Goal: Task Accomplishment & Management: Manage account settings

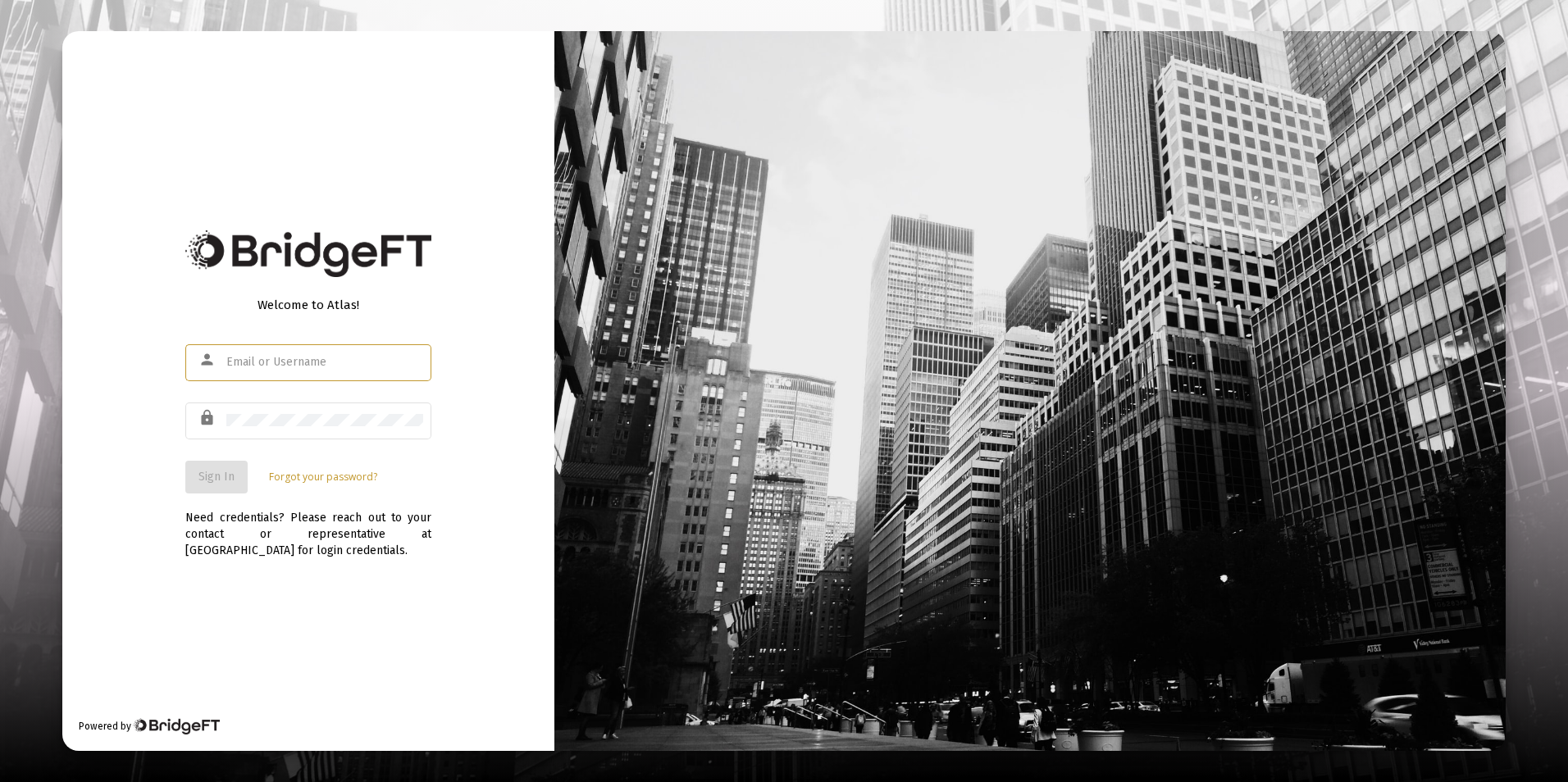
click at [259, 367] on input "text" at bounding box center [324, 362] width 197 height 13
type input "[PERSON_NAME][EMAIL_ADDRESS][DOMAIN_NAME]"
click at [230, 483] on span "Sign In" at bounding box center [216, 476] width 36 height 14
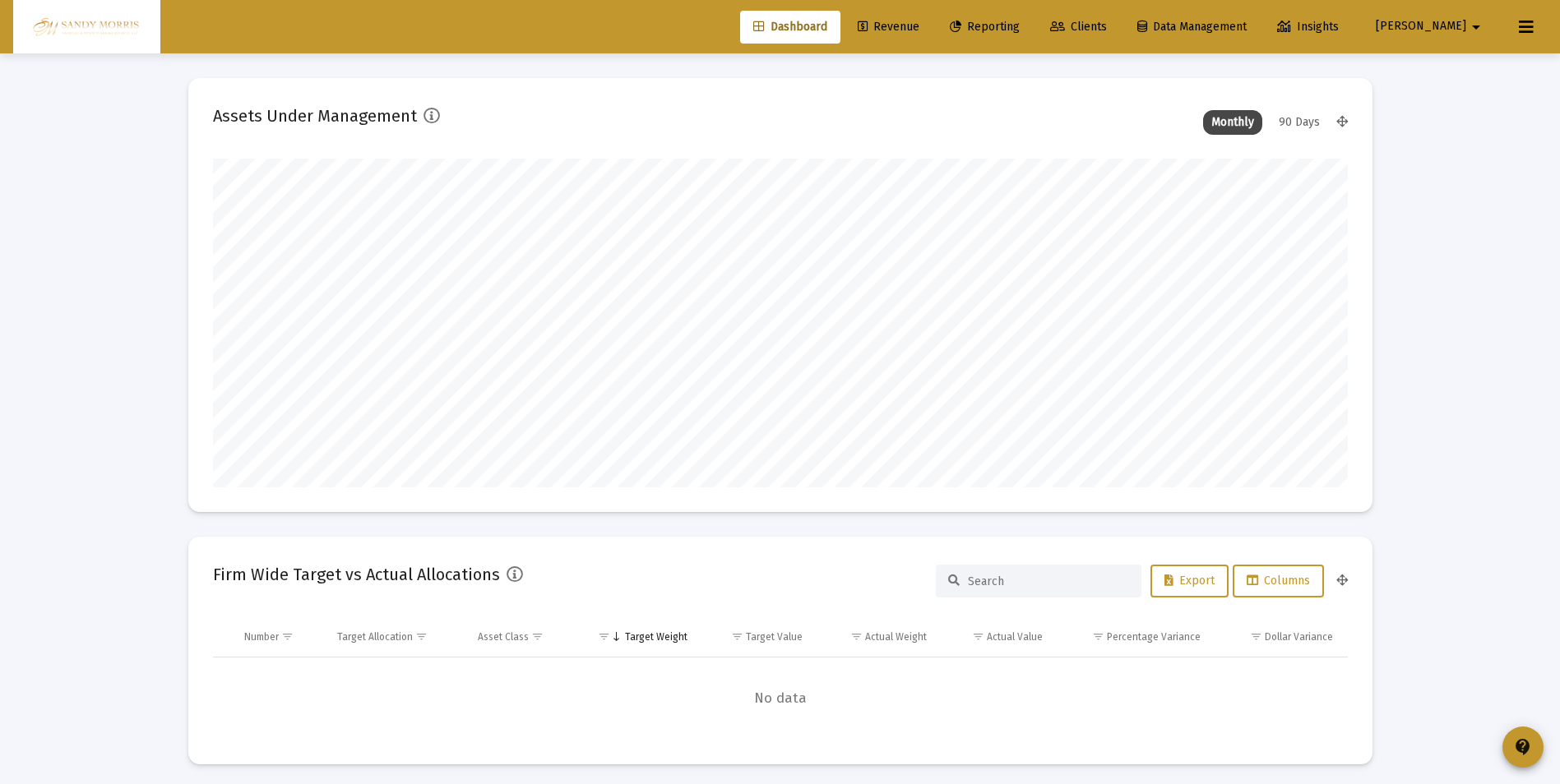
scroll to position [329, 611]
click at [919, 25] on span "Revenue" at bounding box center [889, 26] width 62 height 14
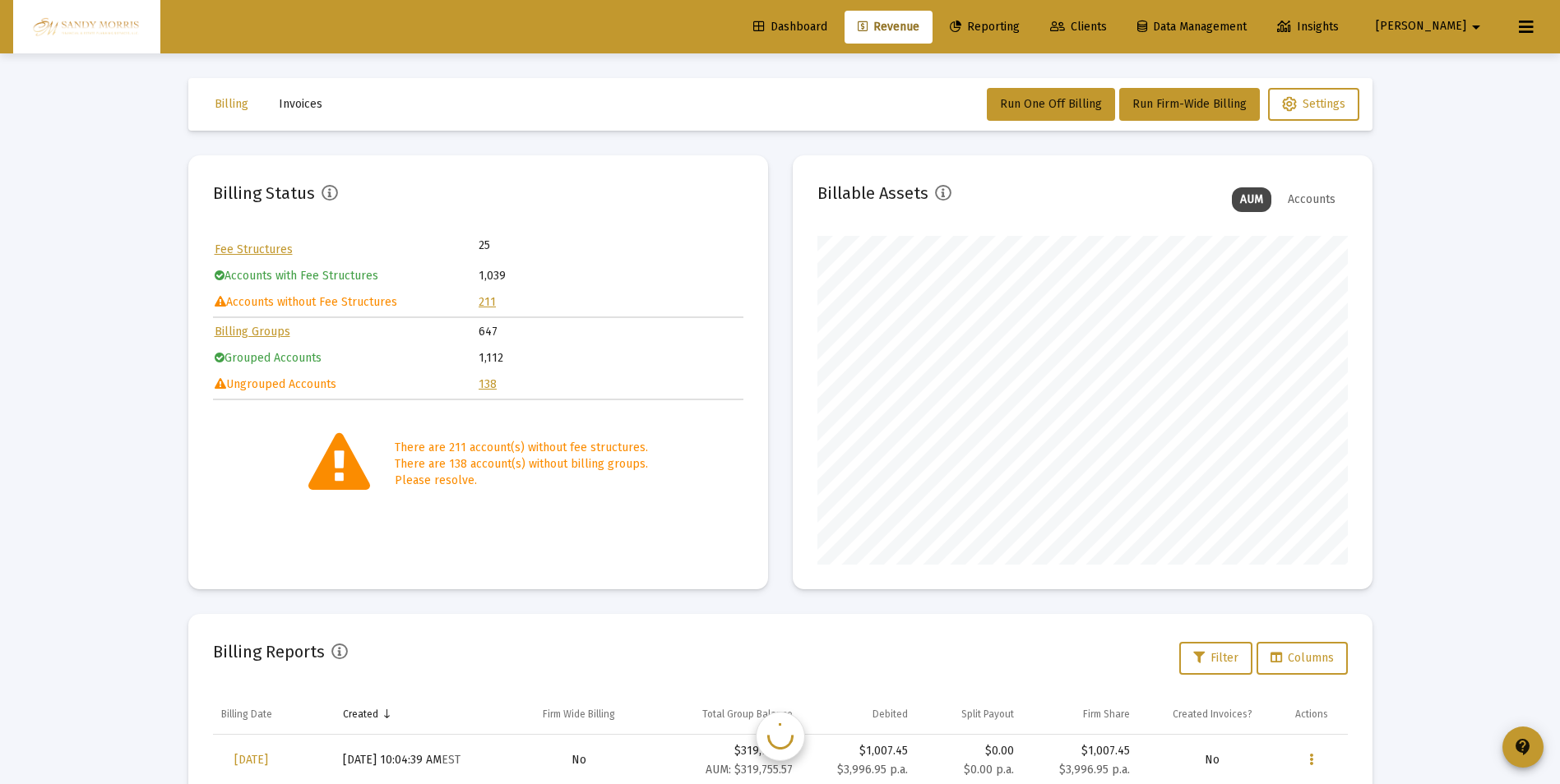
scroll to position [329, 530]
click at [491, 303] on link "211" at bounding box center [486, 301] width 17 height 14
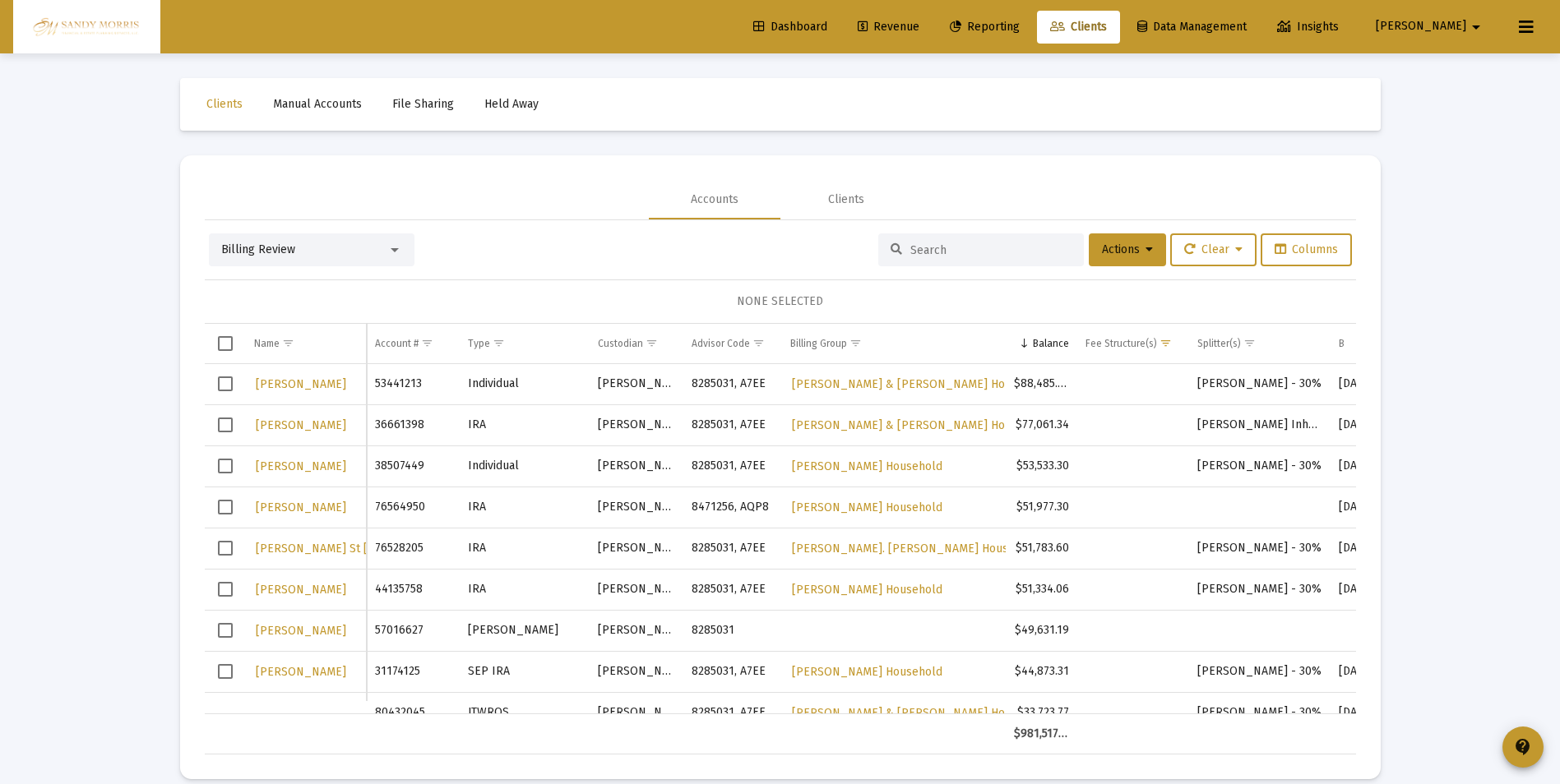
click at [827, 20] on span "Dashboard" at bounding box center [790, 26] width 74 height 14
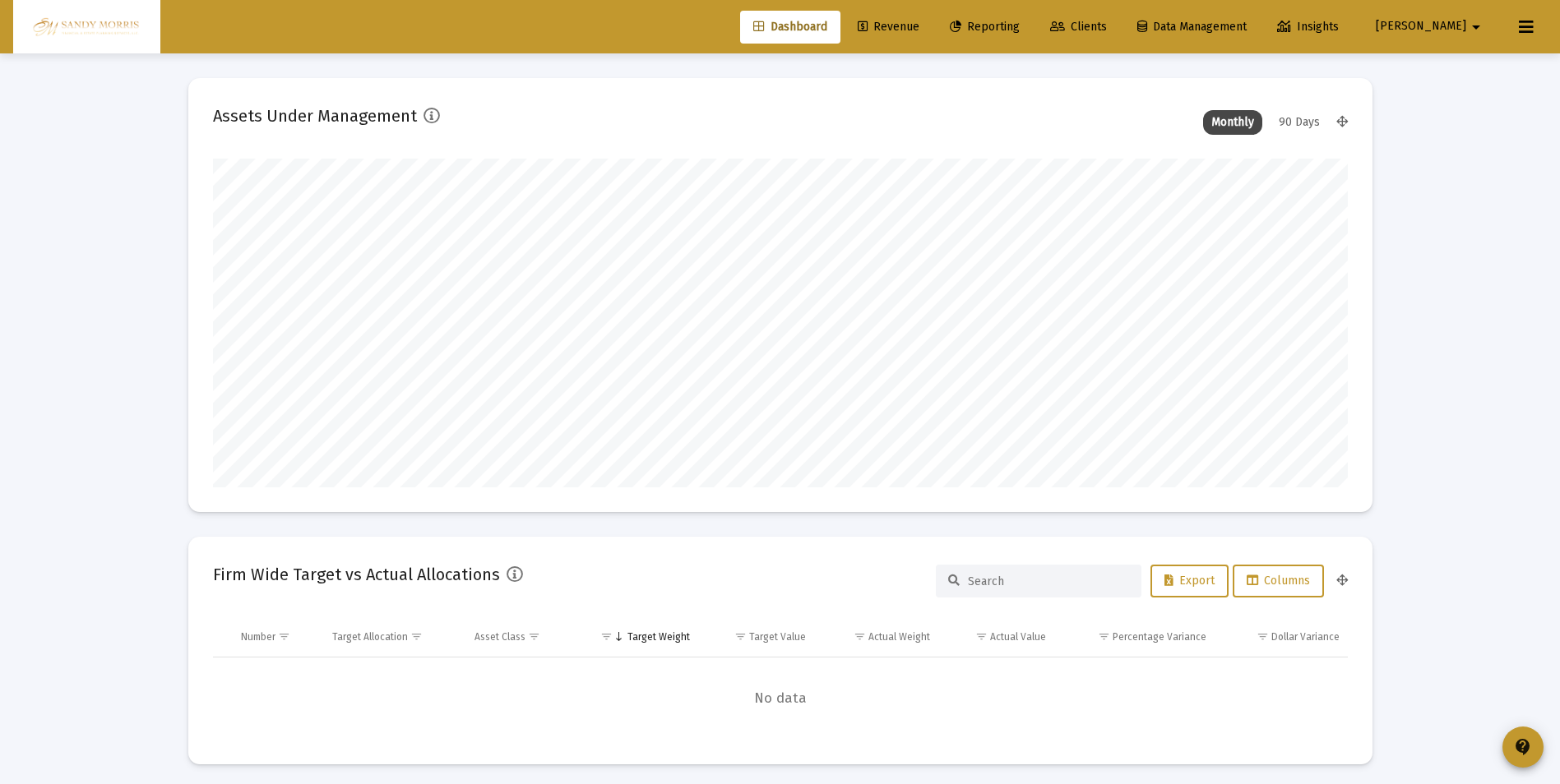
scroll to position [329, 611]
click at [919, 22] on span "Revenue" at bounding box center [889, 26] width 62 height 14
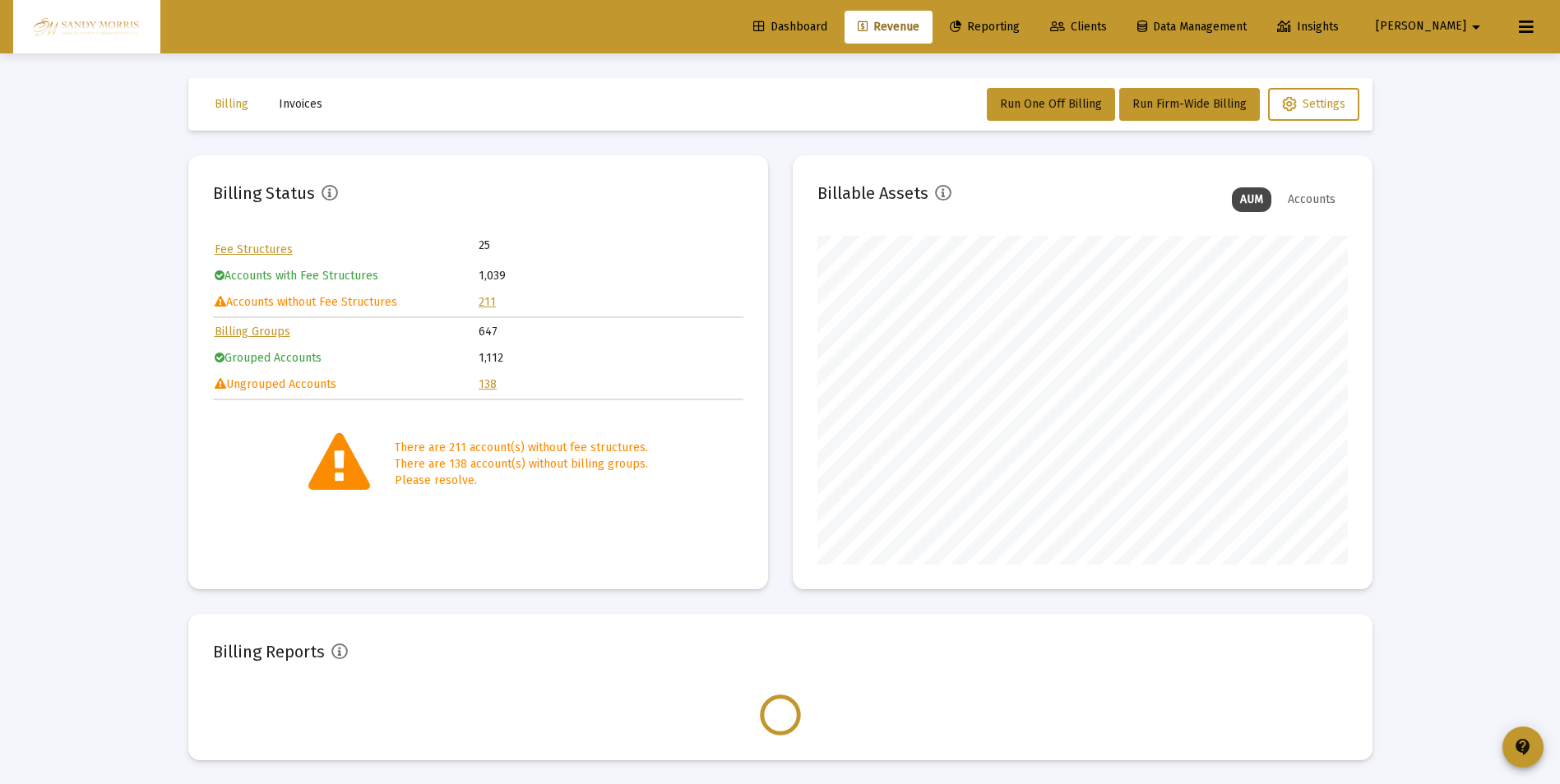
scroll to position [329, 530]
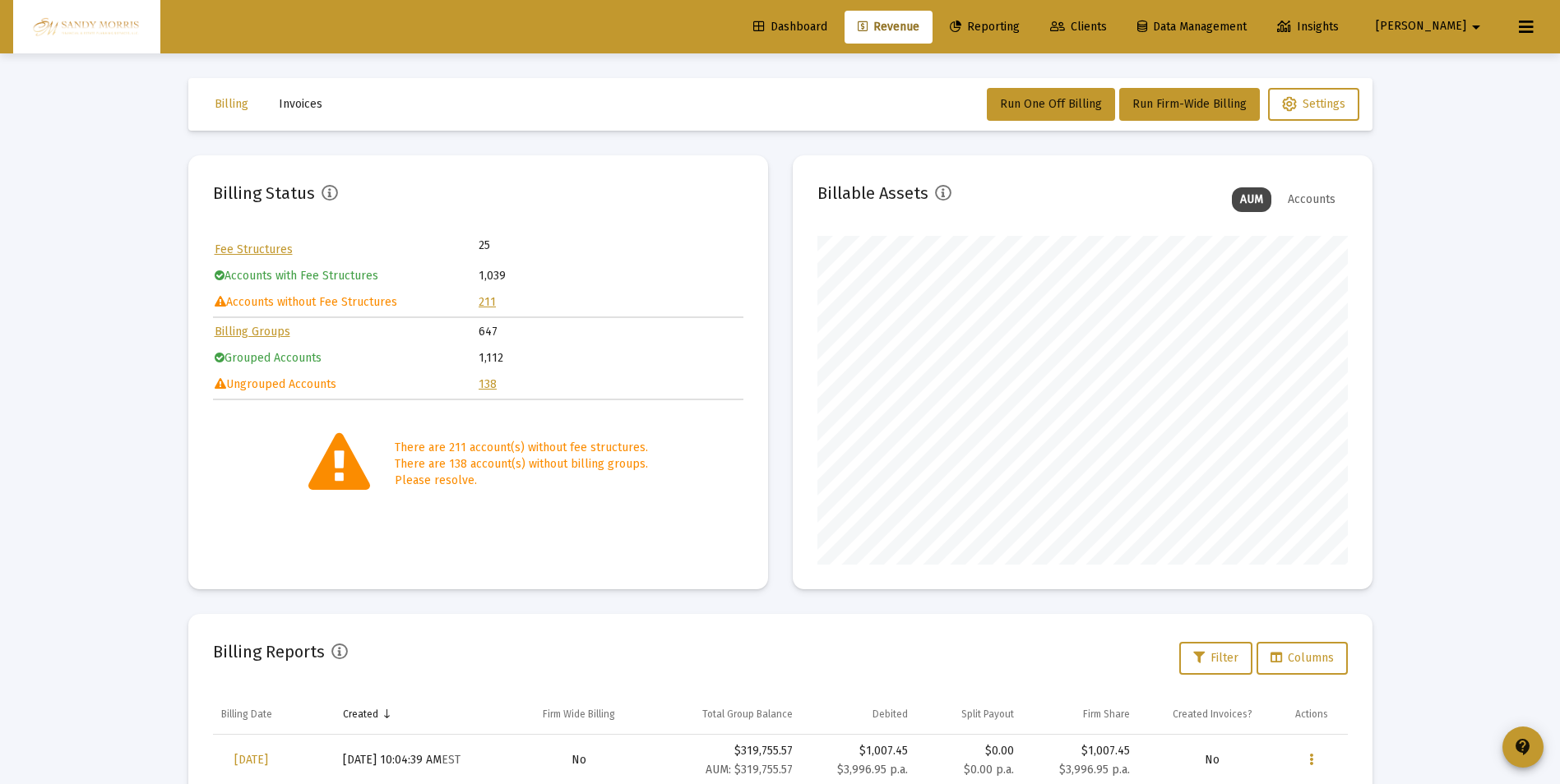
click at [492, 386] on link "138" at bounding box center [487, 383] width 18 height 14
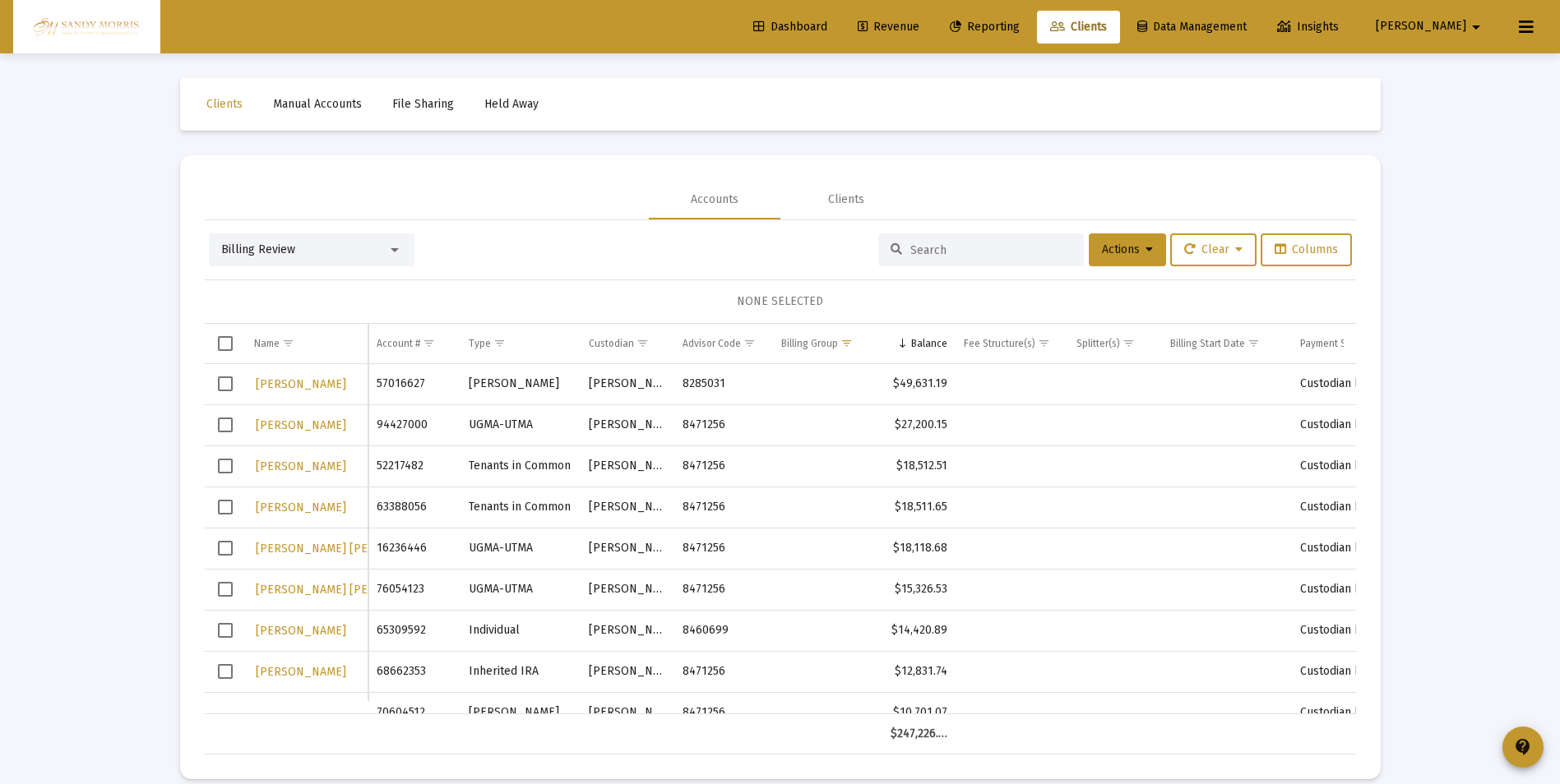
click at [827, 26] on span "Dashboard" at bounding box center [790, 26] width 74 height 14
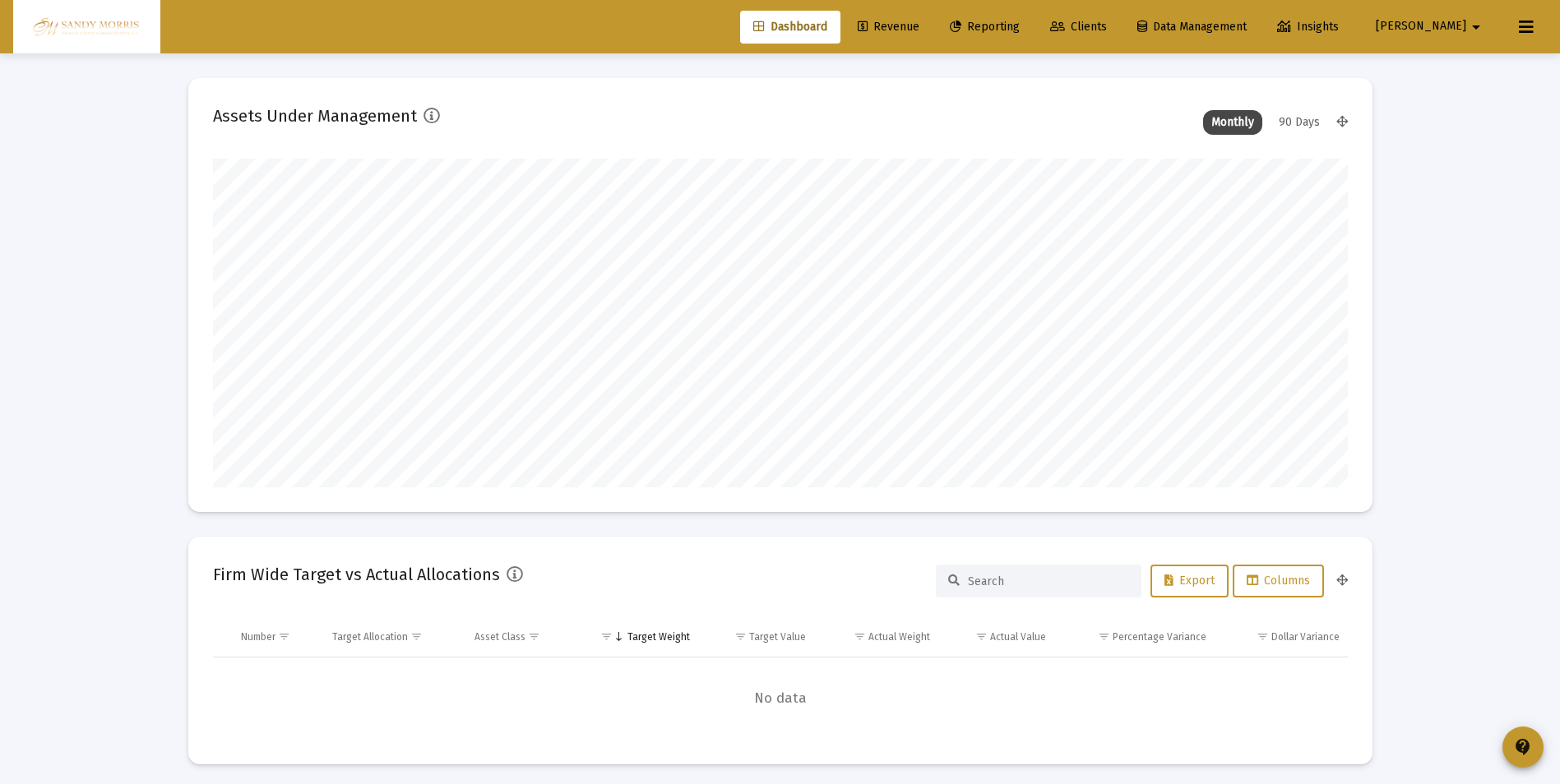
scroll to position [329, 611]
click at [919, 31] on span "Revenue" at bounding box center [889, 26] width 62 height 14
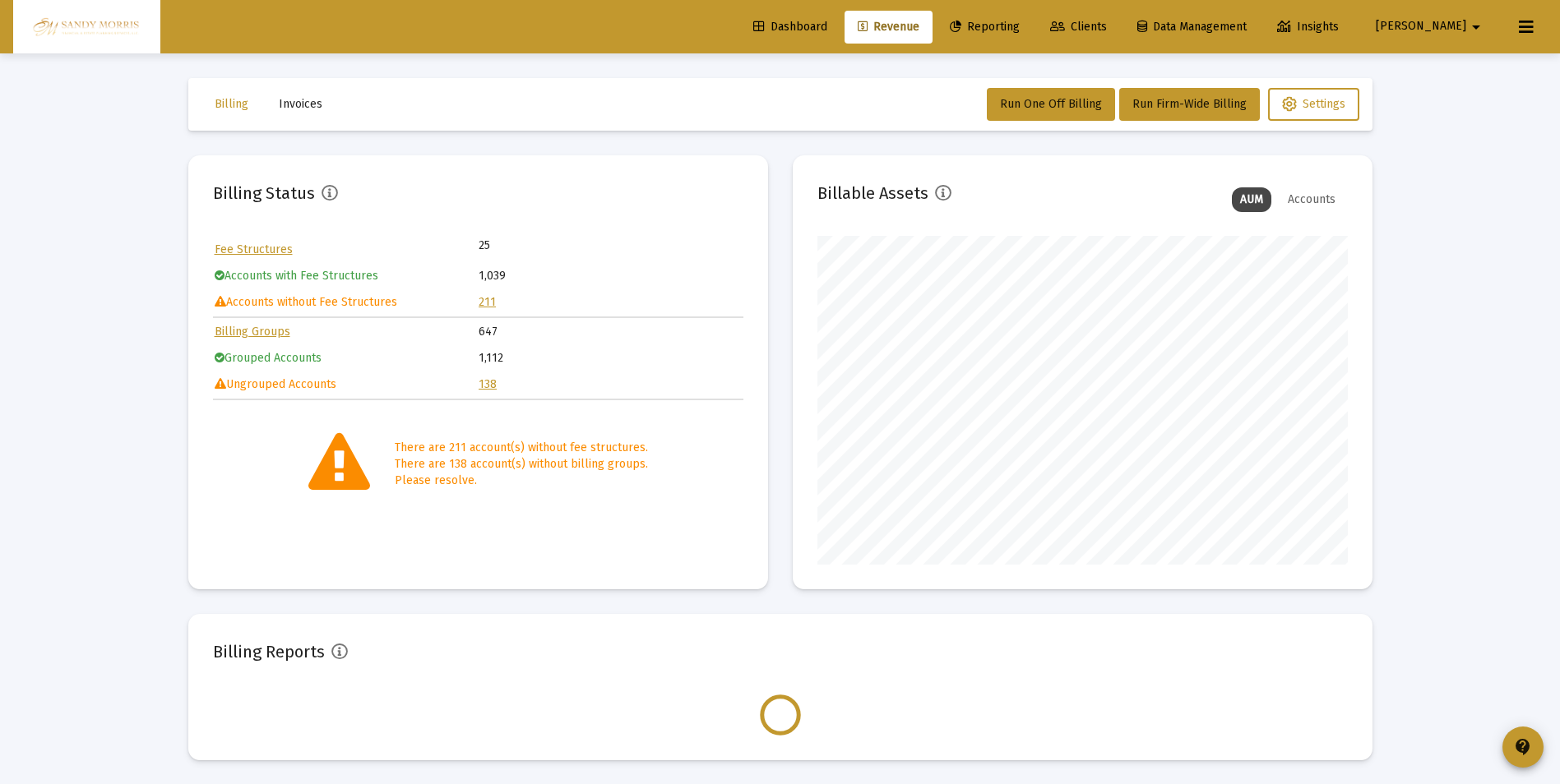
scroll to position [329, 530]
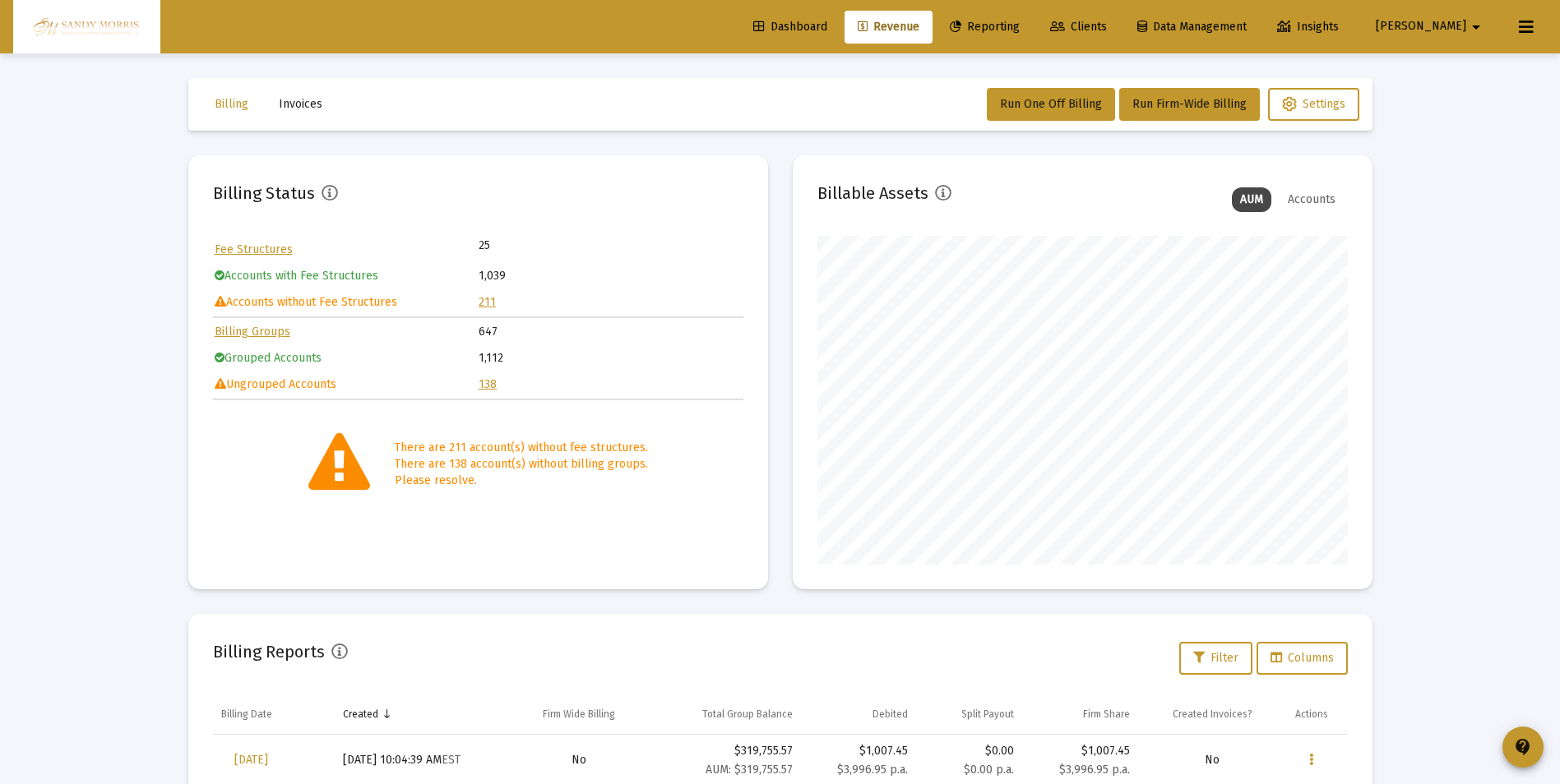
click at [484, 302] on link "211" at bounding box center [486, 301] width 17 height 14
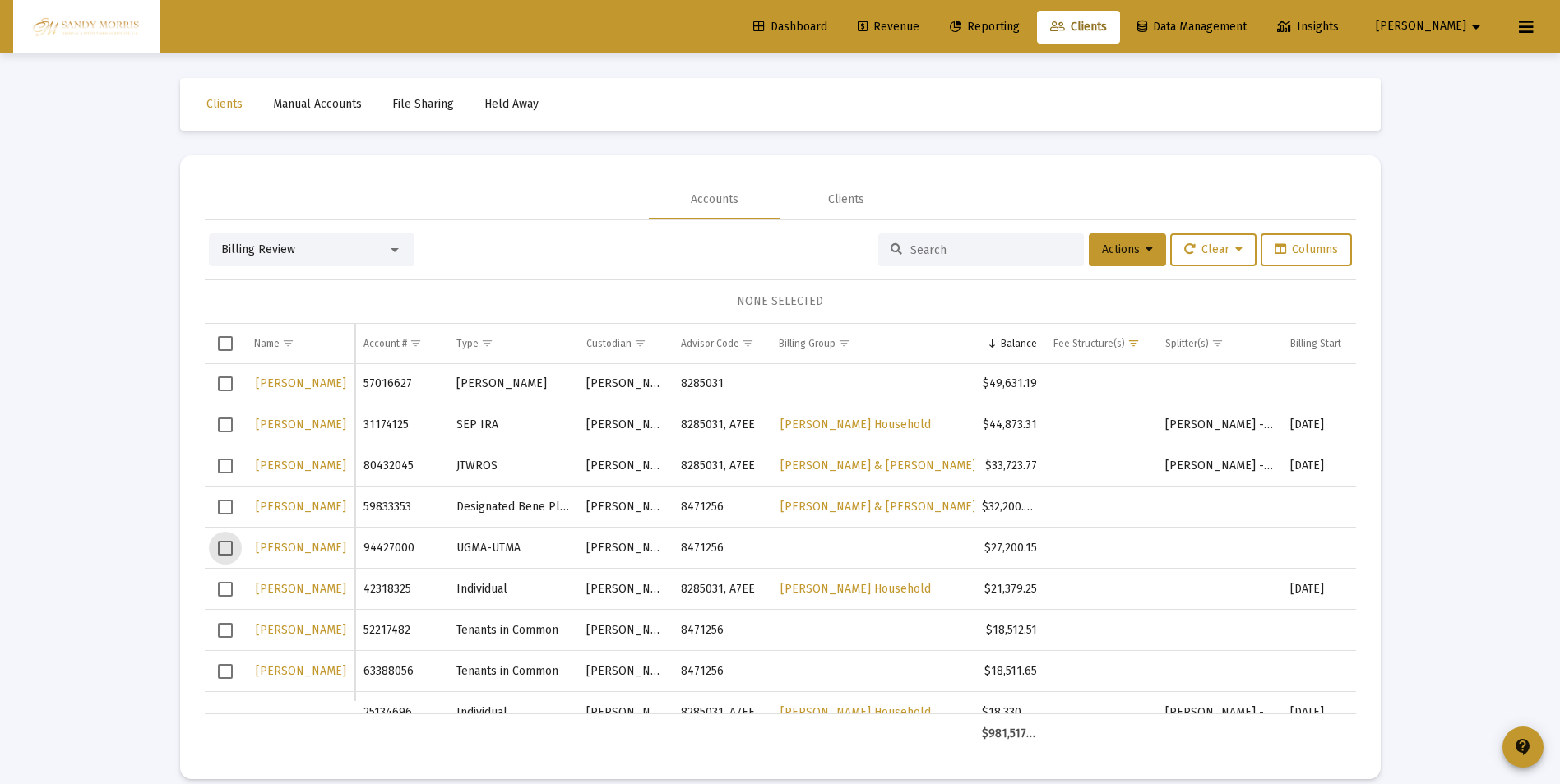
click at [222, 546] on span "Select row" at bounding box center [225, 548] width 15 height 15
click at [1146, 250] on button "Actions" at bounding box center [1127, 249] width 77 height 33
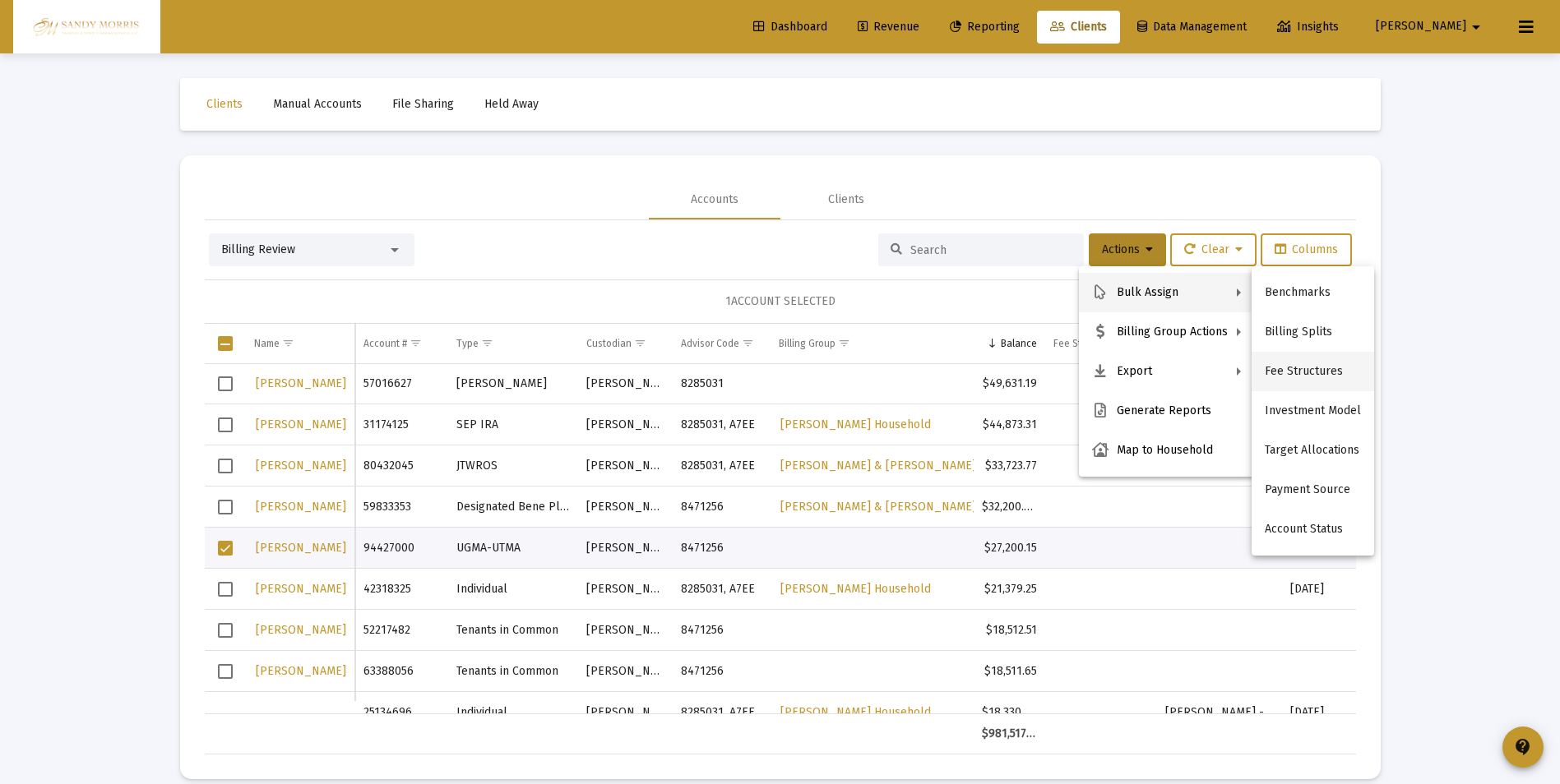
click at [1293, 372] on button "Fee Structures" at bounding box center [1312, 371] width 123 height 39
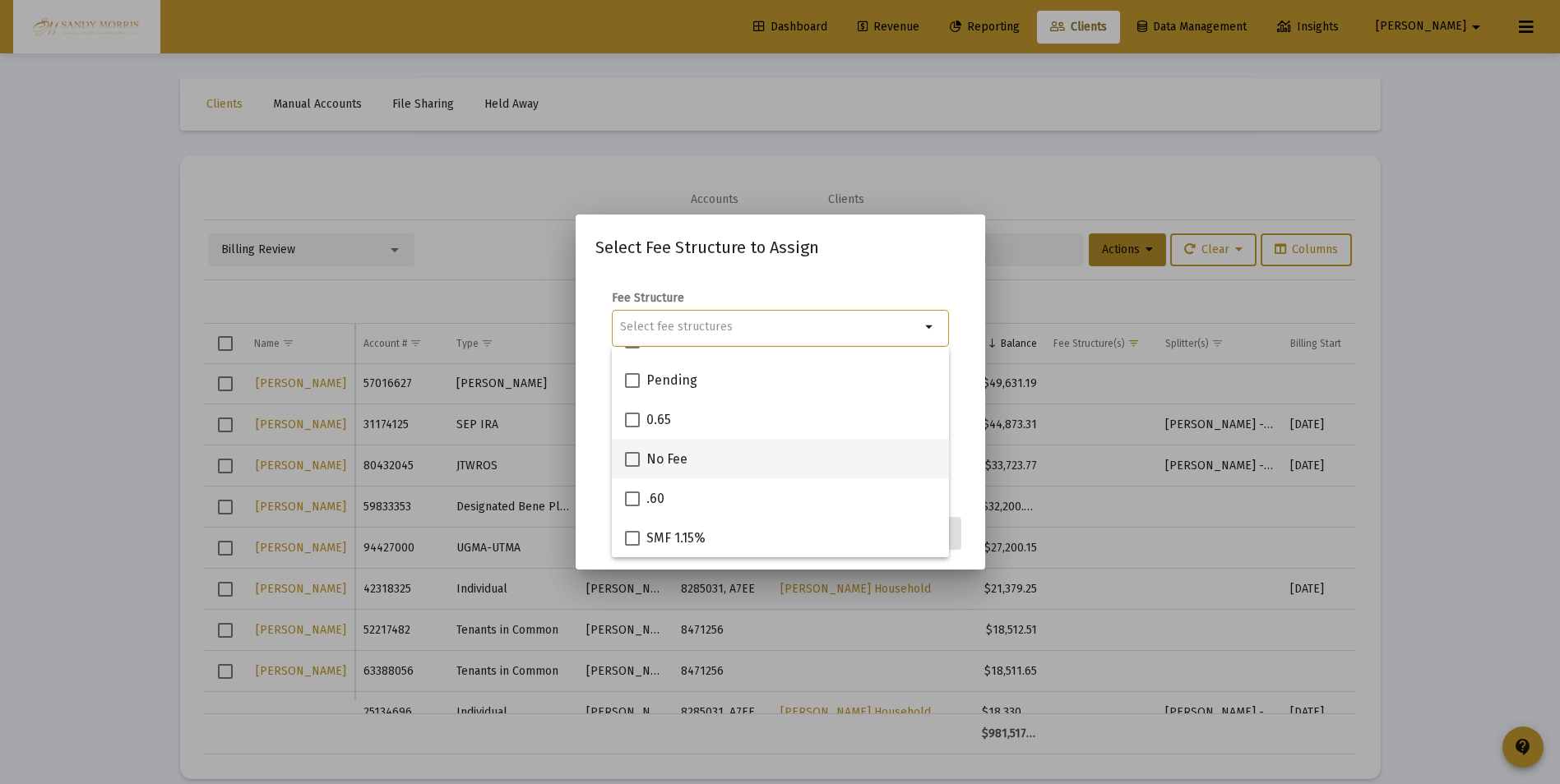
click at [627, 458] on span at bounding box center [632, 460] width 15 height 15
click at [631, 467] on input "No Fee" at bounding box center [631, 467] width 1 height 1
checkbox input "true"
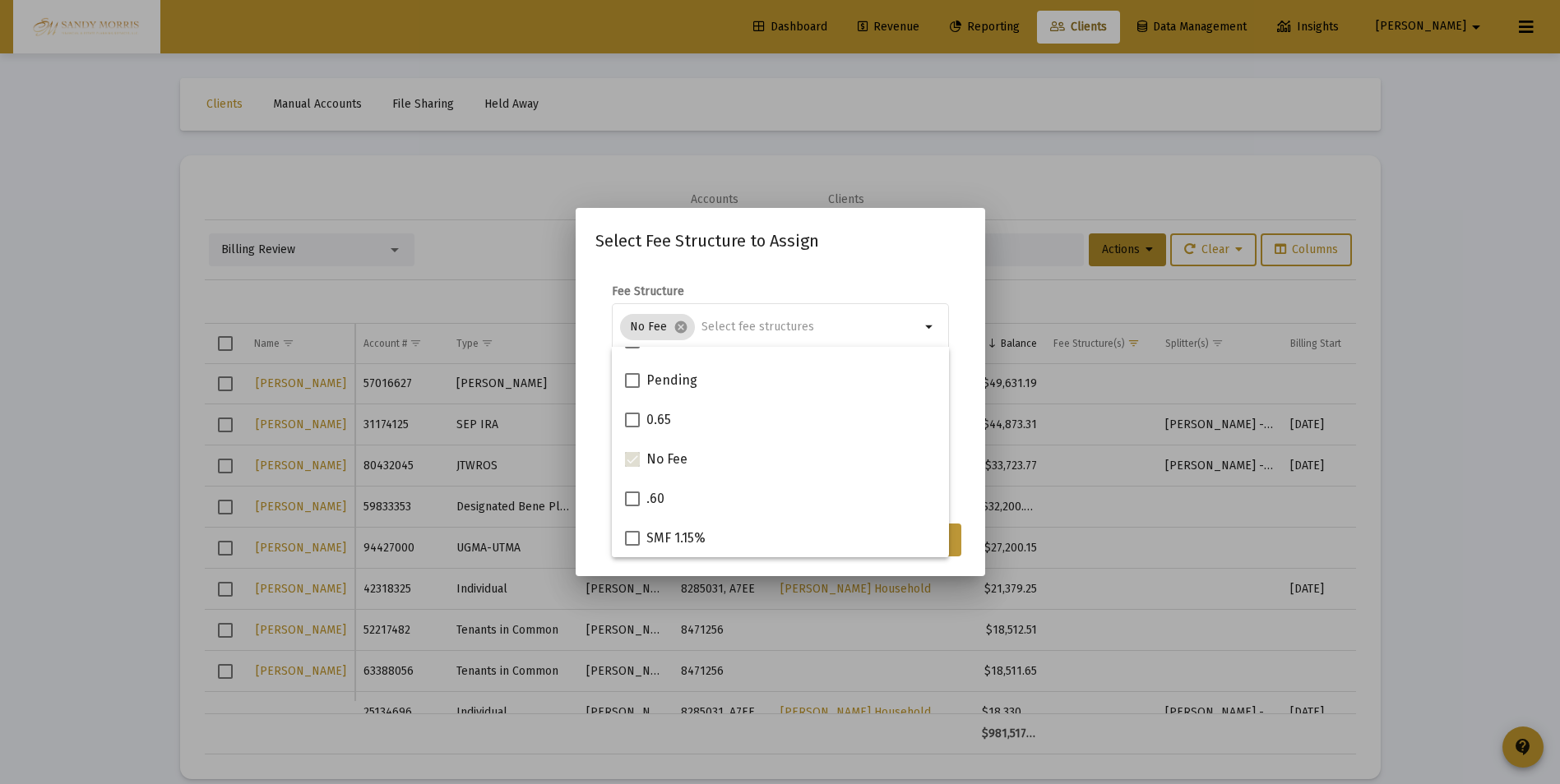
click at [952, 537] on button "Assign" at bounding box center [931, 540] width 60 height 33
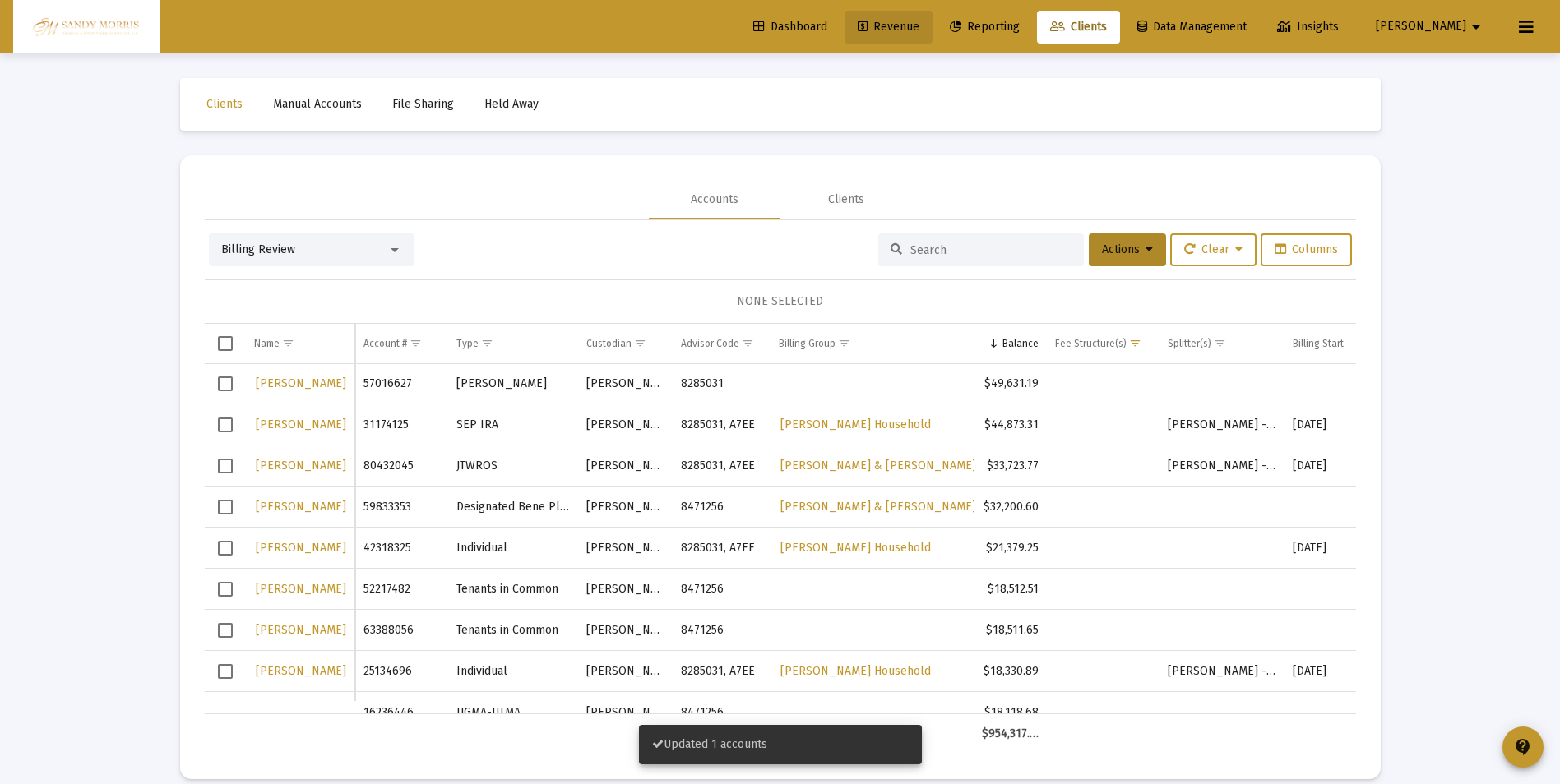
click at [930, 19] on link "Revenue" at bounding box center [888, 27] width 88 height 33
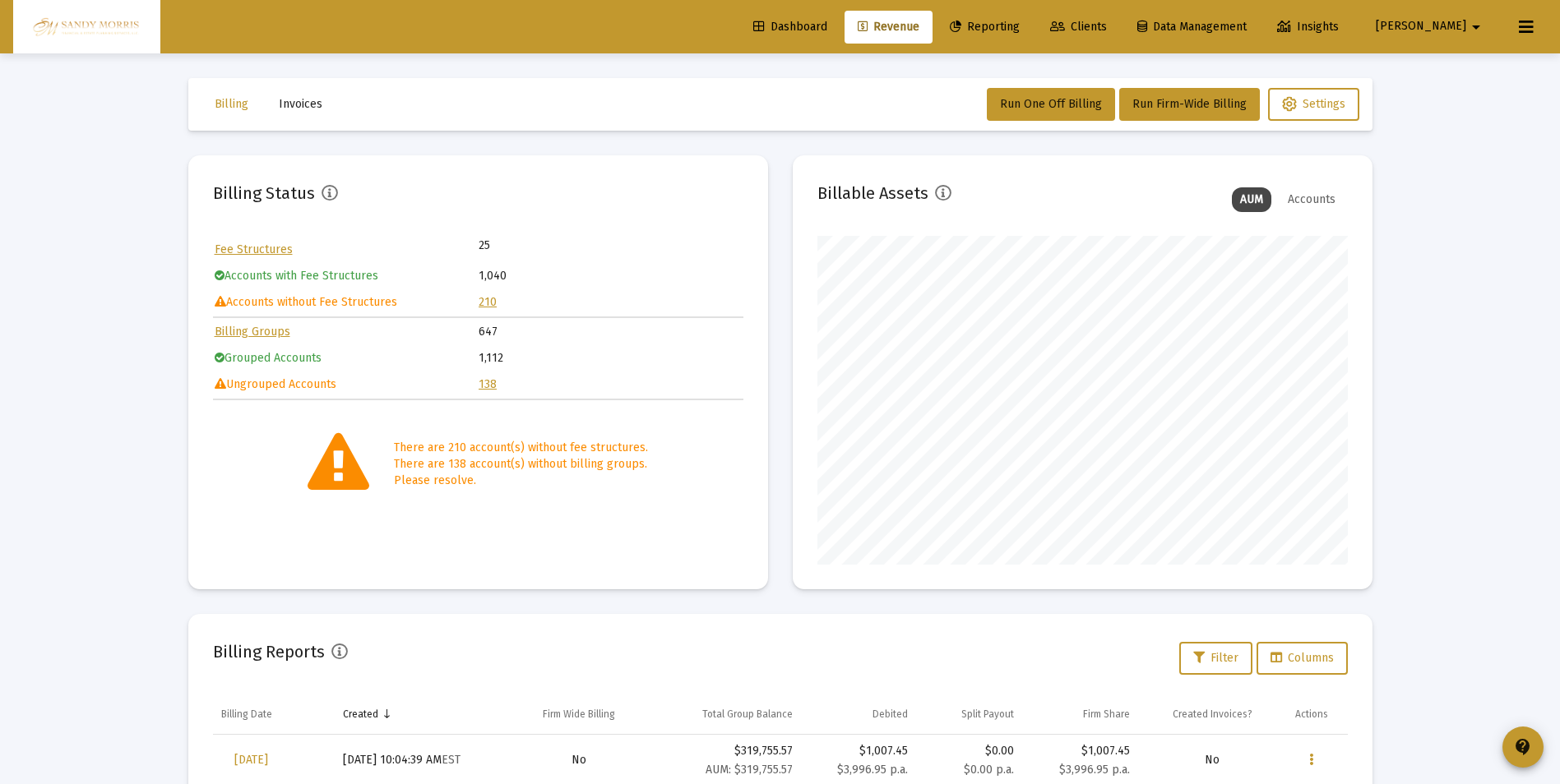
click at [487, 385] on link "138" at bounding box center [487, 383] width 18 height 14
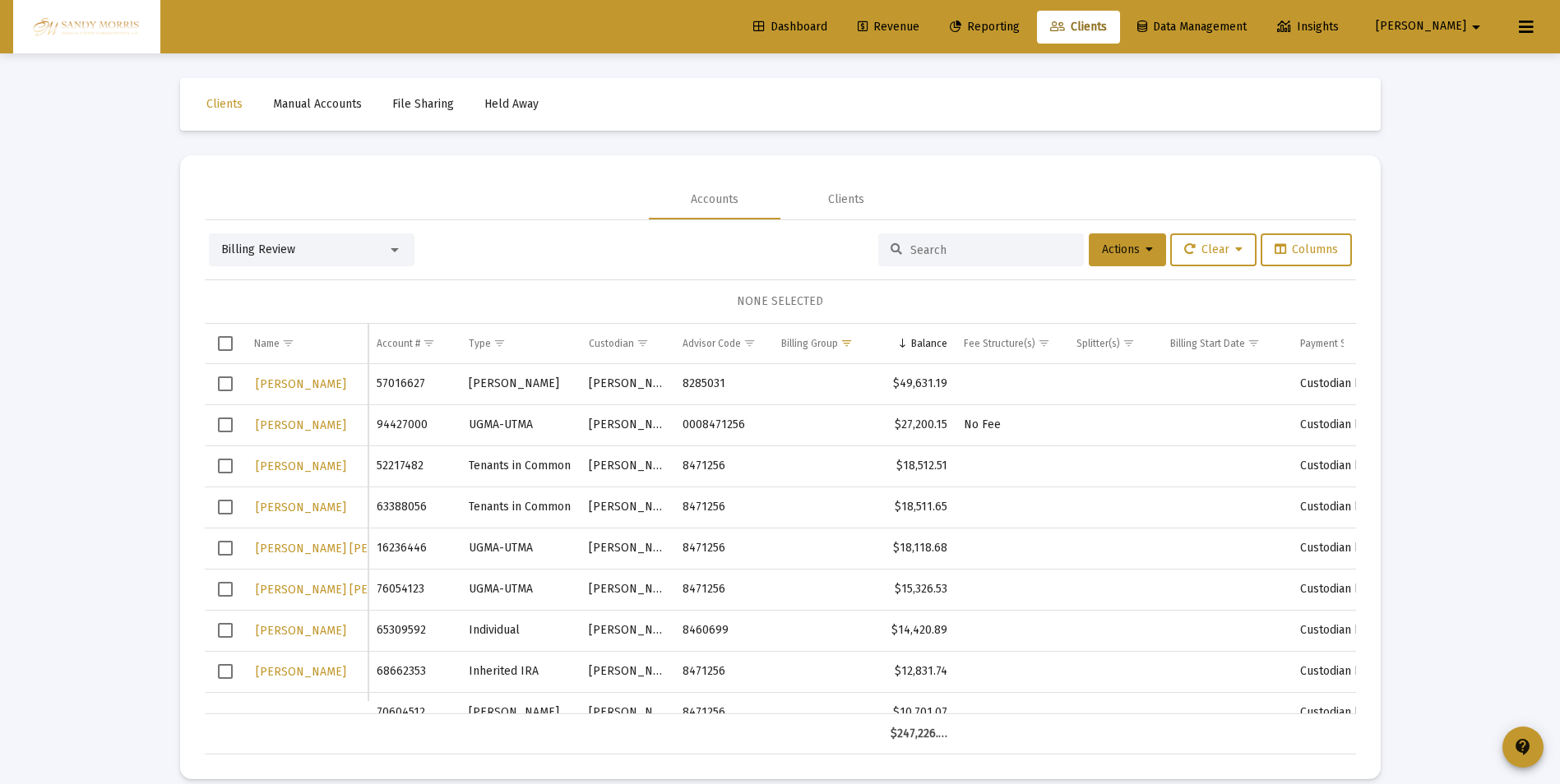
click at [219, 425] on span "Select row" at bounding box center [225, 425] width 15 height 15
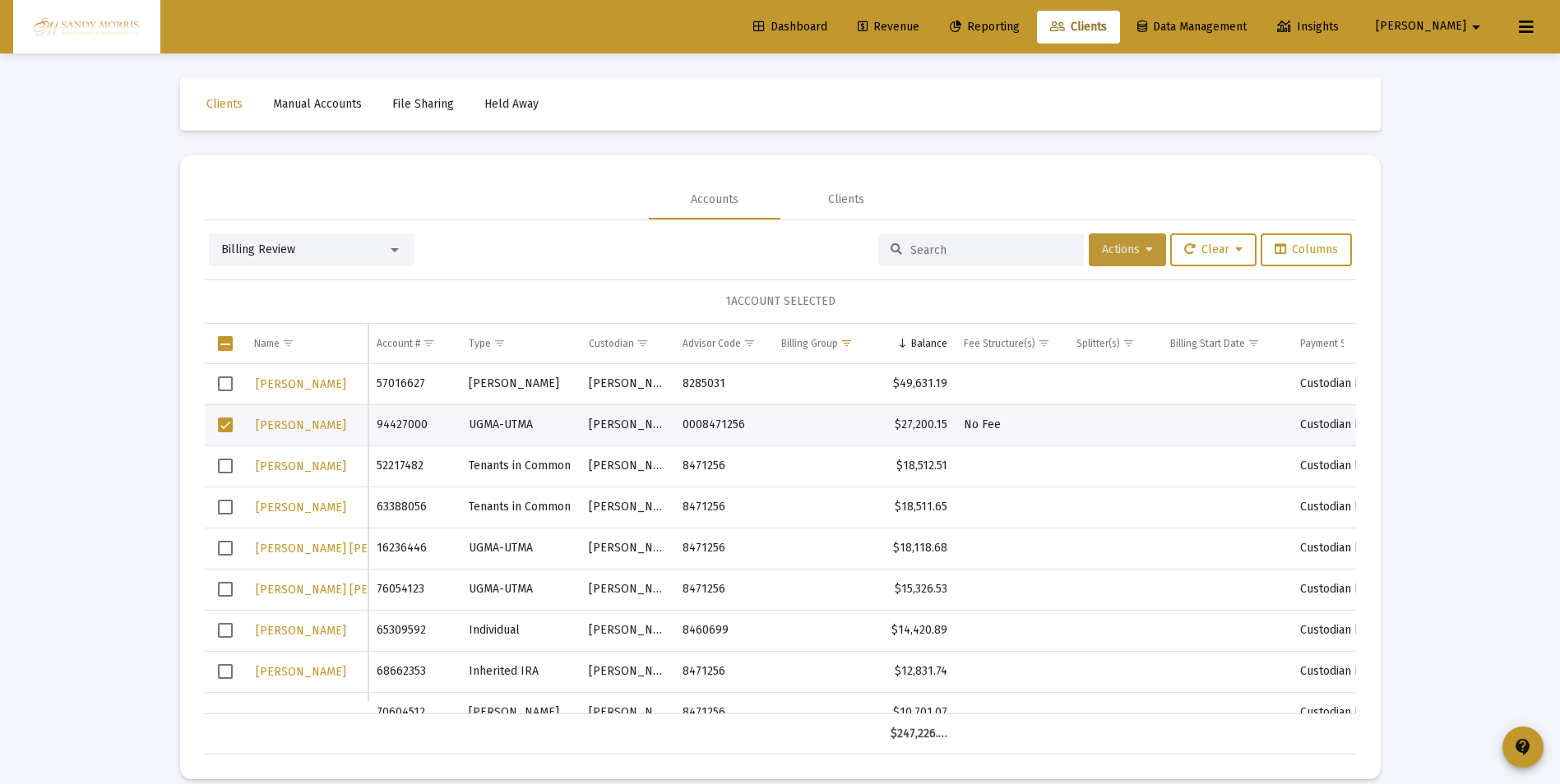
click at [1137, 253] on span "Actions" at bounding box center [1127, 249] width 51 height 14
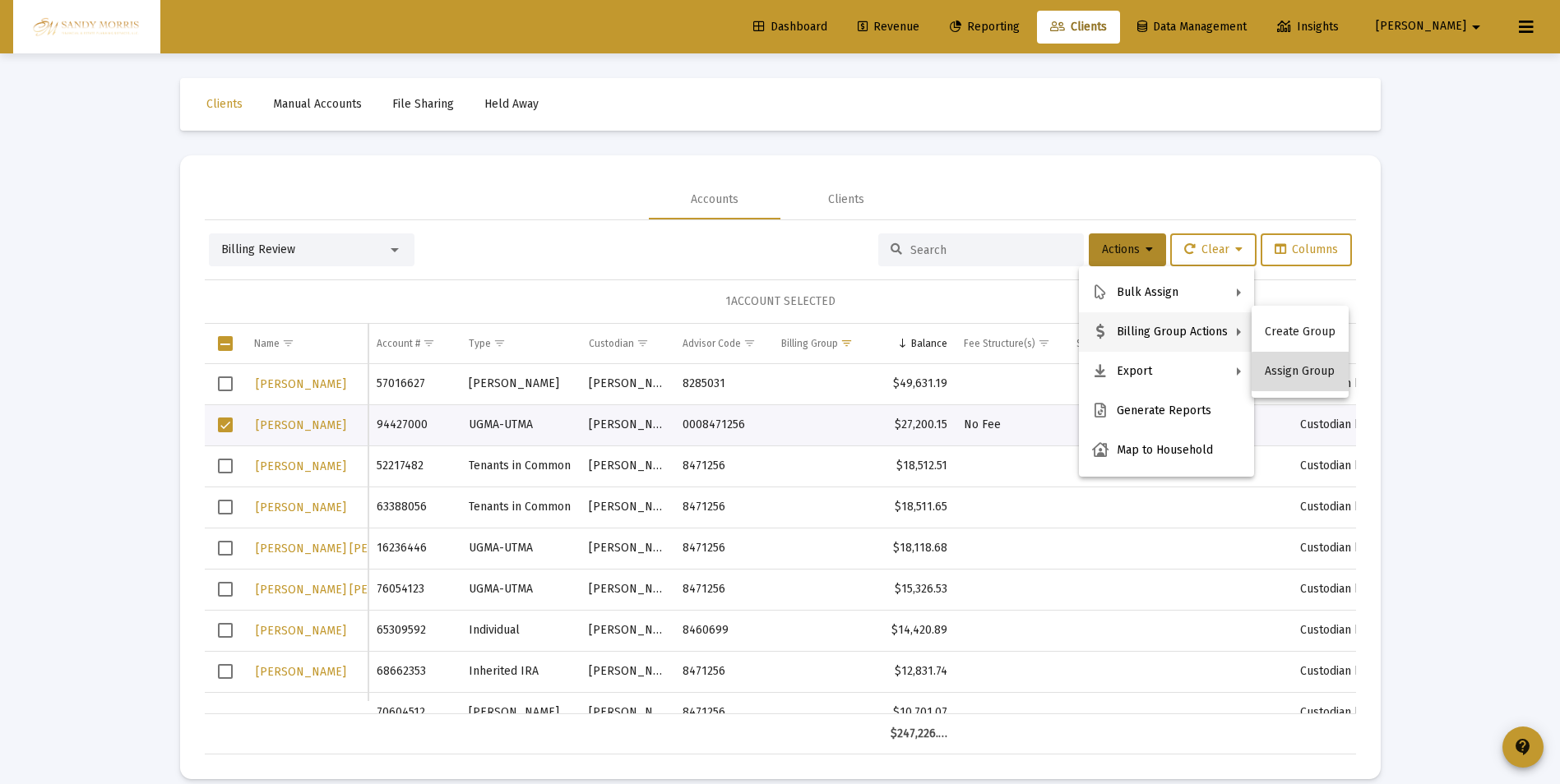
click at [1302, 372] on button "Assign Group" at bounding box center [1300, 371] width 97 height 39
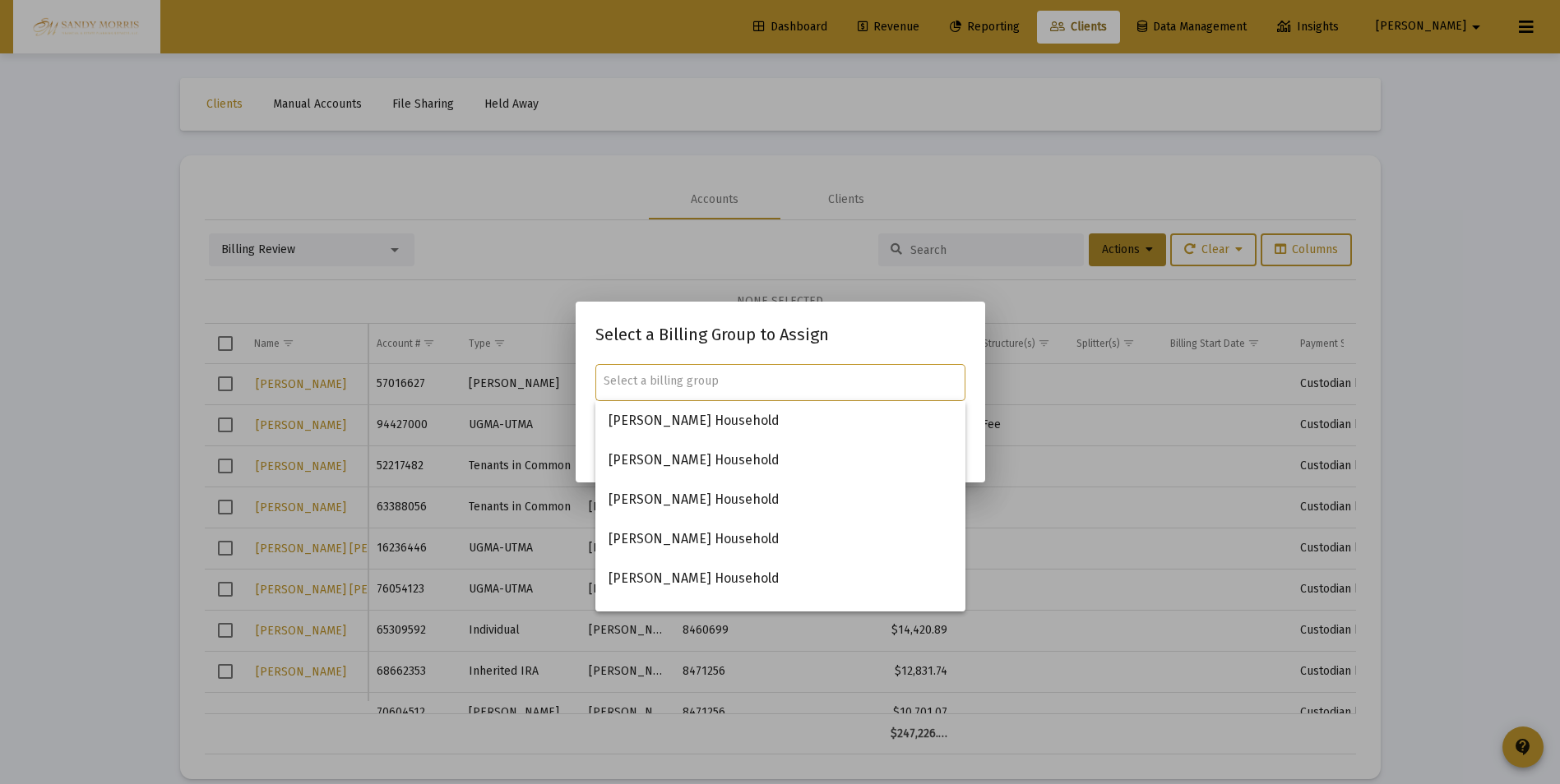
click at [750, 377] on input "text" at bounding box center [780, 382] width 352 height 13
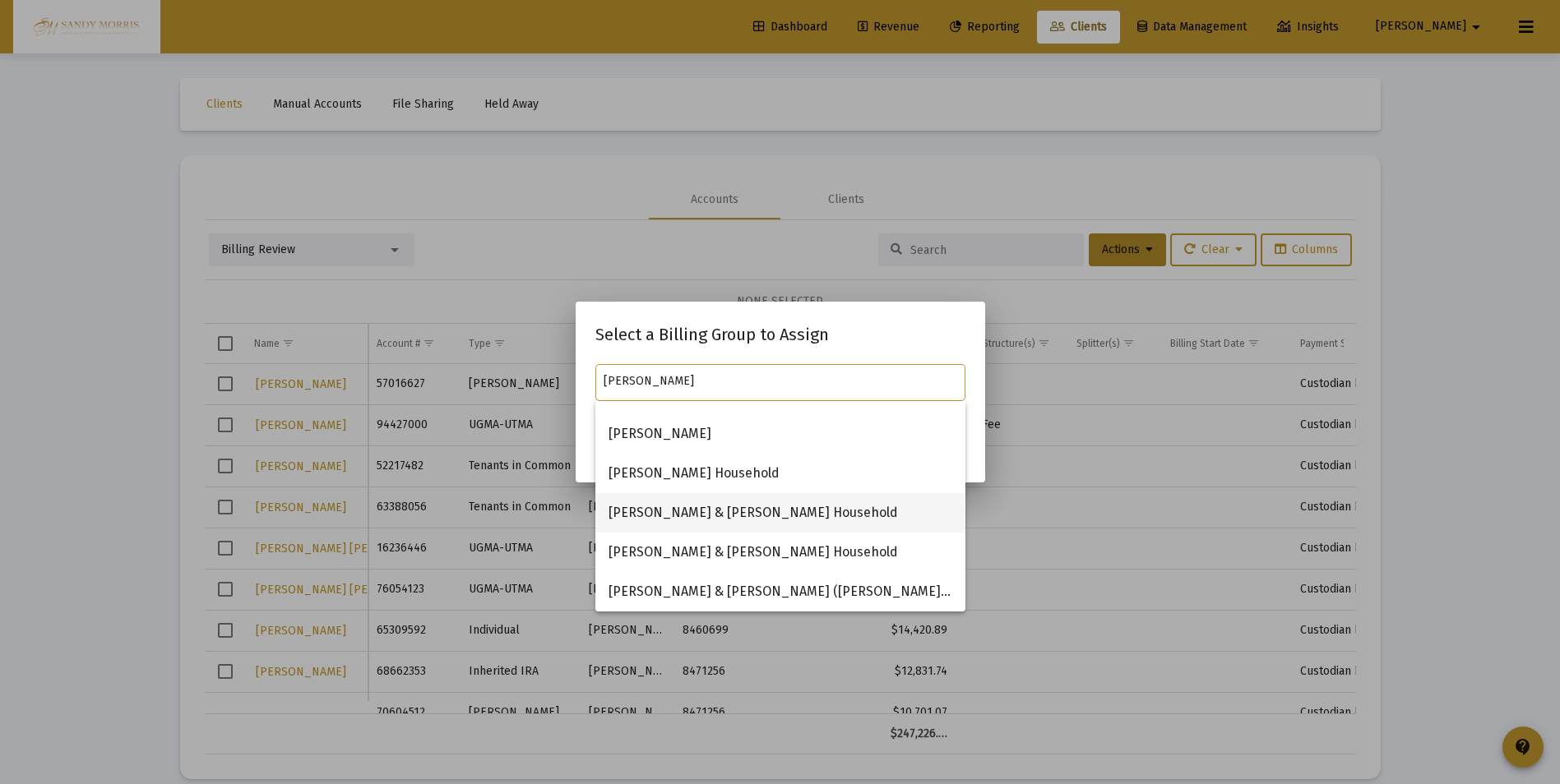
click at [750, 512] on span "[PERSON_NAME] & [PERSON_NAME] Household" at bounding box center [780, 513] width 343 height 39
type input "[PERSON_NAME] & [PERSON_NAME] Household"
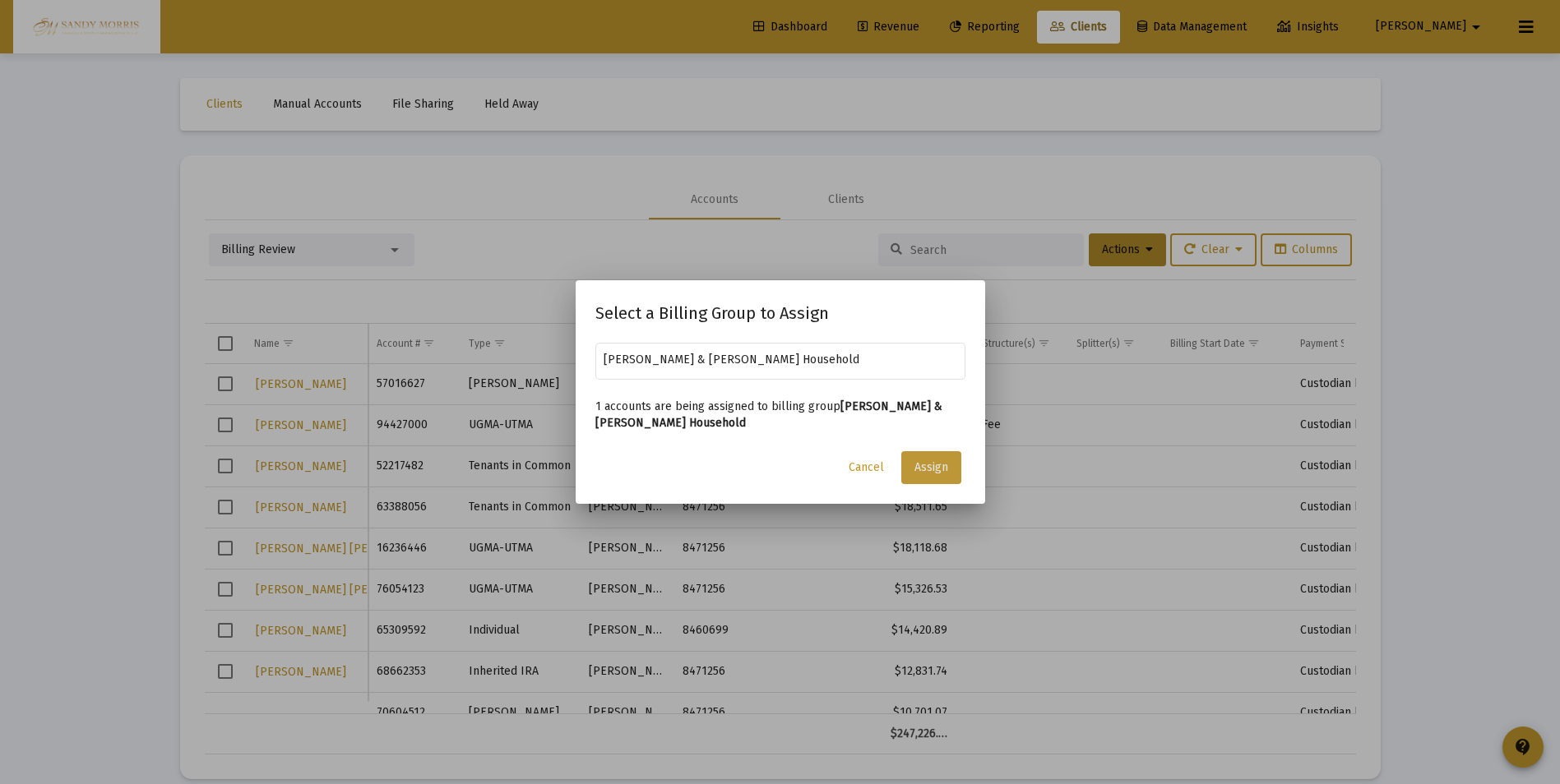
click at [938, 469] on span "Assign" at bounding box center [931, 467] width 34 height 14
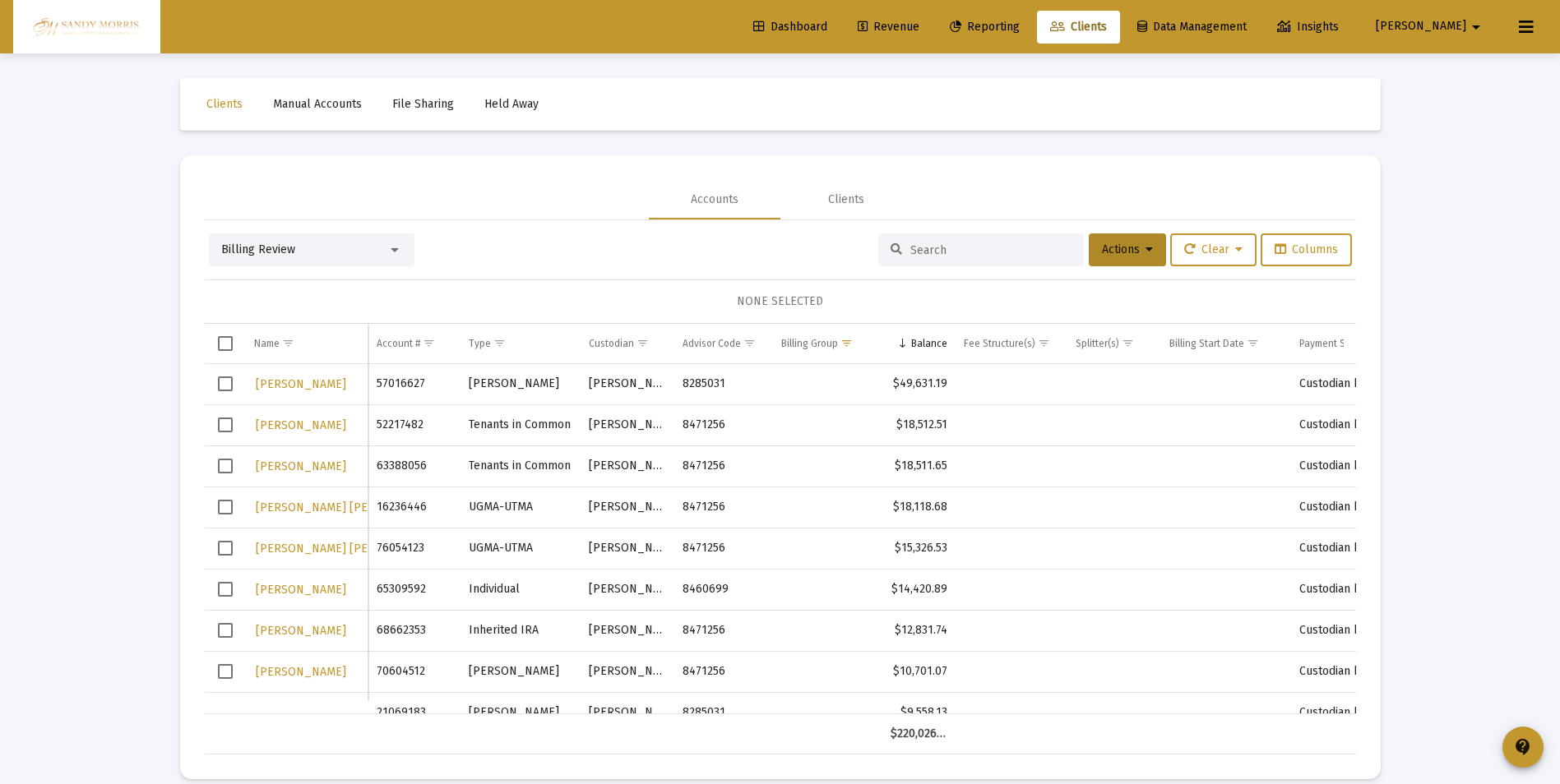
click at [919, 21] on span "Revenue" at bounding box center [889, 26] width 62 height 14
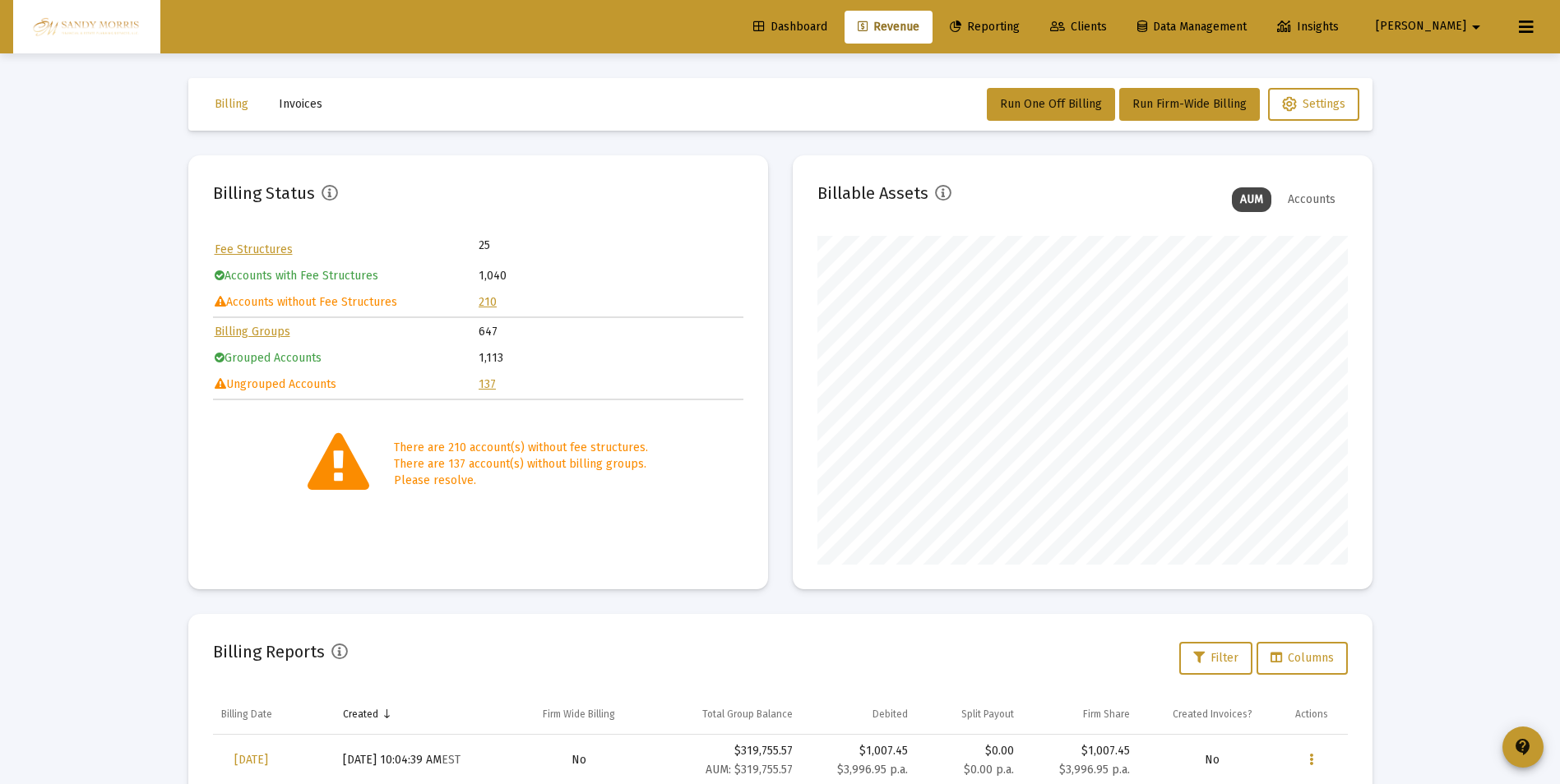
click at [492, 303] on link "210" at bounding box center [487, 301] width 18 height 14
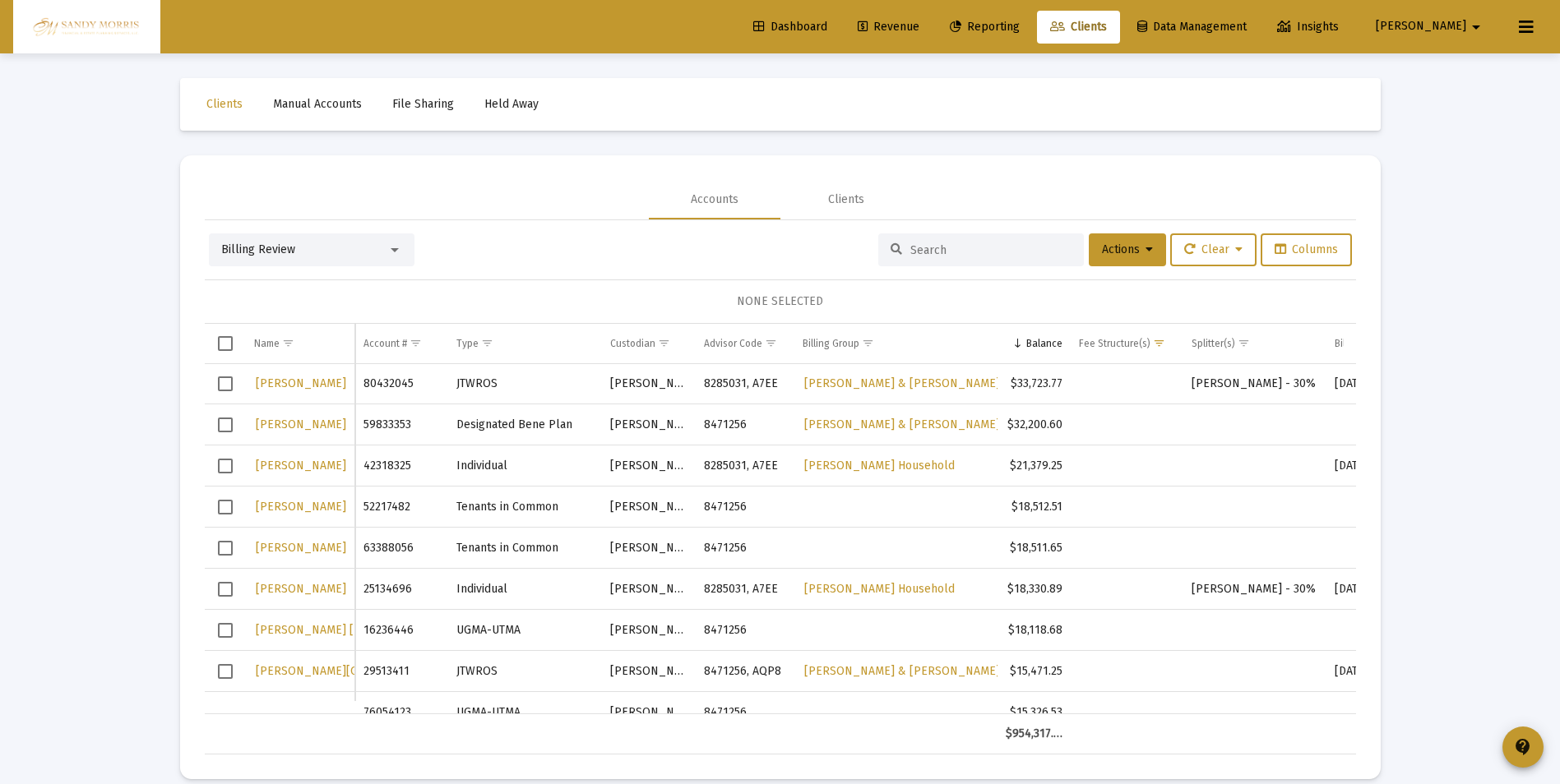
click at [220, 514] on span "Select row" at bounding box center [225, 507] width 15 height 15
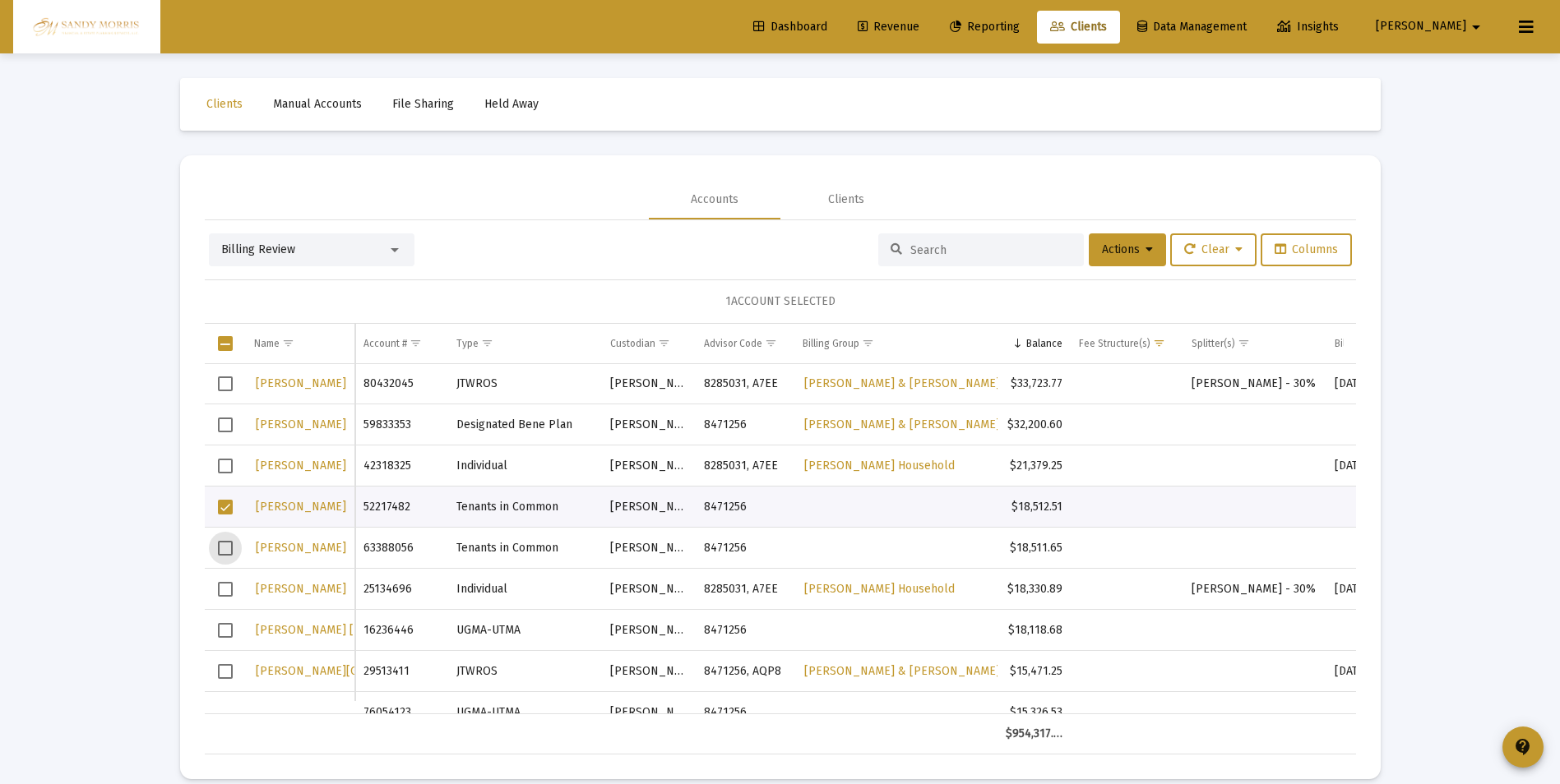
click at [224, 545] on span "Select row" at bounding box center [225, 548] width 15 height 15
click at [1146, 256] on icon at bounding box center [1149, 249] width 7 height 12
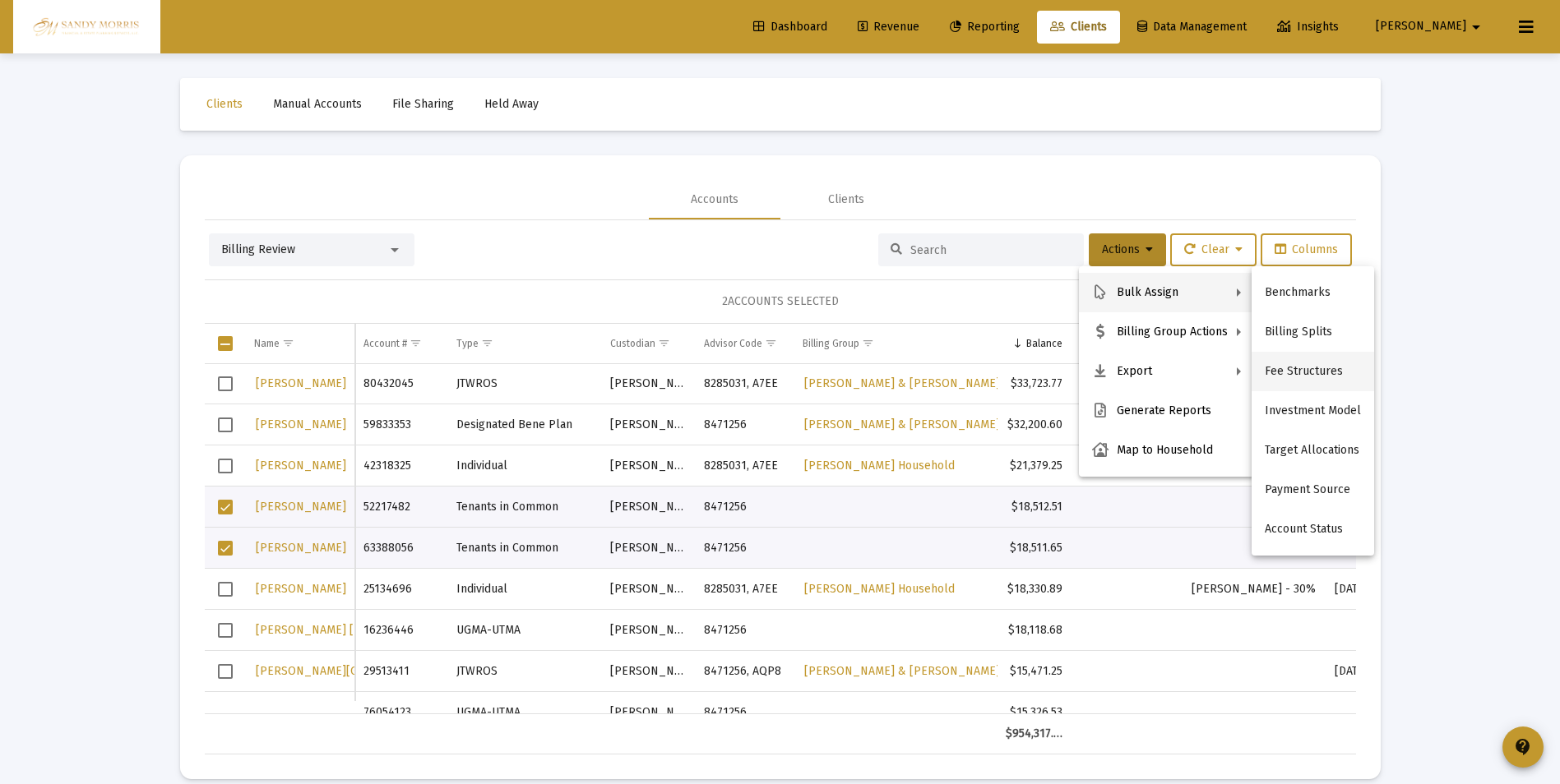
click at [1290, 369] on button "Fee Structures" at bounding box center [1312, 371] width 123 height 39
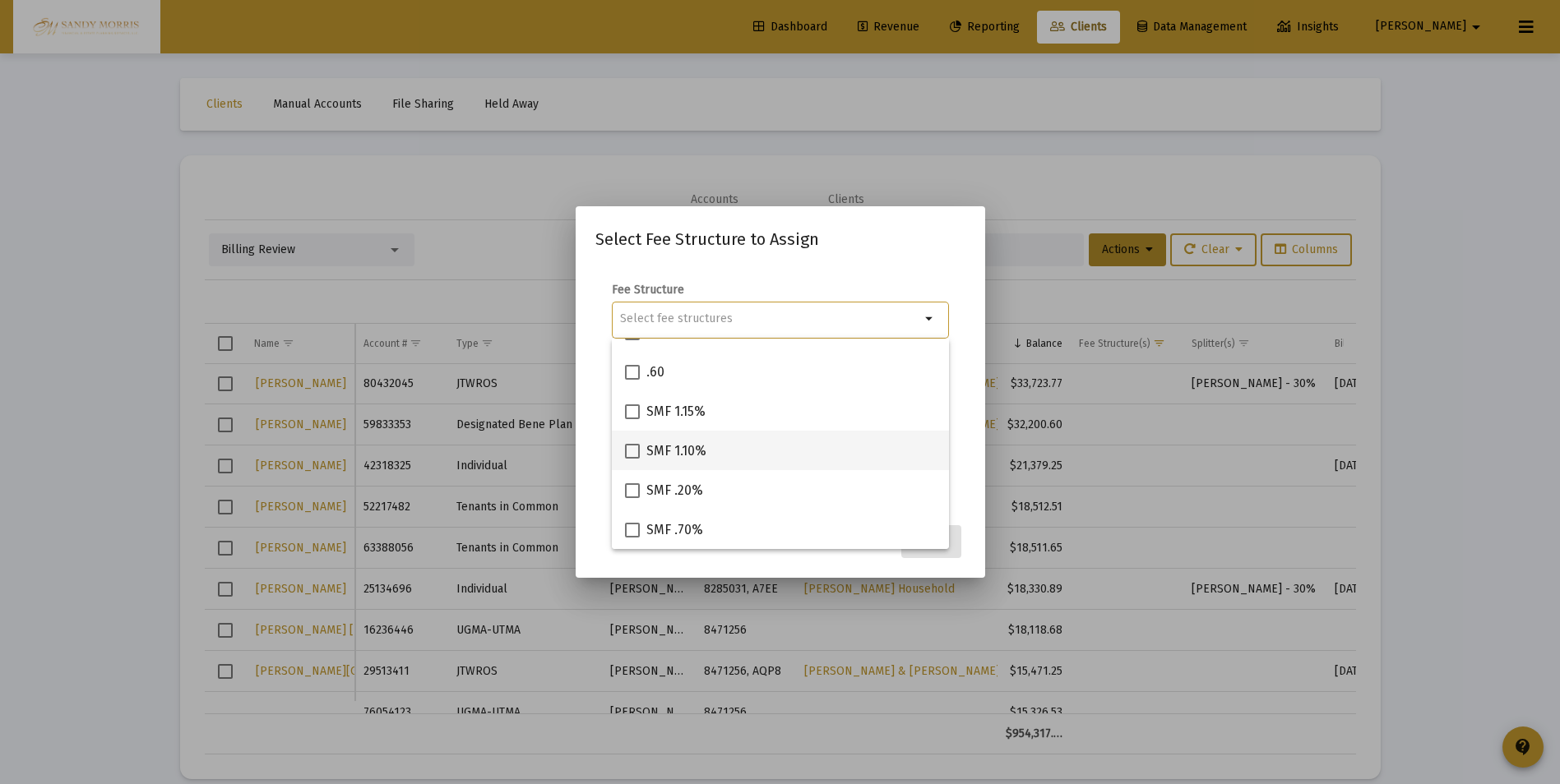
scroll to position [694, 0]
click at [636, 417] on span at bounding box center [632, 415] width 15 height 15
click at [632, 423] on input "No Fee" at bounding box center [631, 423] width 1 height 1
checkbox input "true"
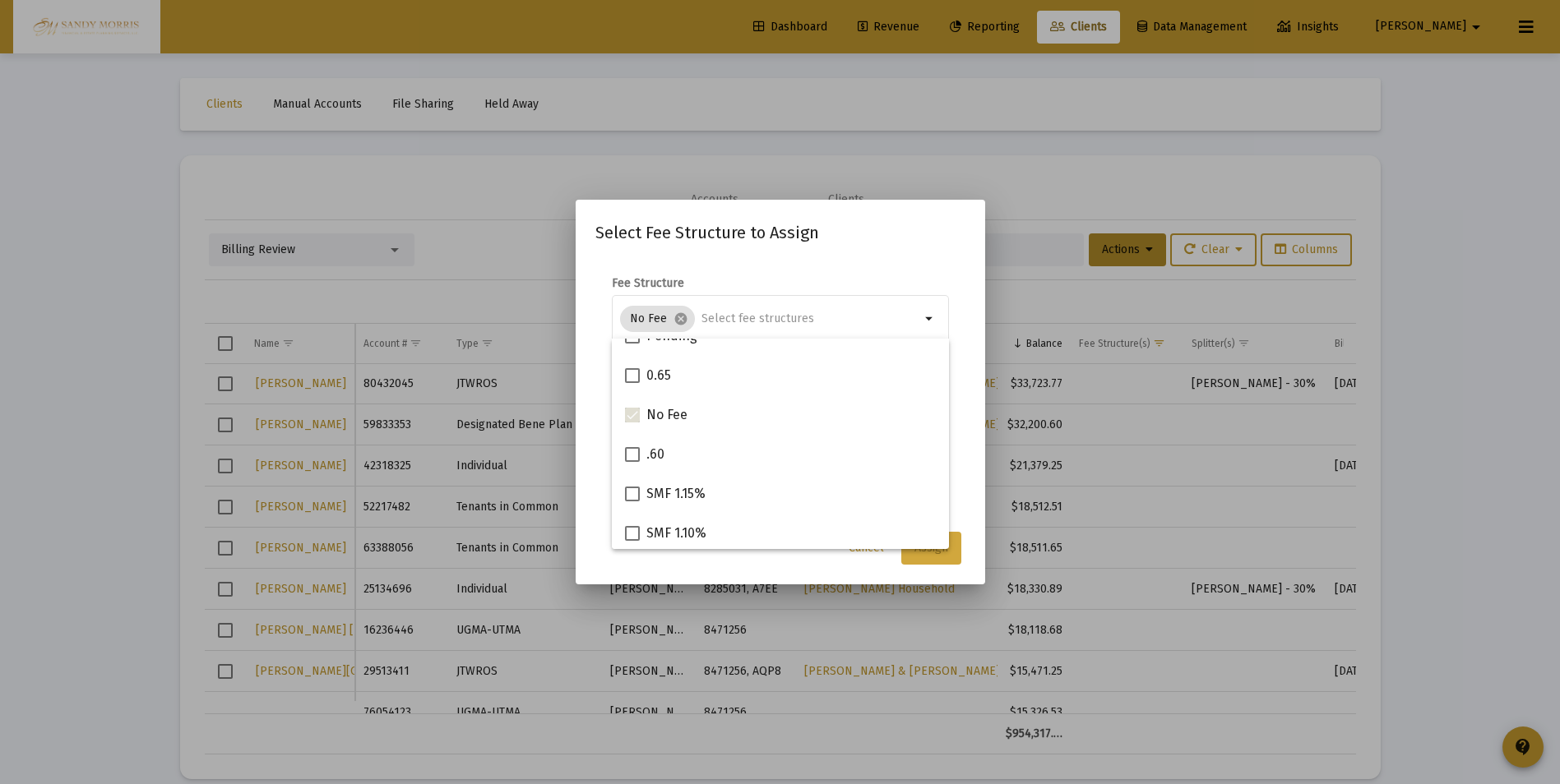
click at [913, 552] on button "Assign" at bounding box center [931, 548] width 60 height 33
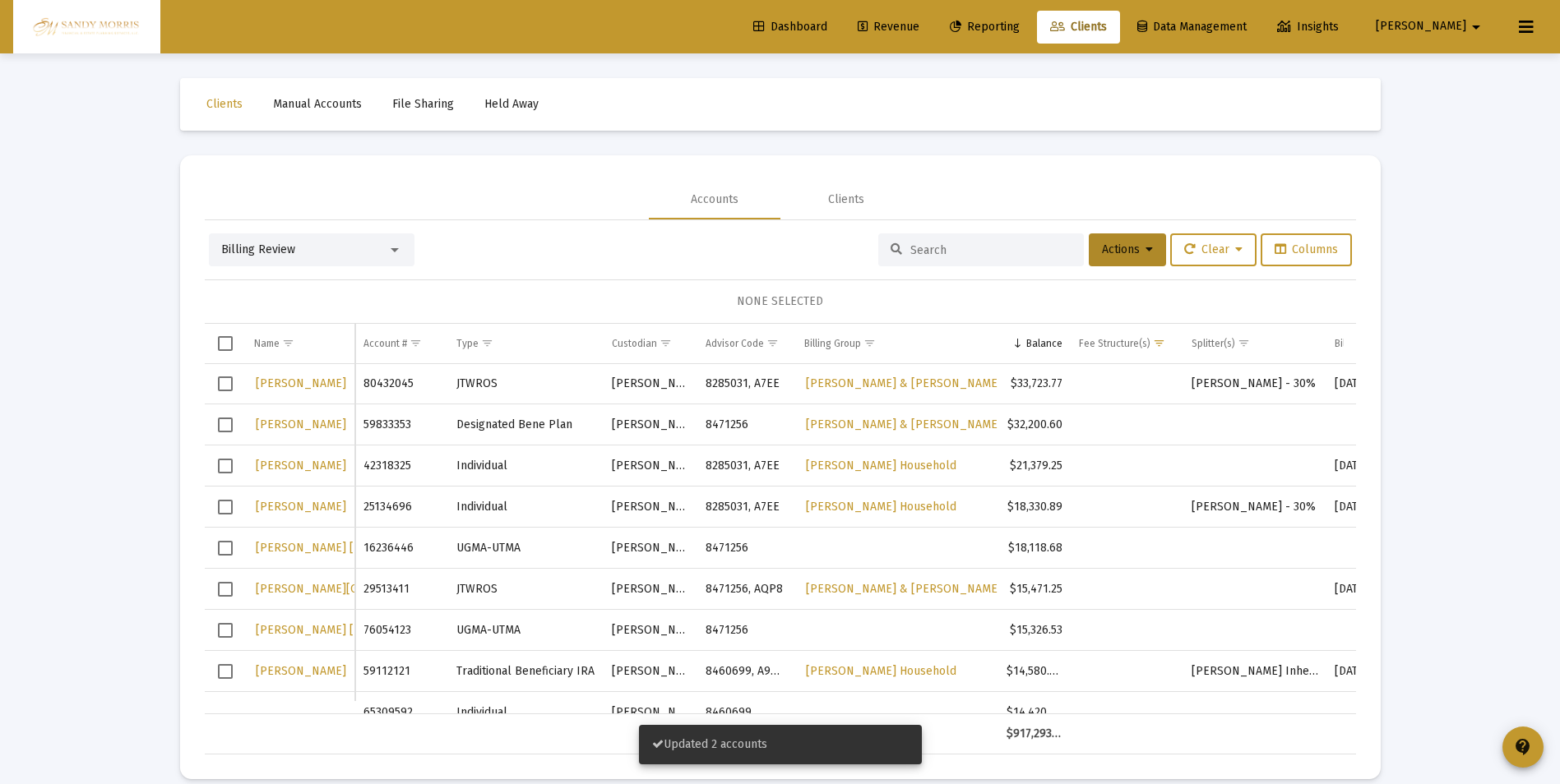
click at [827, 29] on span "Dashboard" at bounding box center [790, 26] width 74 height 14
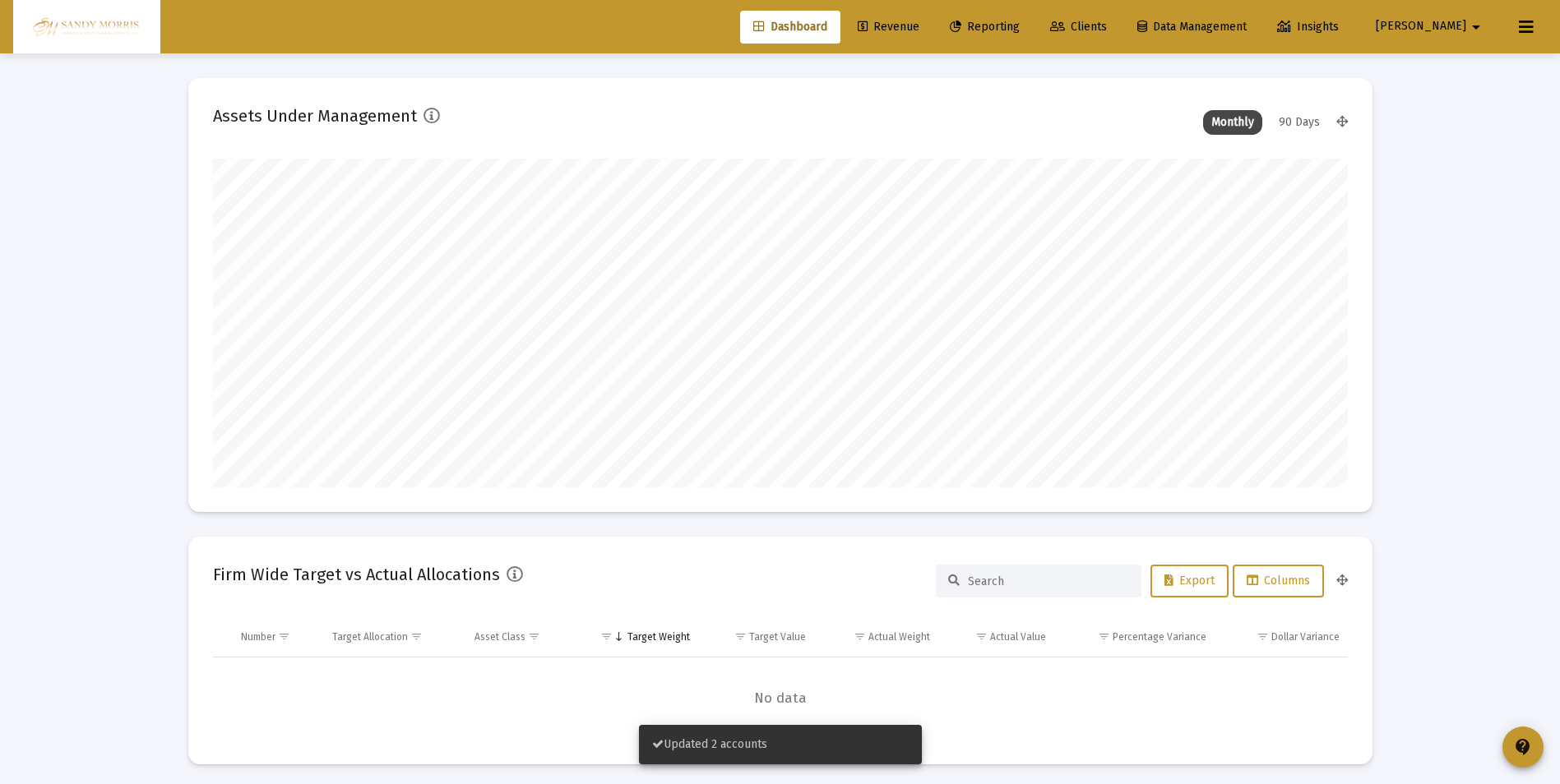
scroll to position [329, 611]
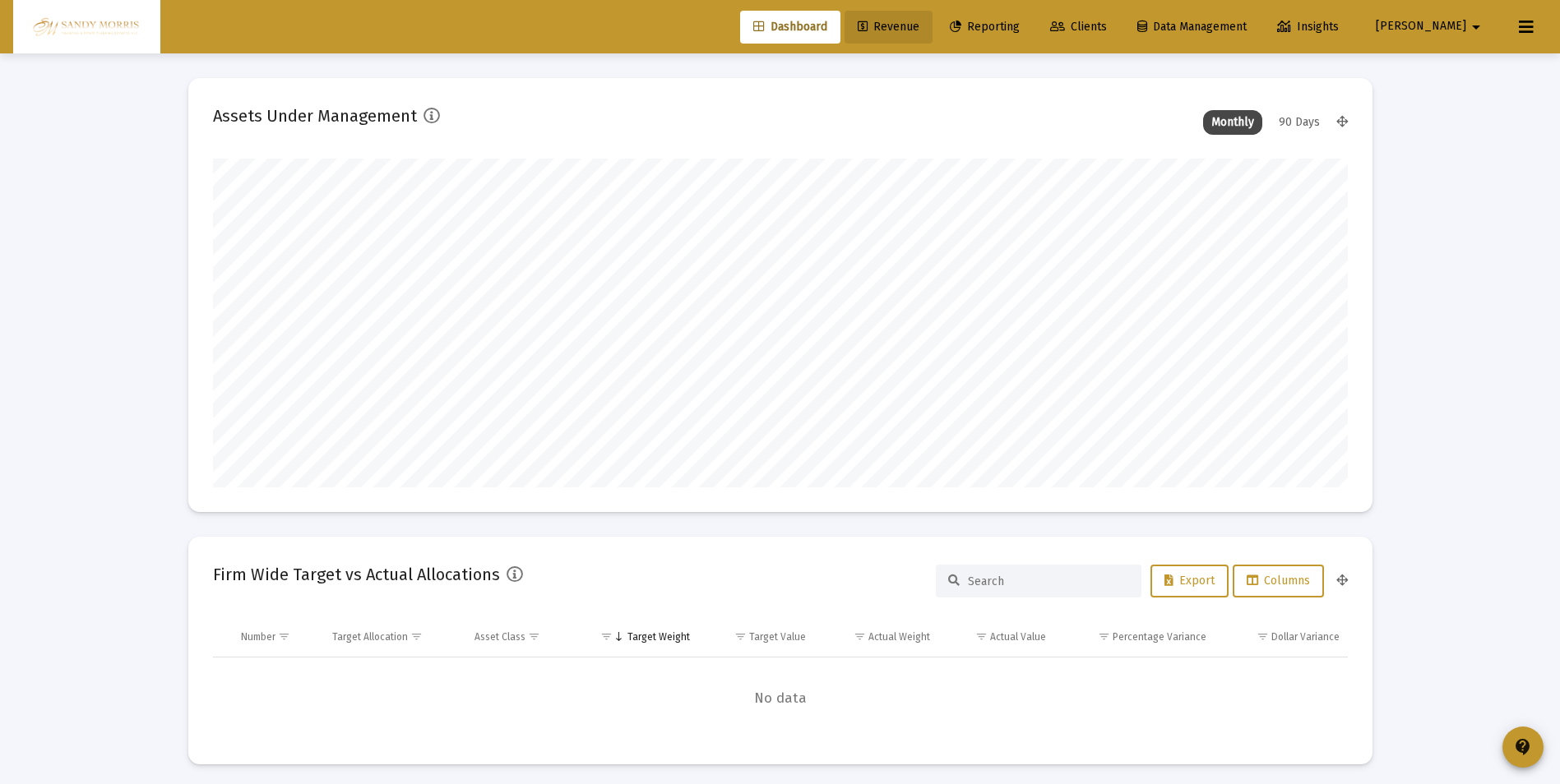
click at [919, 28] on span "Revenue" at bounding box center [889, 26] width 62 height 14
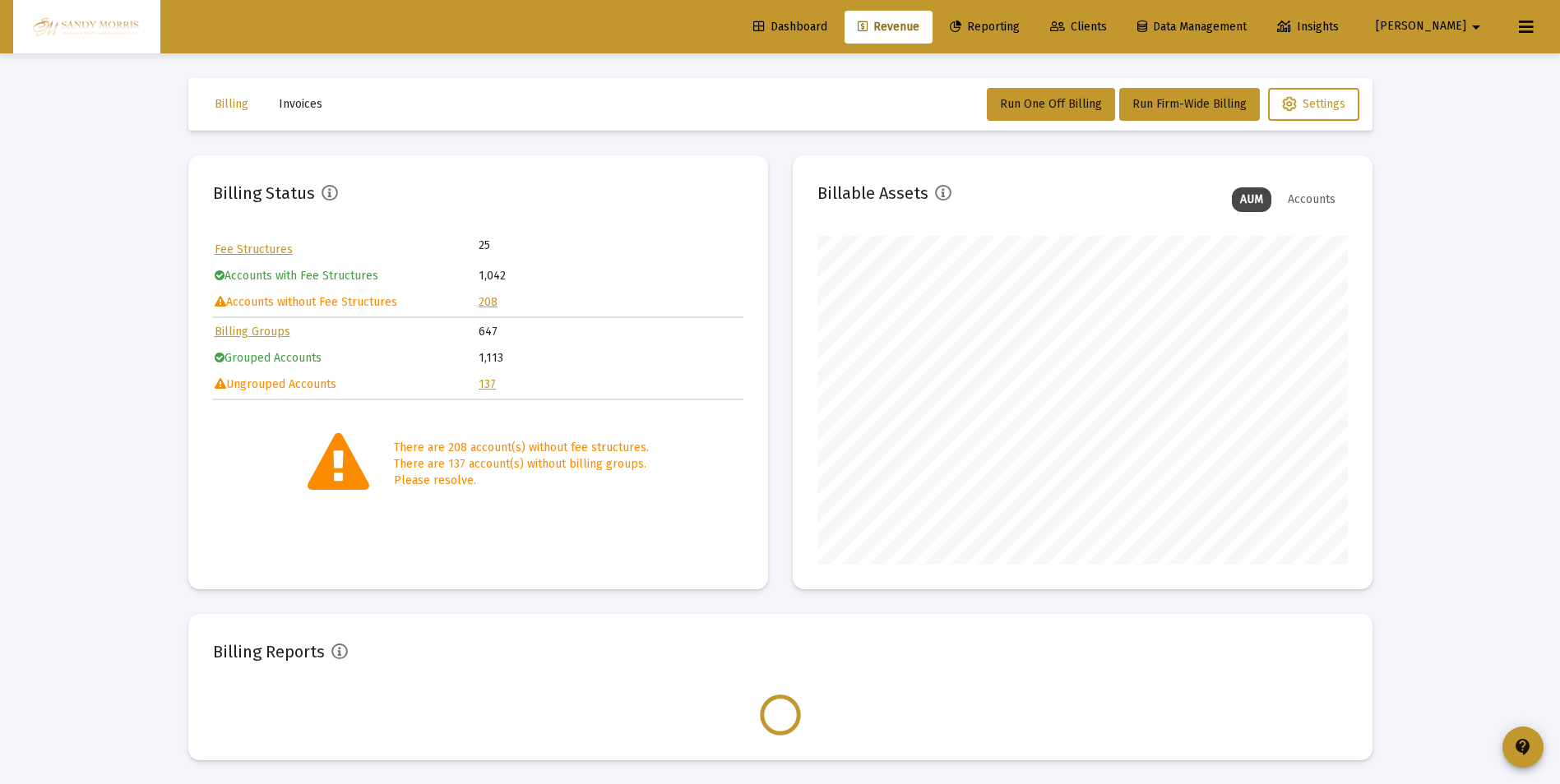
scroll to position [329, 530]
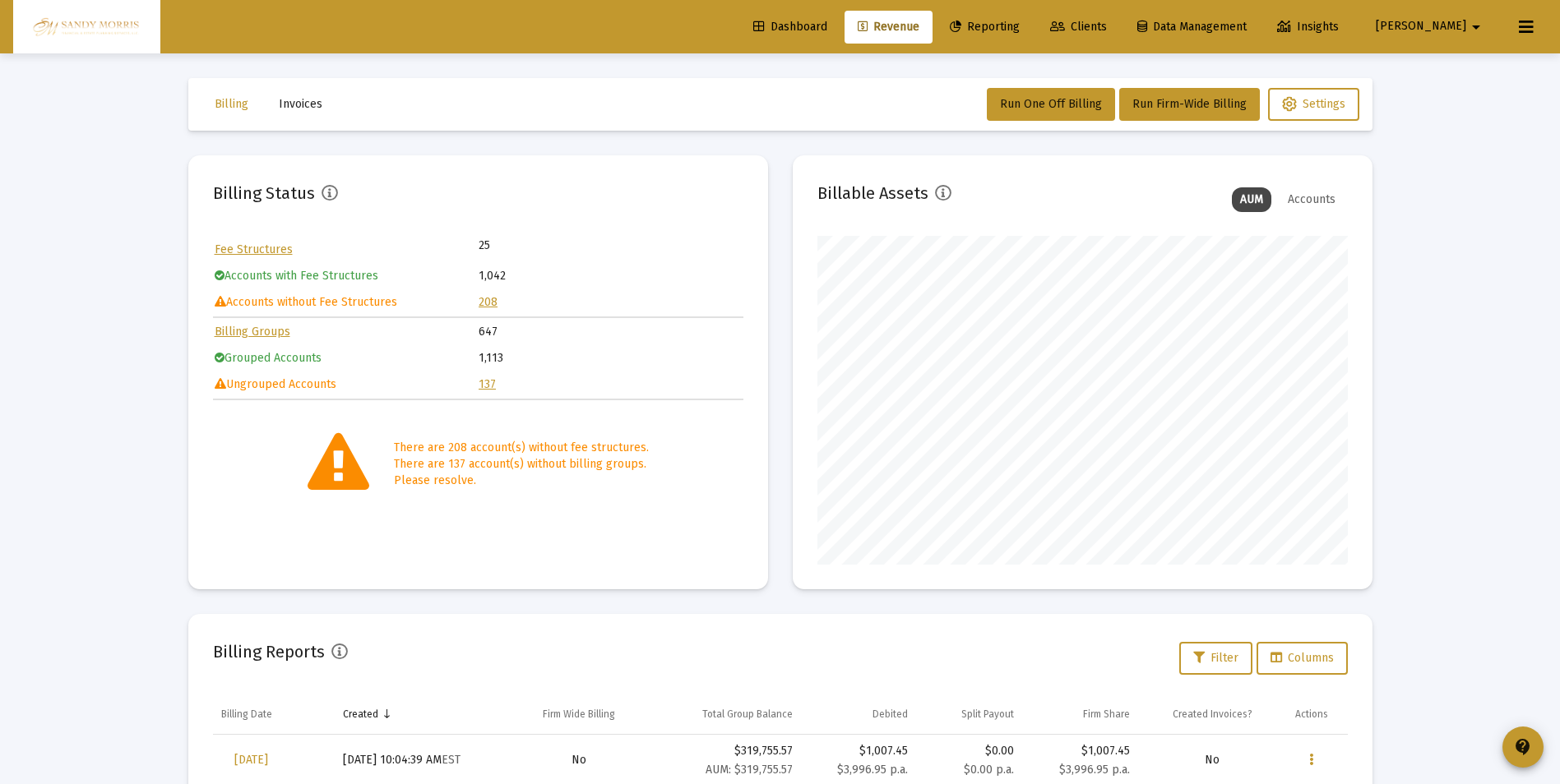
click at [484, 385] on link "137" at bounding box center [486, 383] width 17 height 14
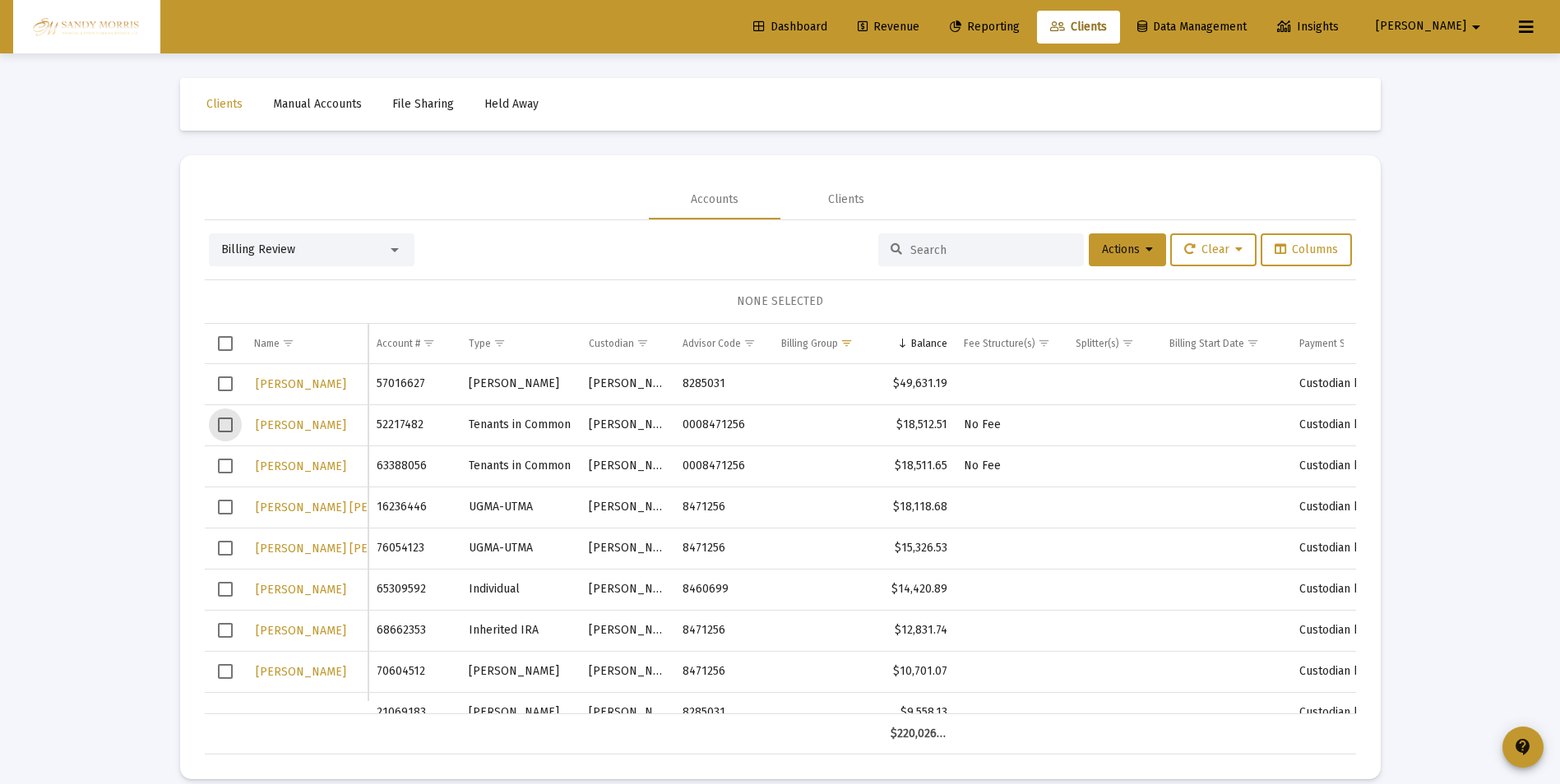
click at [224, 429] on span "Select row" at bounding box center [225, 425] width 15 height 15
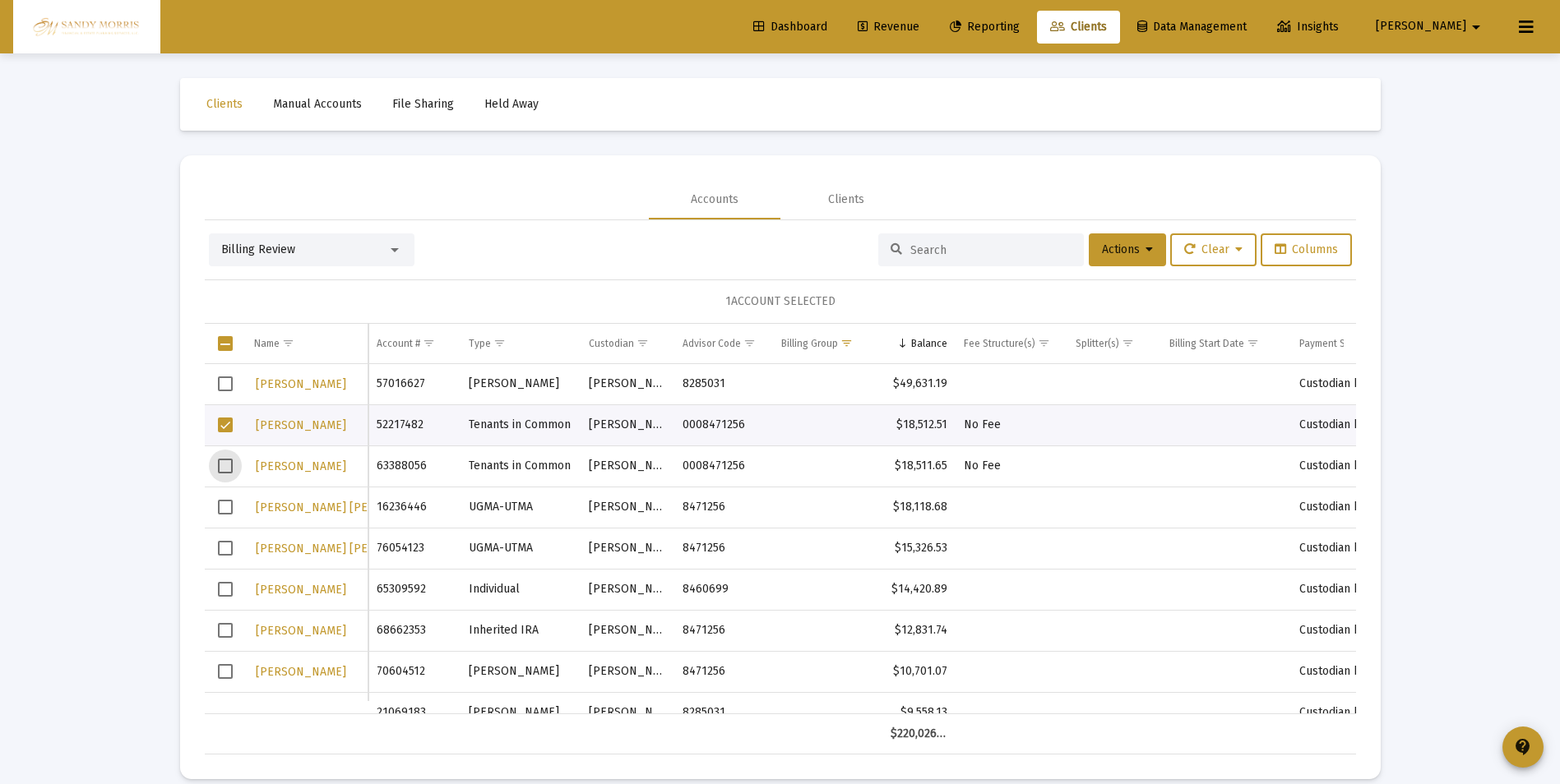
click at [221, 465] on span "Select row" at bounding box center [225, 466] width 15 height 15
click at [1146, 255] on icon at bounding box center [1149, 249] width 7 height 12
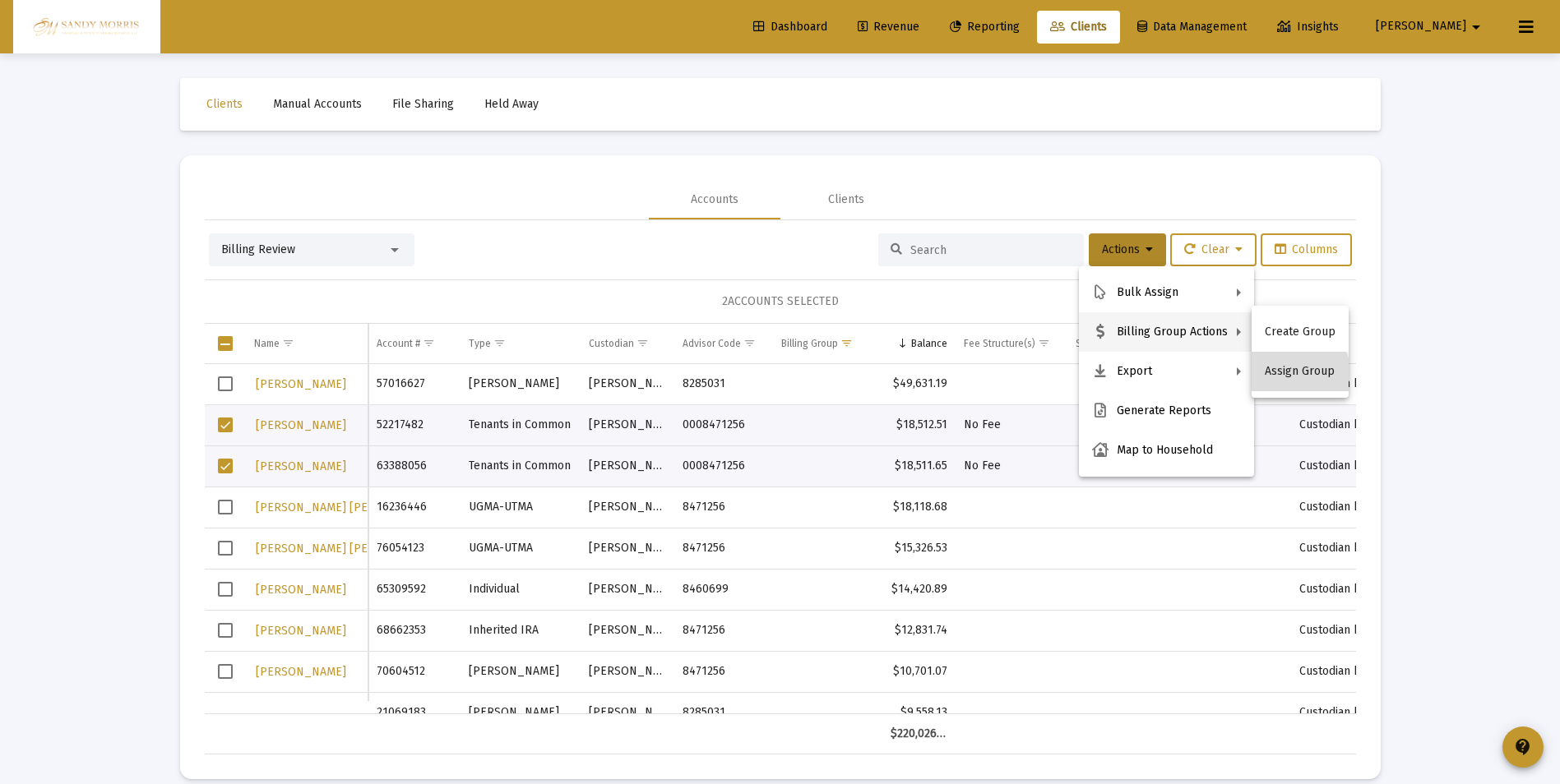
click at [1295, 375] on button "Assign Group" at bounding box center [1300, 371] width 97 height 39
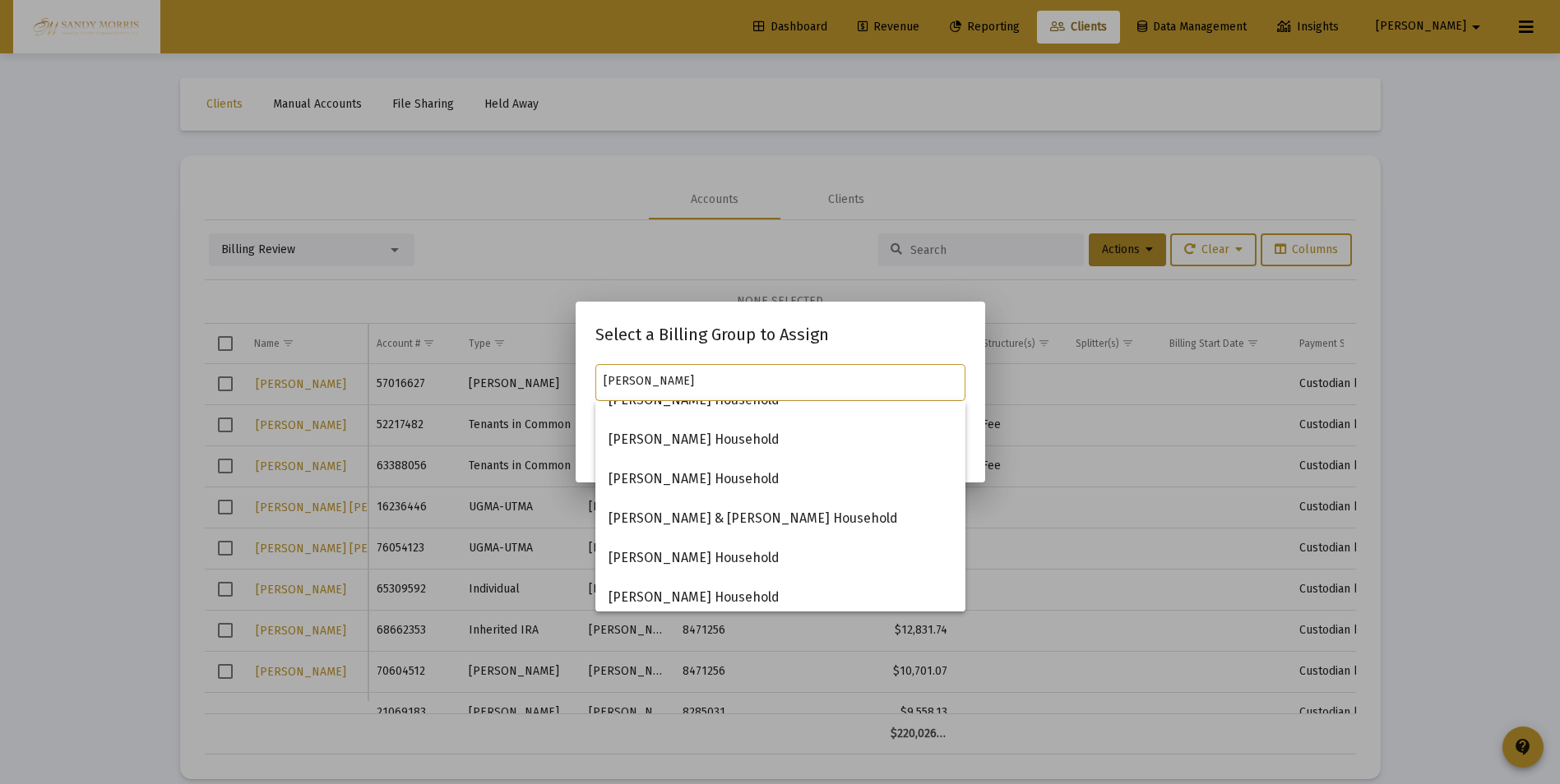
scroll to position [220, 0]
click at [702, 550] on span "[PERSON_NAME] Household" at bounding box center [780, 555] width 343 height 39
type input "[PERSON_NAME] Household"
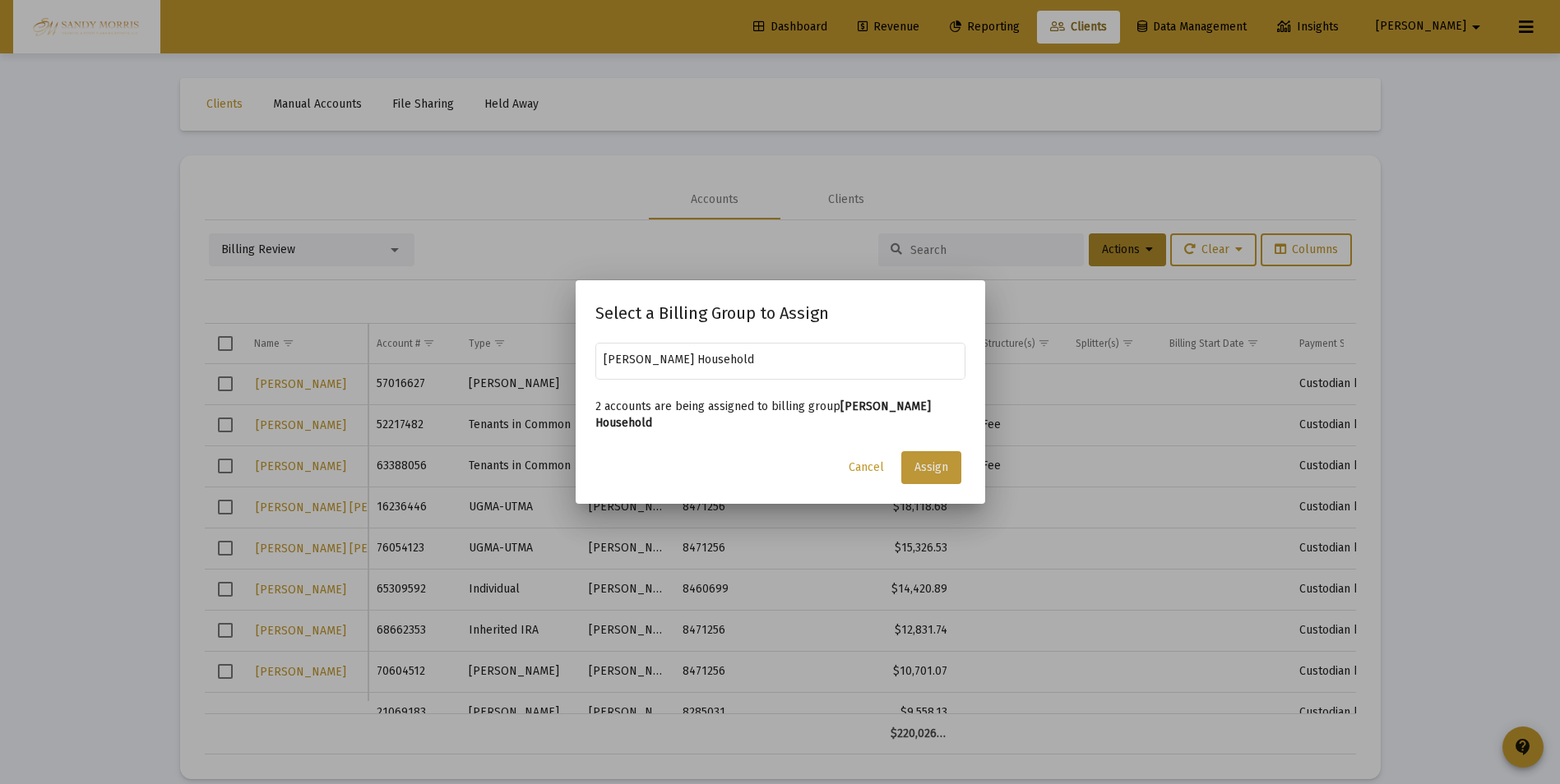
click at [930, 468] on span "Assign" at bounding box center [931, 467] width 34 height 14
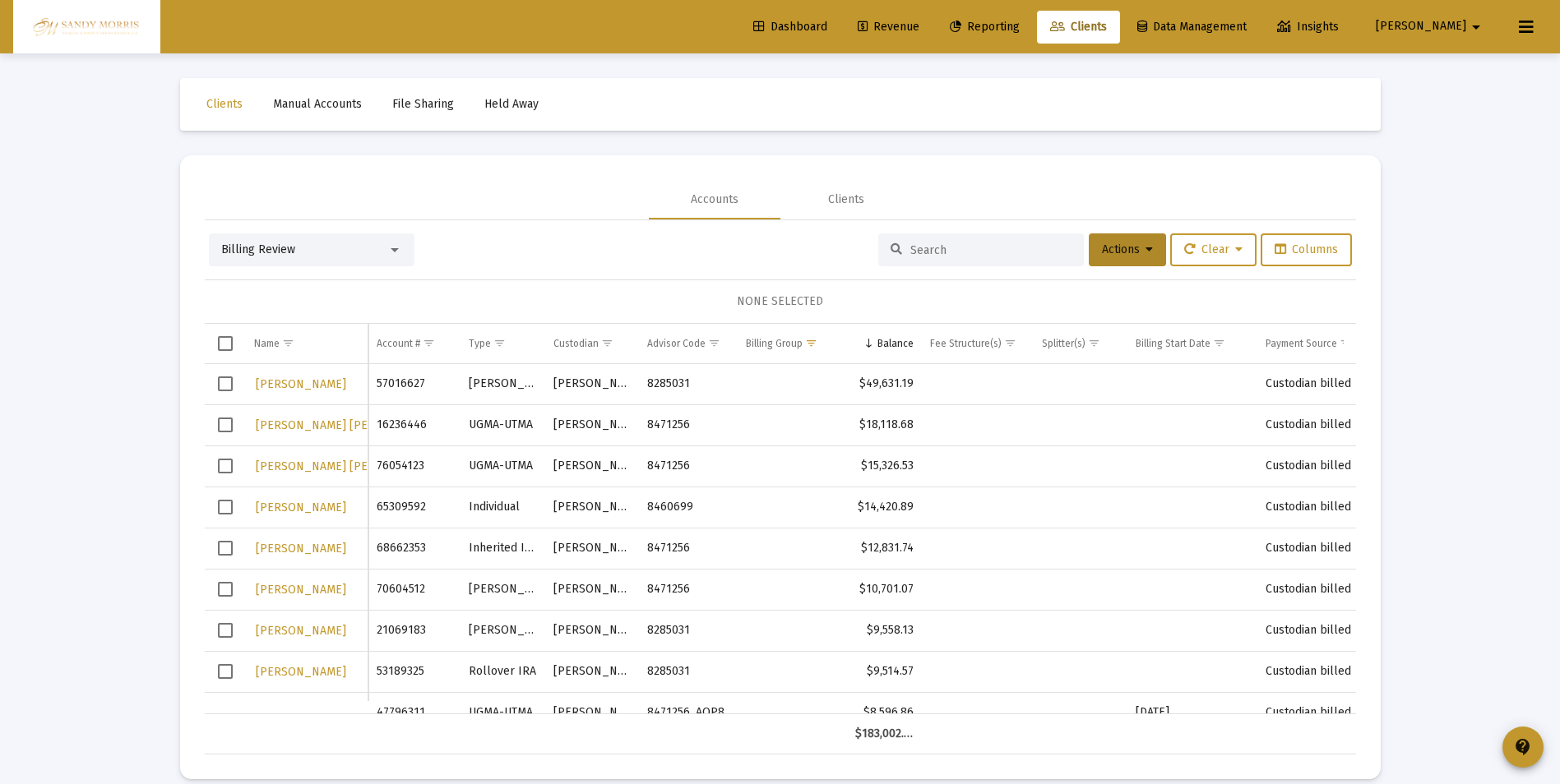
click at [919, 23] on span "Revenue" at bounding box center [889, 26] width 62 height 14
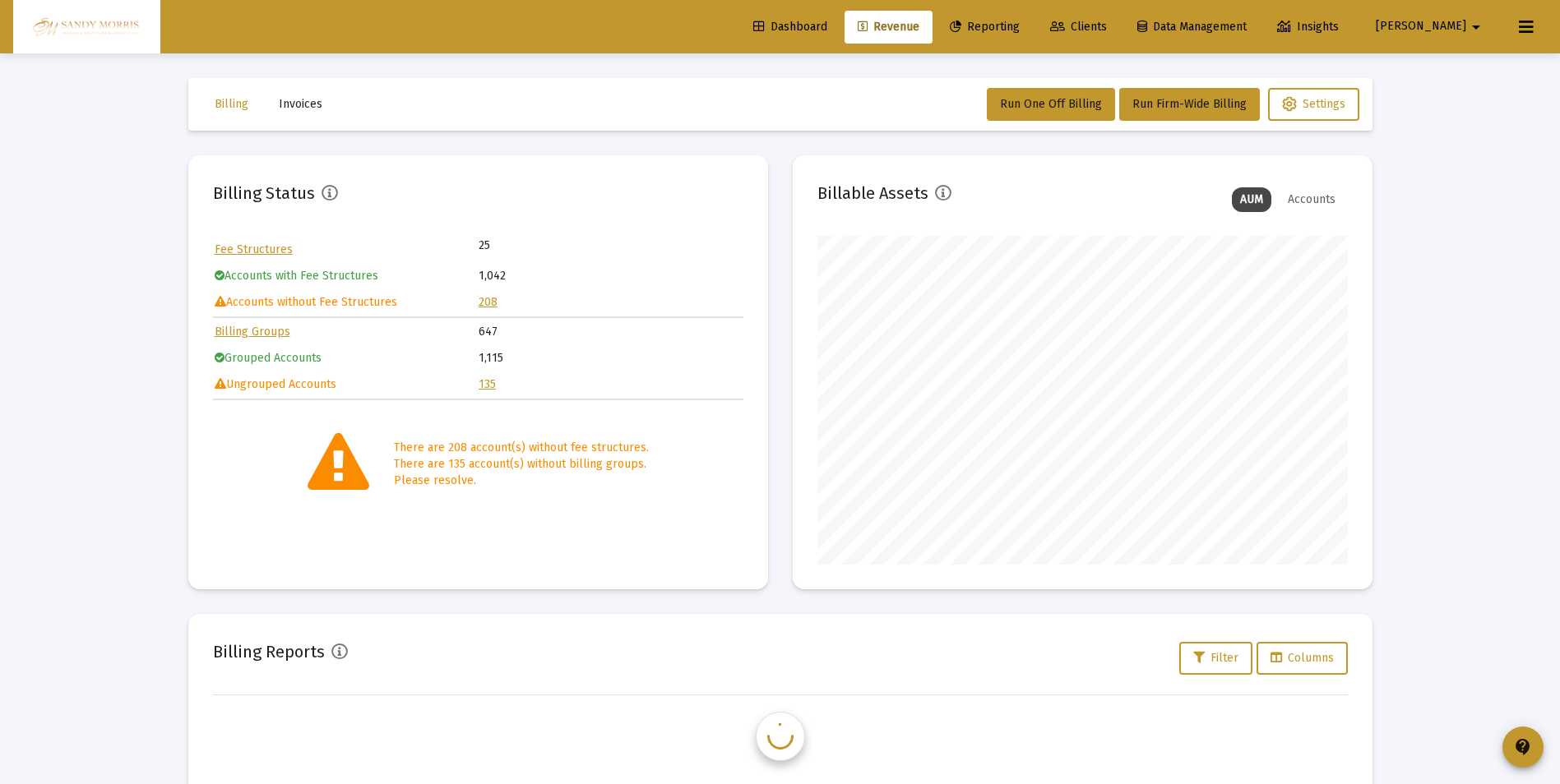
scroll to position [329, 530]
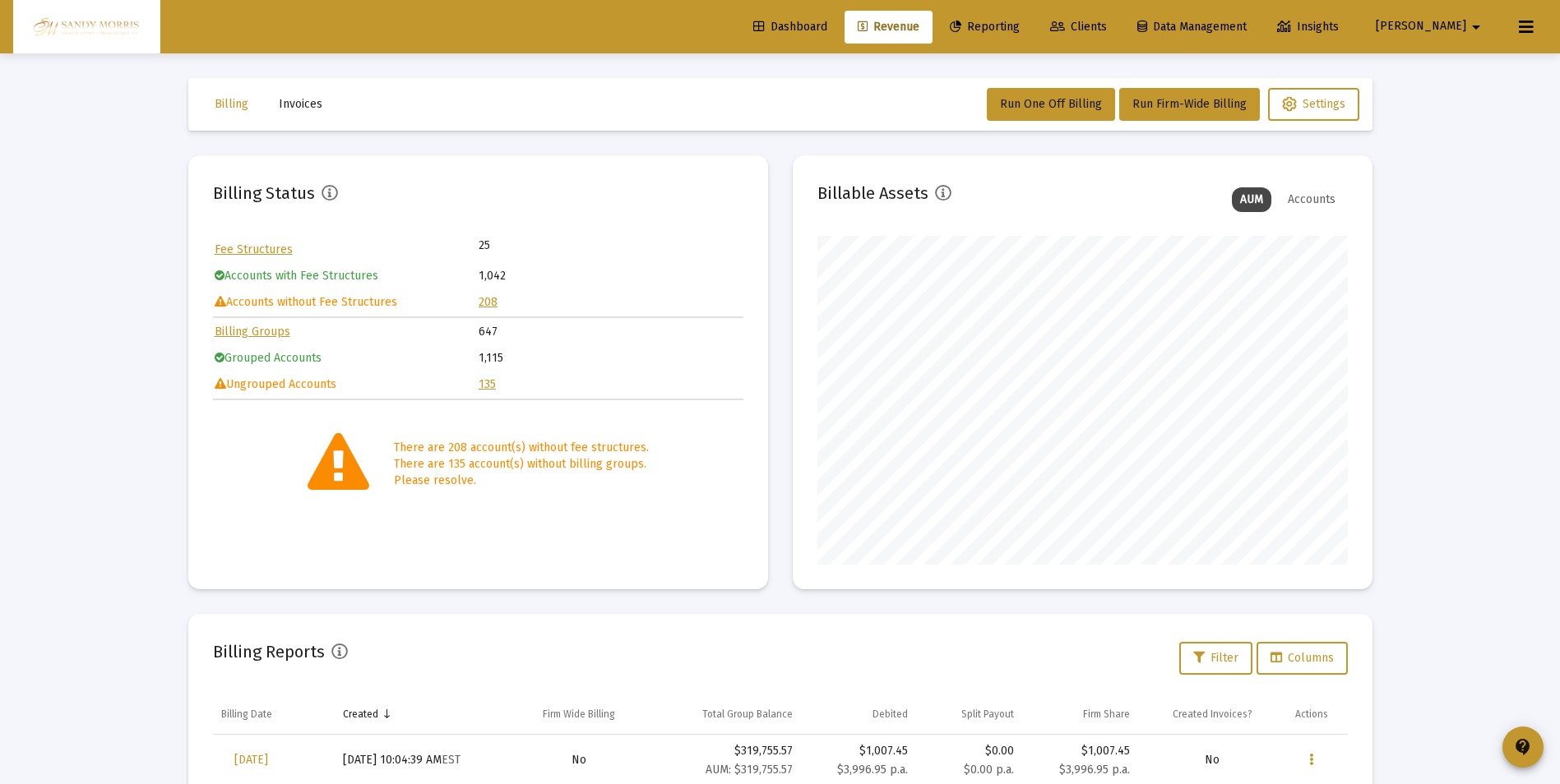
click at [485, 305] on link "208" at bounding box center [487, 301] width 19 height 14
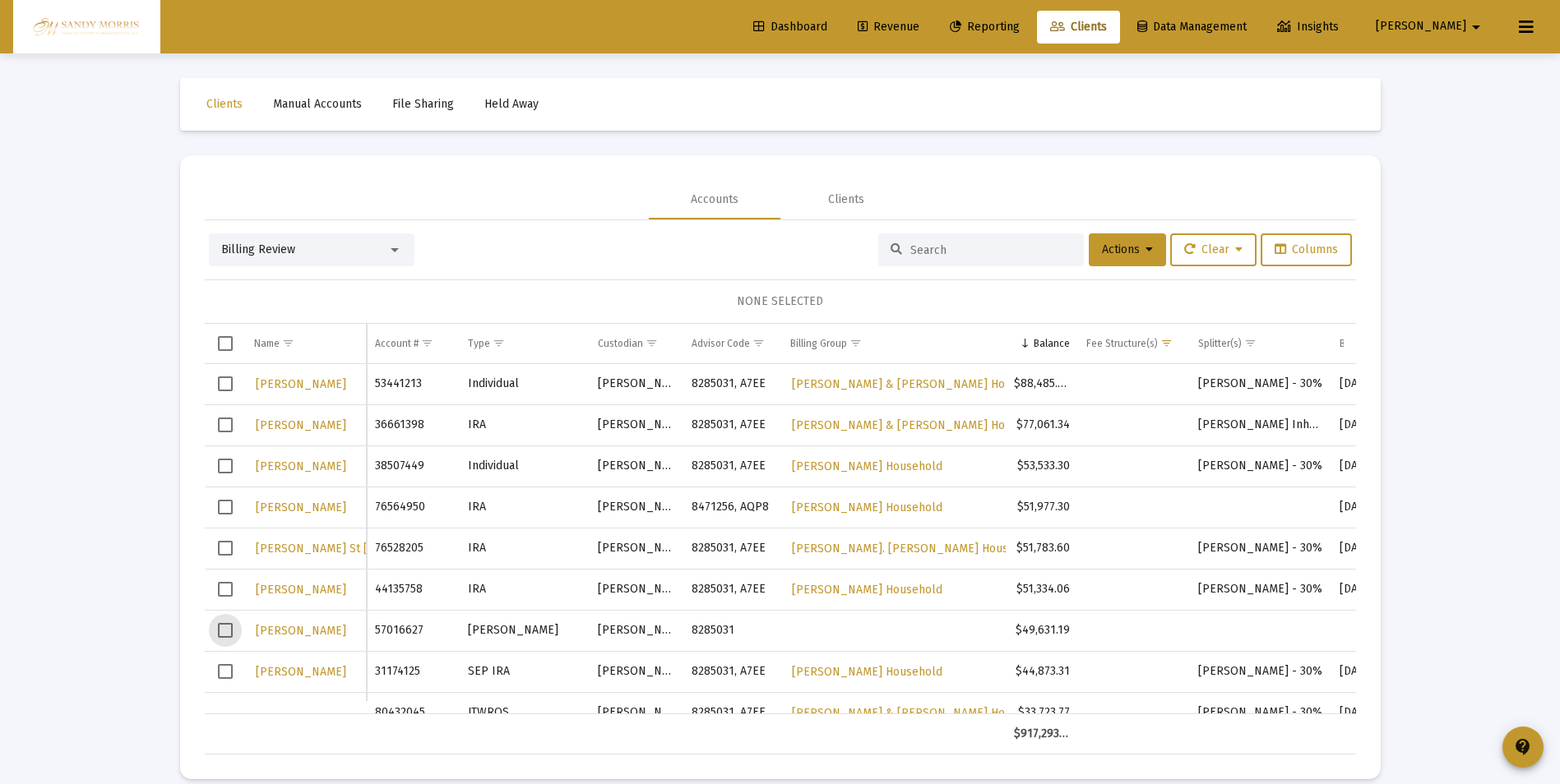
click at [225, 633] on span "Select row" at bounding box center [225, 630] width 15 height 15
click at [1146, 249] on icon at bounding box center [1149, 249] width 7 height 12
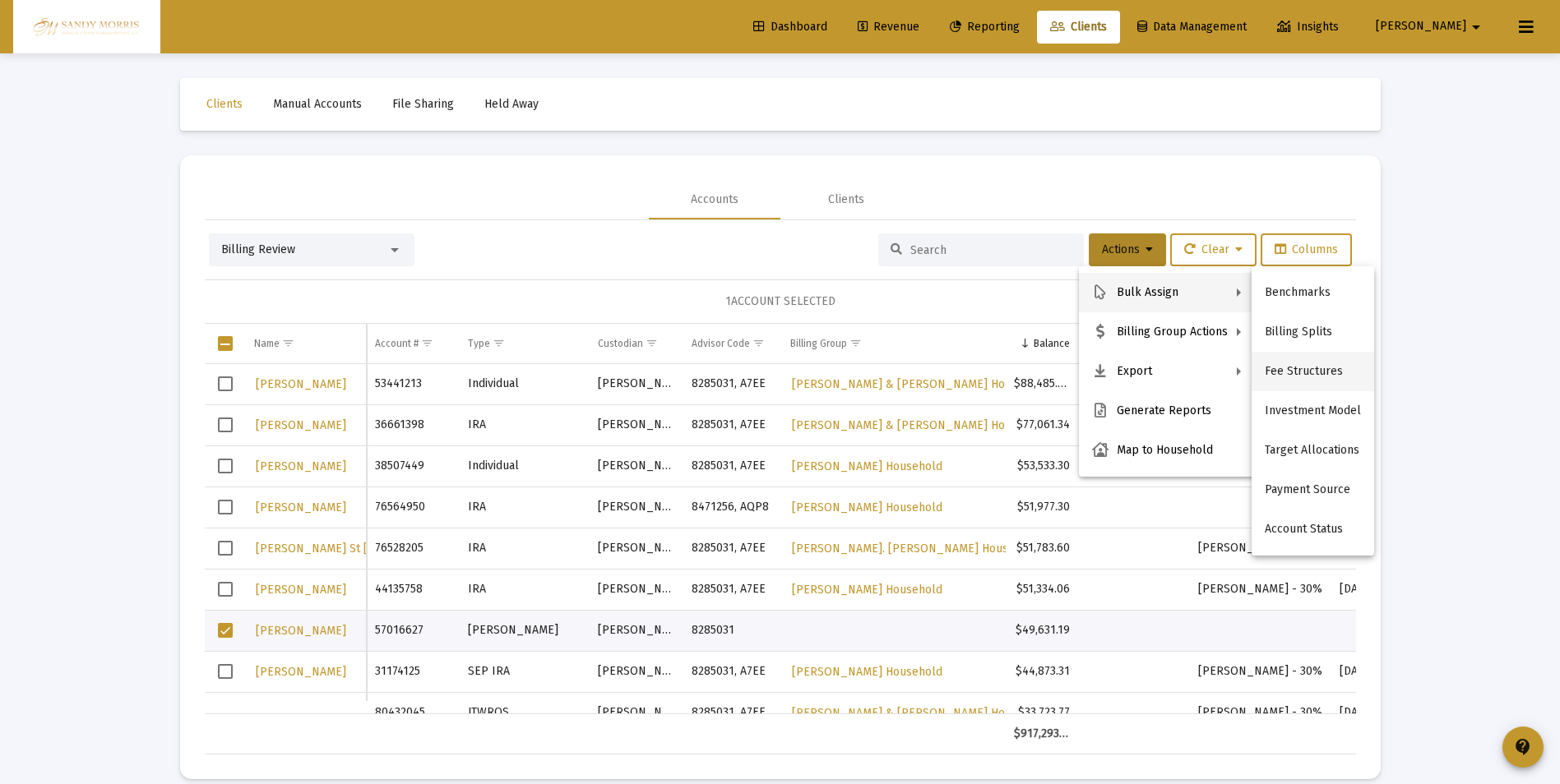
click at [1294, 370] on button "Fee Structures" at bounding box center [1312, 371] width 123 height 39
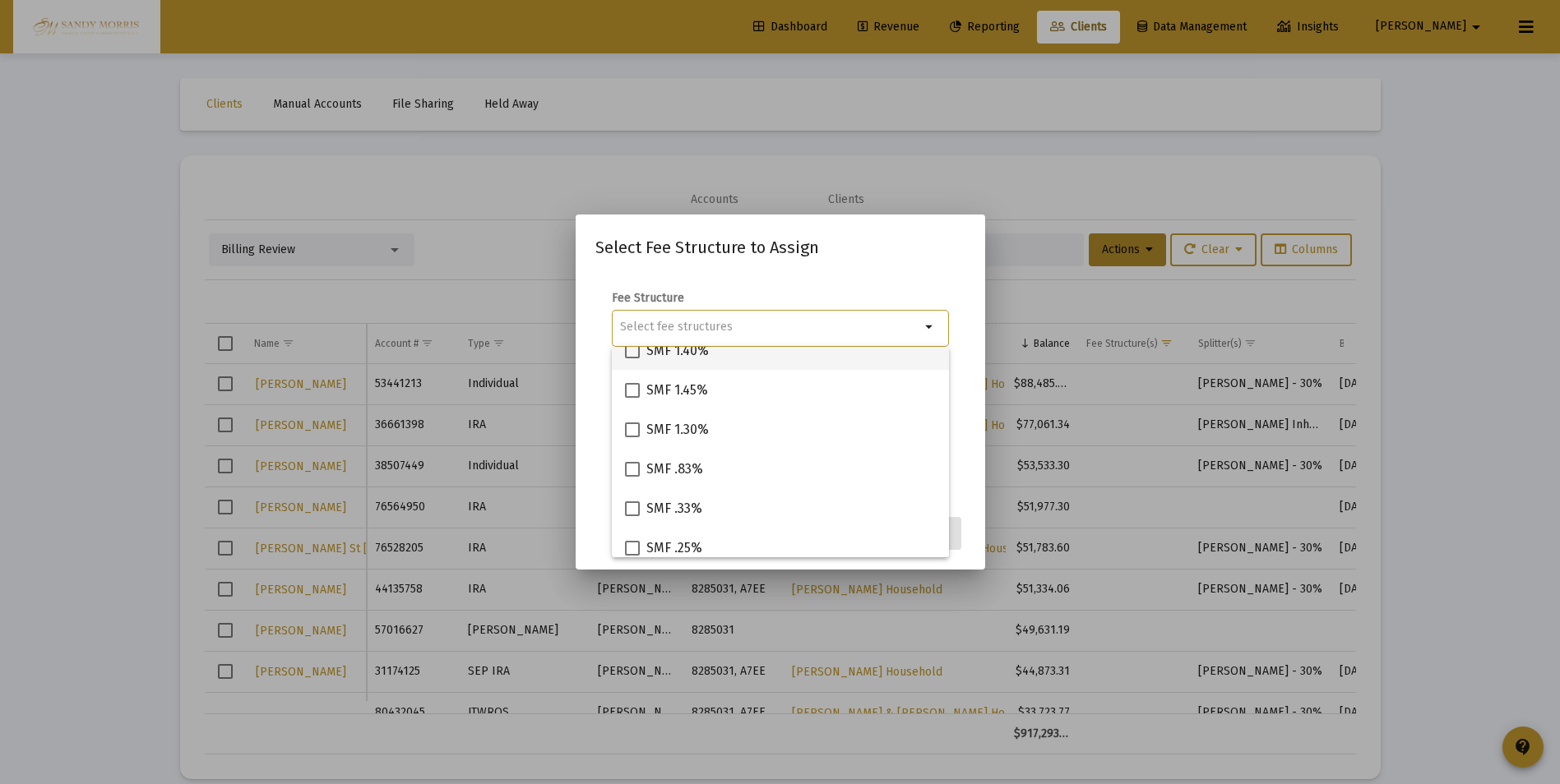
scroll to position [494, 0]
click at [630, 466] on span at bounding box center [632, 466] width 15 height 15
click at [631, 473] on input "SMF .25%" at bounding box center [631, 473] width 1 height 1
checkbox input "true"
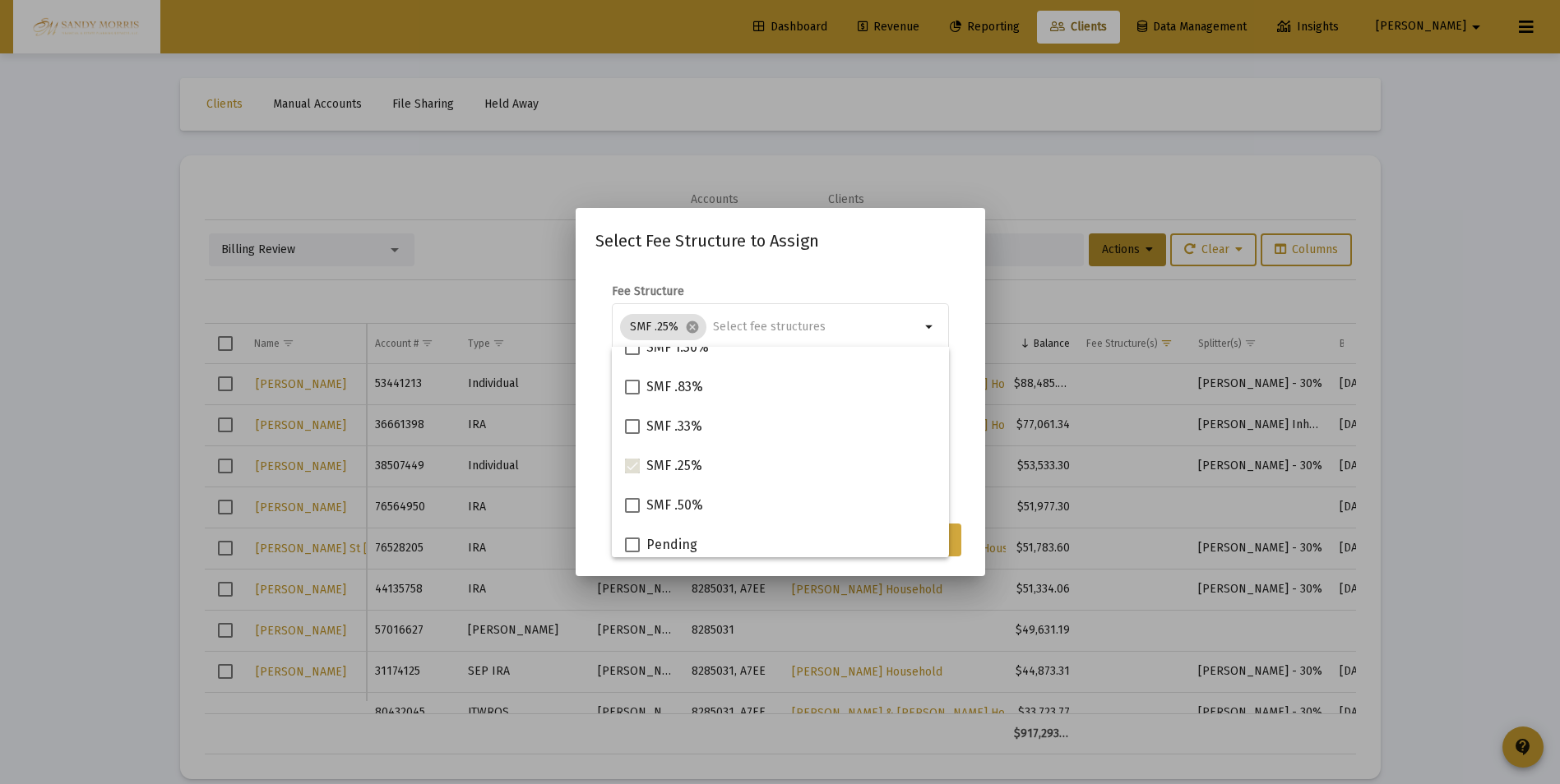
click at [955, 546] on button "Assign" at bounding box center [931, 540] width 60 height 33
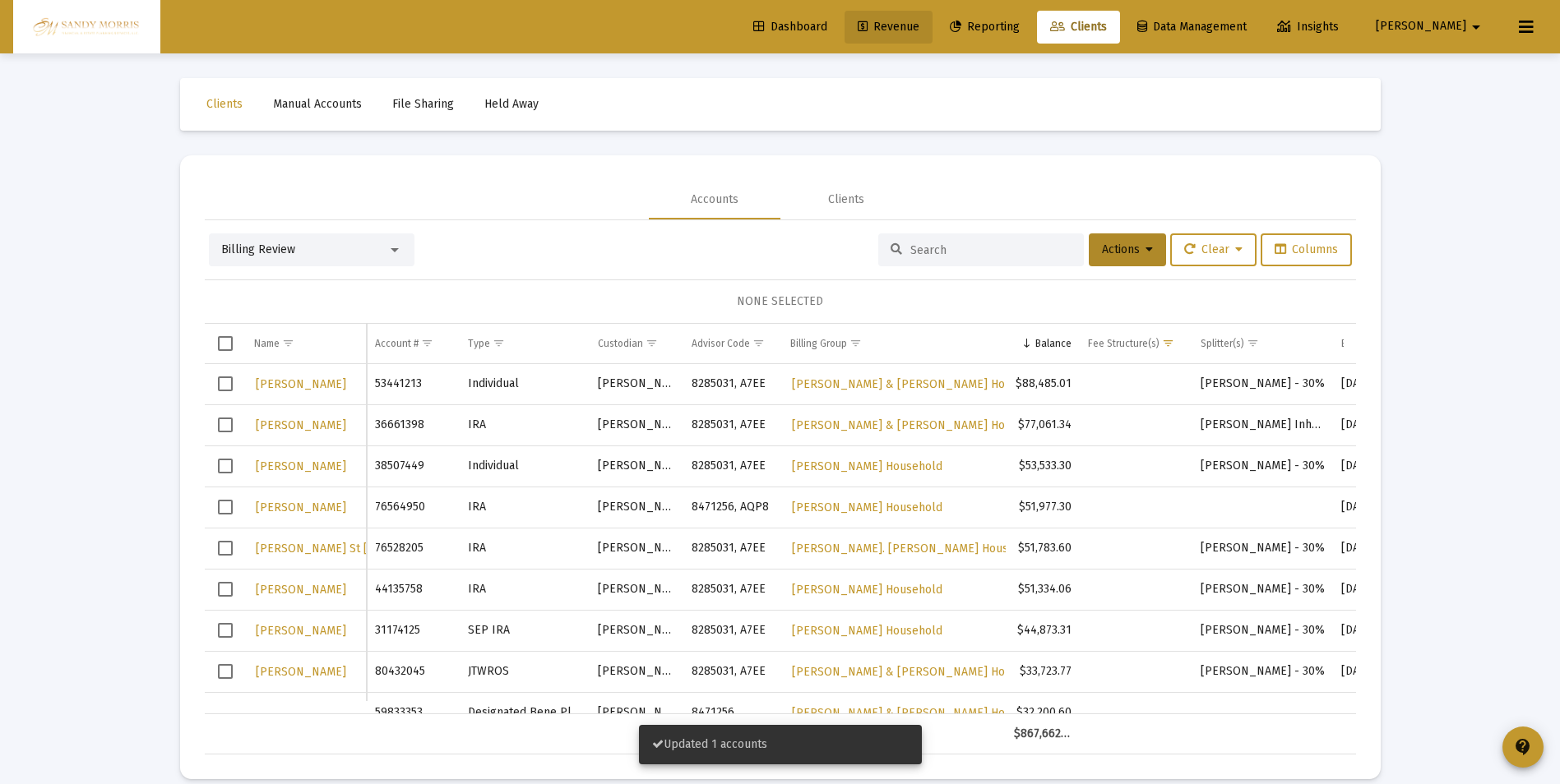
click at [919, 23] on span "Revenue" at bounding box center [889, 26] width 62 height 14
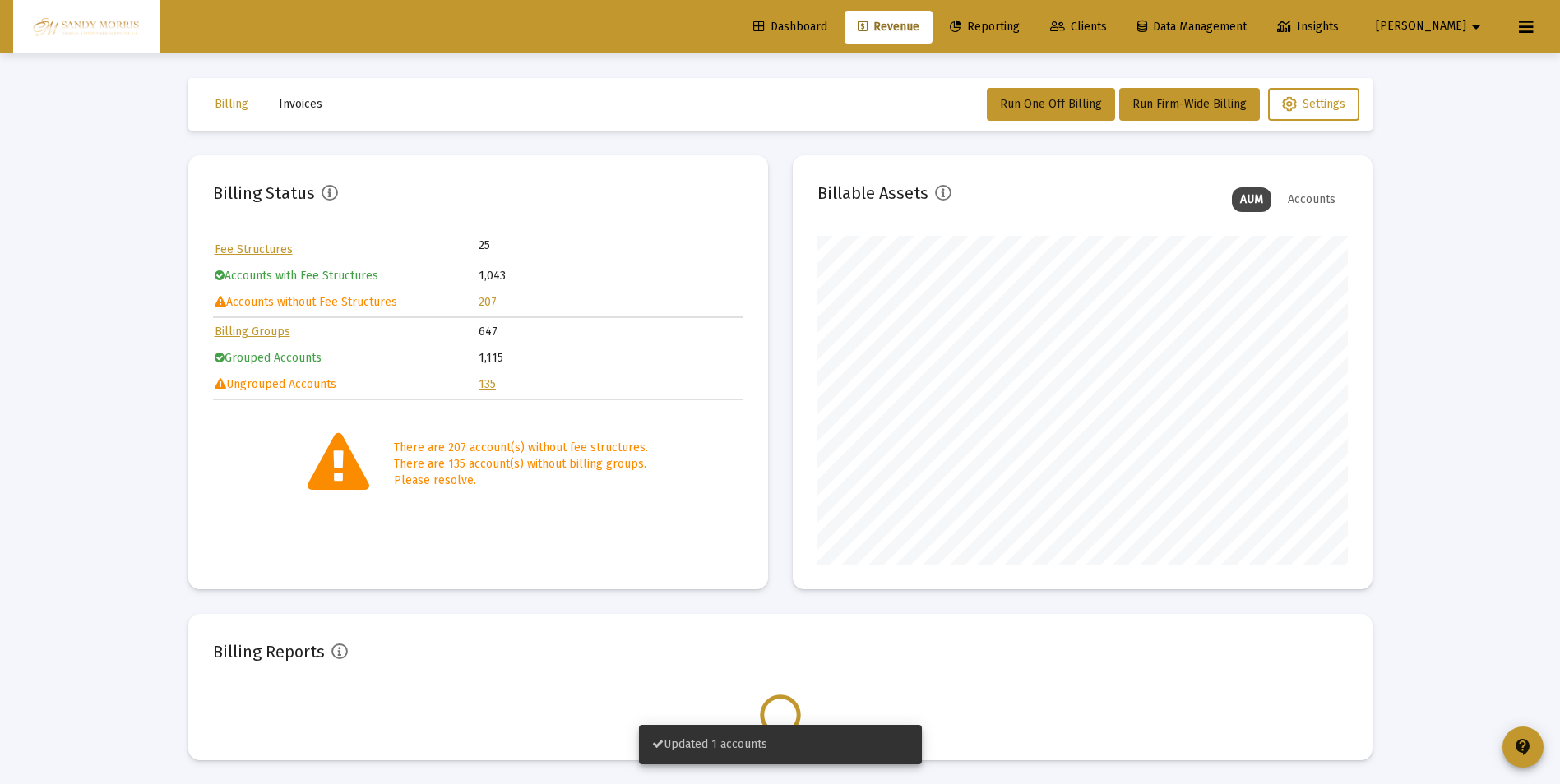
scroll to position [329, 530]
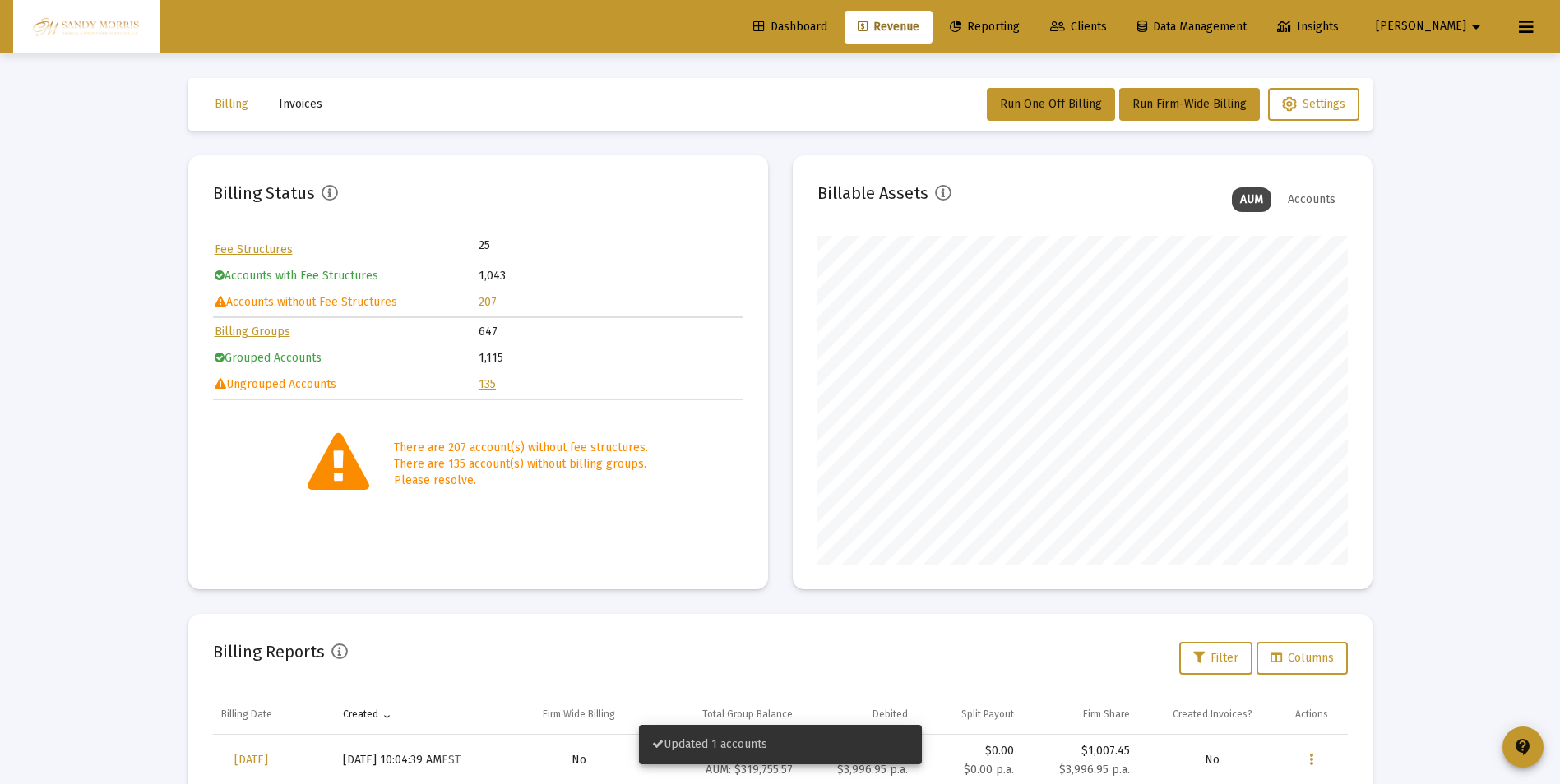
click at [490, 382] on link "135" at bounding box center [486, 383] width 17 height 14
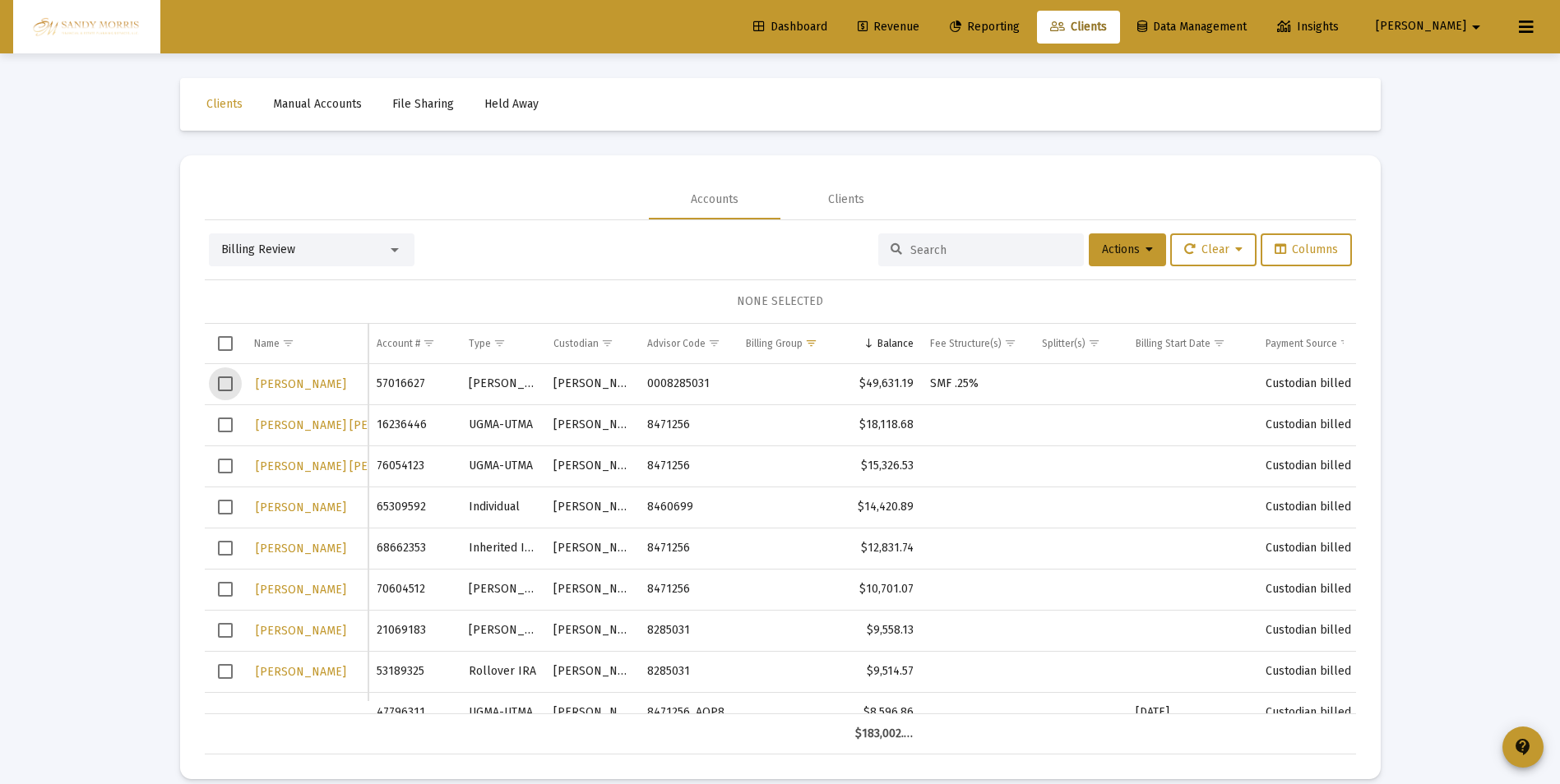
click at [229, 385] on span "Select row" at bounding box center [225, 383] width 15 height 15
click at [1146, 253] on icon at bounding box center [1149, 249] width 7 height 12
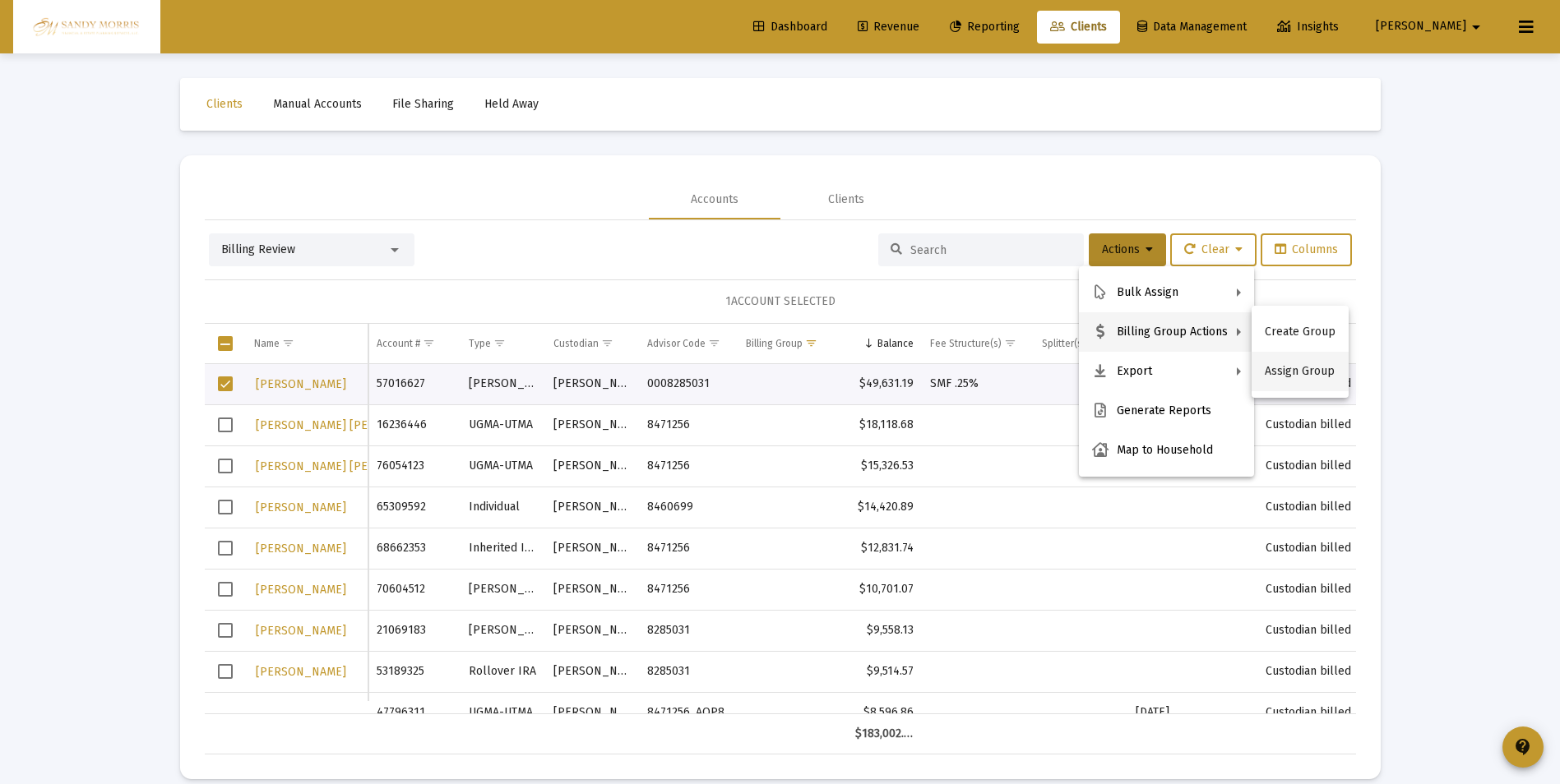
click at [1298, 376] on button "Assign Group" at bounding box center [1300, 371] width 97 height 39
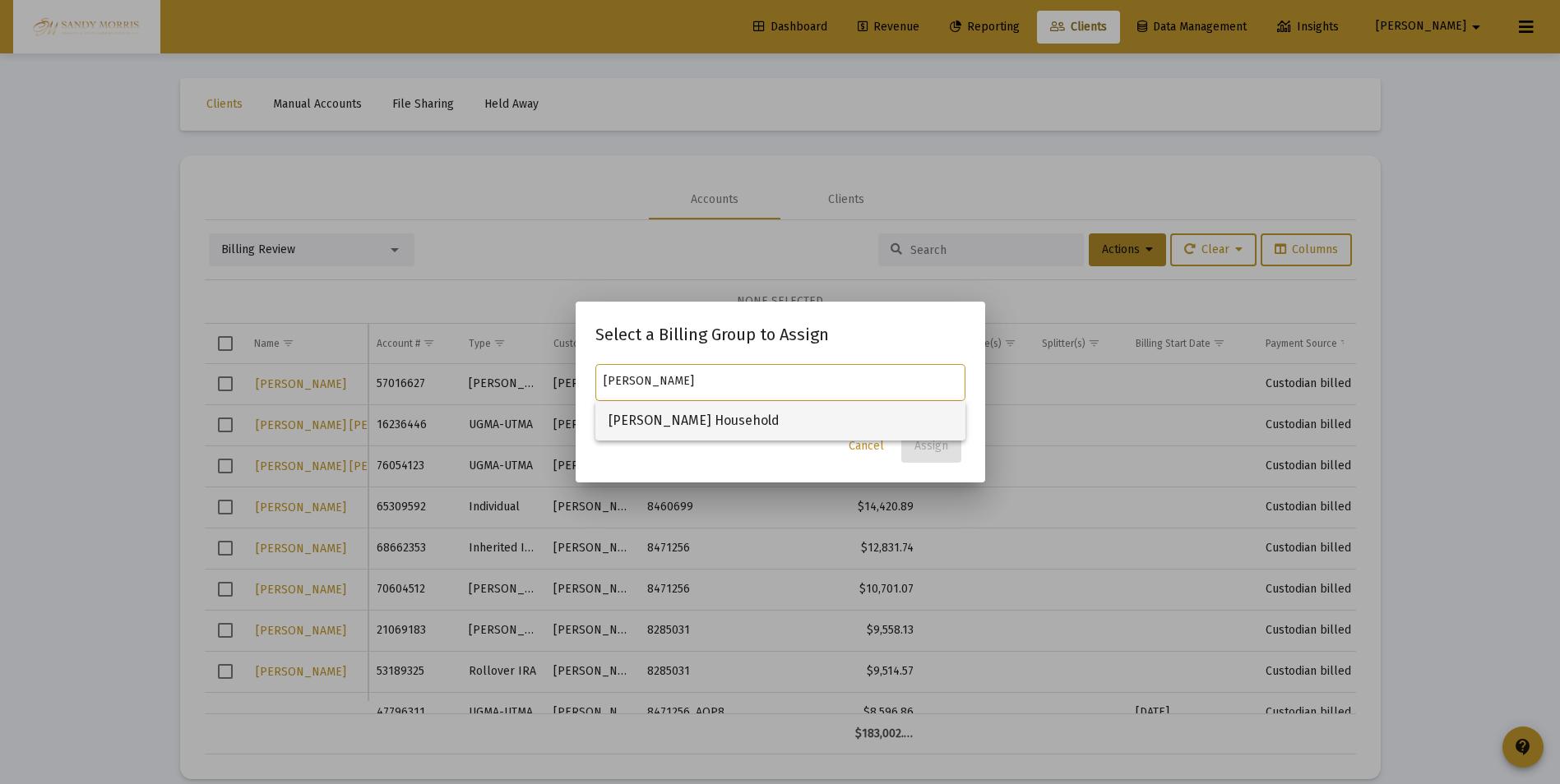
click at [709, 427] on span "[PERSON_NAME] Household" at bounding box center [780, 421] width 343 height 39
type input "[PERSON_NAME] Household"
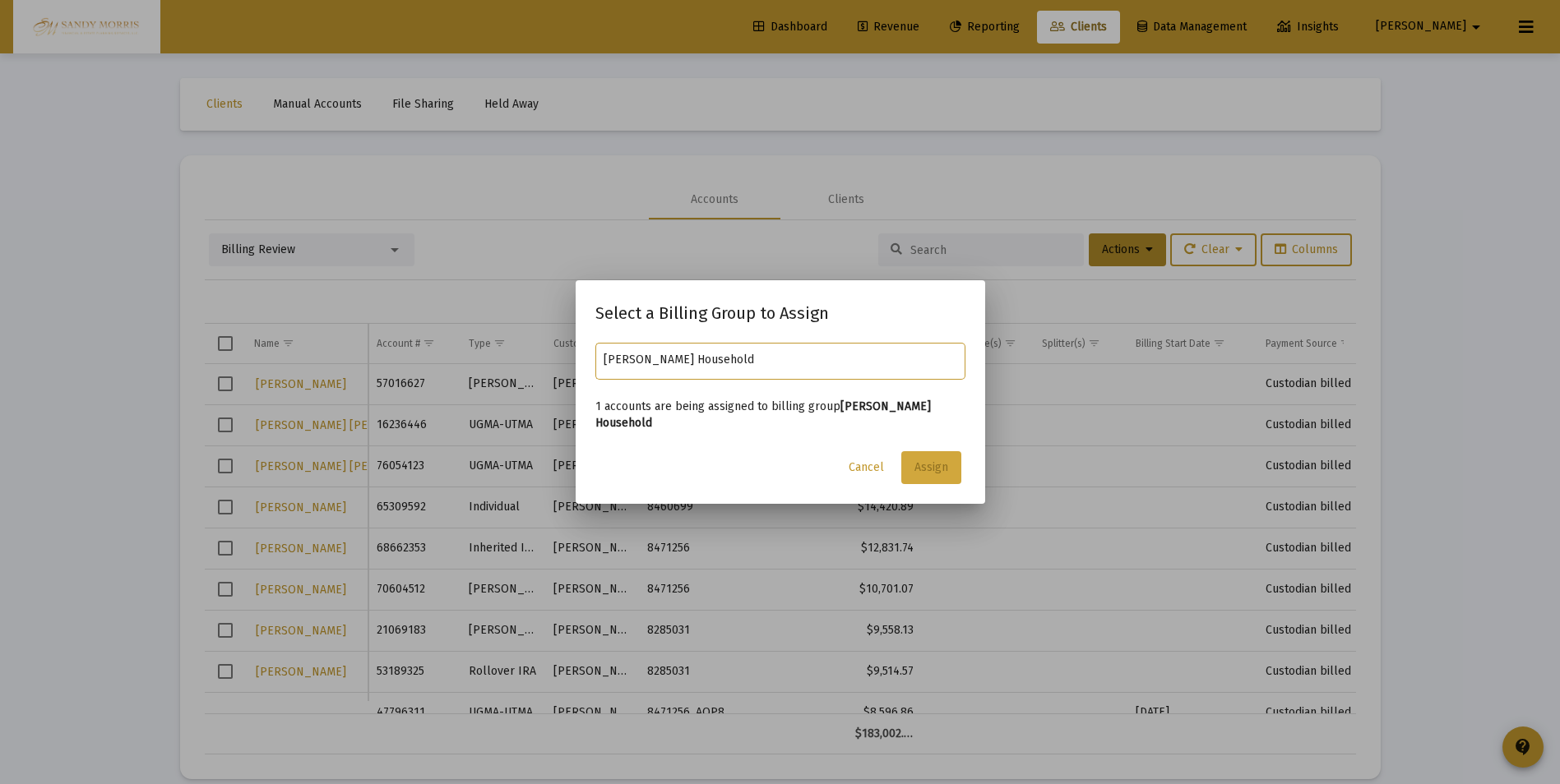
click at [929, 469] on span "Assign" at bounding box center [931, 467] width 34 height 14
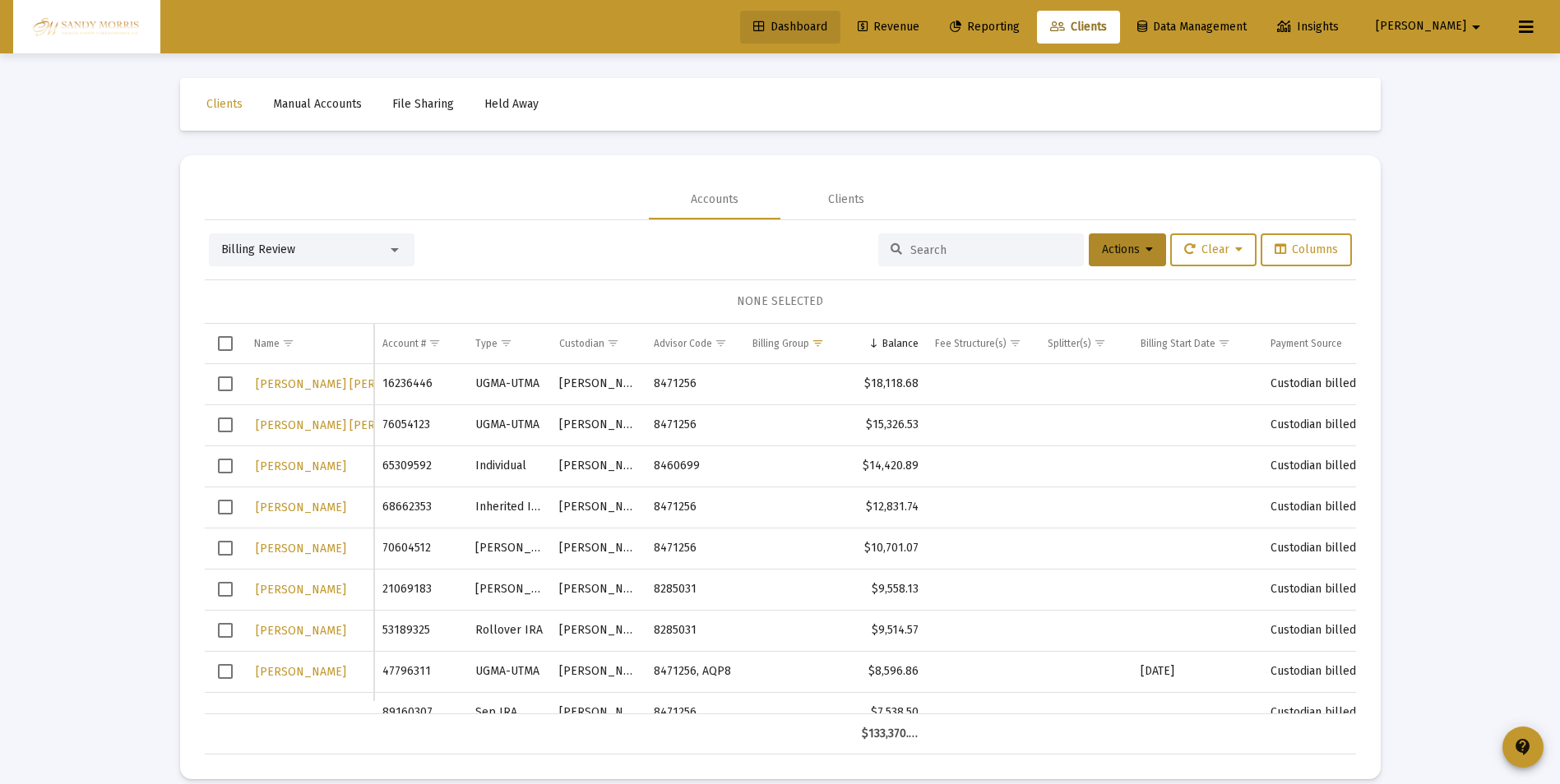
click at [827, 22] on span "Dashboard" at bounding box center [790, 26] width 74 height 14
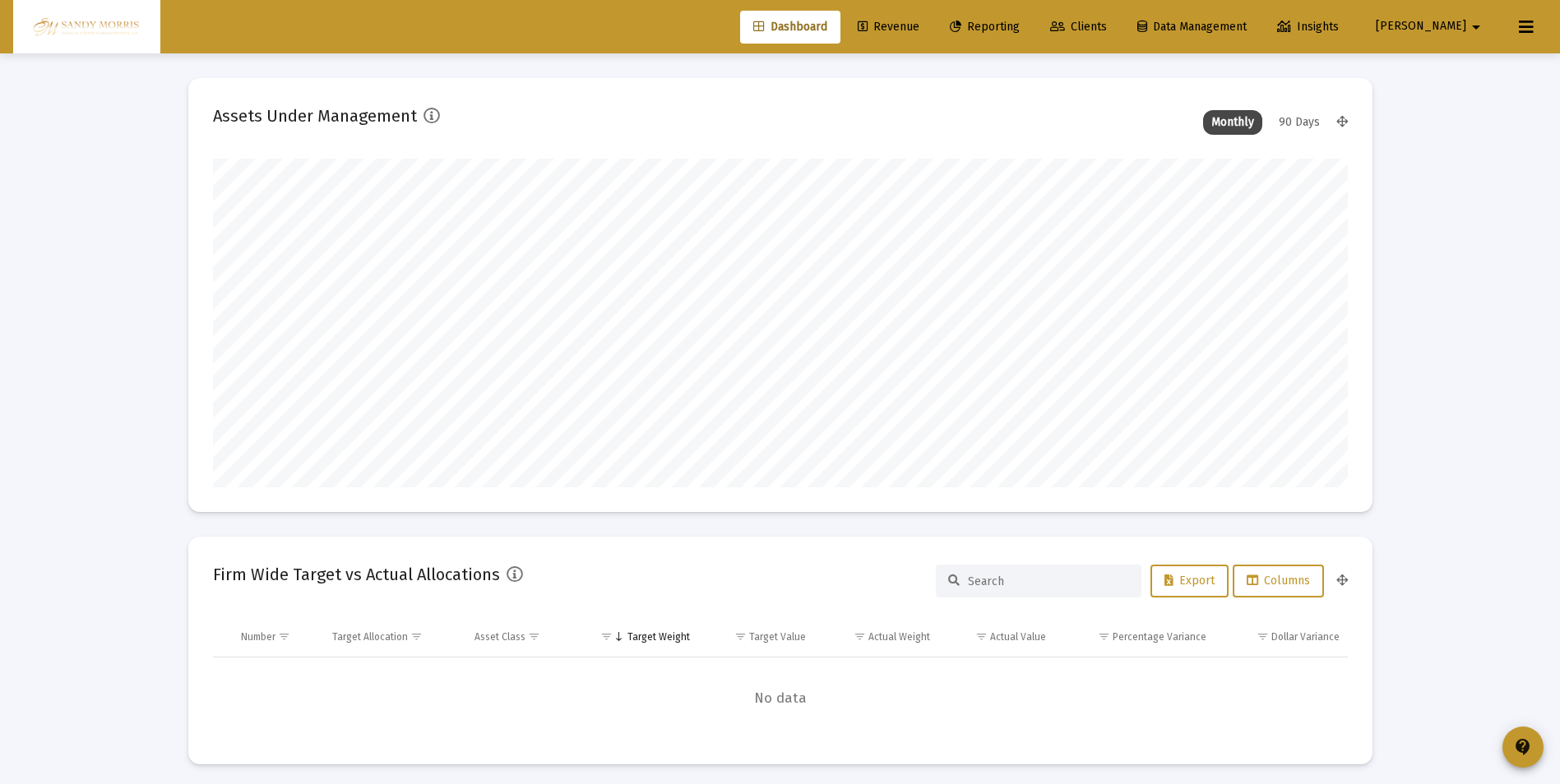
scroll to position [329, 611]
click at [919, 26] on span "Revenue" at bounding box center [889, 26] width 62 height 14
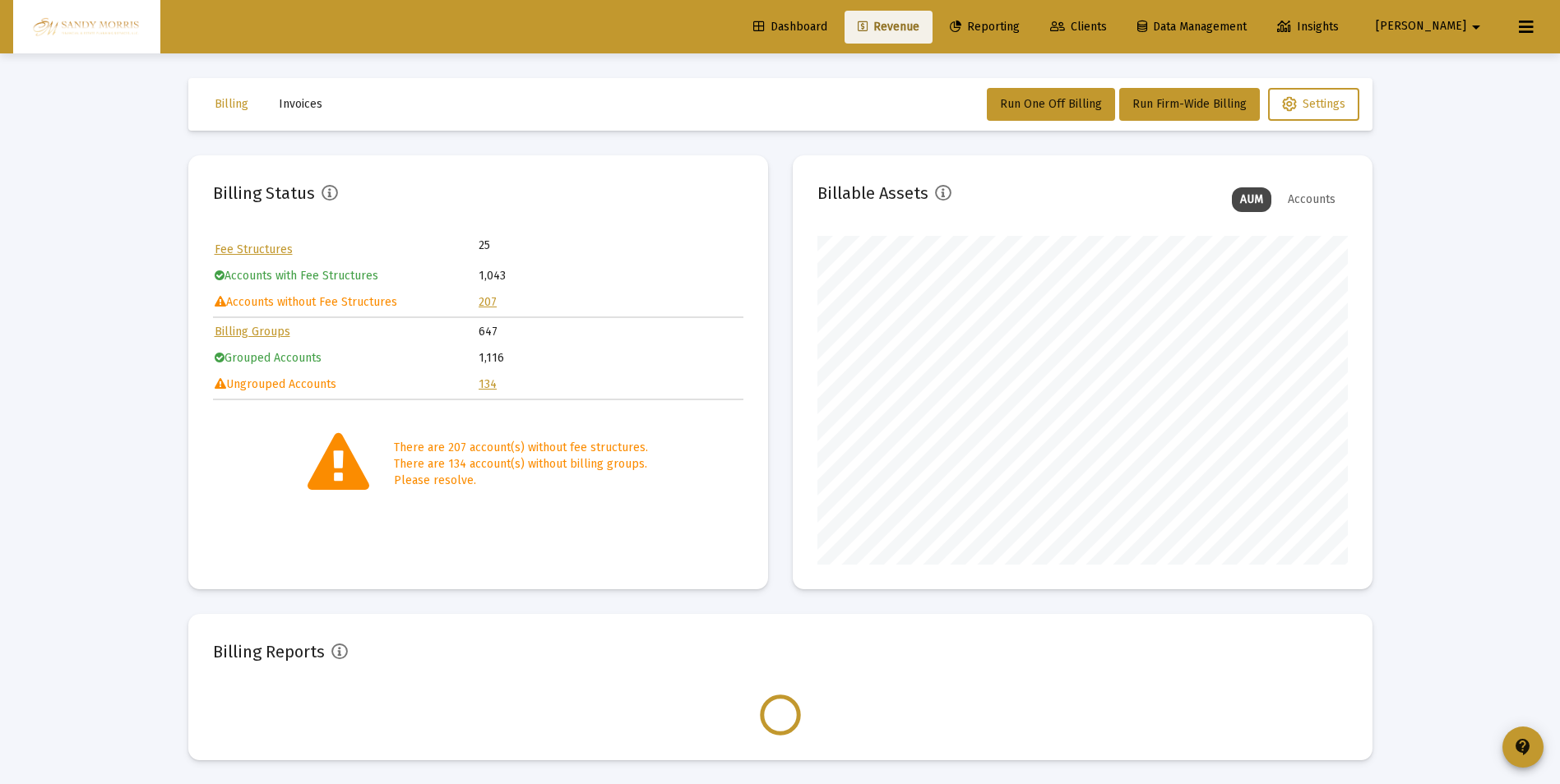
scroll to position [329, 530]
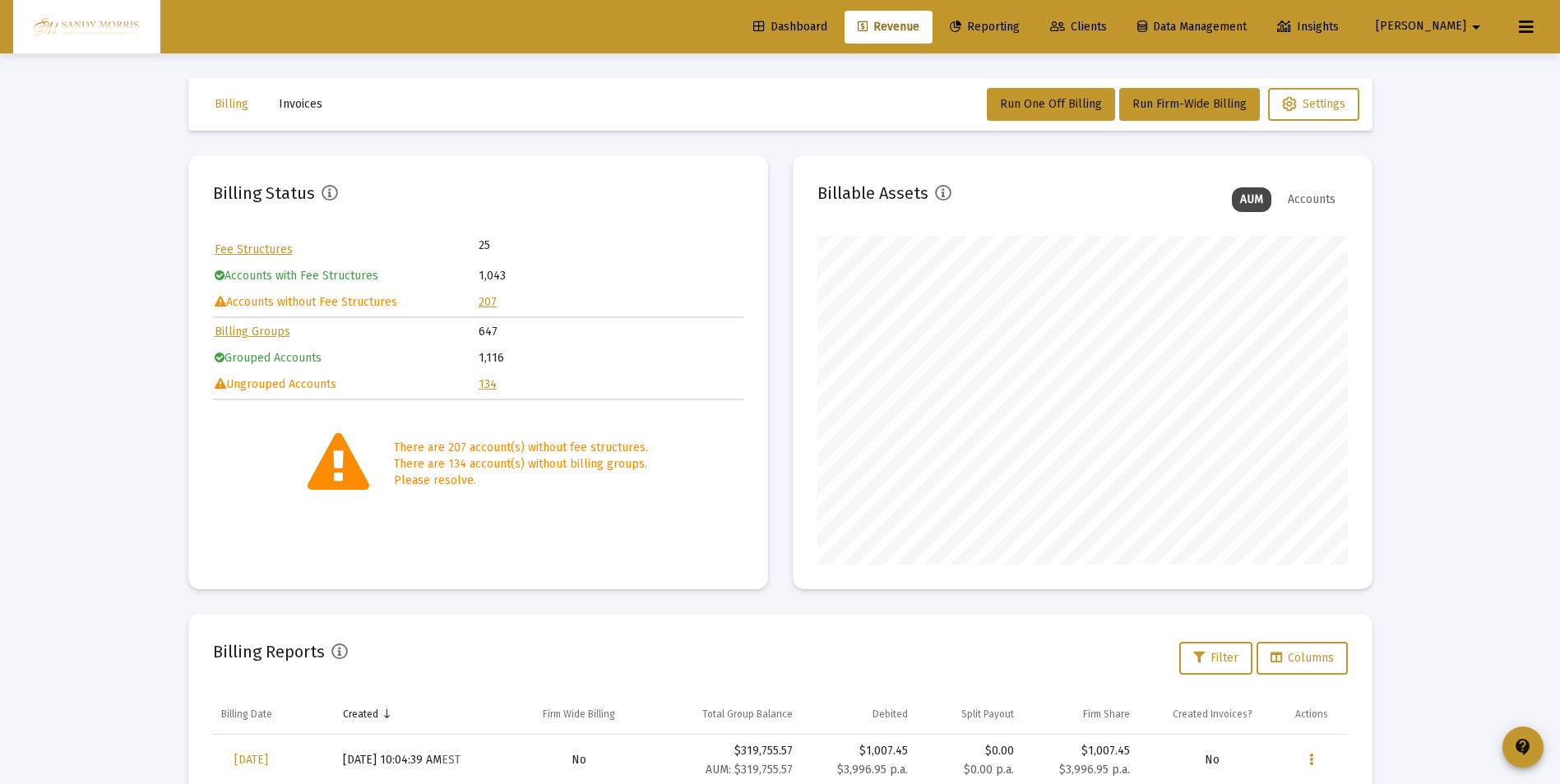
click at [487, 299] on link "207" at bounding box center [487, 301] width 18 height 14
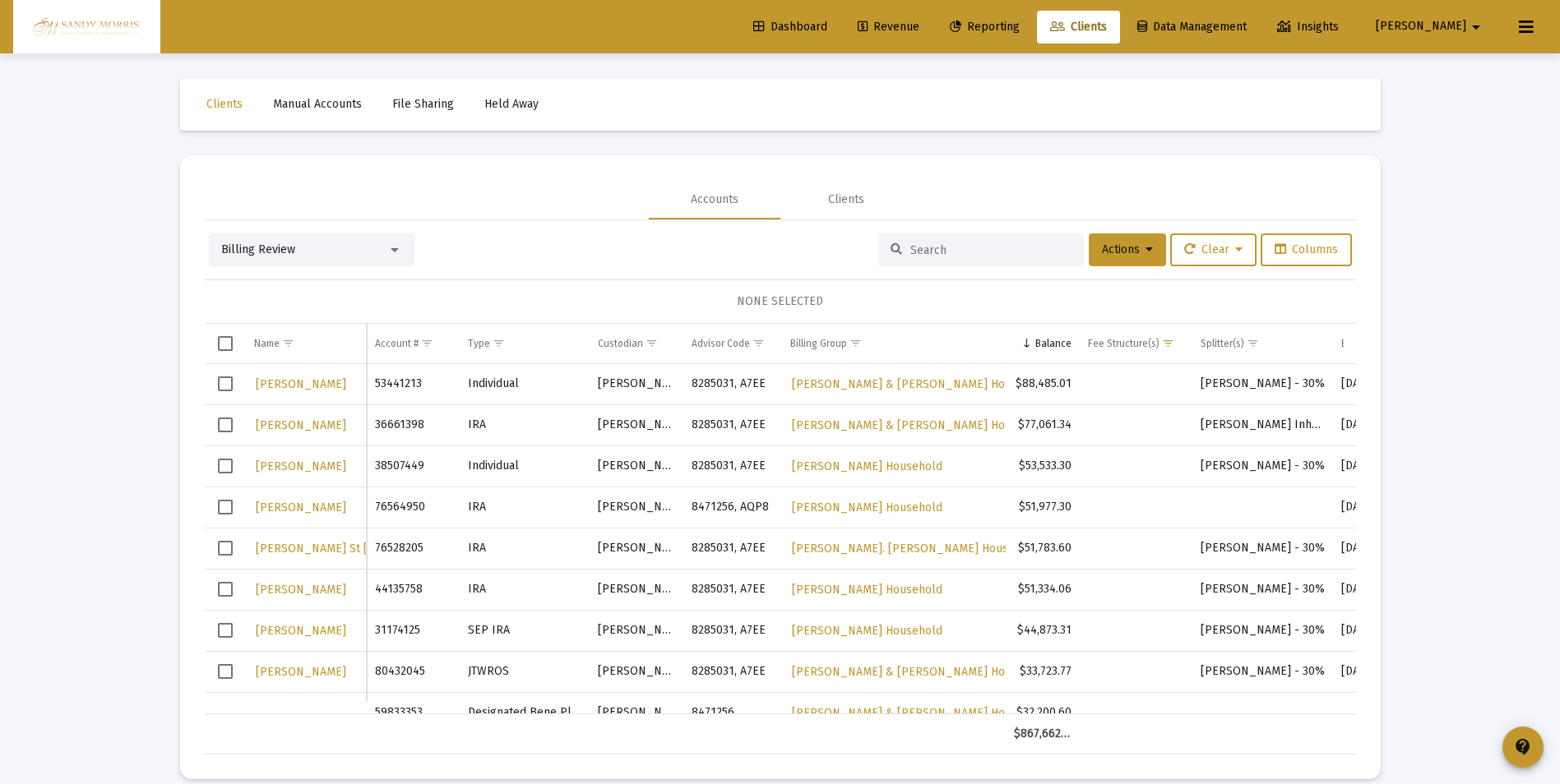
click at [227, 385] on span "Select row" at bounding box center [225, 383] width 15 height 15
click at [1146, 254] on icon at bounding box center [1149, 249] width 7 height 12
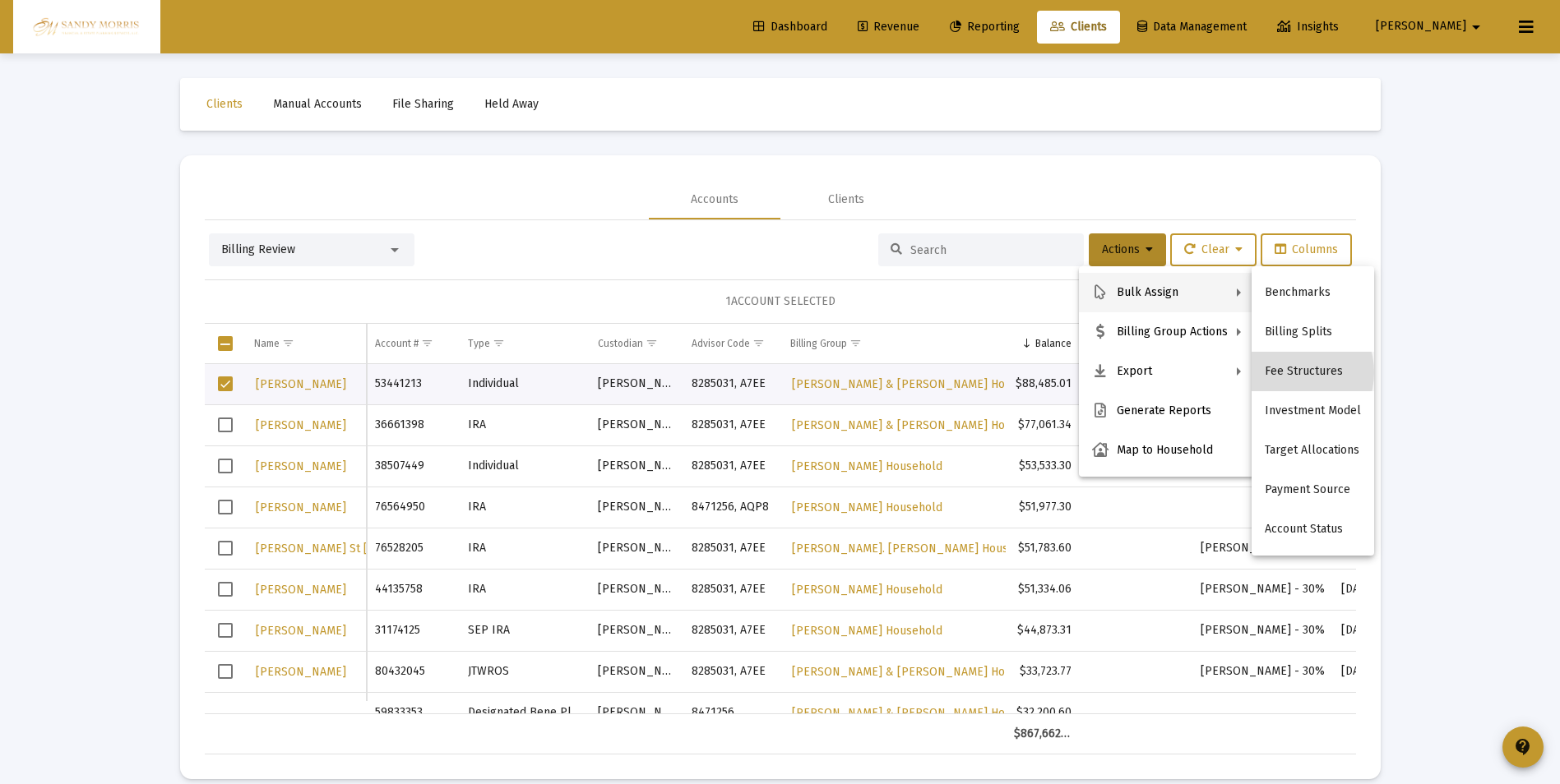
click at [1290, 372] on button "Fee Structures" at bounding box center [1312, 371] width 123 height 39
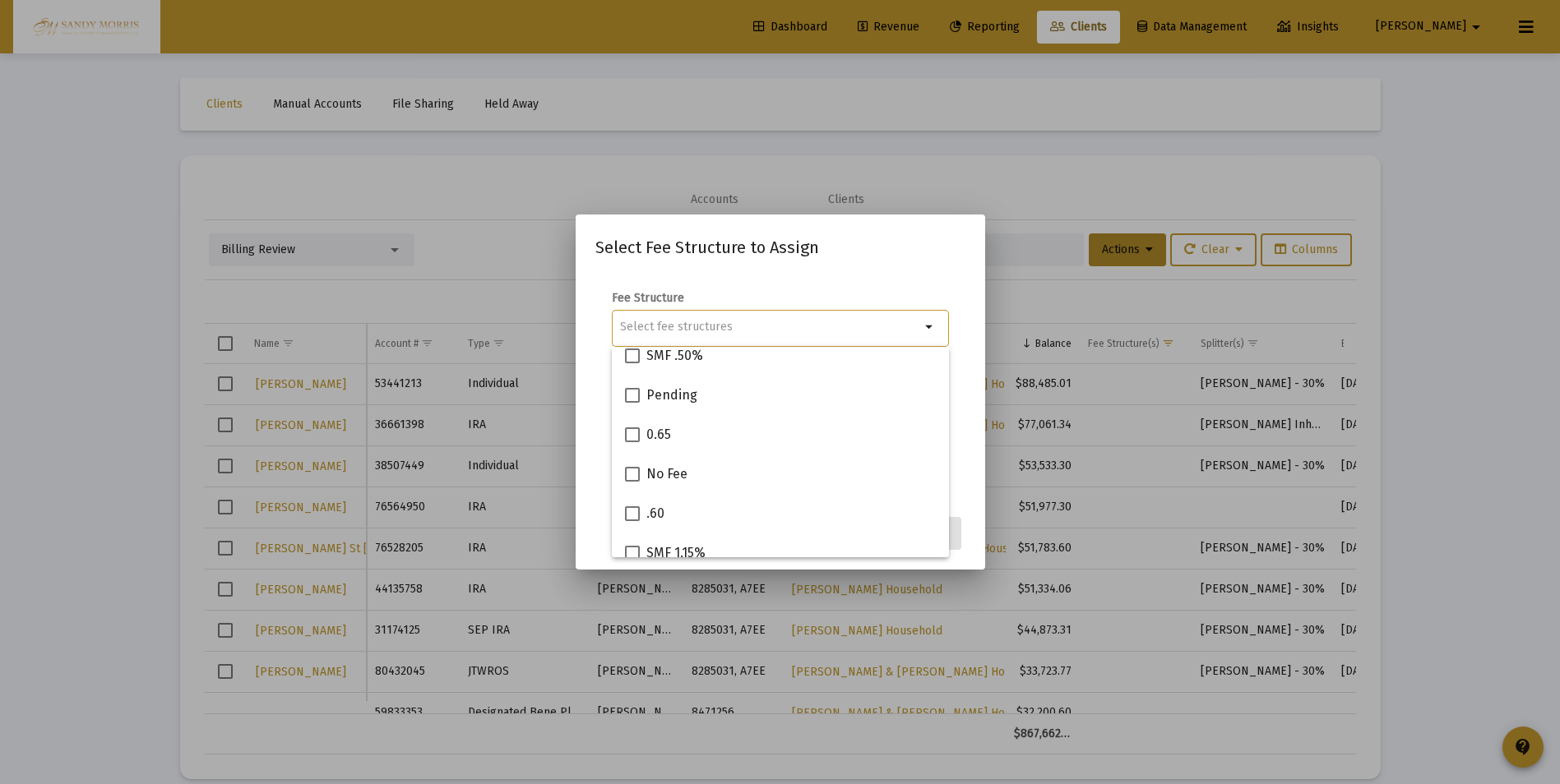
scroll to position [657, 0]
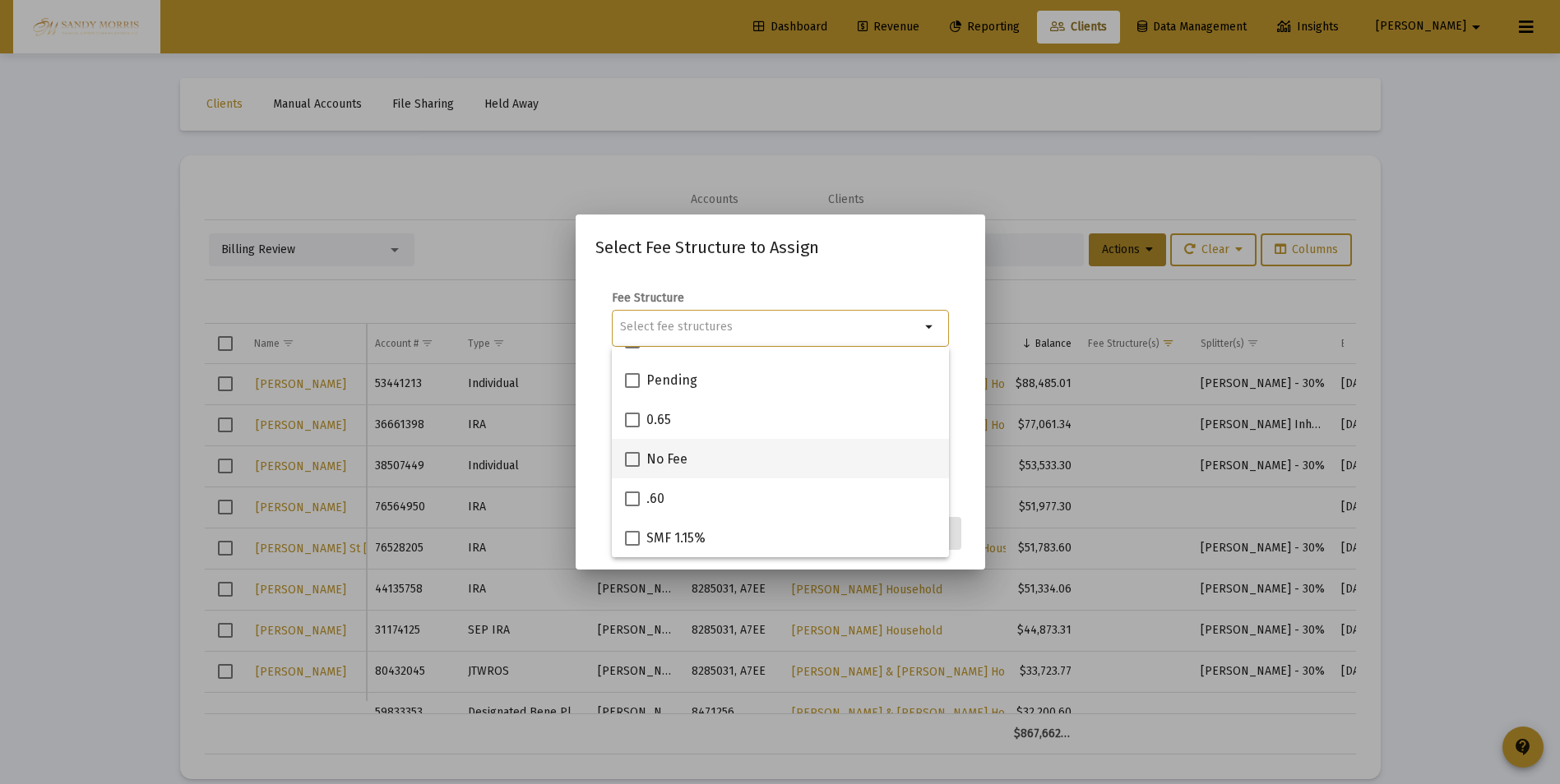
click at [631, 459] on span at bounding box center [632, 460] width 15 height 15
click at [631, 467] on input "No Fee" at bounding box center [631, 467] width 1 height 1
checkbox input "true"
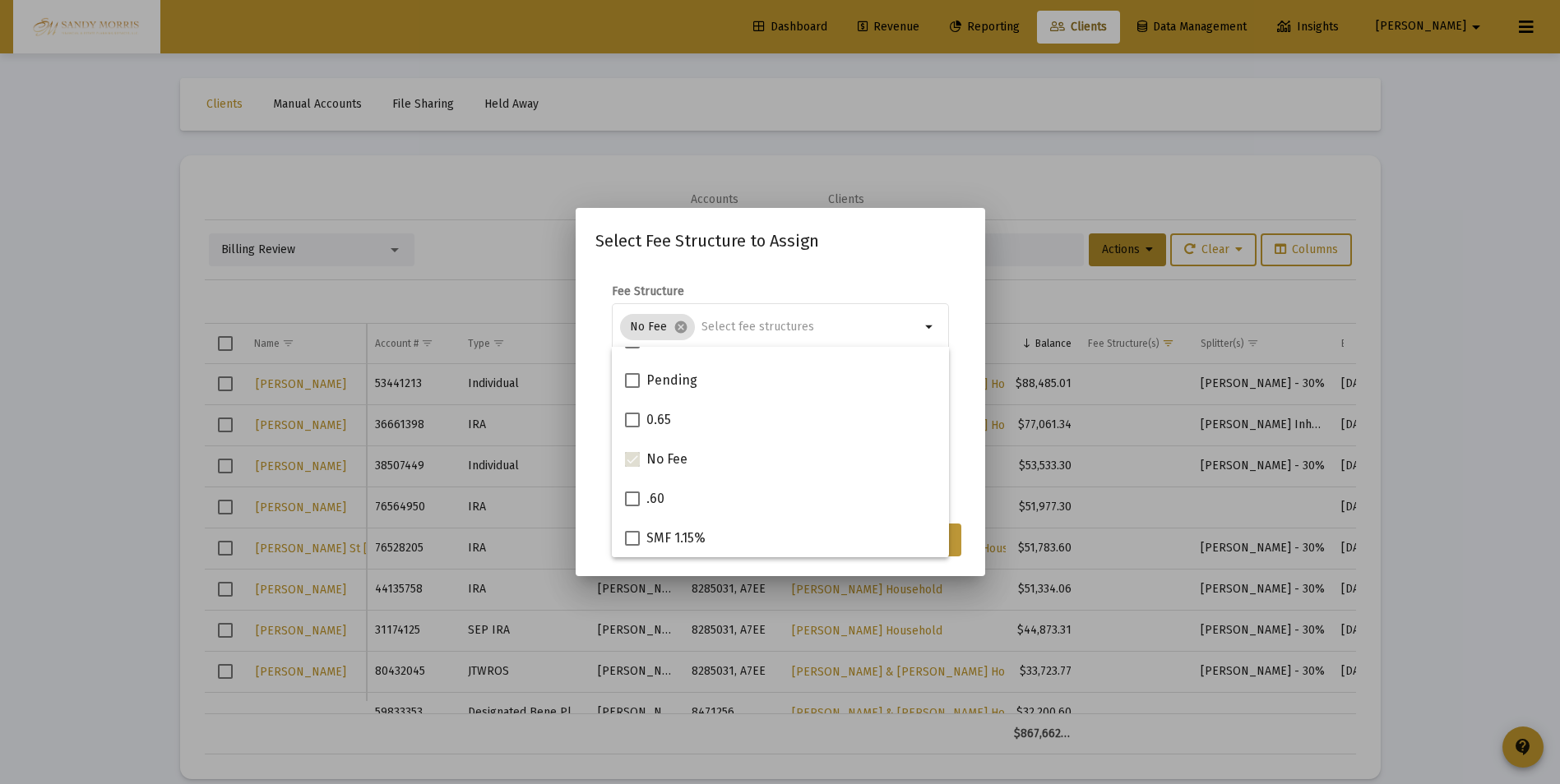
click at [955, 543] on button "Assign" at bounding box center [931, 540] width 60 height 33
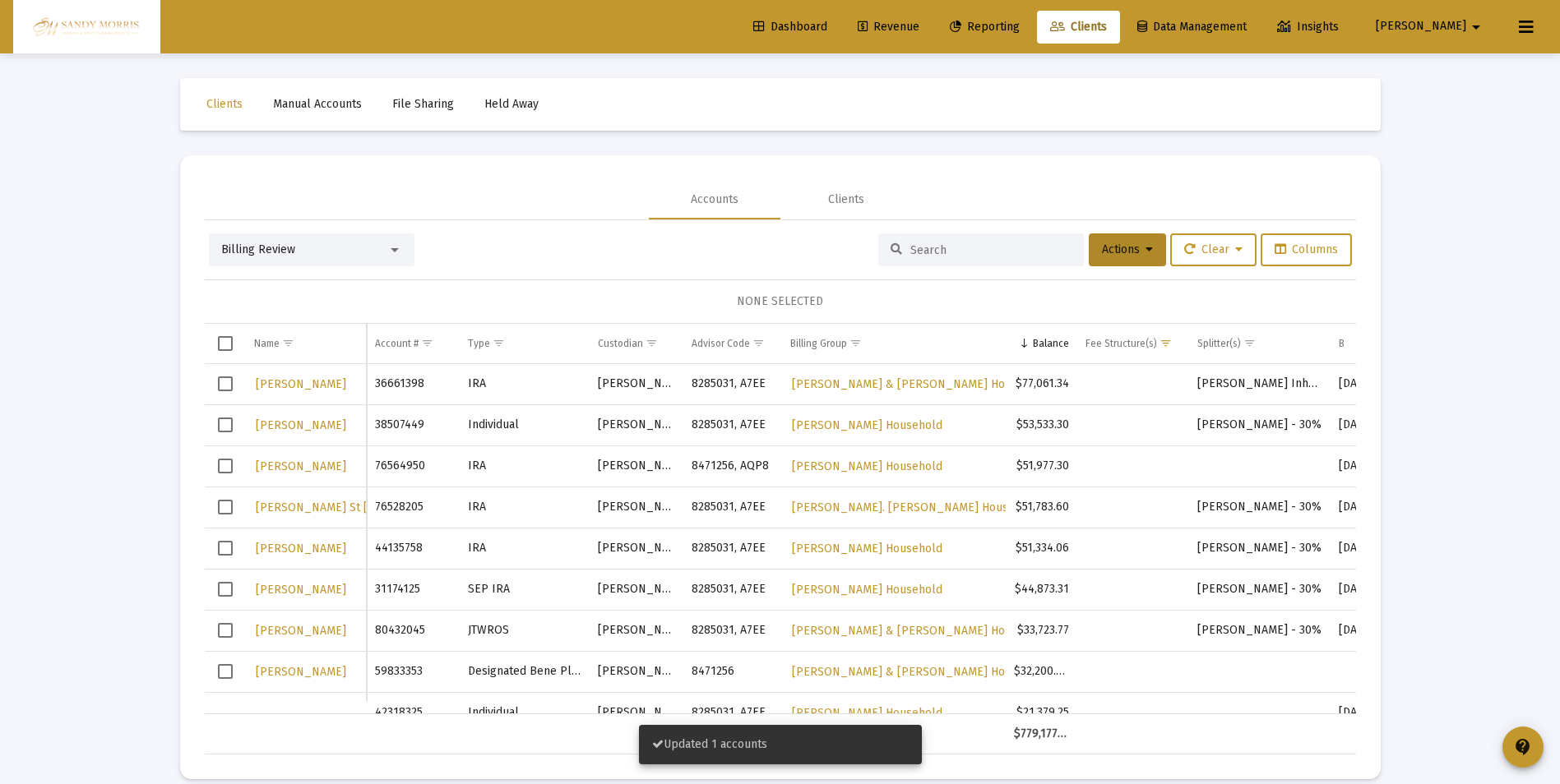
click at [919, 28] on span "Revenue" at bounding box center [889, 26] width 62 height 14
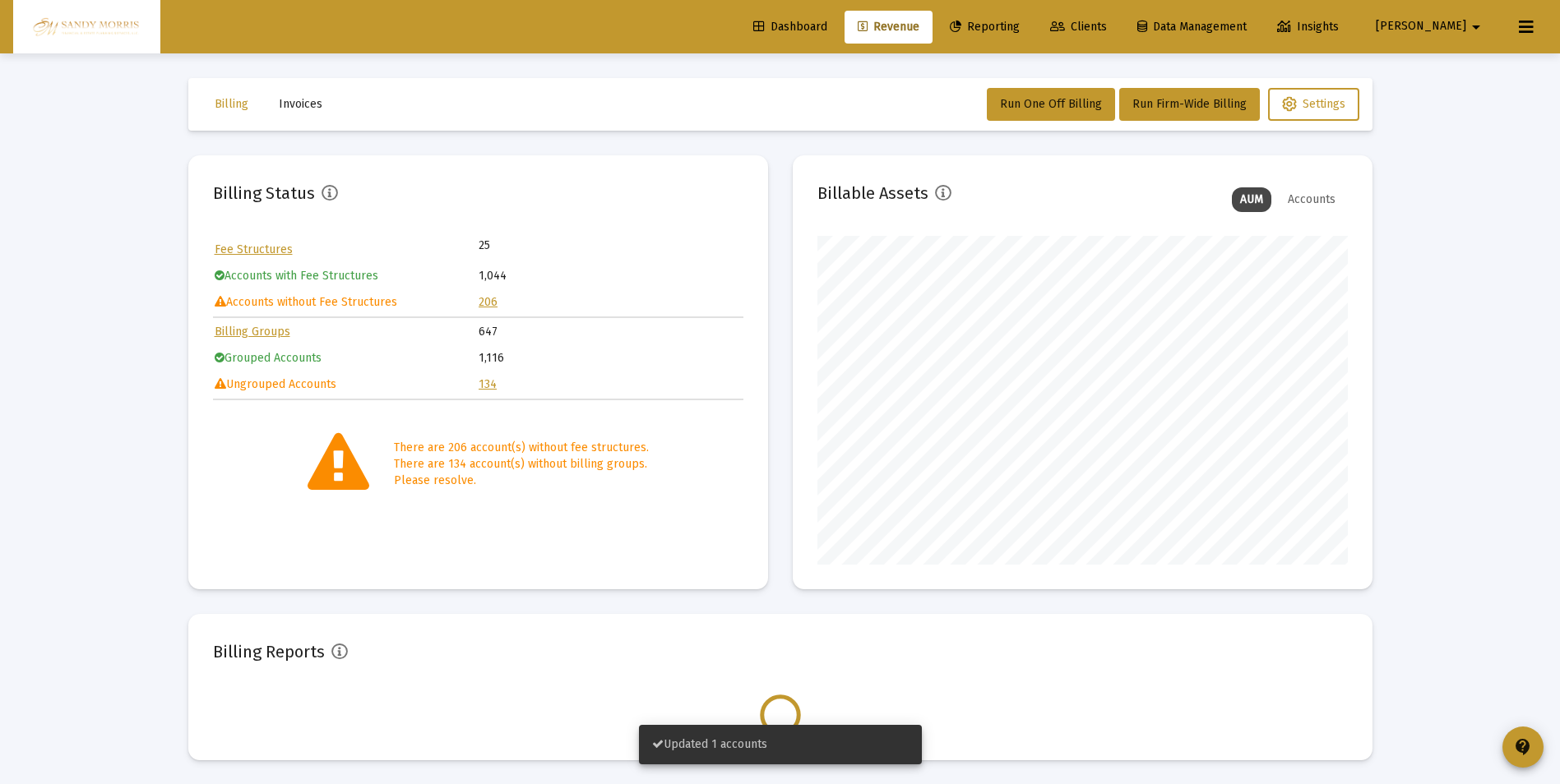
scroll to position [329, 530]
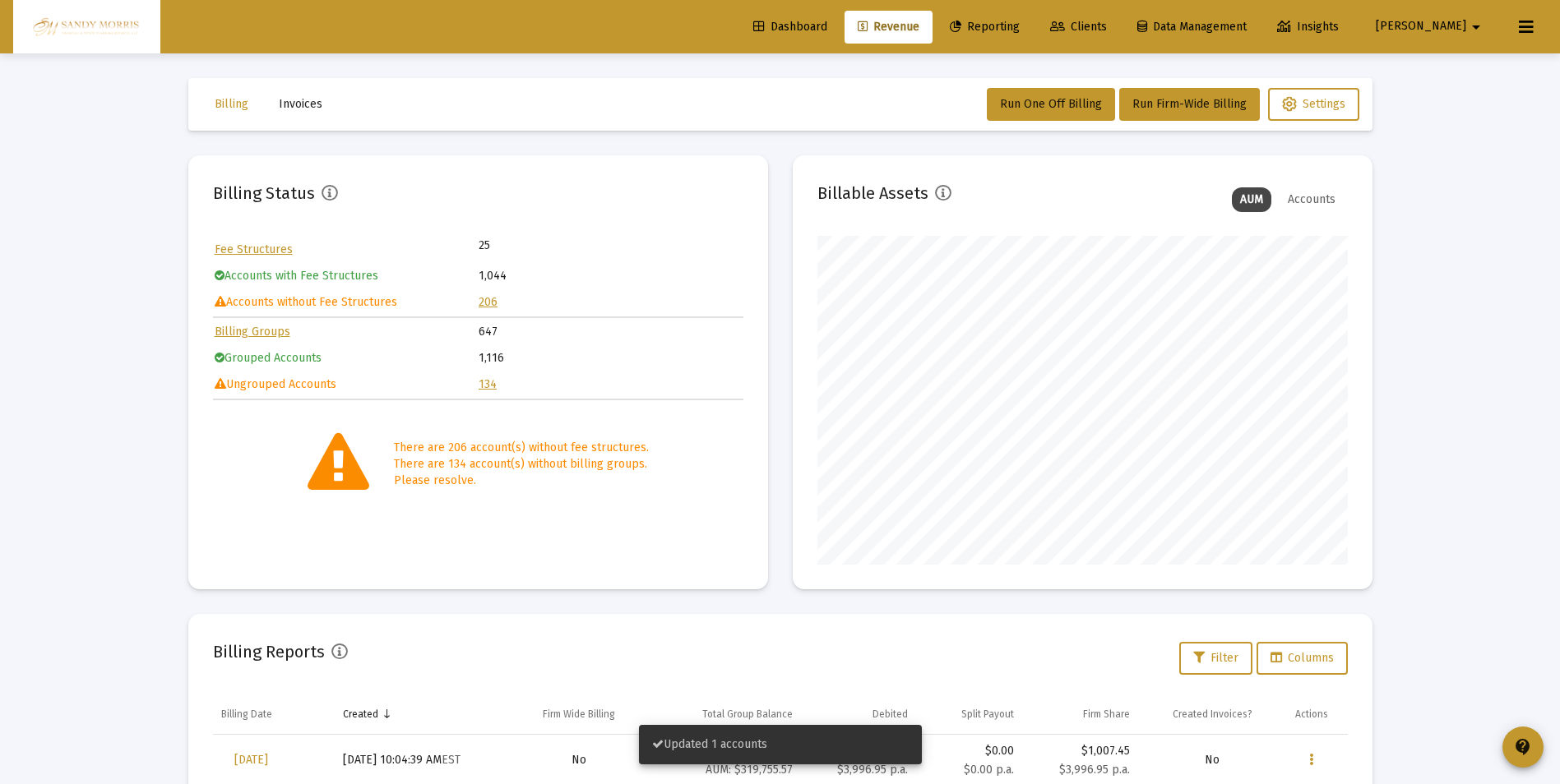
click at [486, 382] on link "134" at bounding box center [487, 383] width 18 height 14
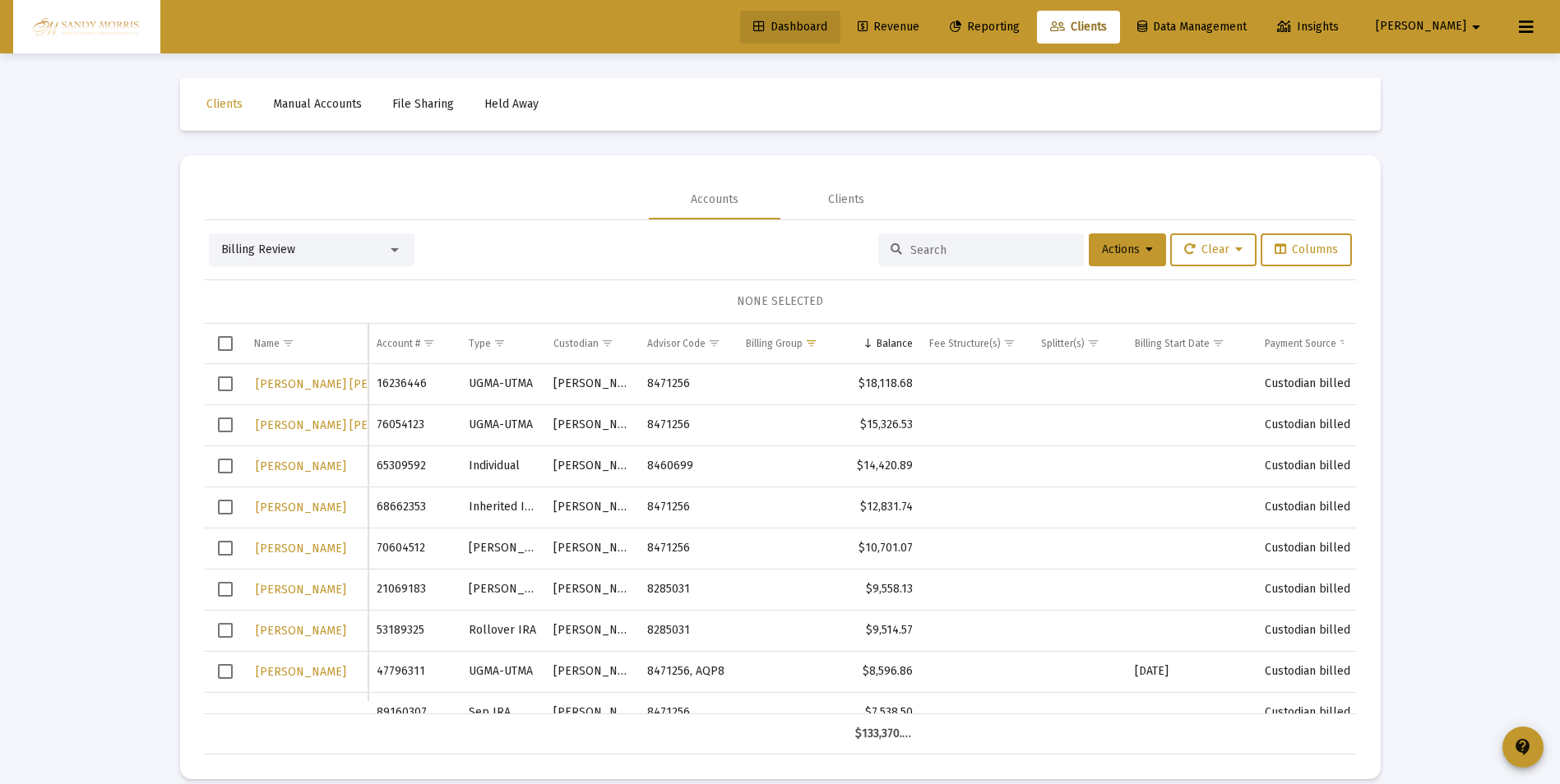
click at [827, 21] on span "Dashboard" at bounding box center [790, 26] width 74 height 14
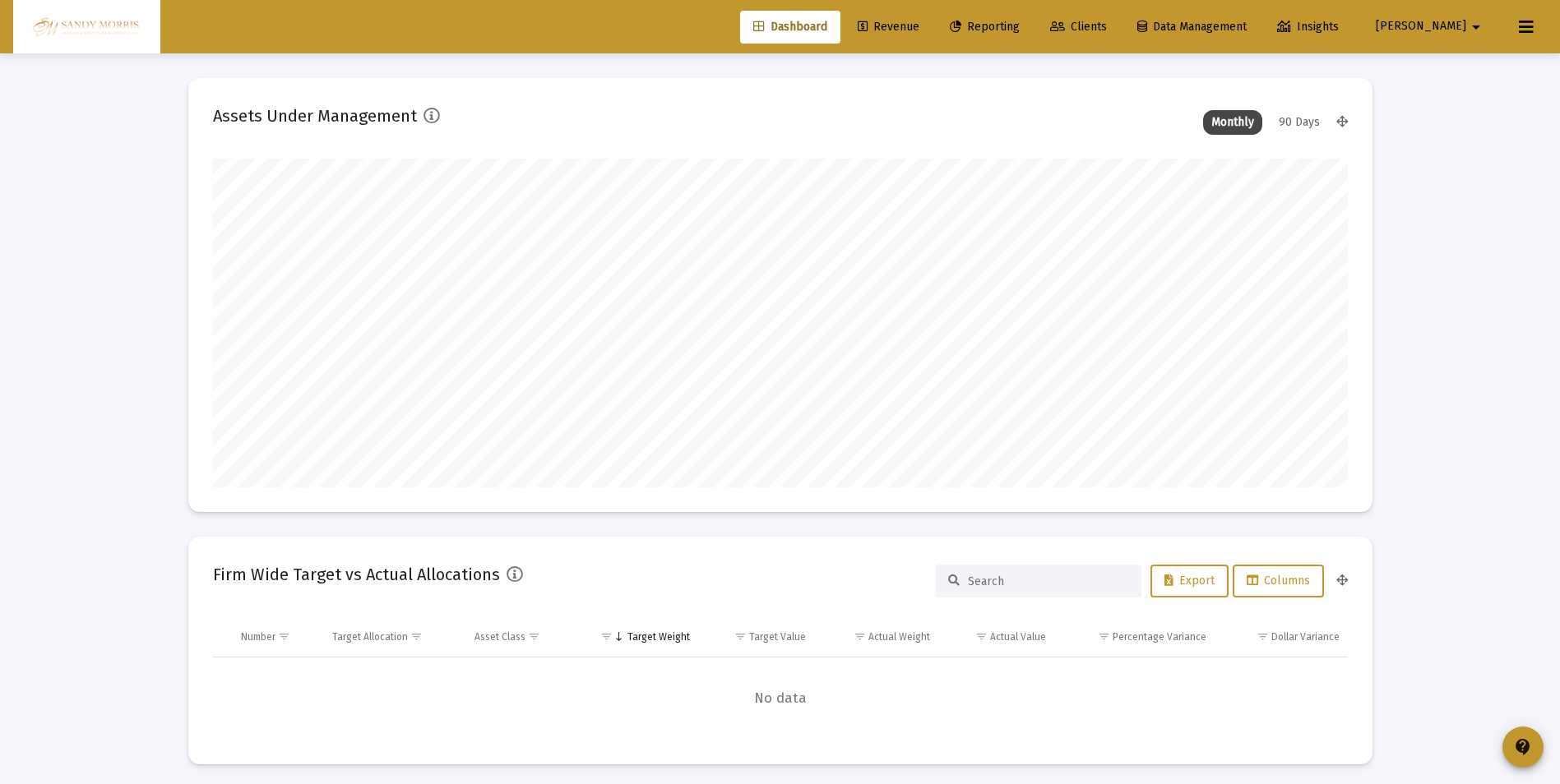
scroll to position [329, 611]
click at [919, 32] on span "Revenue" at bounding box center [889, 26] width 62 height 14
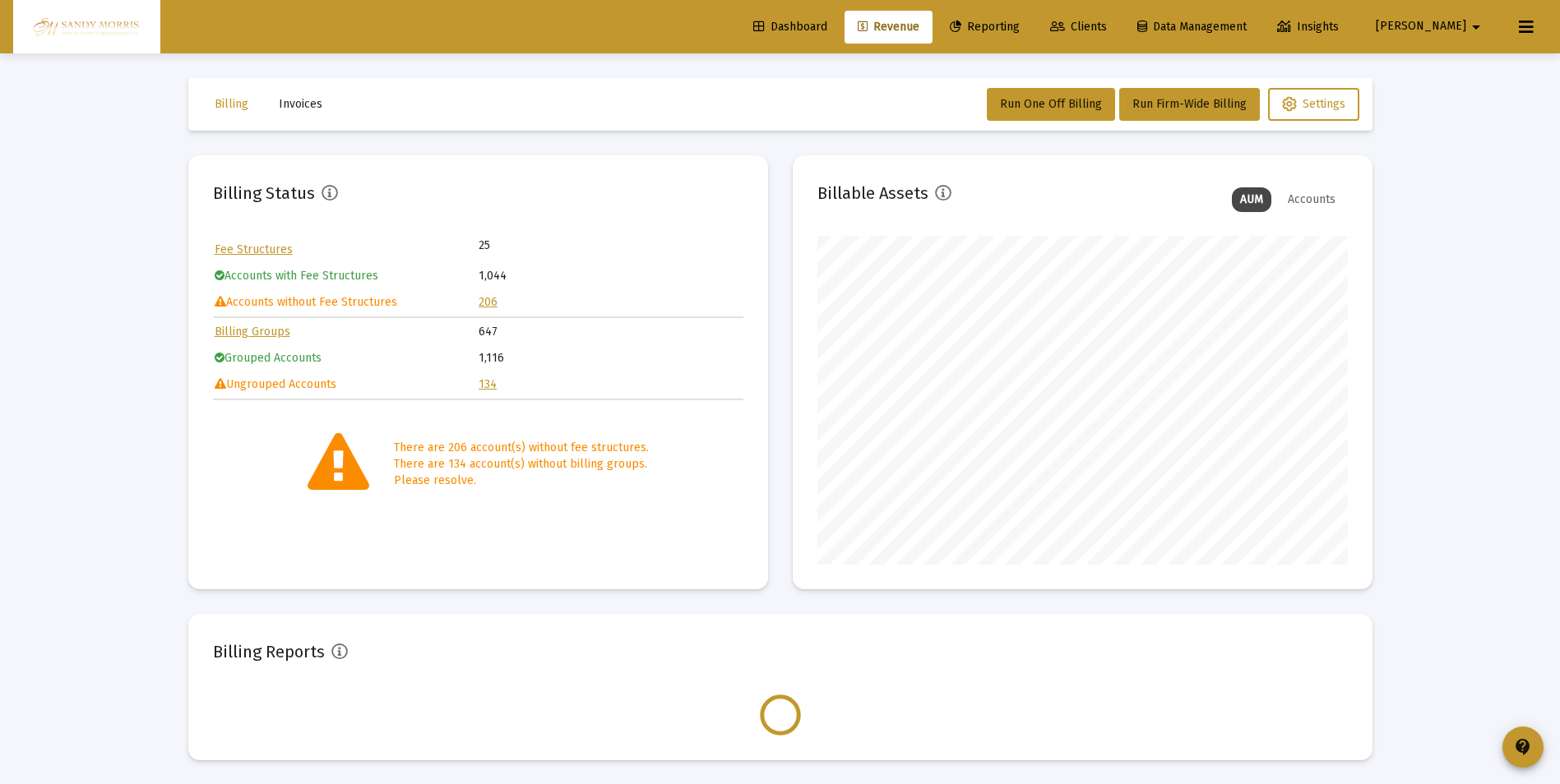
scroll to position [329, 530]
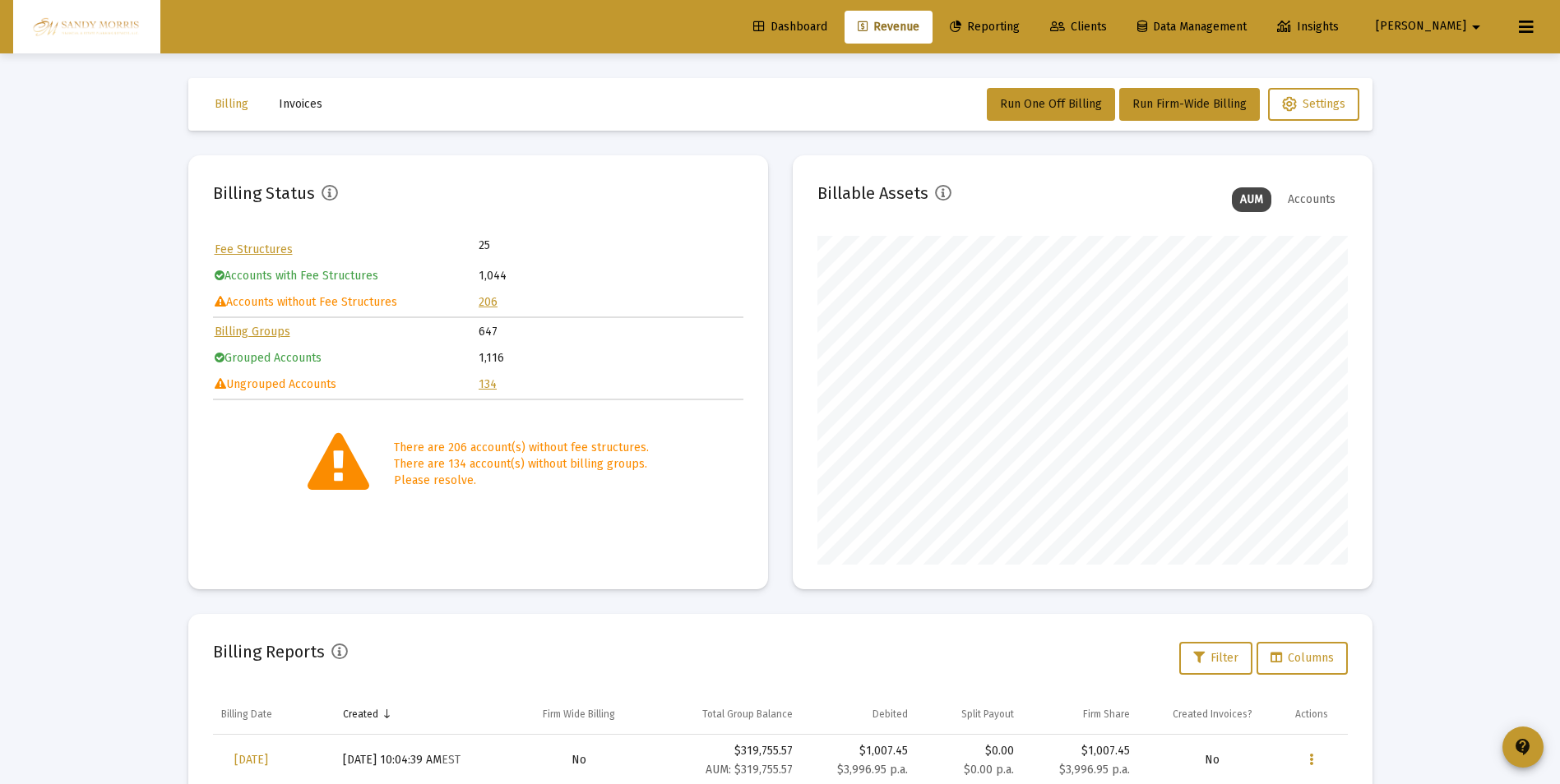
click at [486, 301] on link "206" at bounding box center [487, 301] width 19 height 14
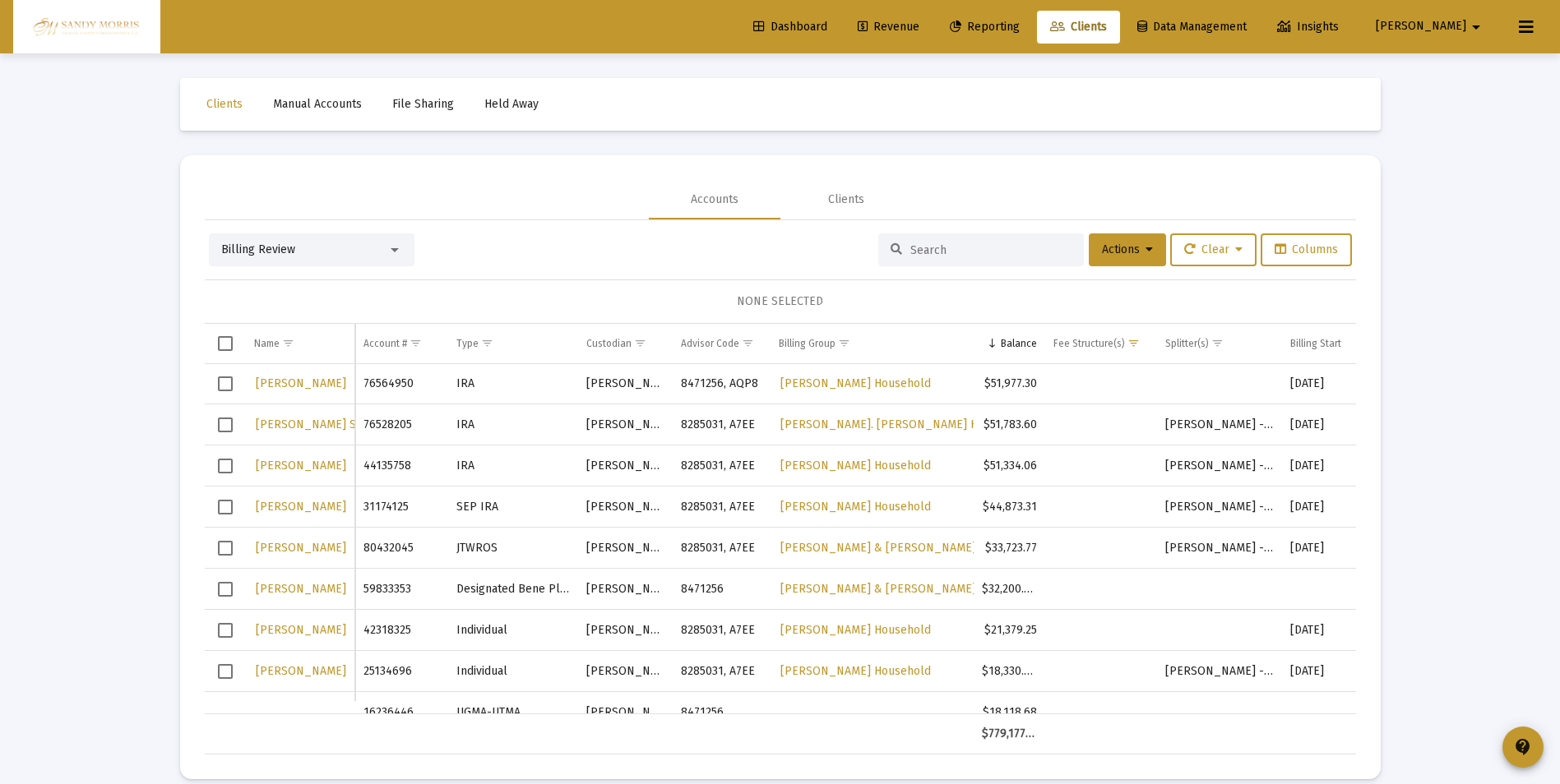
scroll to position [127, 0]
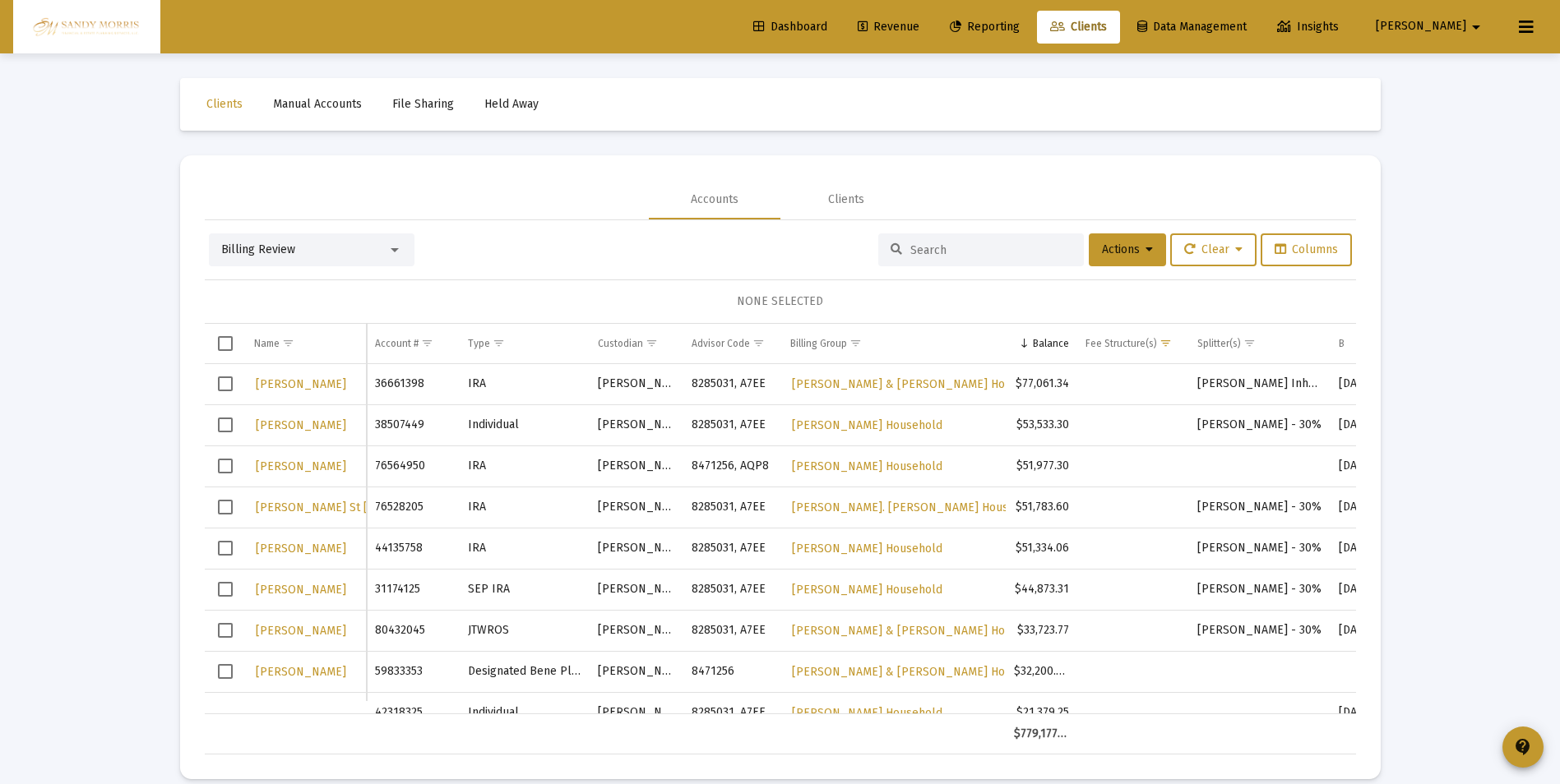
click at [827, 21] on span "Dashboard" at bounding box center [790, 26] width 74 height 14
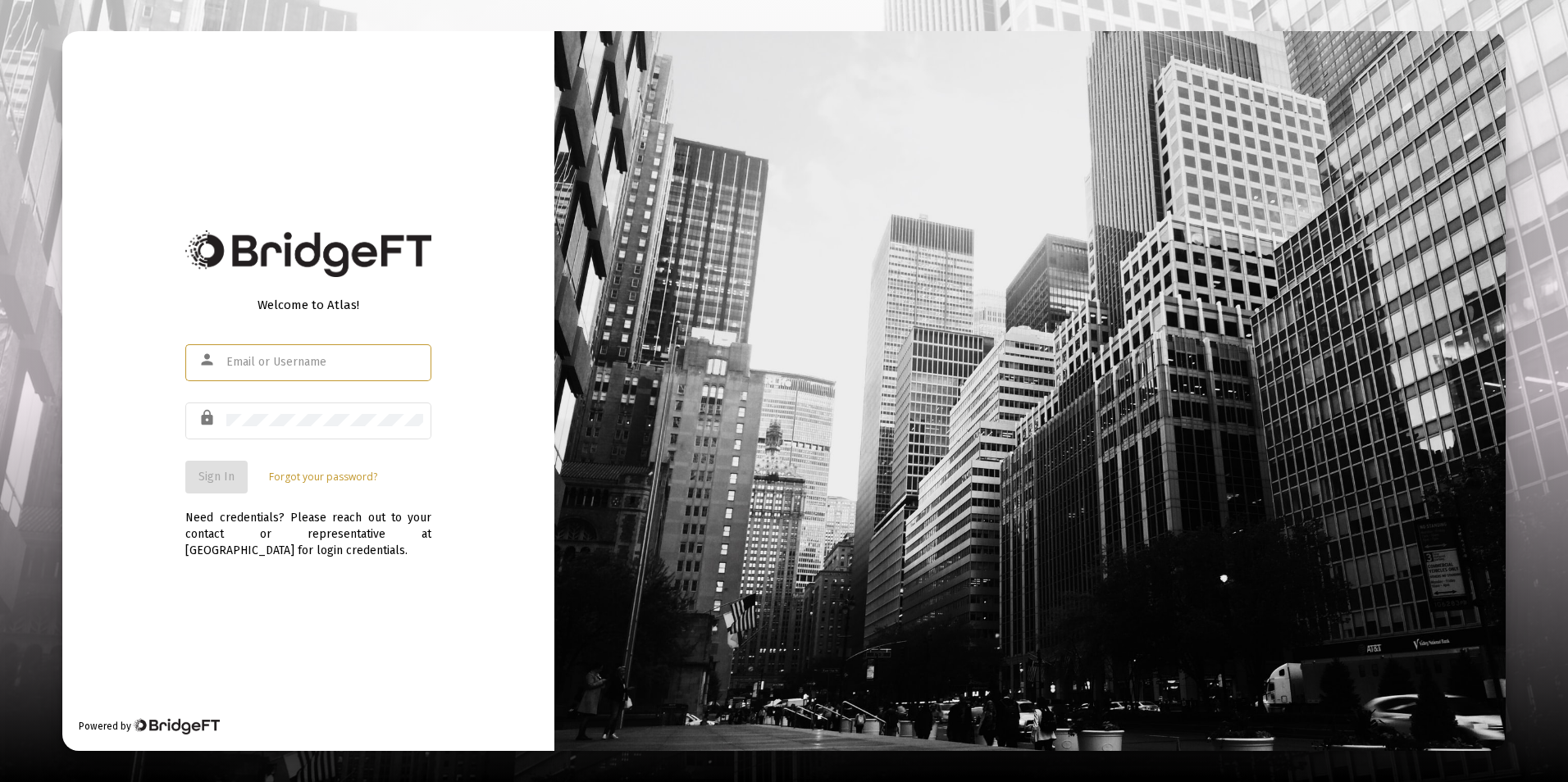
click at [311, 366] on input "text" at bounding box center [324, 362] width 197 height 13
type input "[PERSON_NAME][EMAIL_ADDRESS][DOMAIN_NAME]"
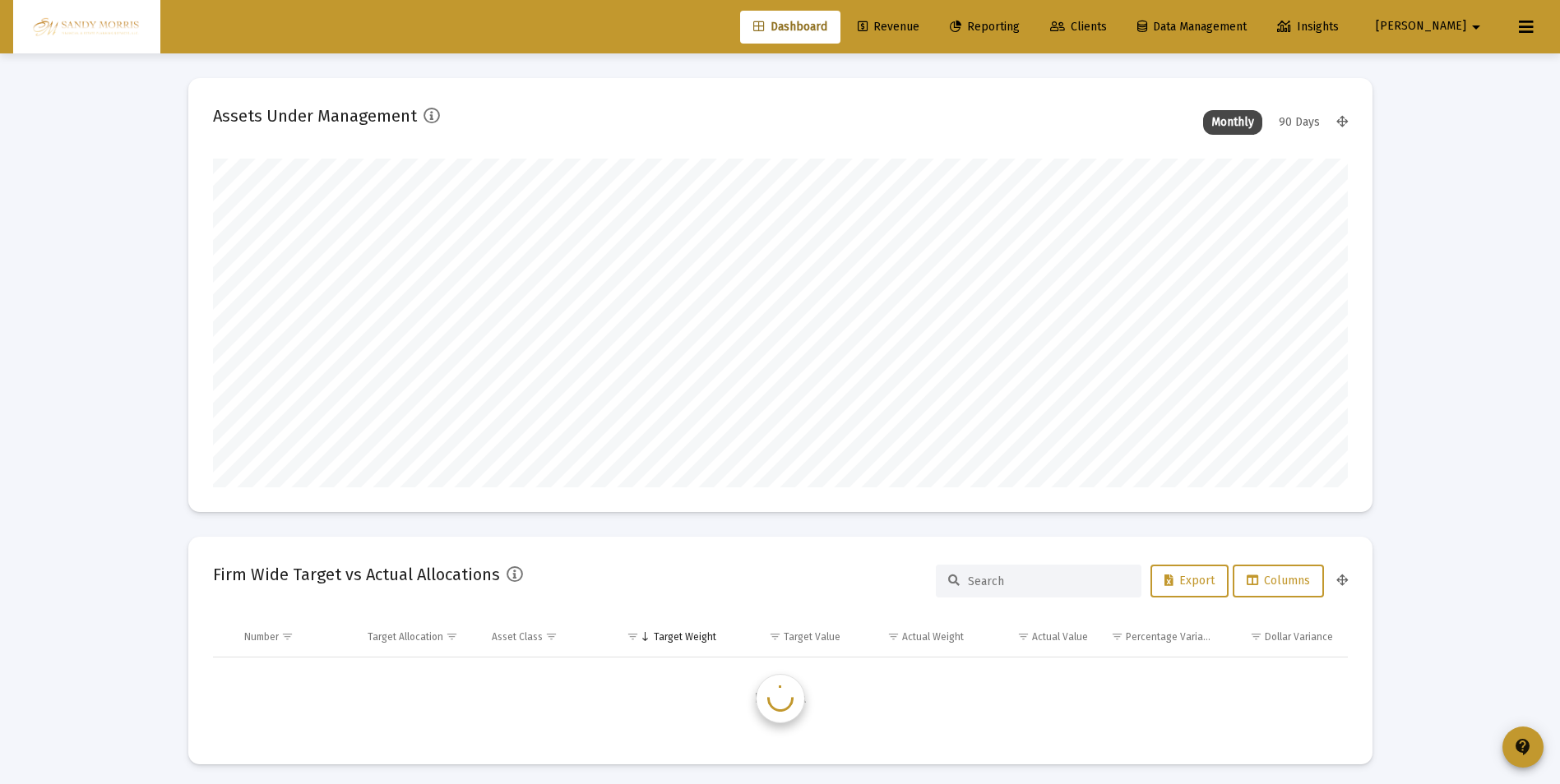
scroll to position [329, 611]
click at [919, 26] on span "Revenue" at bounding box center [889, 26] width 62 height 14
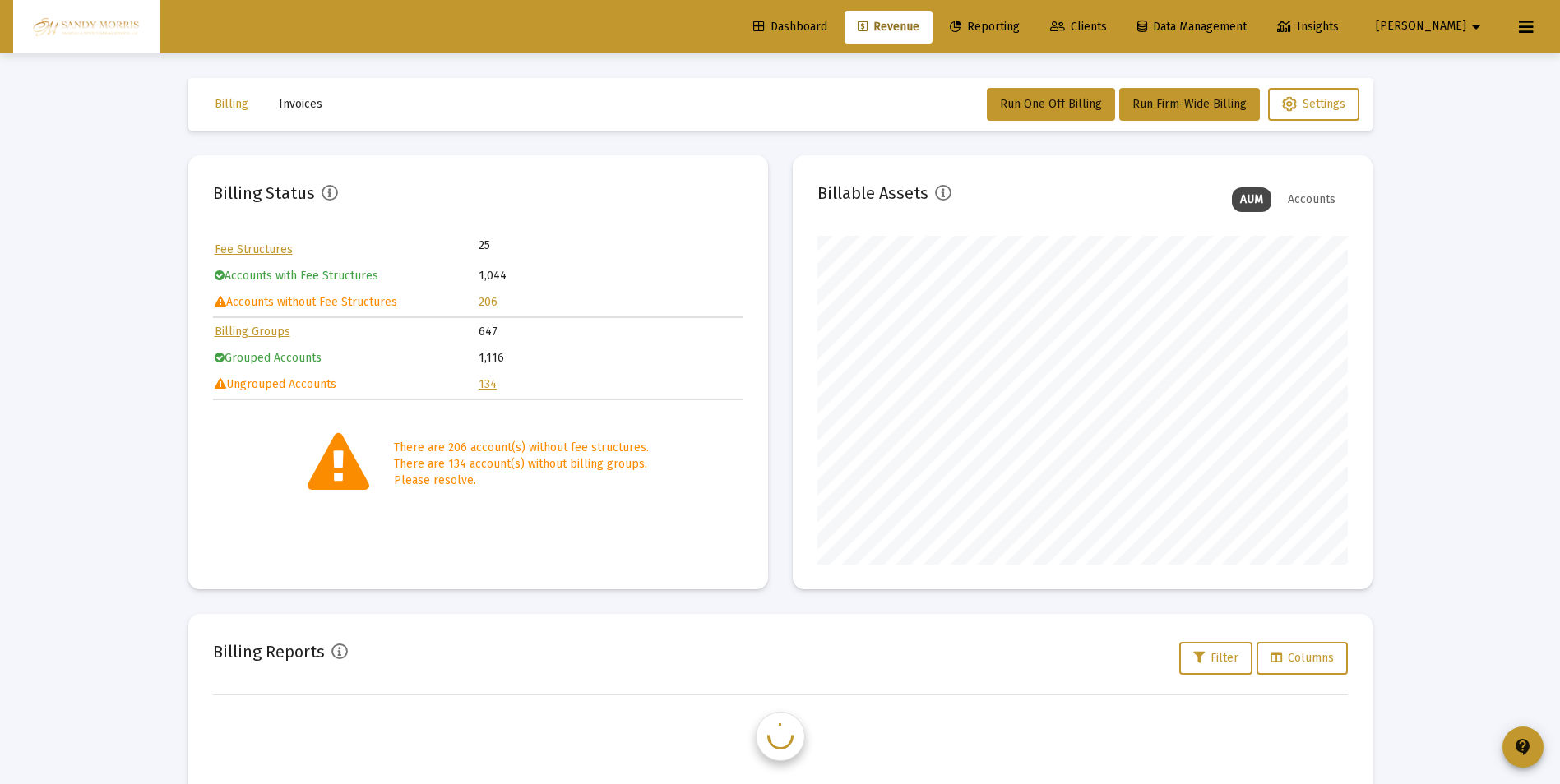
scroll to position [329, 530]
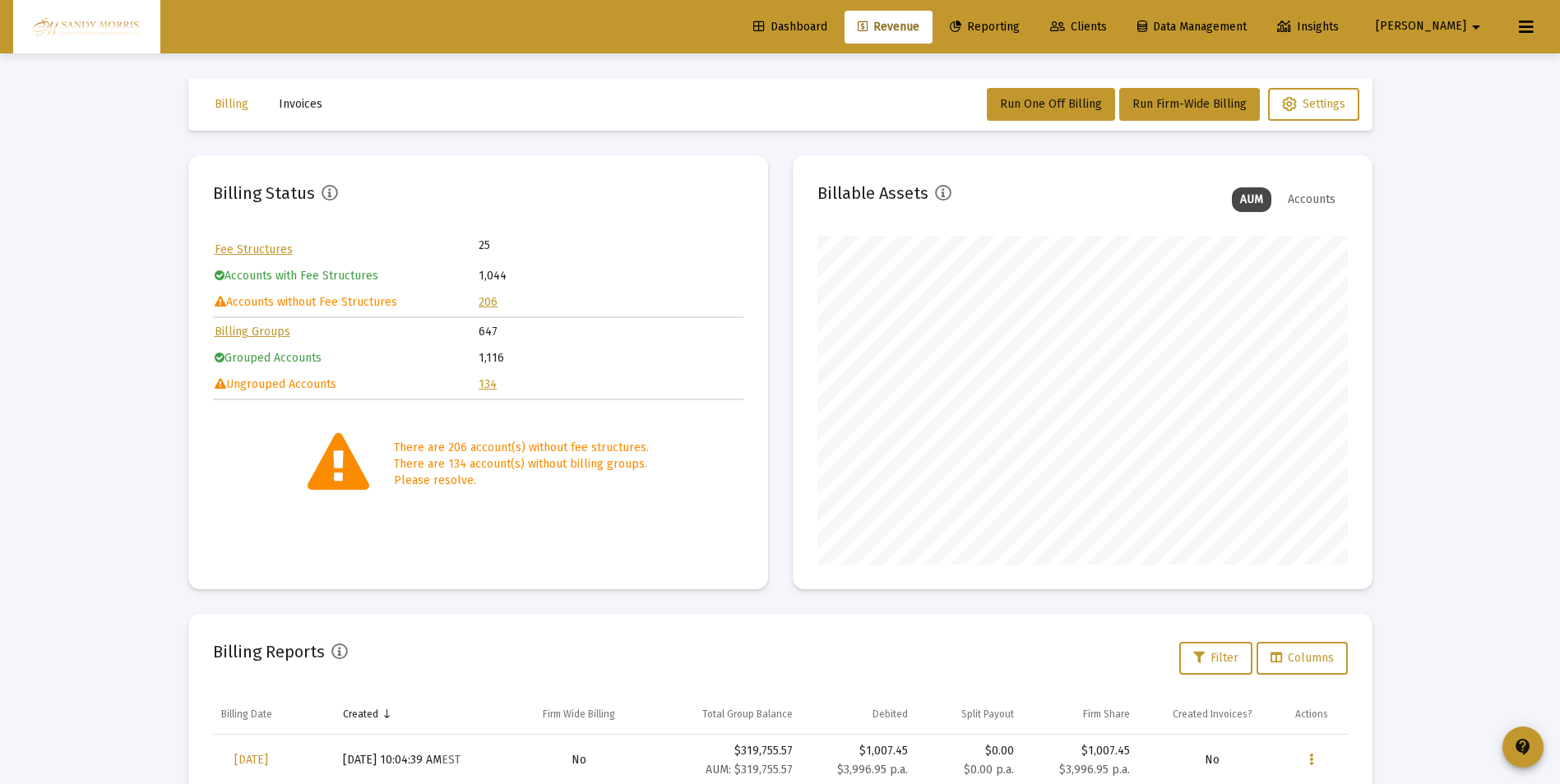
click at [488, 303] on link "206" at bounding box center [487, 301] width 19 height 14
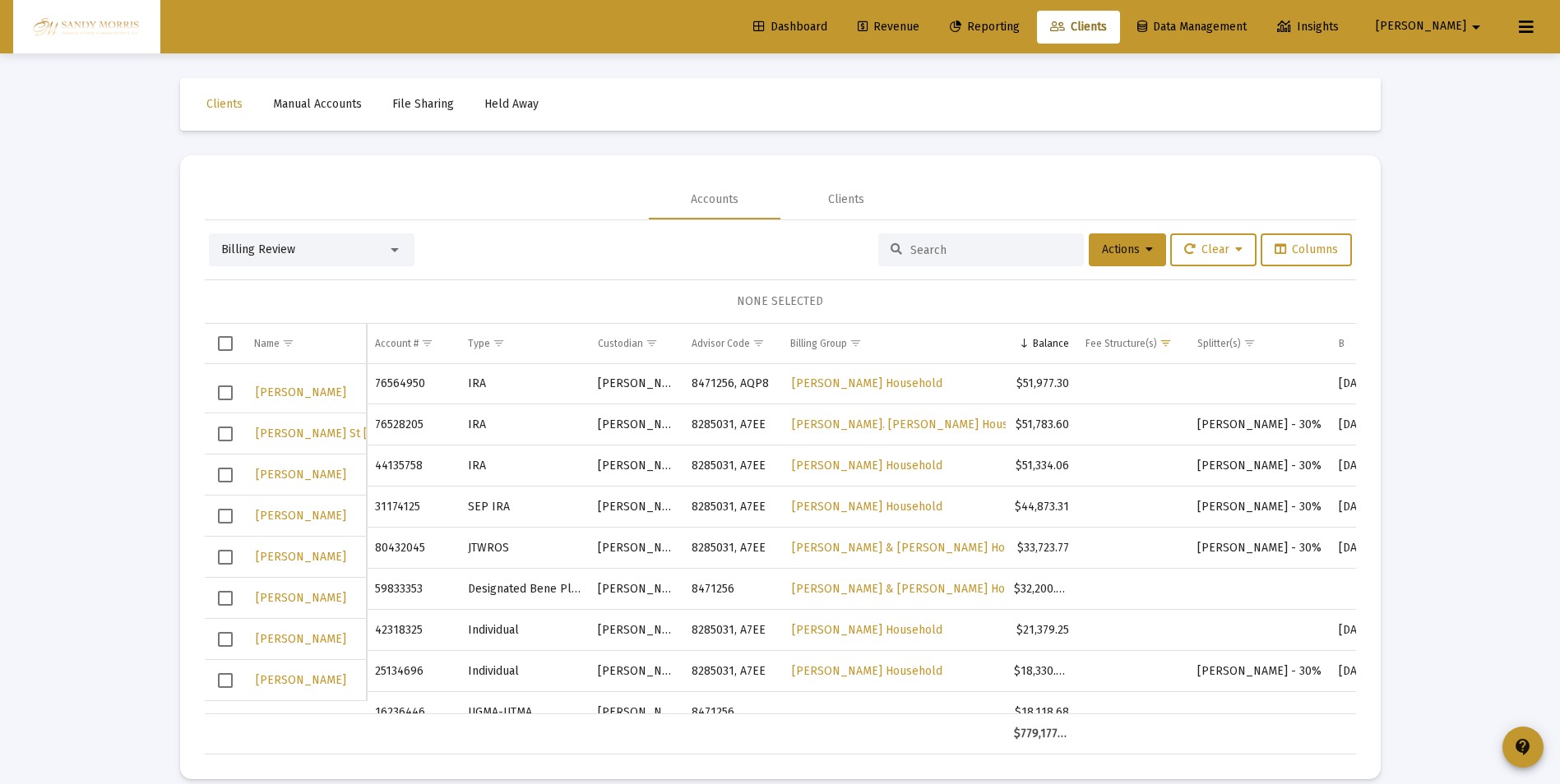
scroll to position [82, 0]
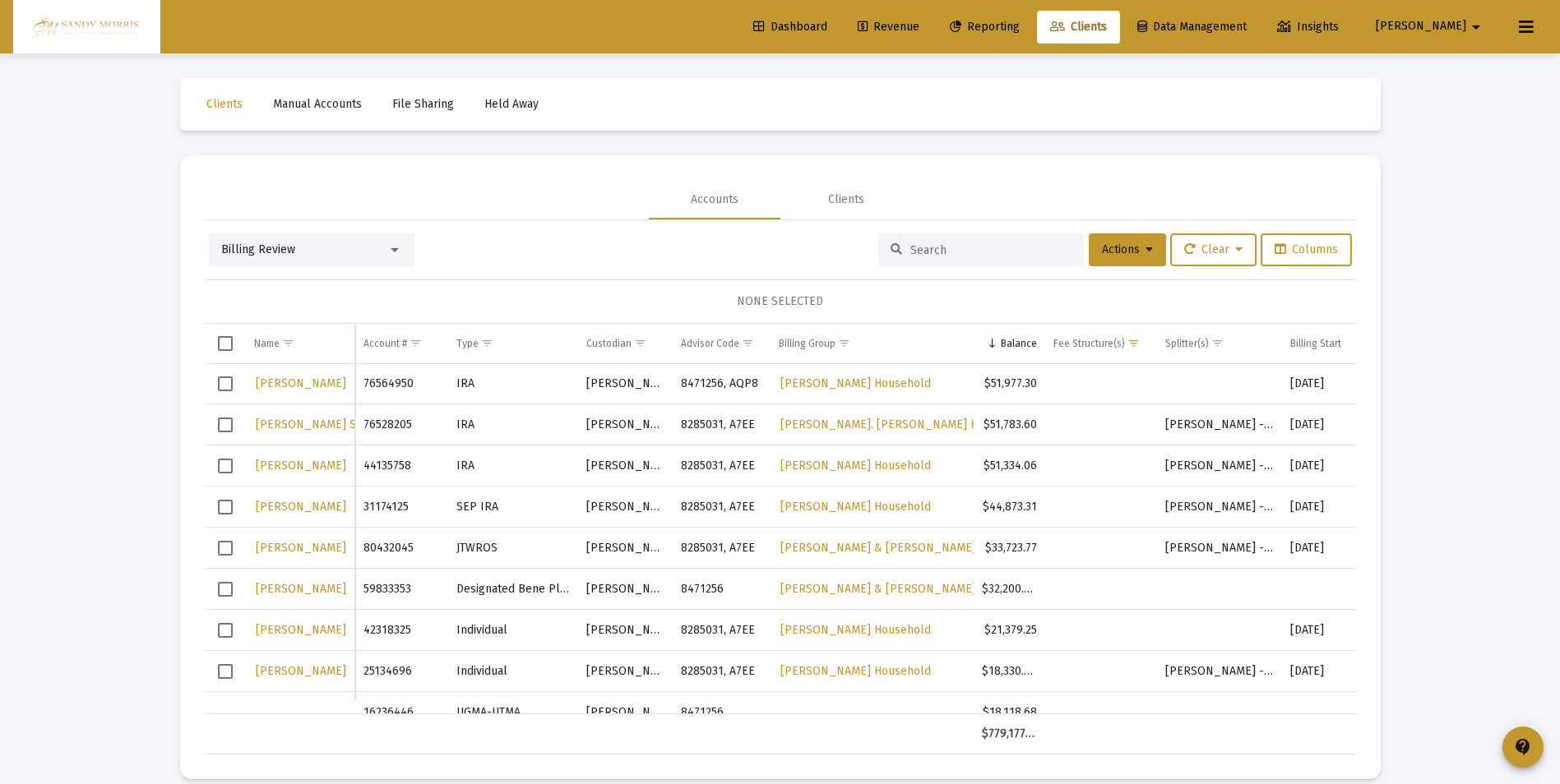
click at [222, 506] on span "Select row" at bounding box center [225, 507] width 15 height 15
click at [229, 509] on span "Select row" at bounding box center [225, 507] width 15 height 15
click at [827, 27] on span "Dashboard" at bounding box center [790, 26] width 74 height 14
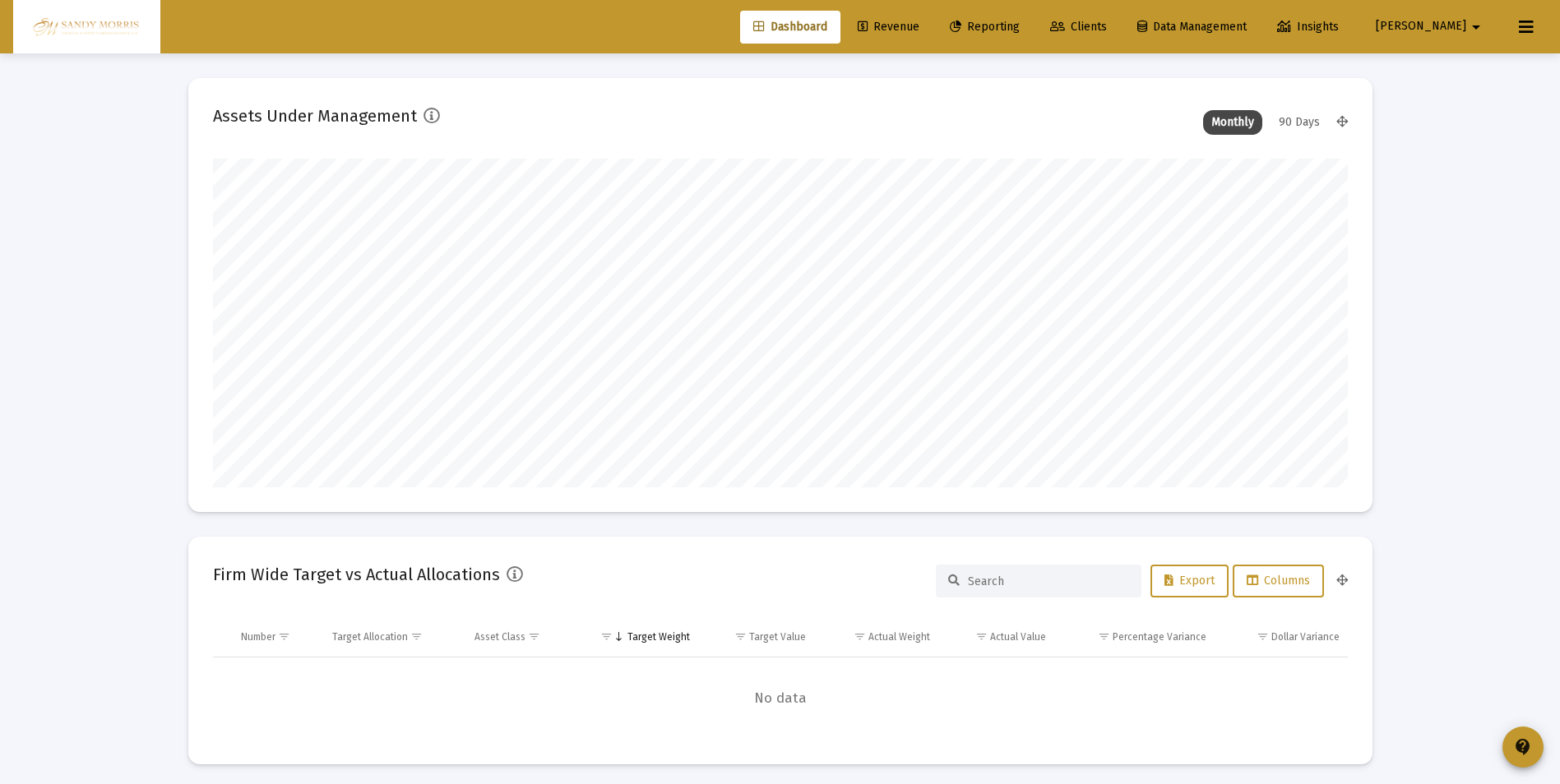
scroll to position [329, 530]
click at [919, 28] on span "Revenue" at bounding box center [889, 26] width 62 height 14
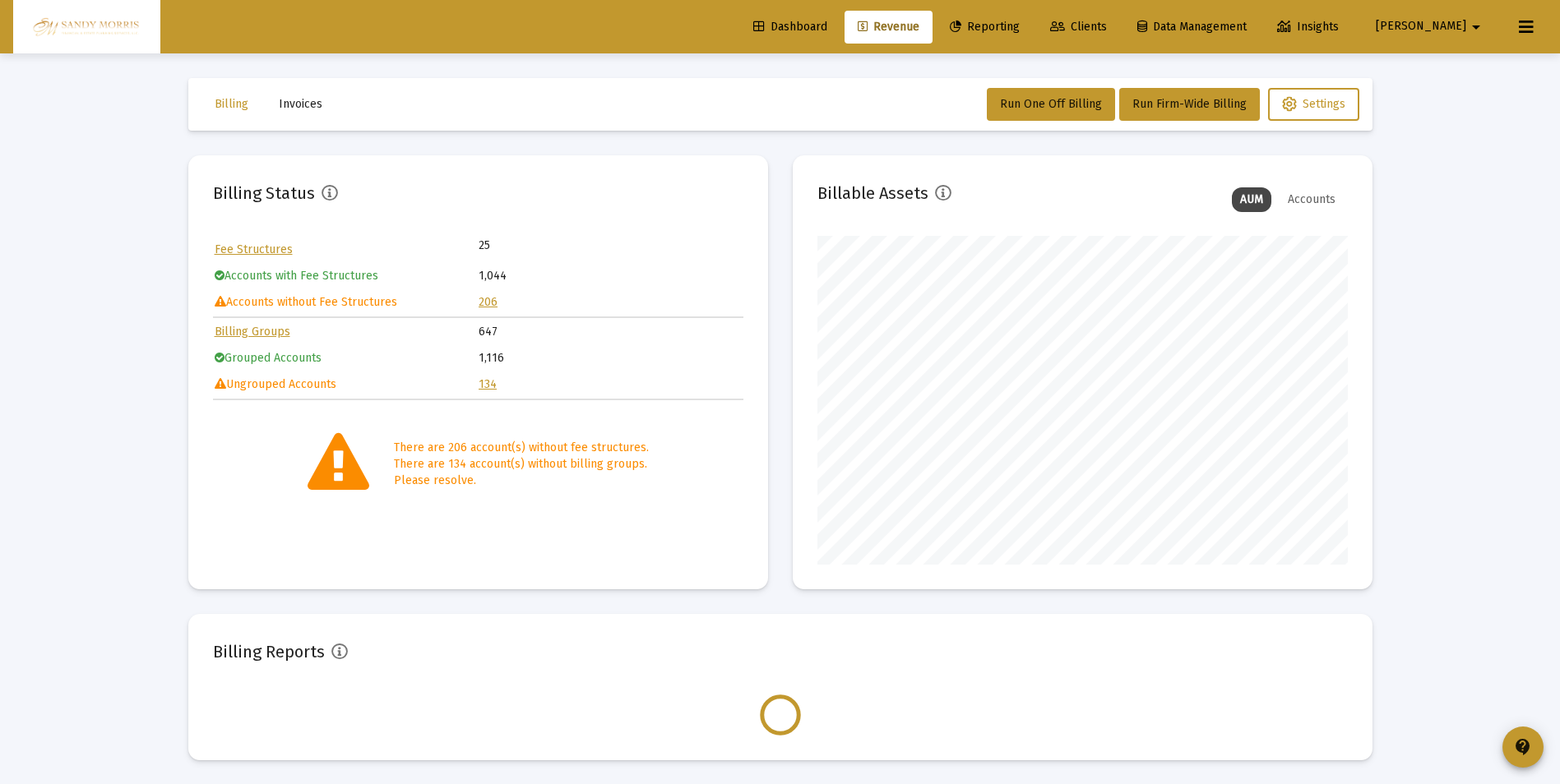
scroll to position [329, 530]
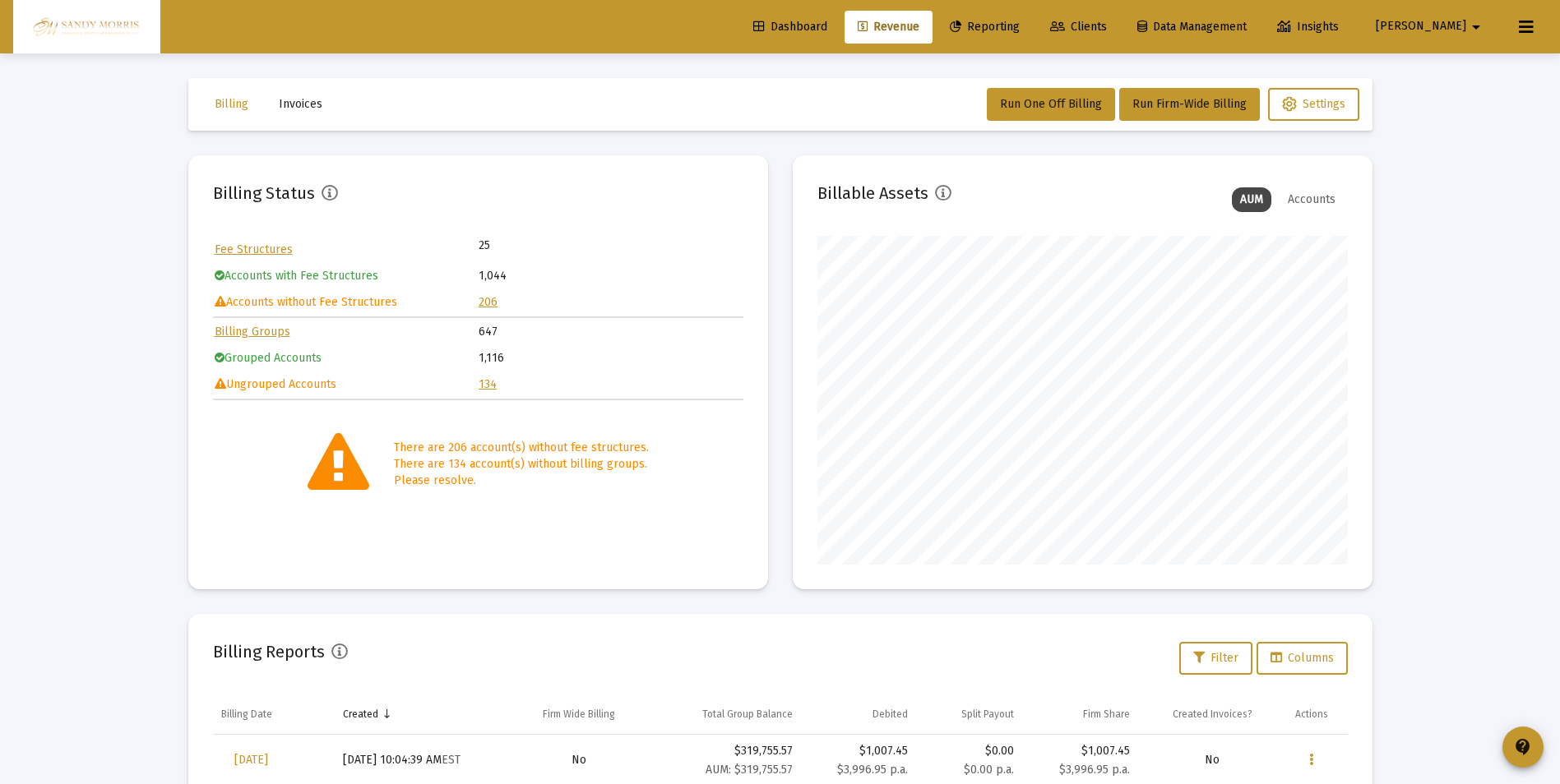
click at [486, 298] on link "206" at bounding box center [487, 301] width 19 height 14
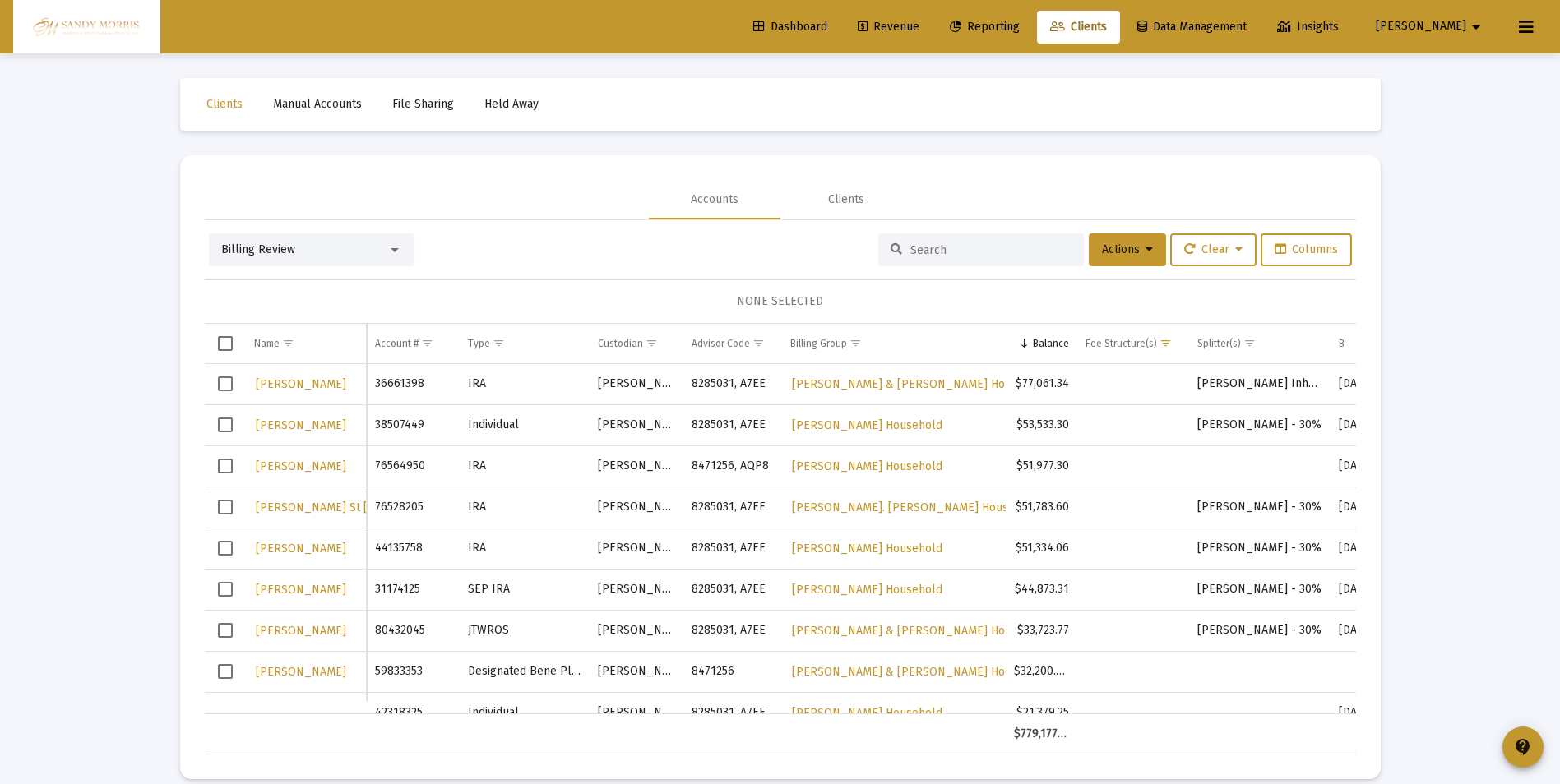
click at [231, 589] on span "Select row" at bounding box center [225, 589] width 15 height 15
click at [1150, 252] on button "Actions" at bounding box center [1127, 249] width 77 height 33
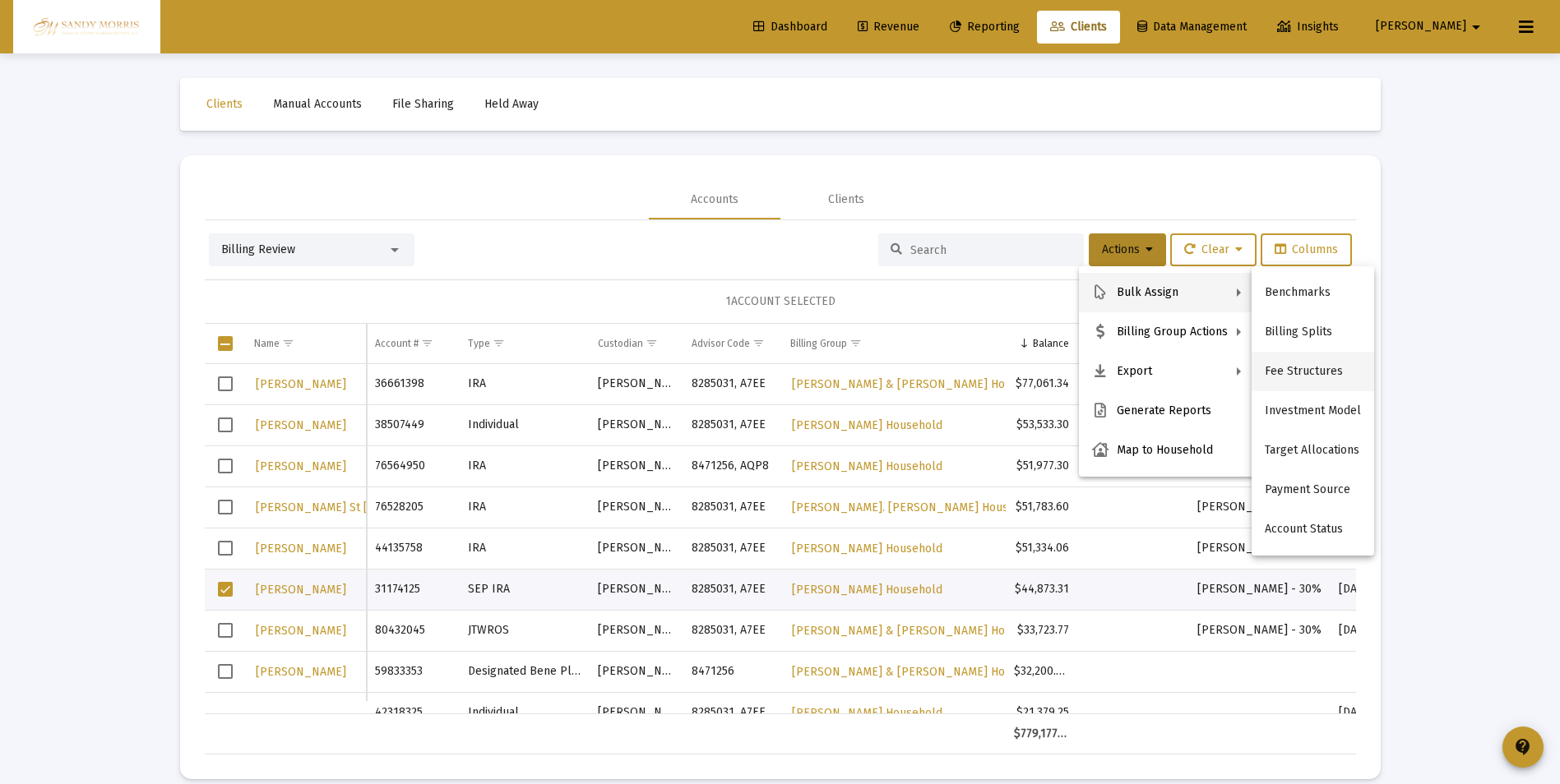
click at [1293, 372] on button "Fee Structures" at bounding box center [1312, 371] width 123 height 39
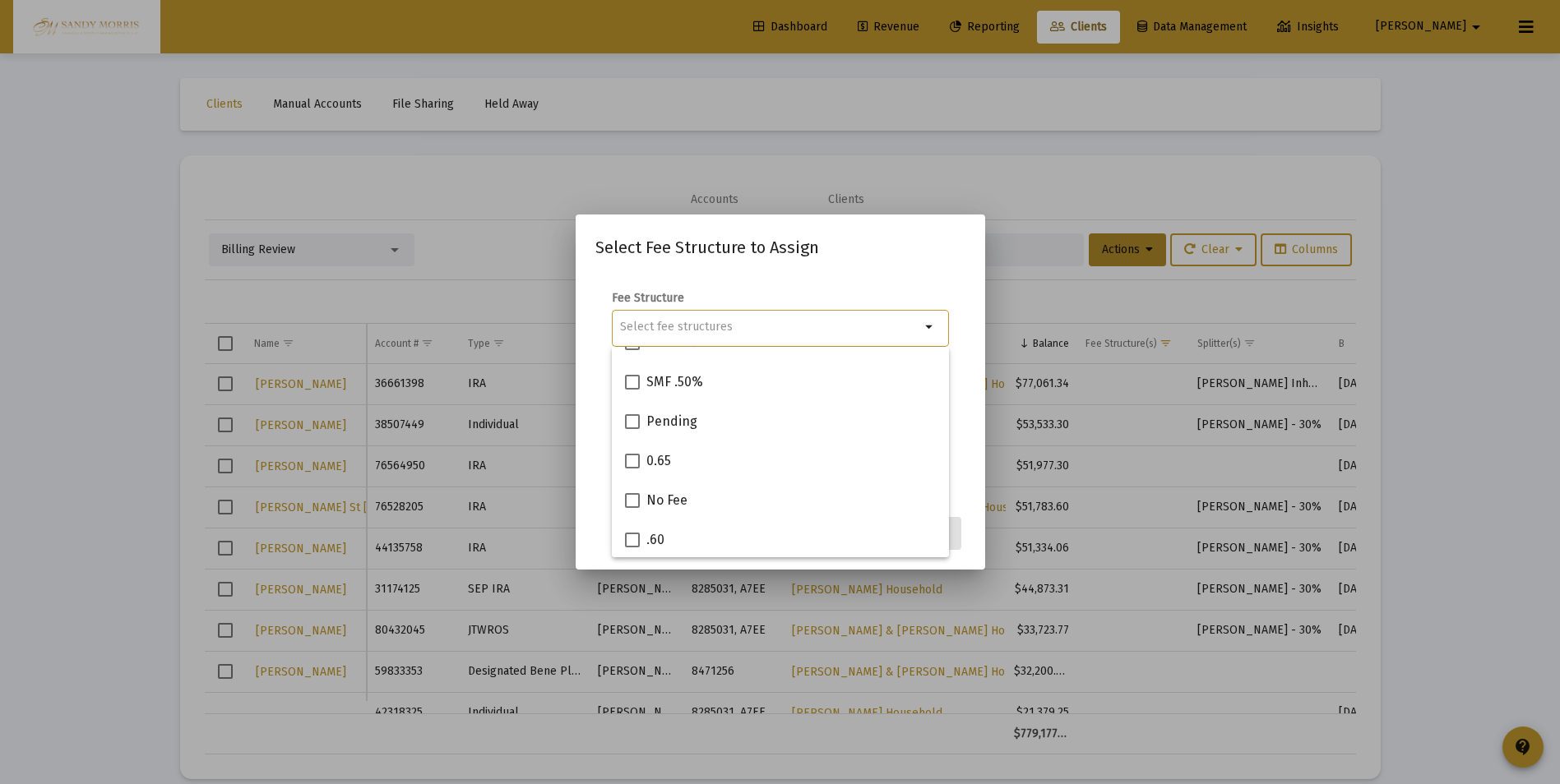
scroll to position [657, 0]
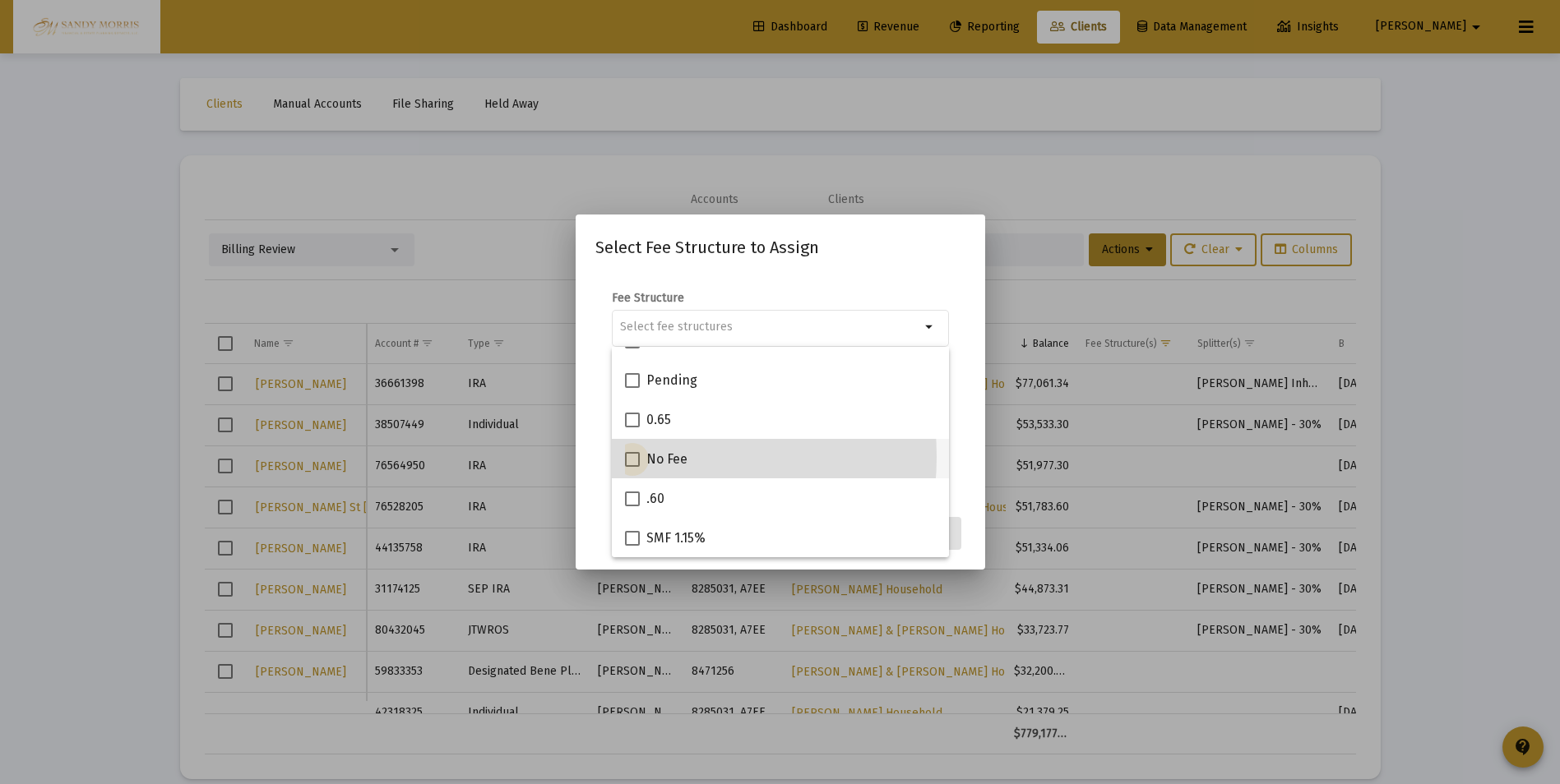
click at [627, 457] on span at bounding box center [632, 460] width 15 height 15
click at [631, 467] on input "No Fee" at bounding box center [631, 467] width 1 height 1
checkbox input "true"
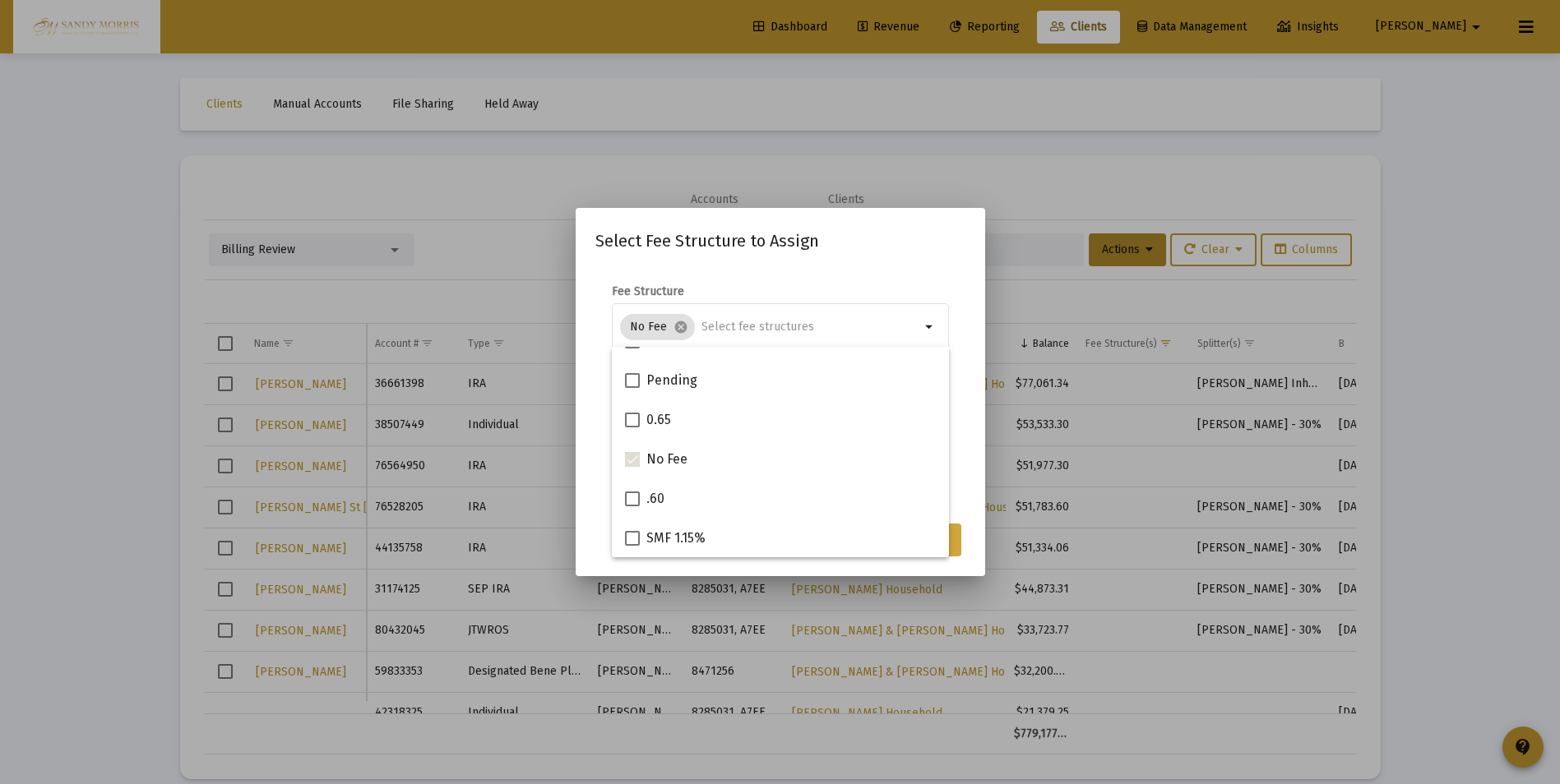
click at [953, 546] on button "Assign" at bounding box center [931, 540] width 60 height 33
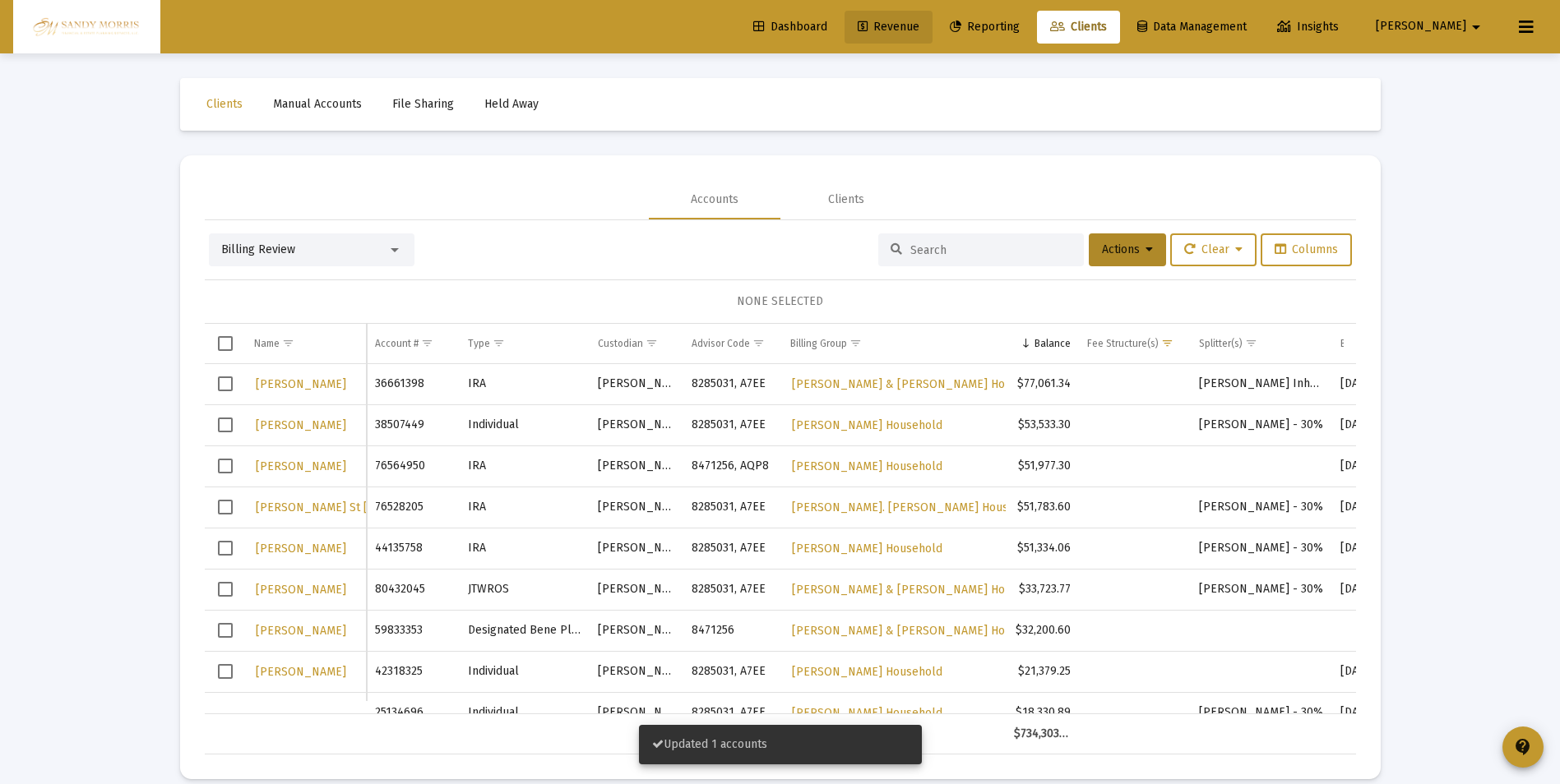
click at [919, 26] on span "Revenue" at bounding box center [889, 26] width 62 height 14
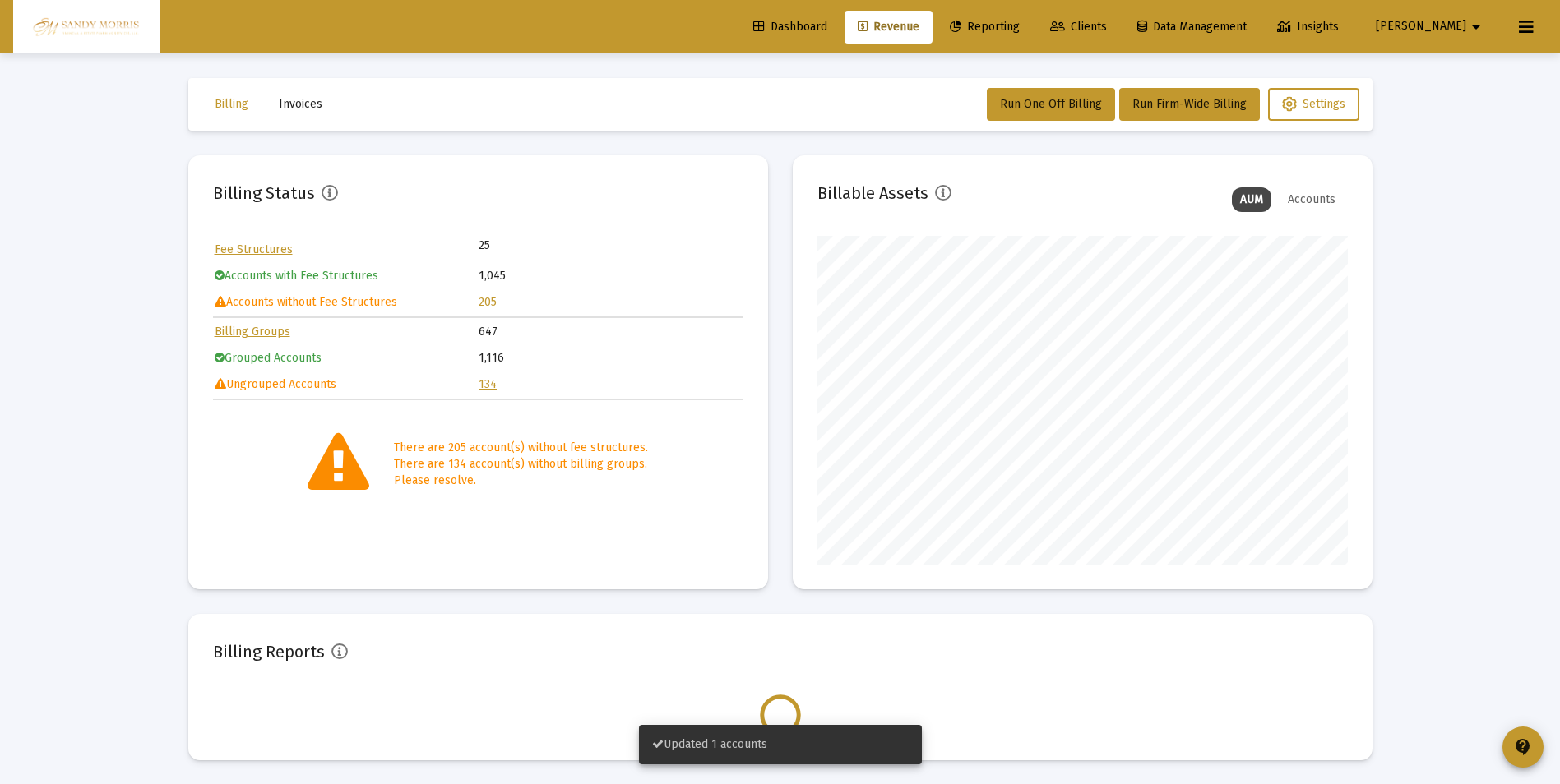
scroll to position [329, 530]
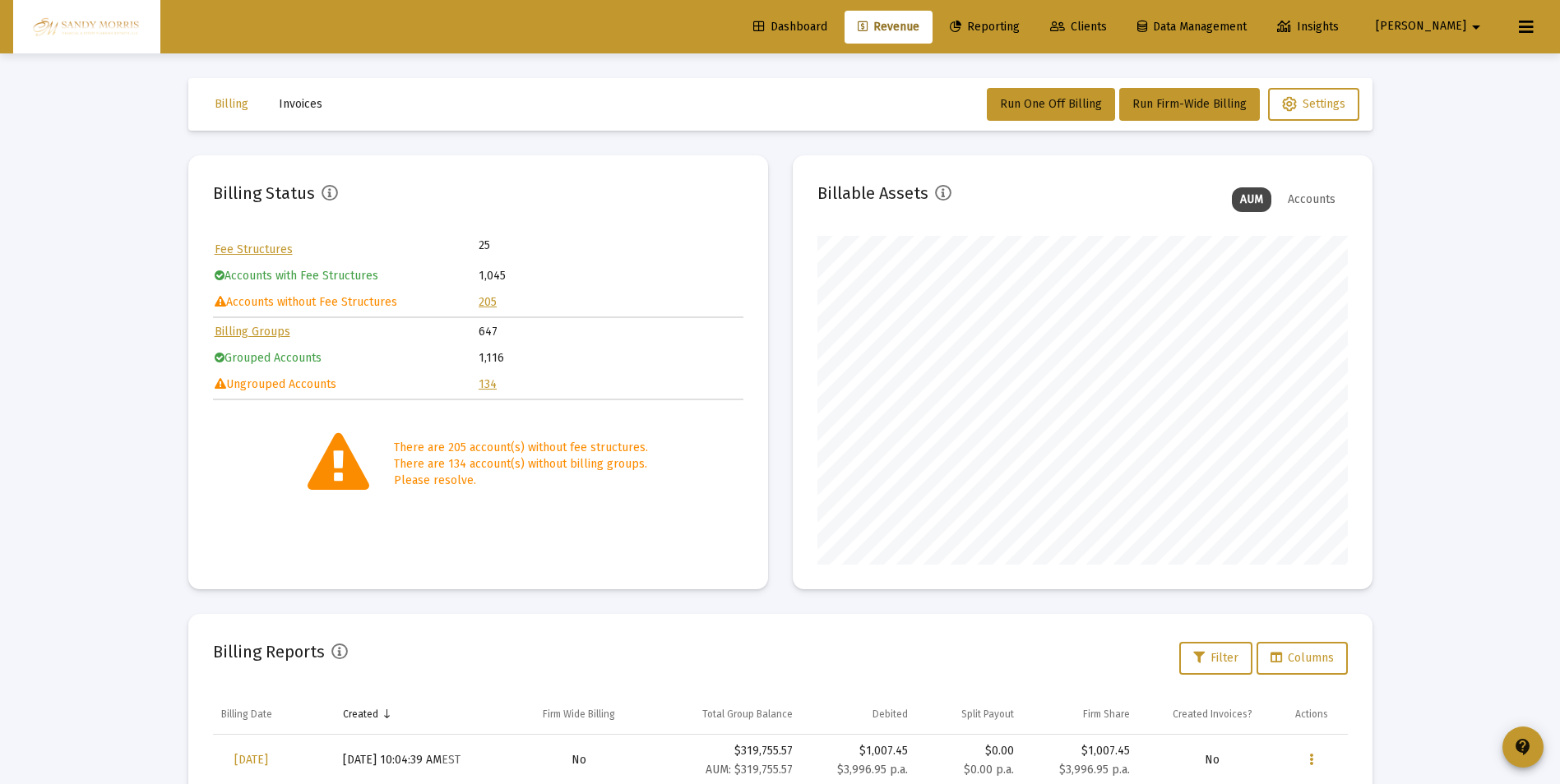
click at [484, 382] on link "134" at bounding box center [487, 383] width 18 height 14
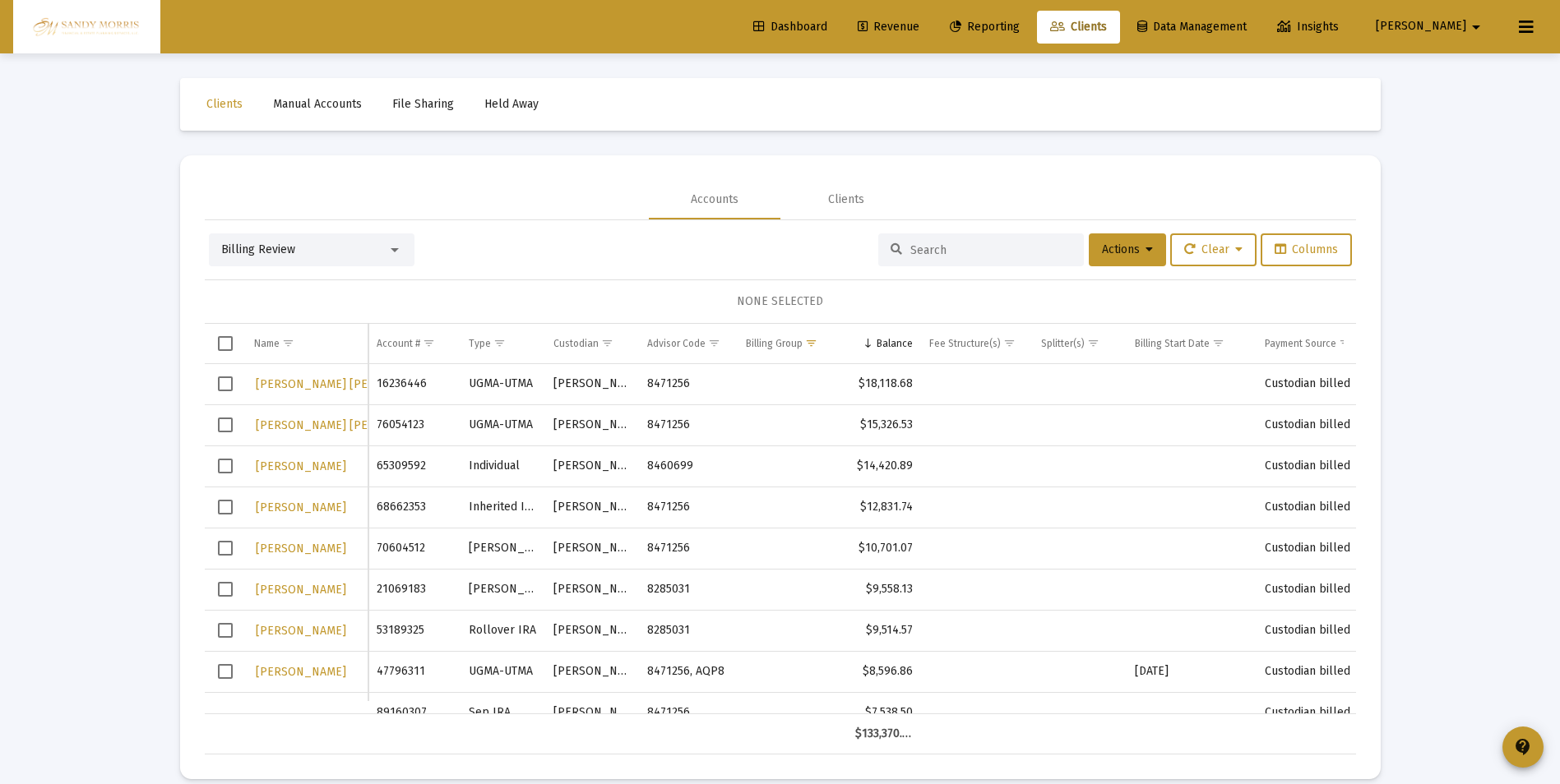
click at [827, 30] on span "Dashboard" at bounding box center [790, 26] width 74 height 14
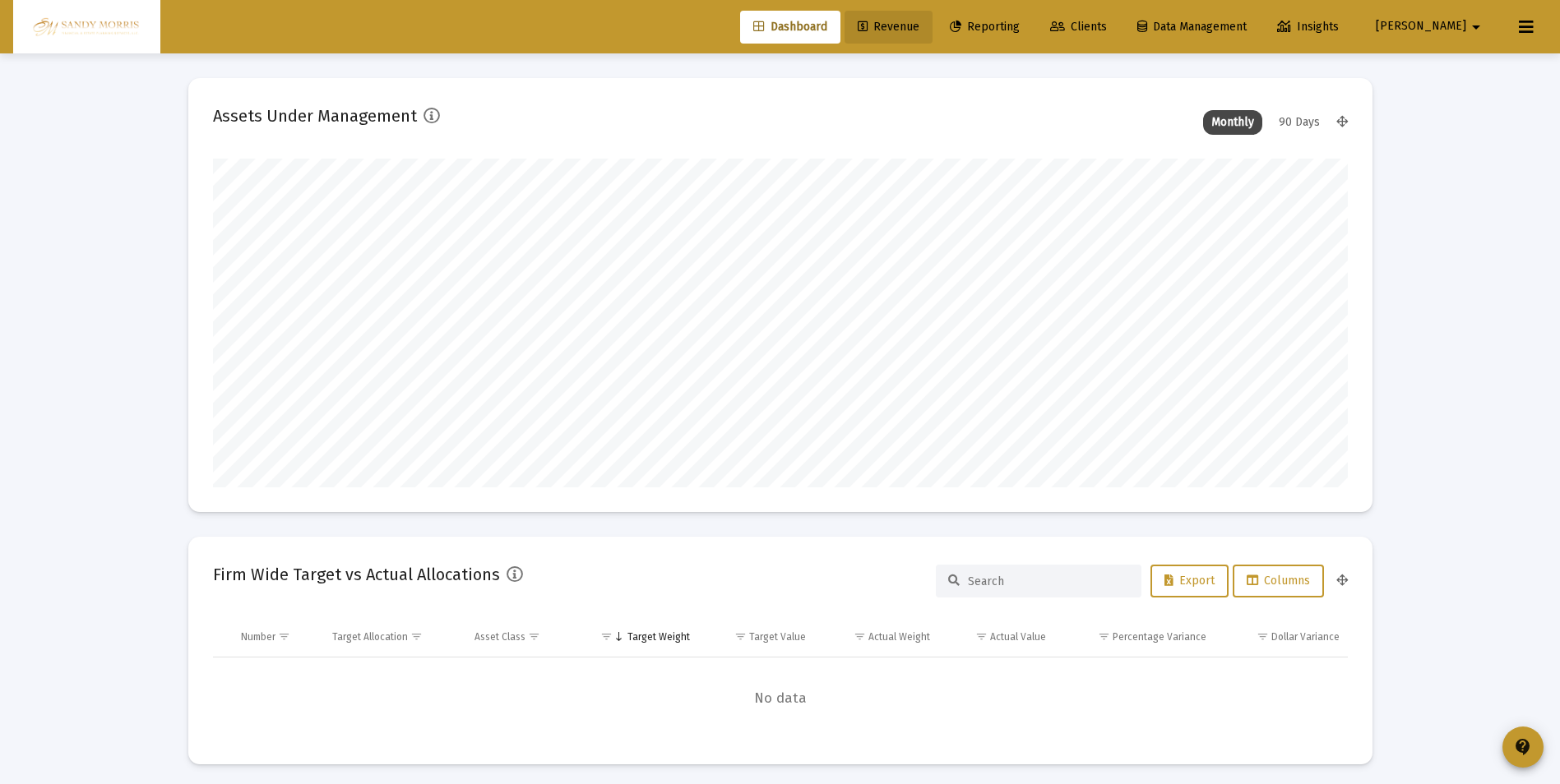
click at [933, 34] on link "Revenue" at bounding box center [888, 27] width 88 height 33
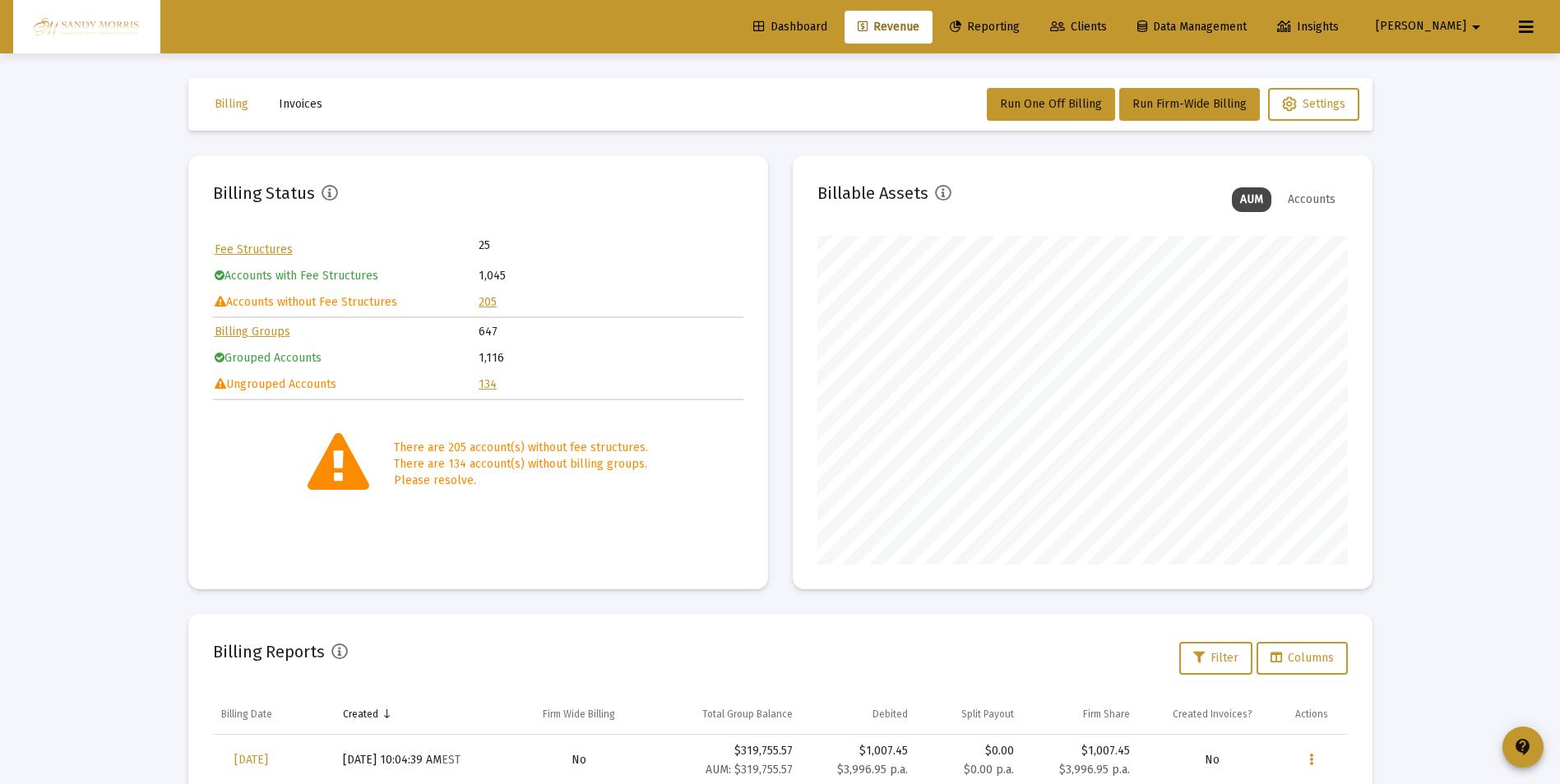
click at [486, 303] on link "205" at bounding box center [487, 301] width 18 height 14
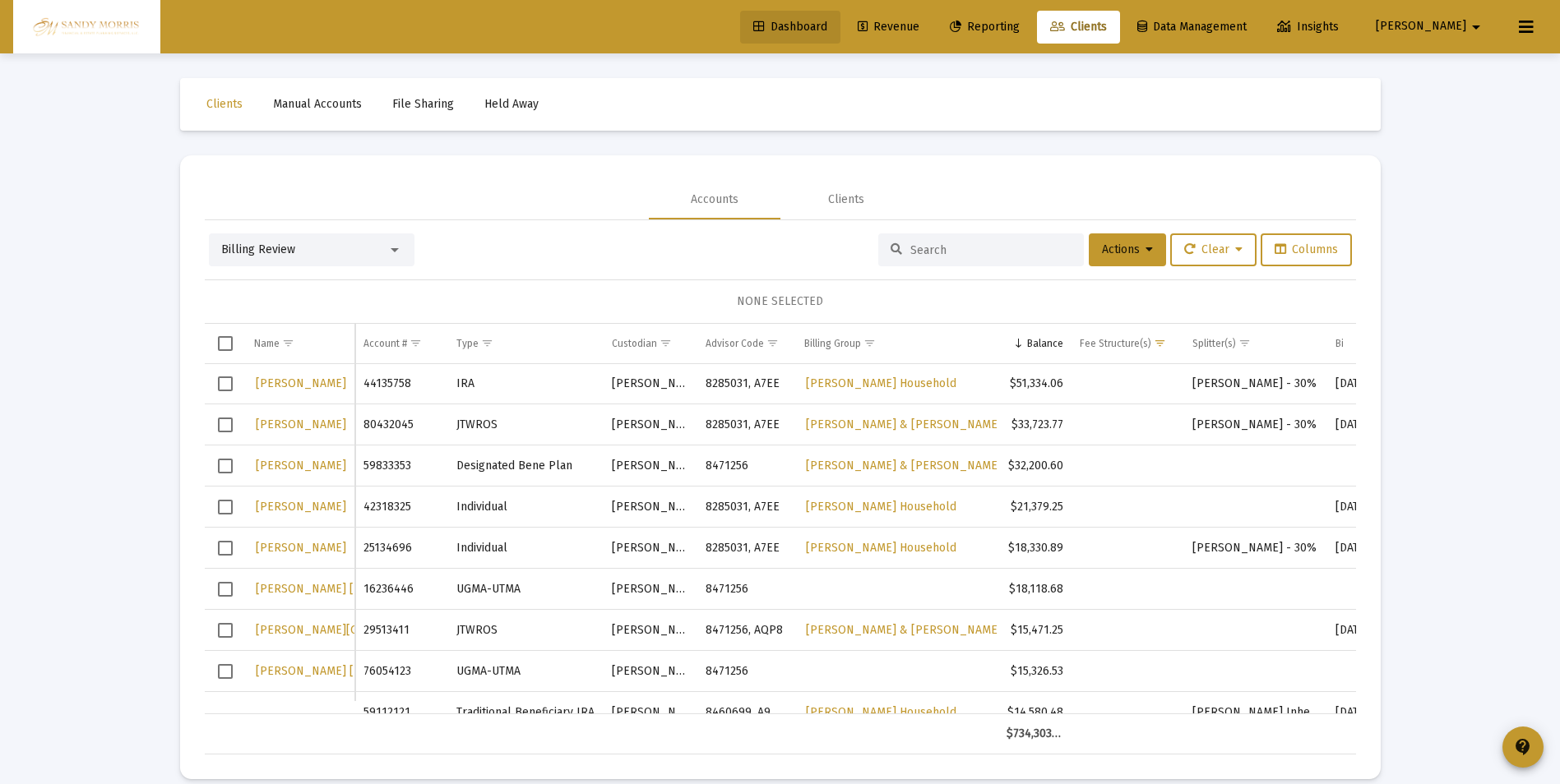
click at [827, 26] on span "Dashboard" at bounding box center [790, 26] width 74 height 14
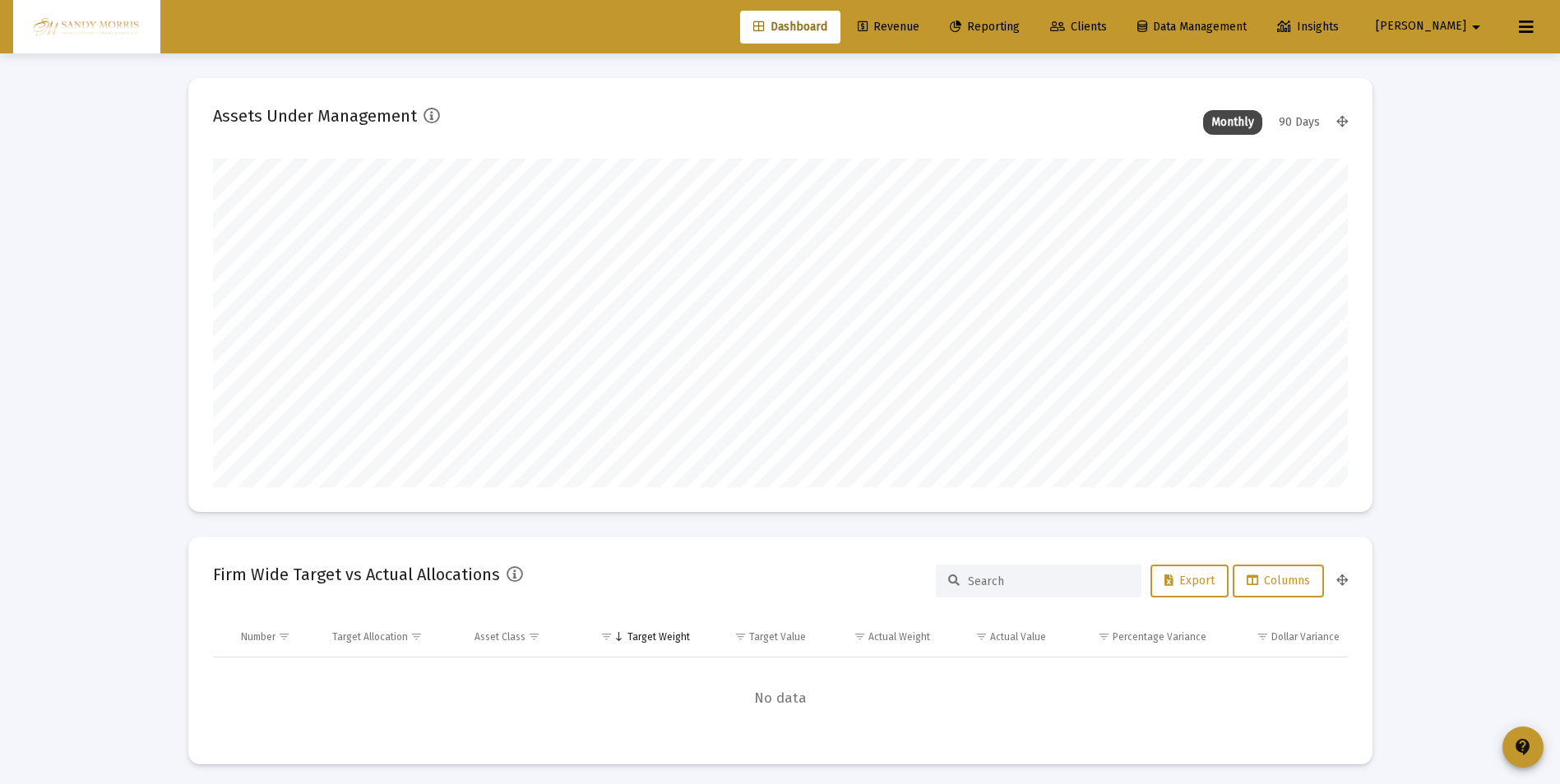
scroll to position [329, 611]
click at [1106, 26] on span "Clients" at bounding box center [1078, 26] width 56 height 14
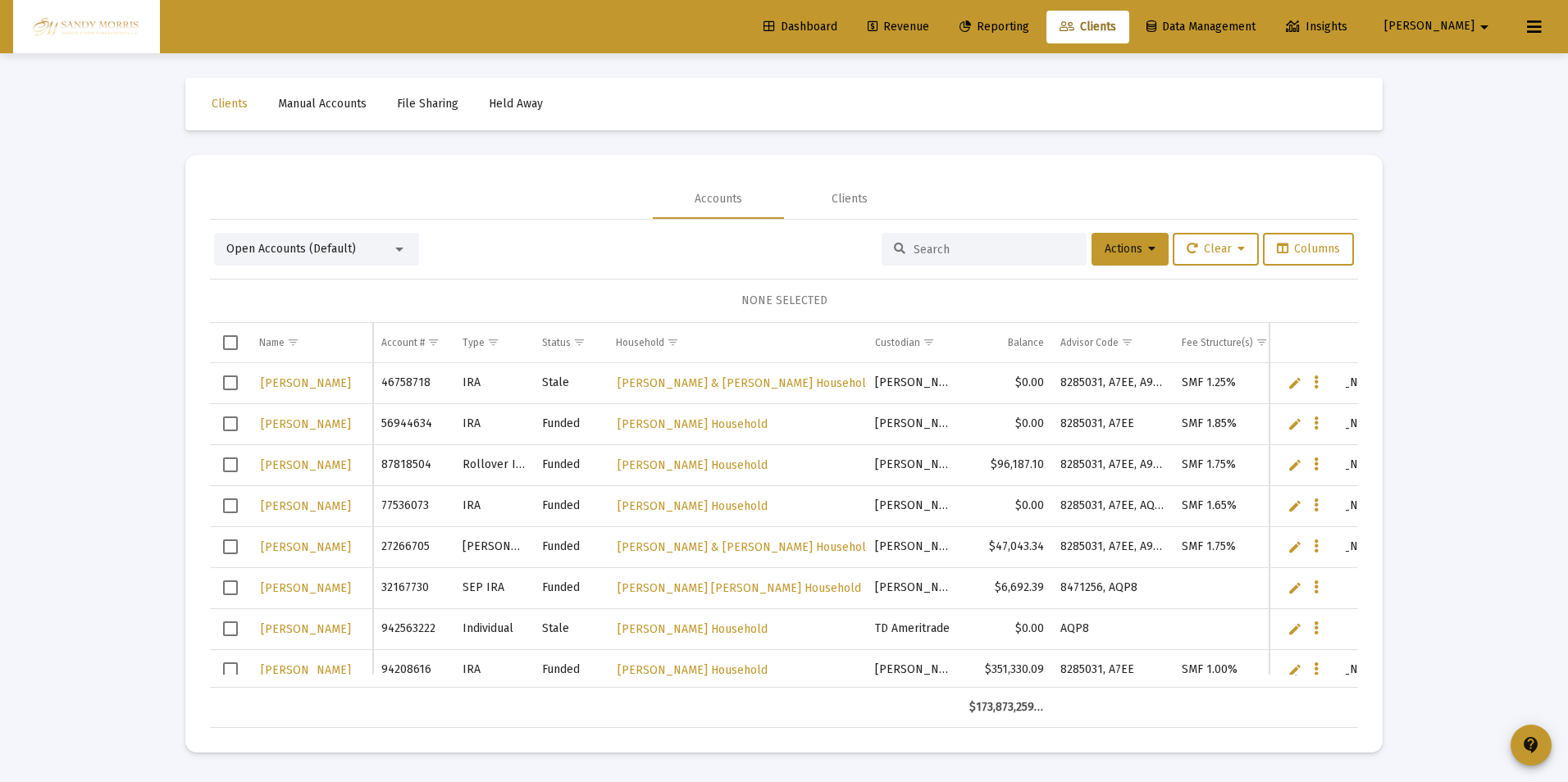
click at [984, 244] on input at bounding box center [994, 249] width 161 height 14
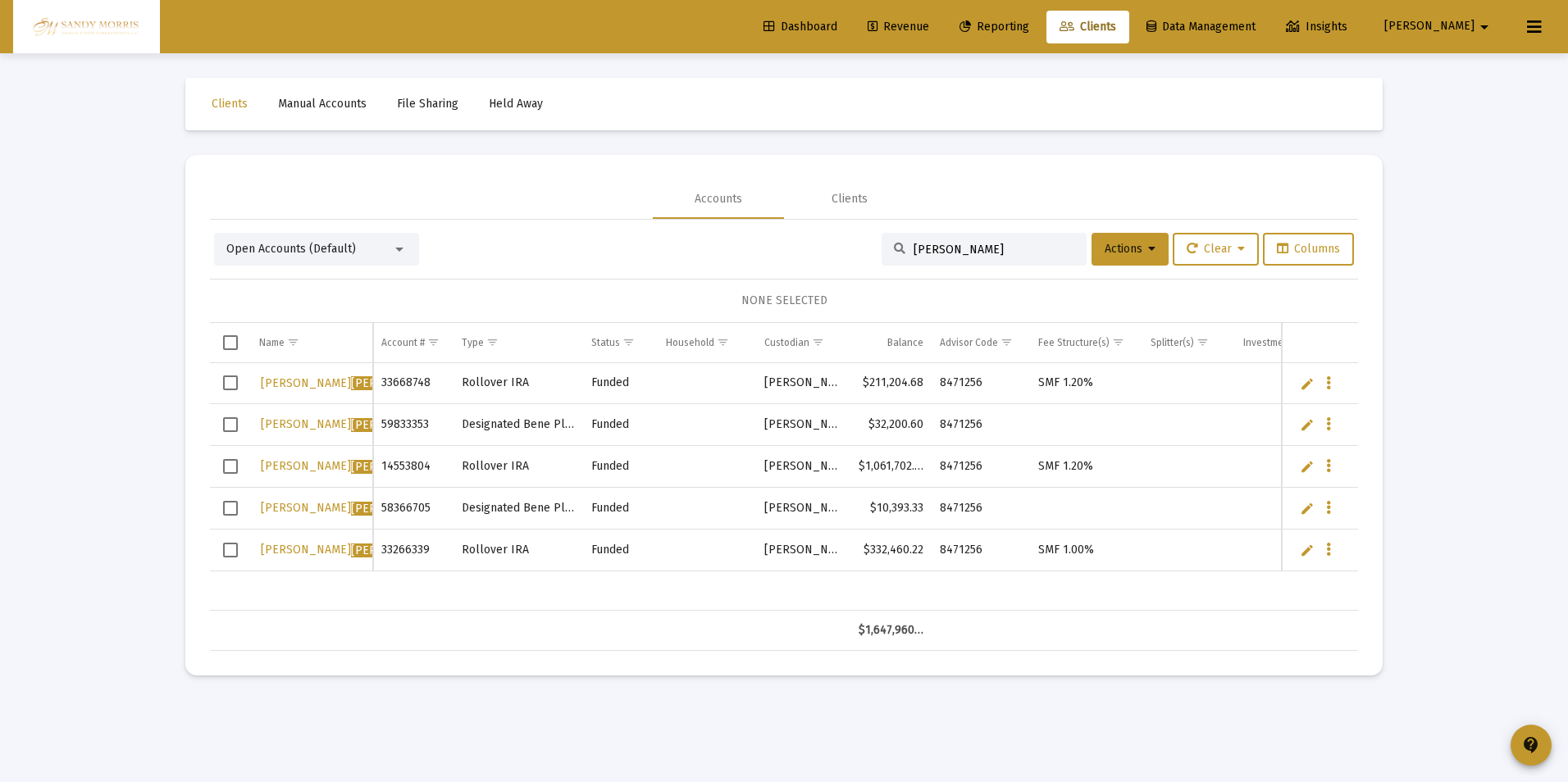
type input "baker"
click at [838, 25] on span "Dashboard" at bounding box center [799, 26] width 74 height 14
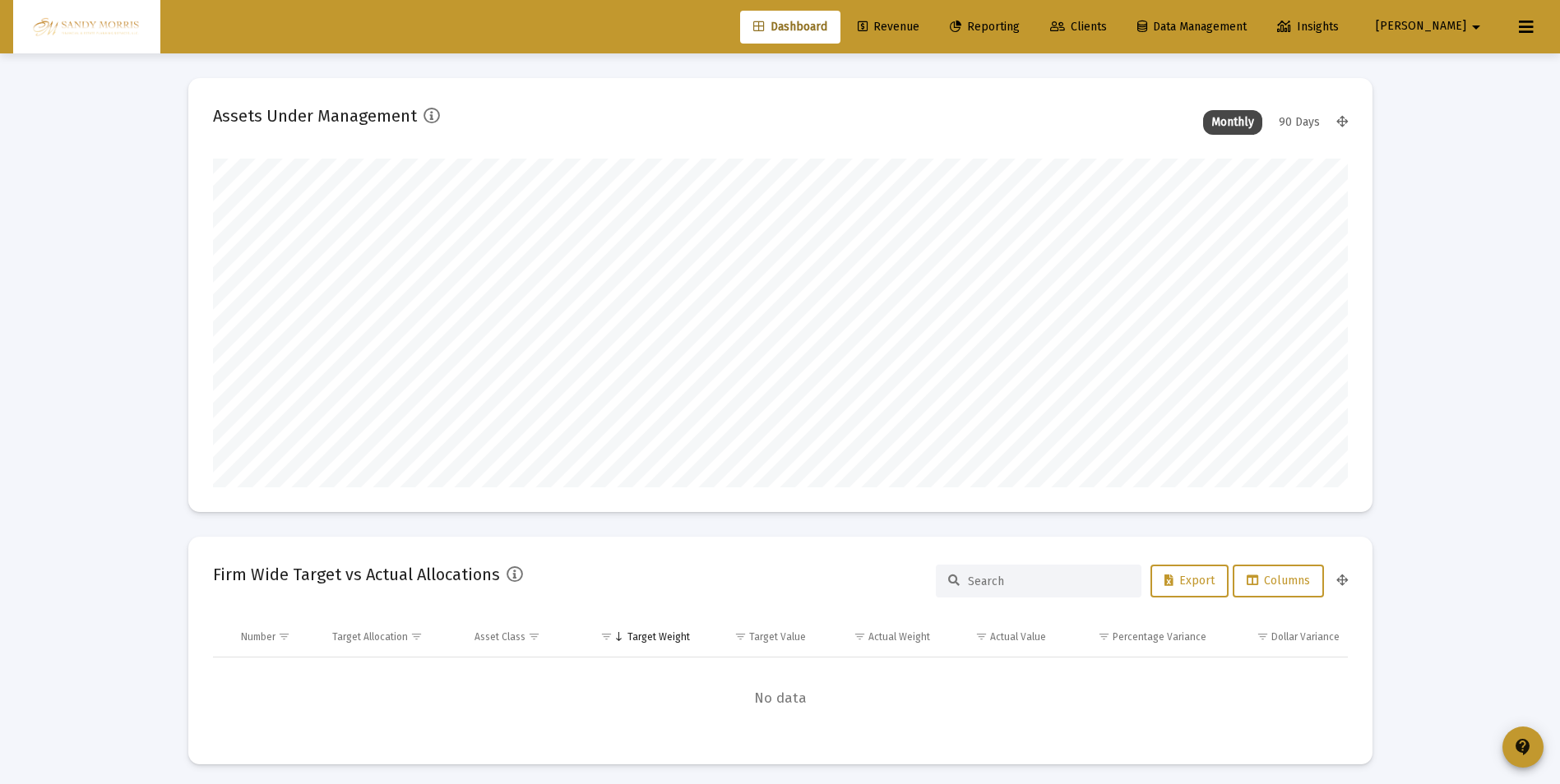
scroll to position [329, 611]
click at [919, 30] on span "Revenue" at bounding box center [889, 26] width 62 height 14
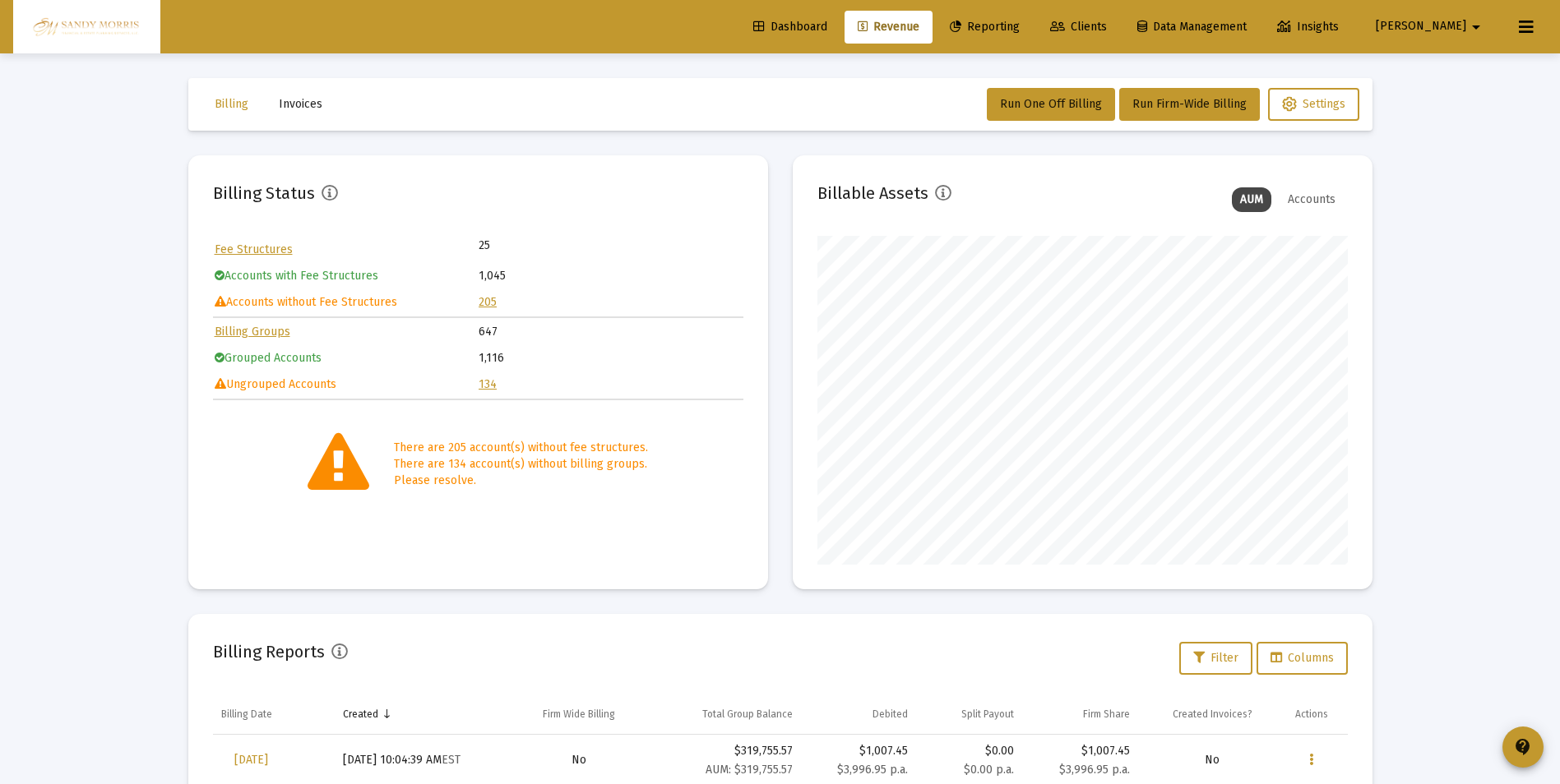
click at [481, 303] on link "205" at bounding box center [487, 301] width 18 height 14
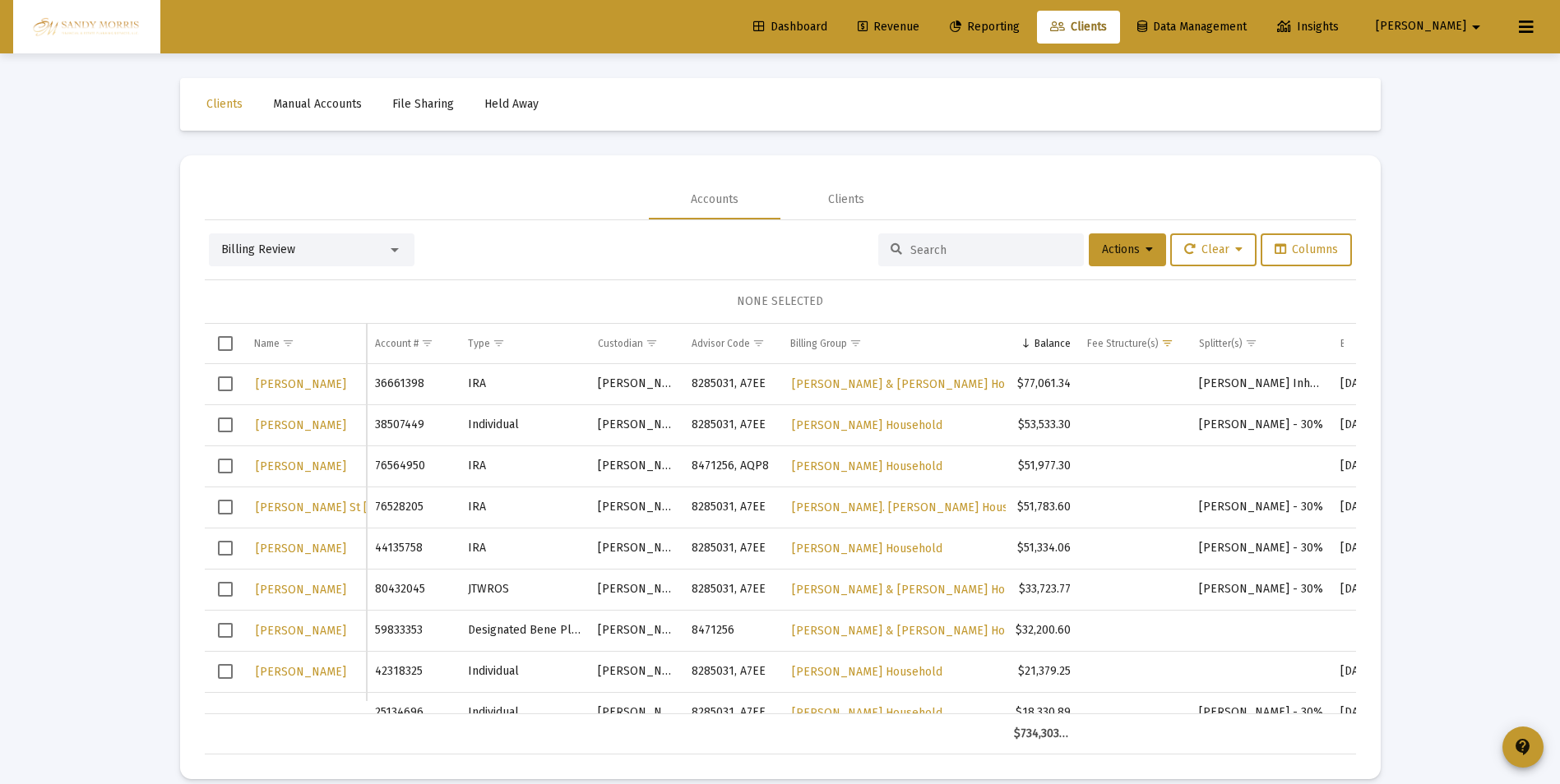
scroll to position [82, 0]
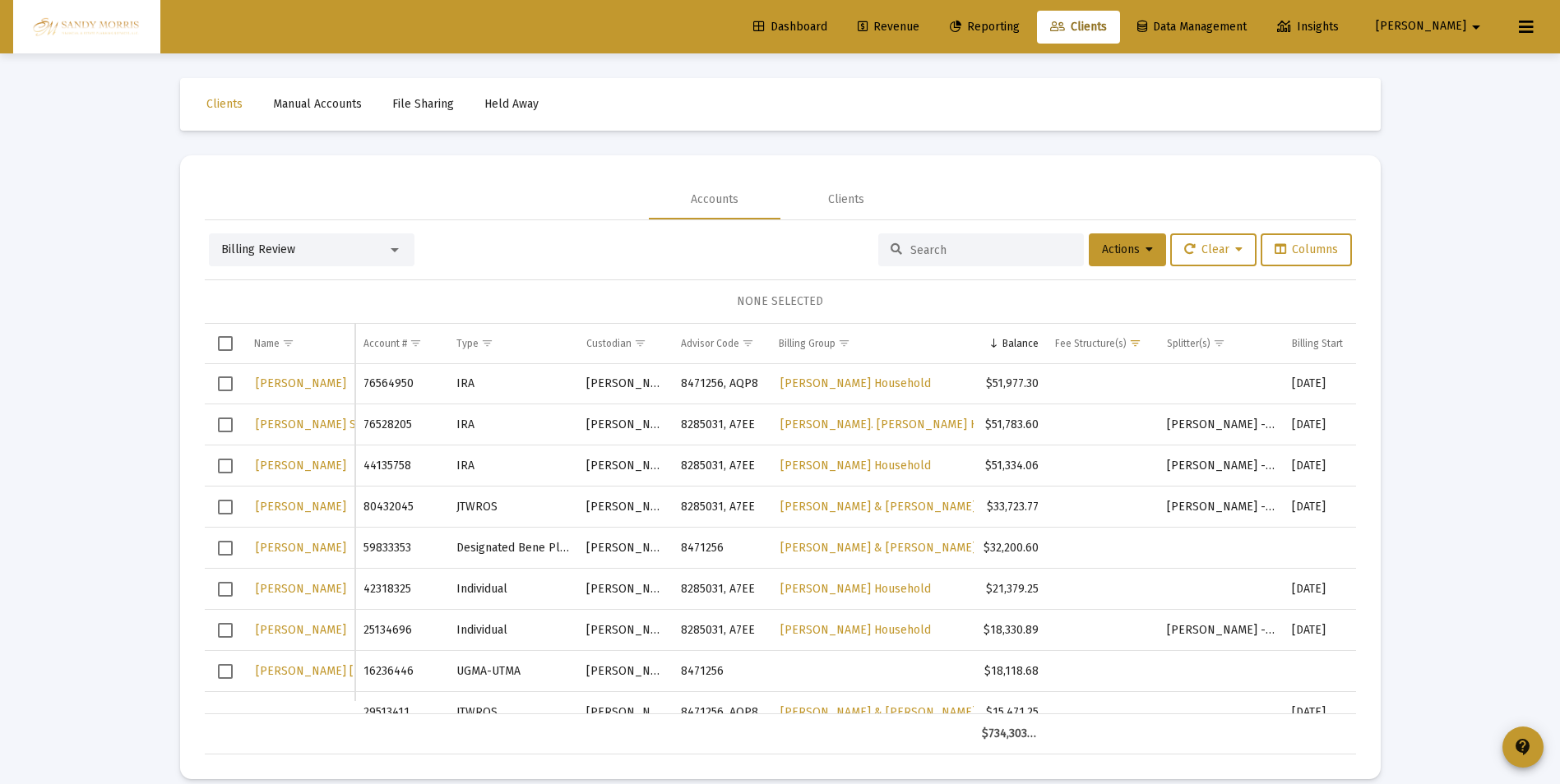
click at [224, 547] on span "Select row" at bounding box center [225, 548] width 15 height 15
click at [1146, 246] on icon at bounding box center [1149, 249] width 7 height 12
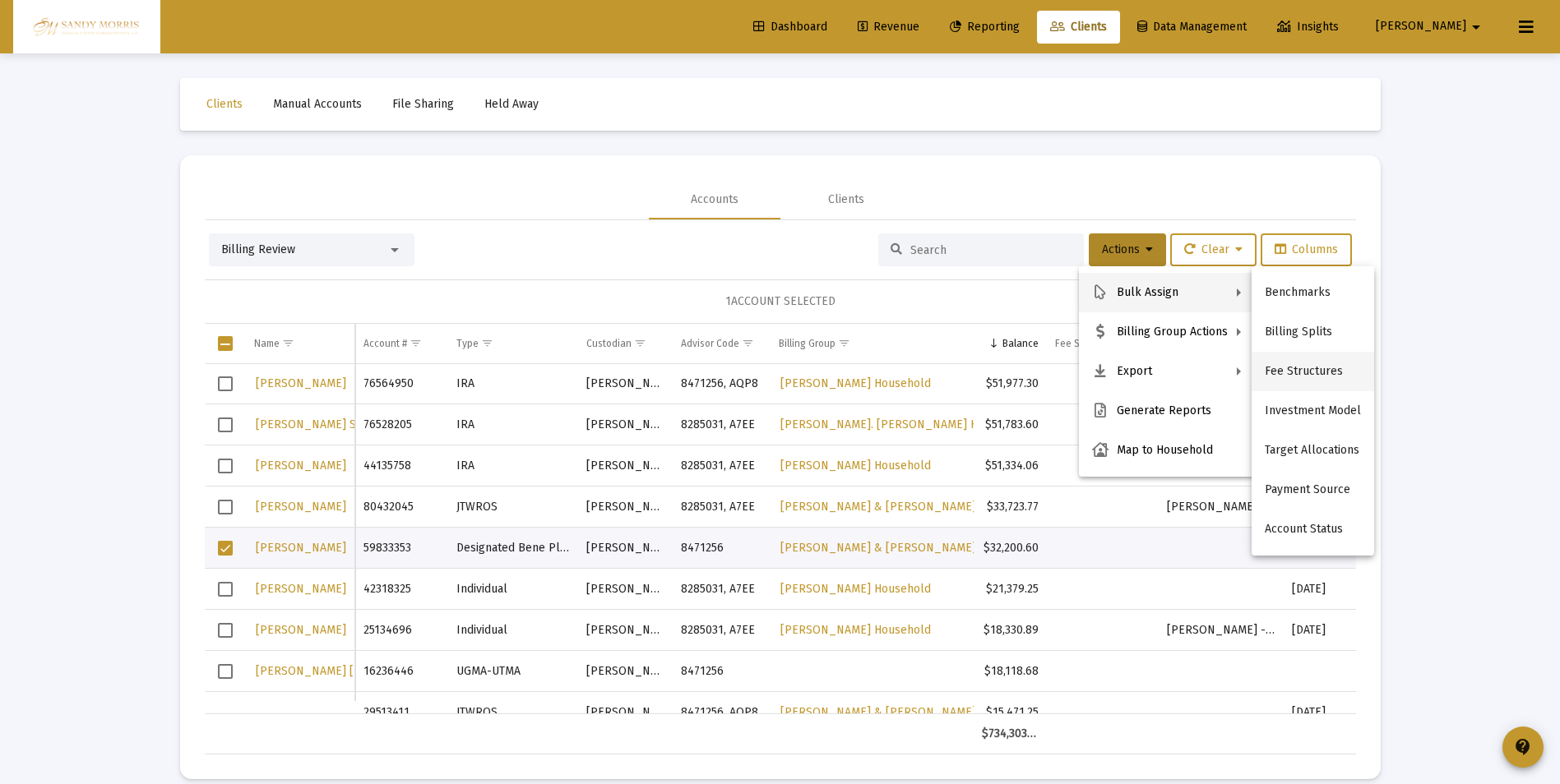
click at [1304, 368] on button "Fee Structures" at bounding box center [1312, 371] width 123 height 39
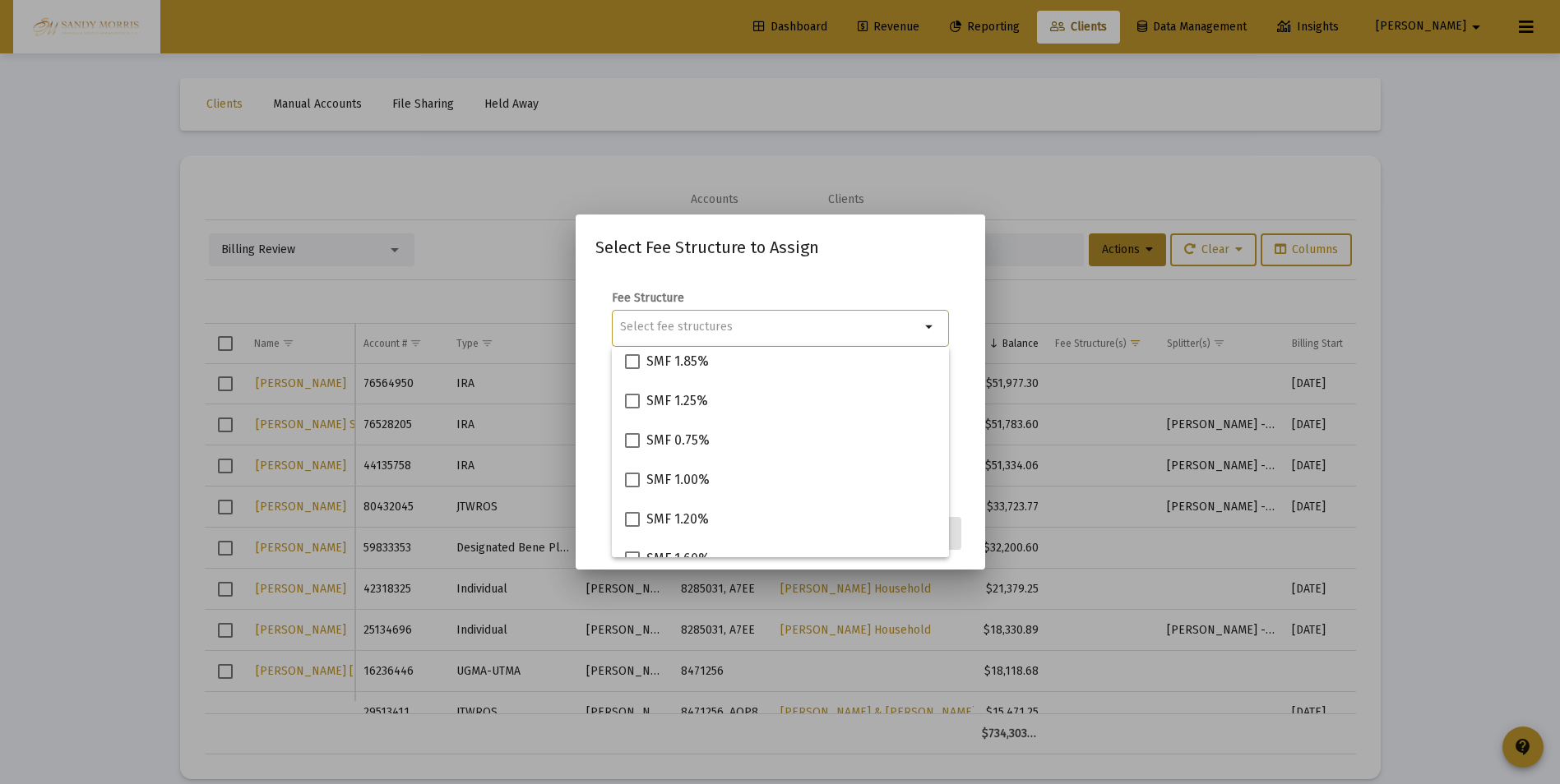
scroll to position [165, 0]
click at [628, 514] on span at bounding box center [632, 519] width 15 height 15
click at [631, 526] on input "SMF 1.20%" at bounding box center [631, 526] width 1 height 1
checkbox input "true"
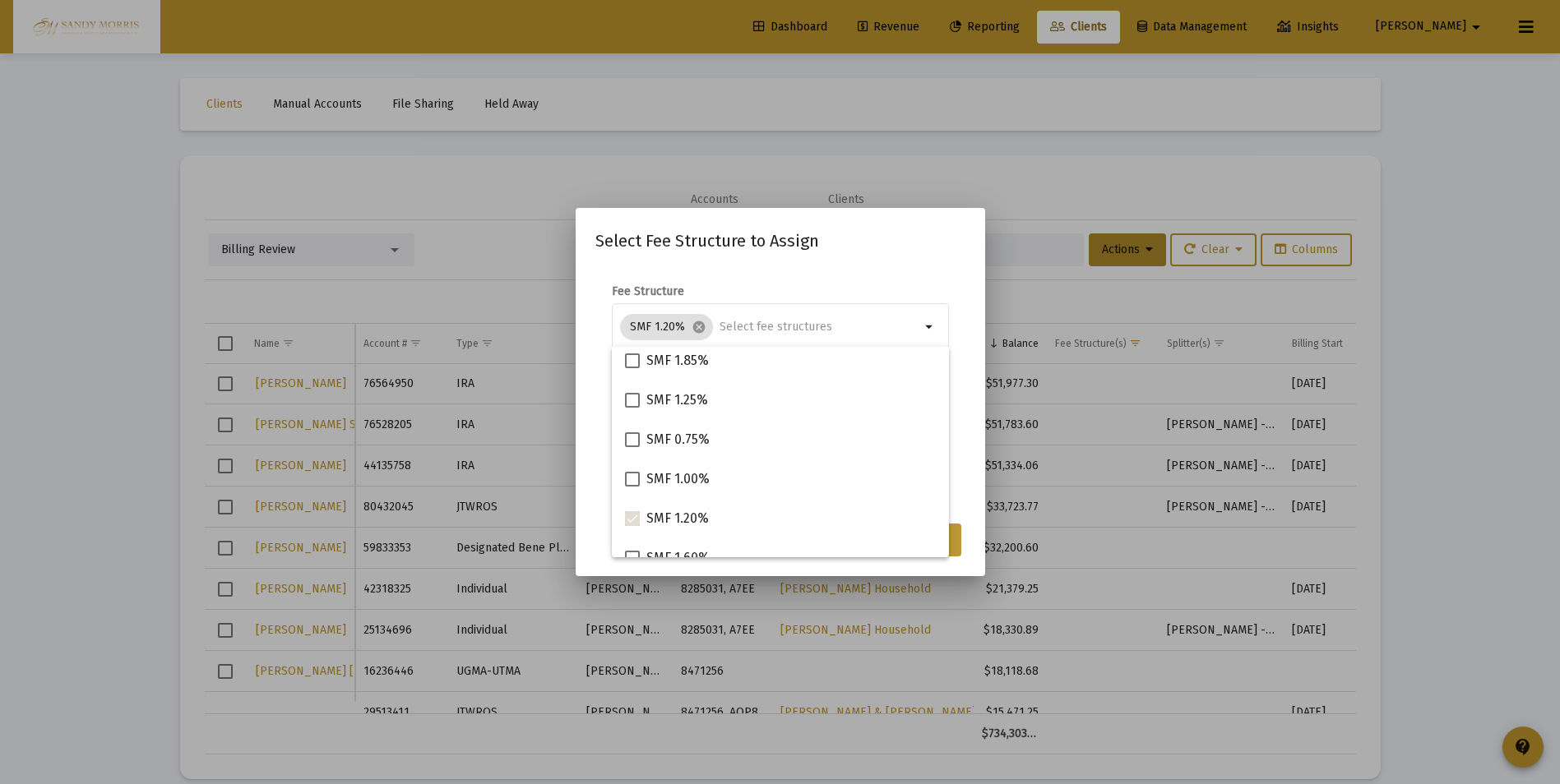
click at [955, 546] on button "Assign" at bounding box center [931, 540] width 60 height 33
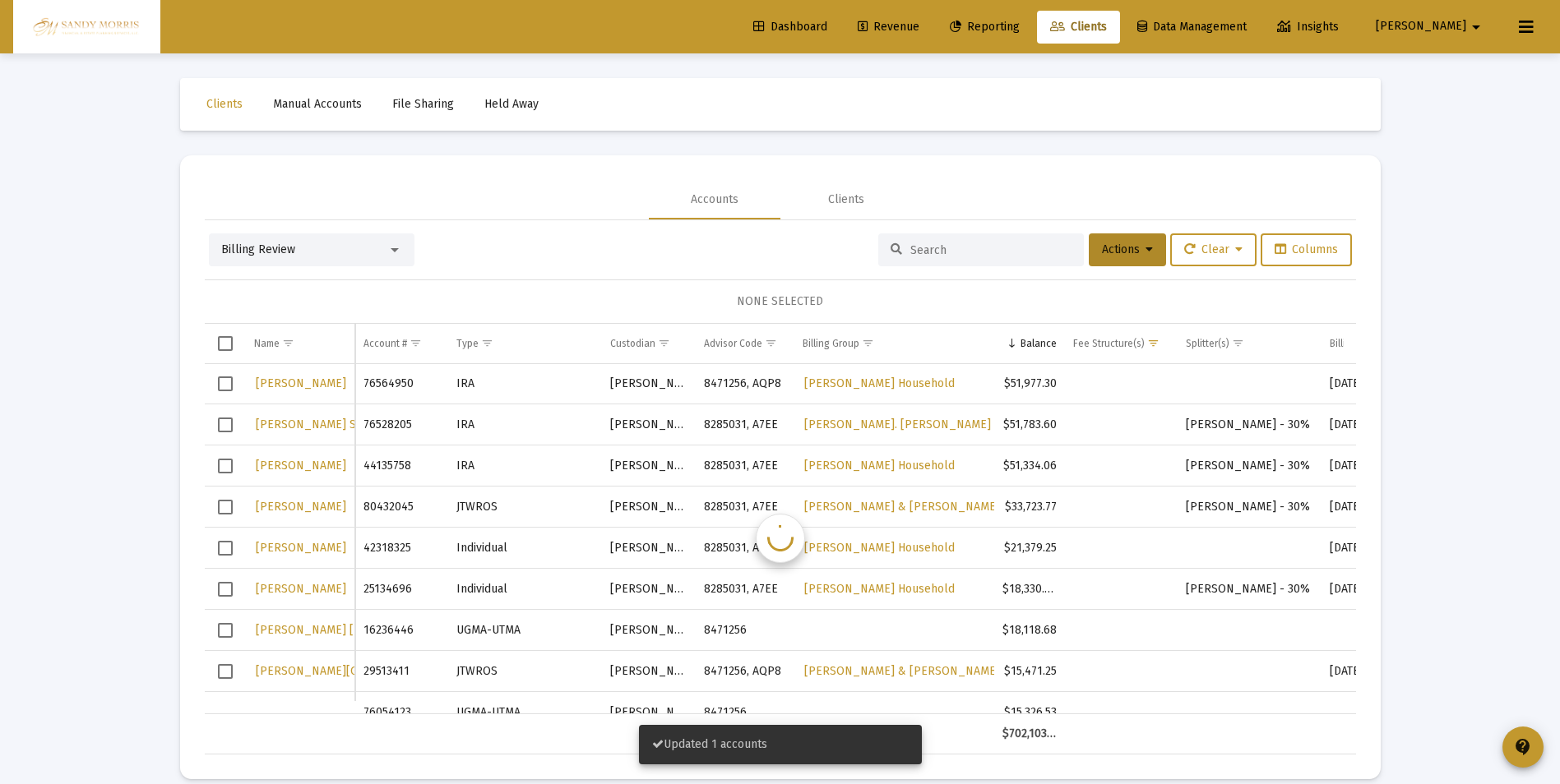
scroll to position [81, 0]
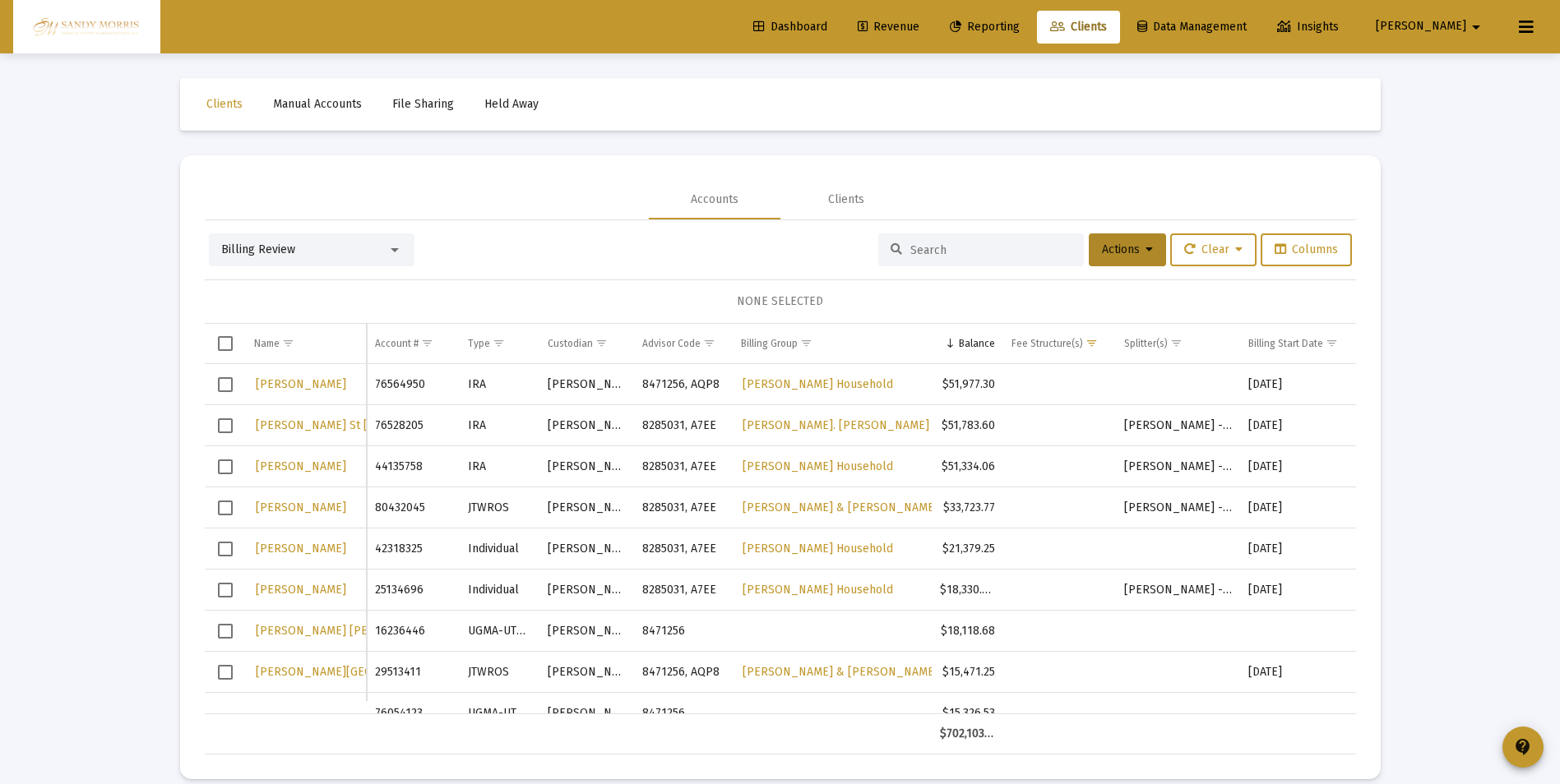
click at [933, 18] on link "Revenue" at bounding box center [888, 27] width 88 height 33
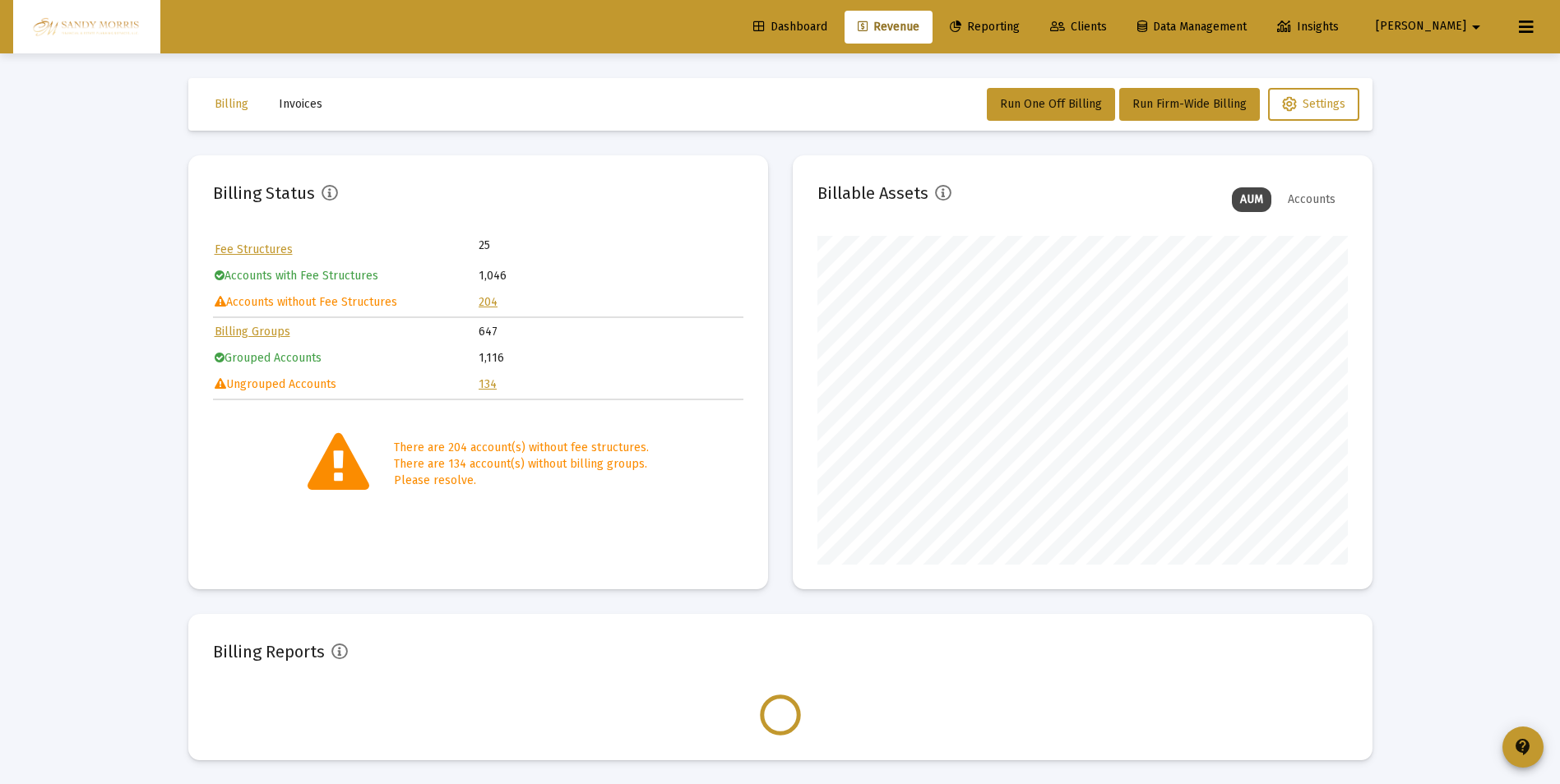
scroll to position [329, 530]
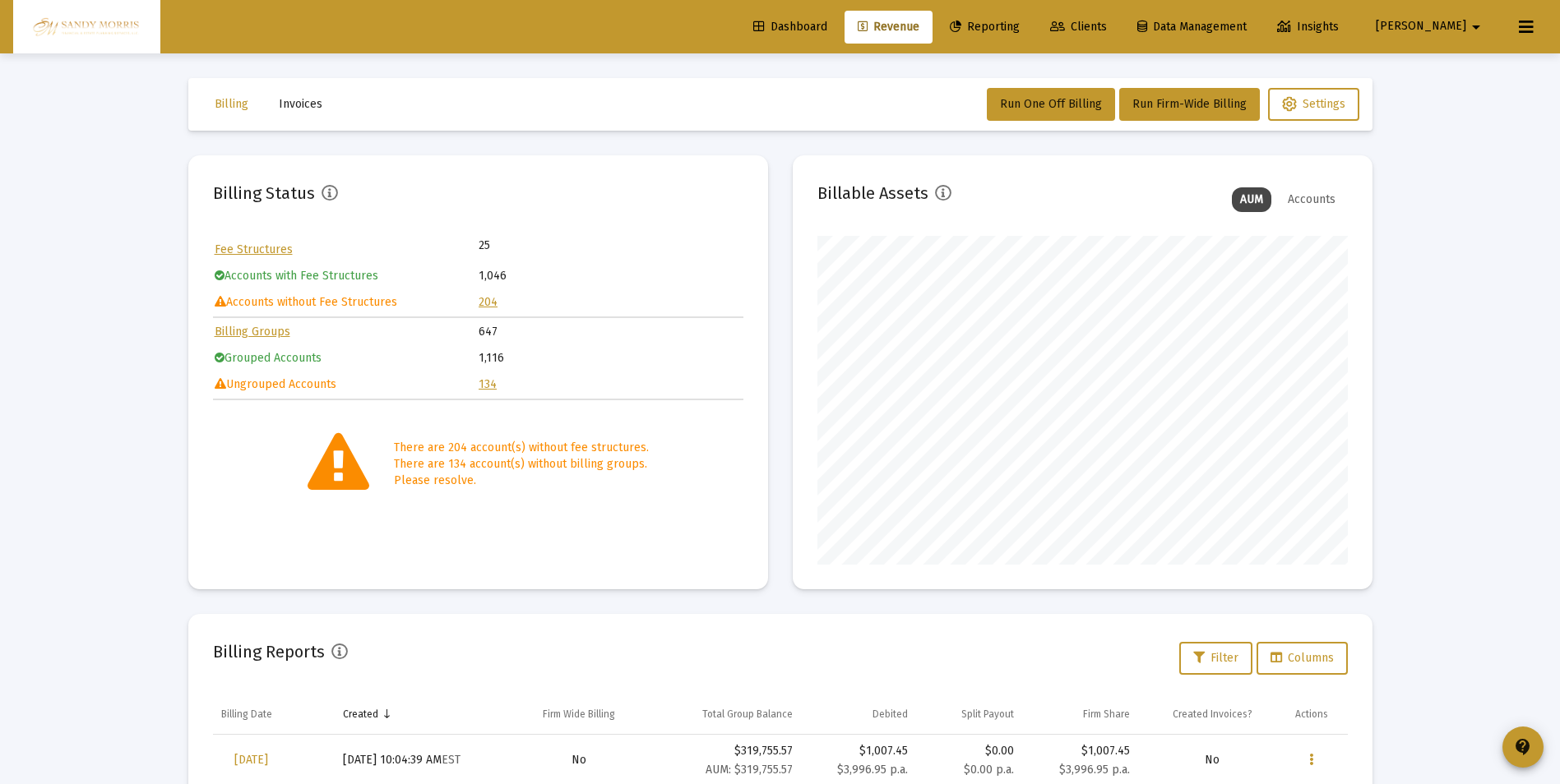
click at [486, 382] on link "134" at bounding box center [487, 383] width 18 height 14
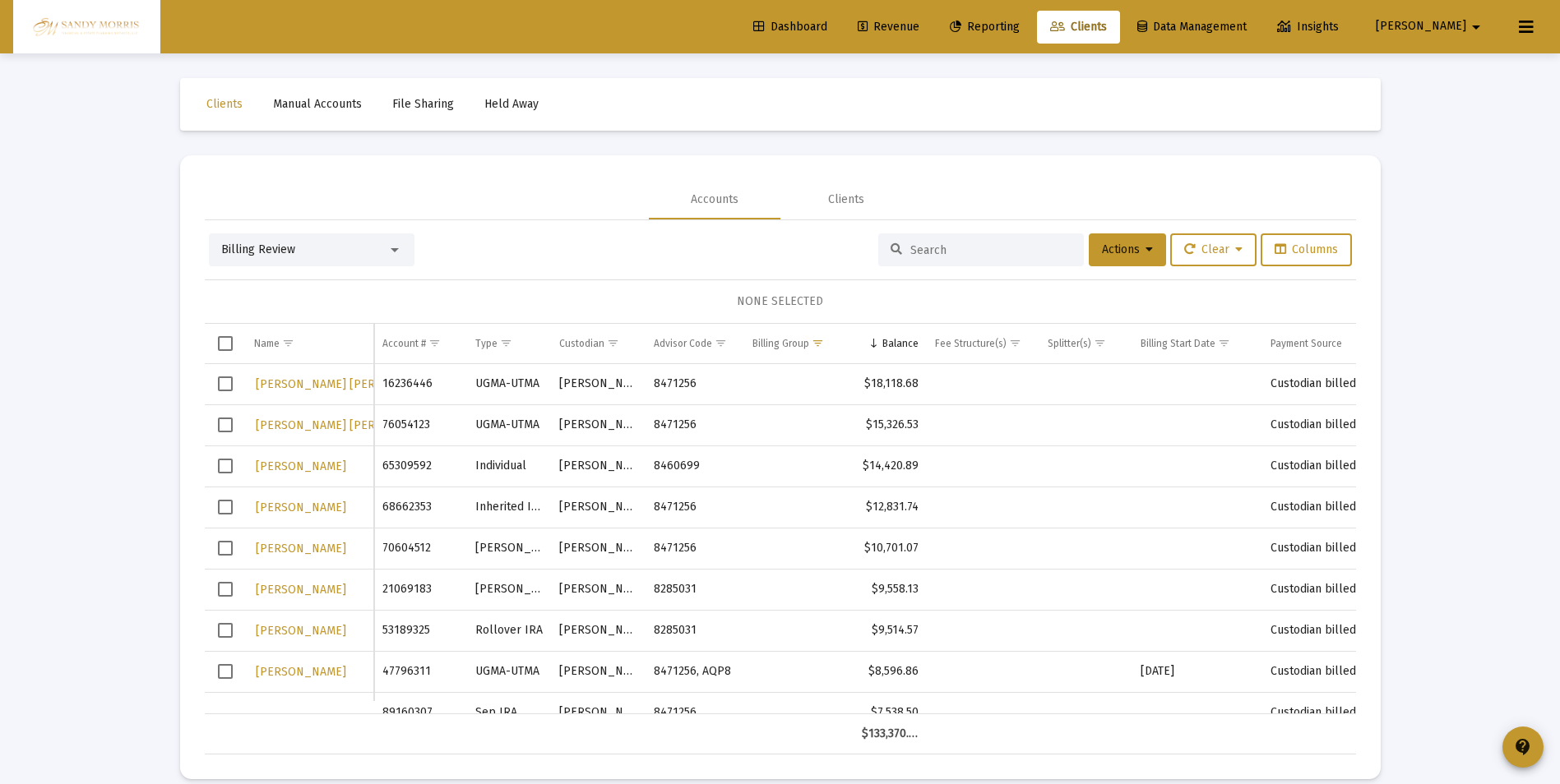
click at [827, 28] on span "Dashboard" at bounding box center [790, 26] width 74 height 14
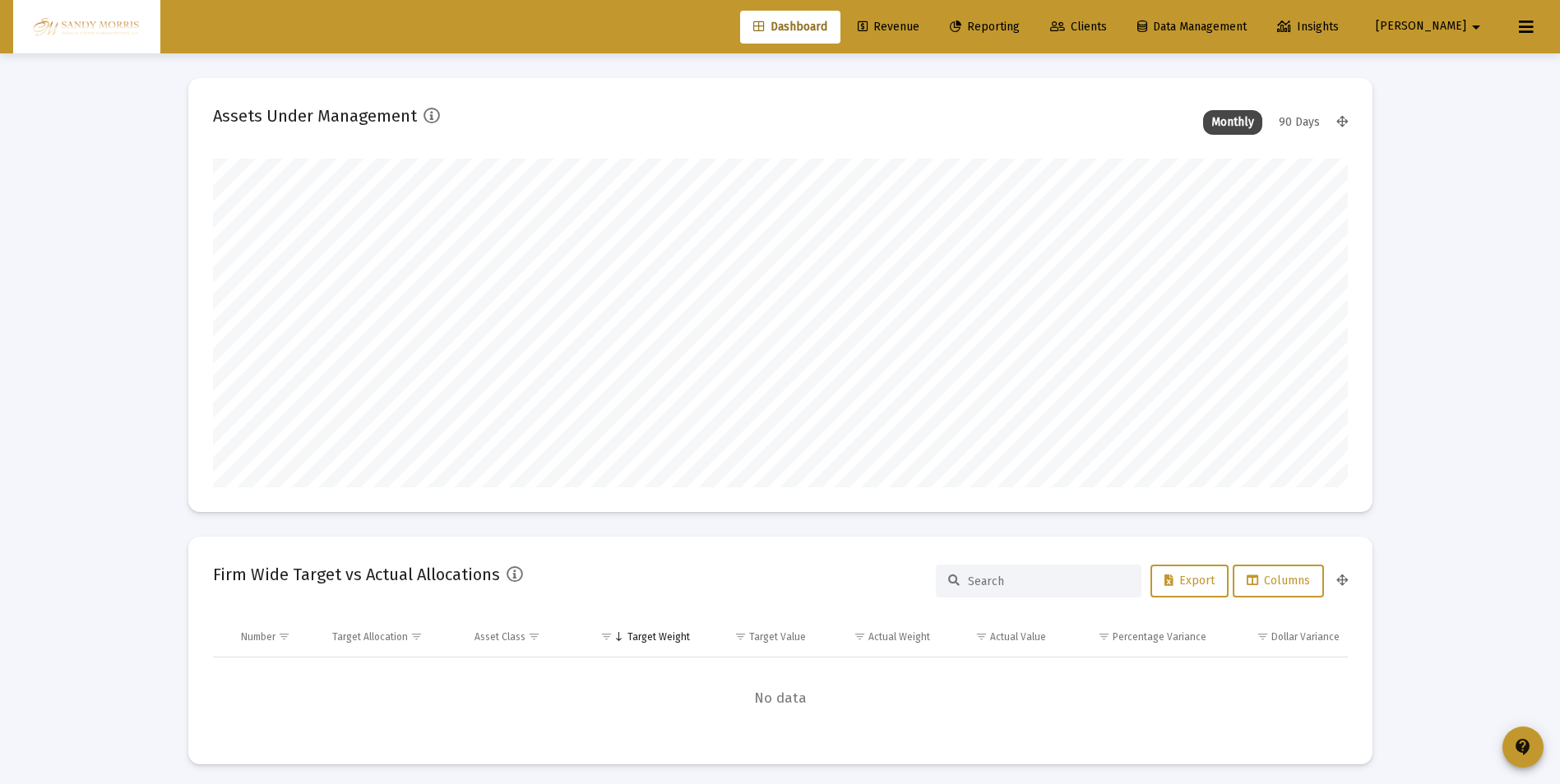
scroll to position [821717, 821014]
click at [919, 27] on span "Revenue" at bounding box center [889, 26] width 62 height 14
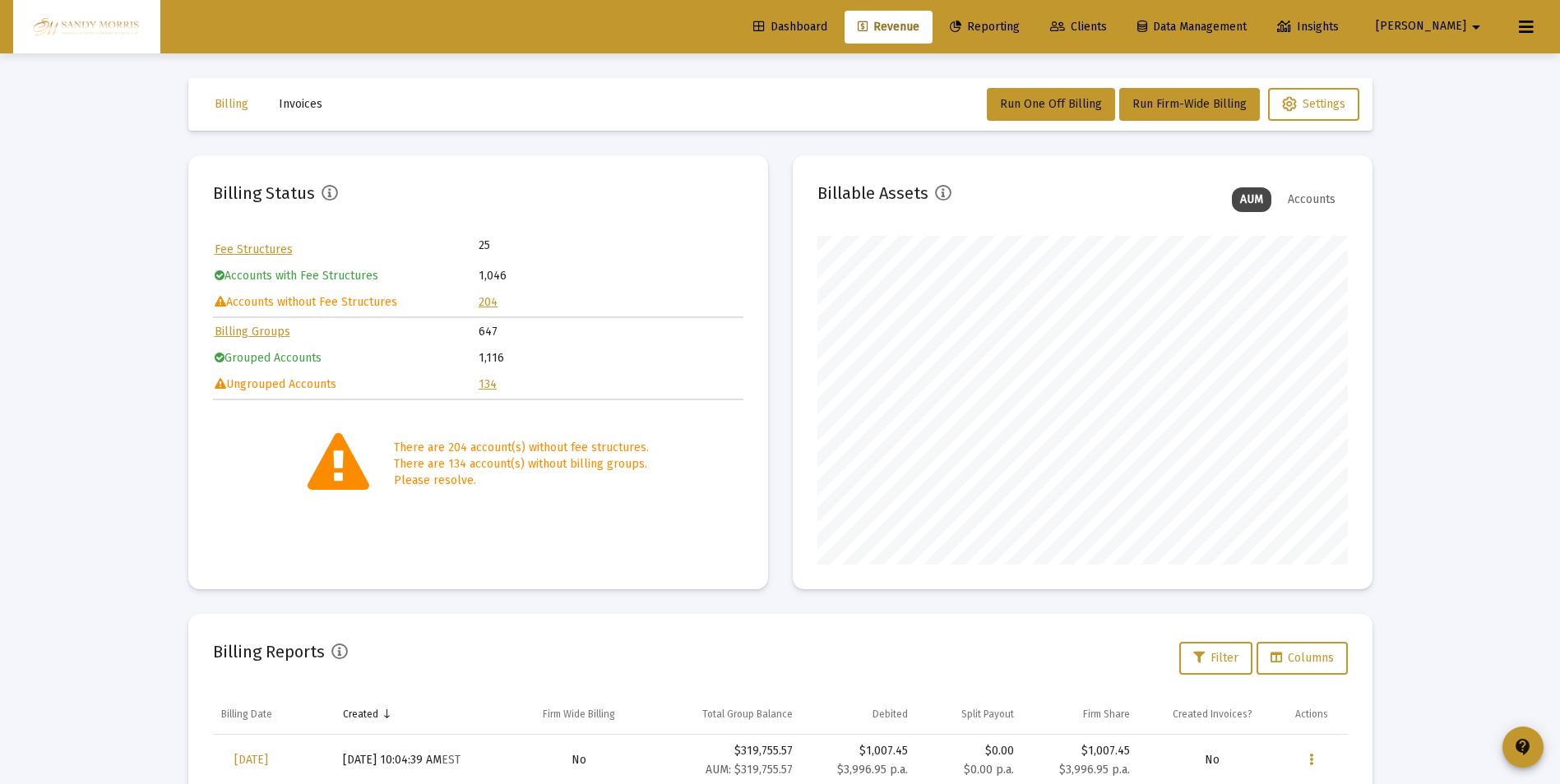
click at [486, 300] on link "204" at bounding box center [487, 301] width 19 height 14
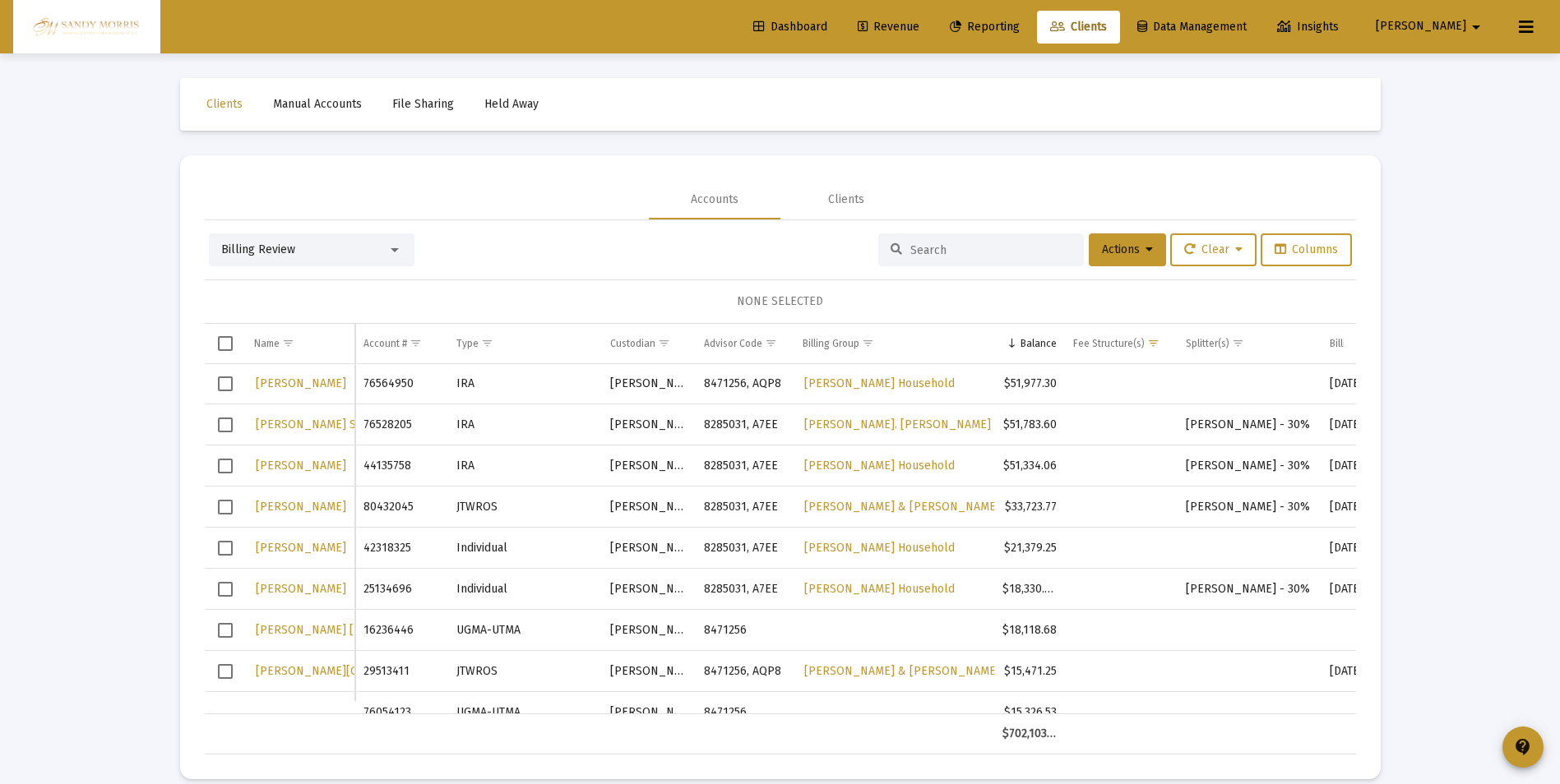
click at [224, 506] on span "Select row" at bounding box center [225, 507] width 15 height 15
click at [1146, 248] on icon at bounding box center [1149, 249] width 7 height 12
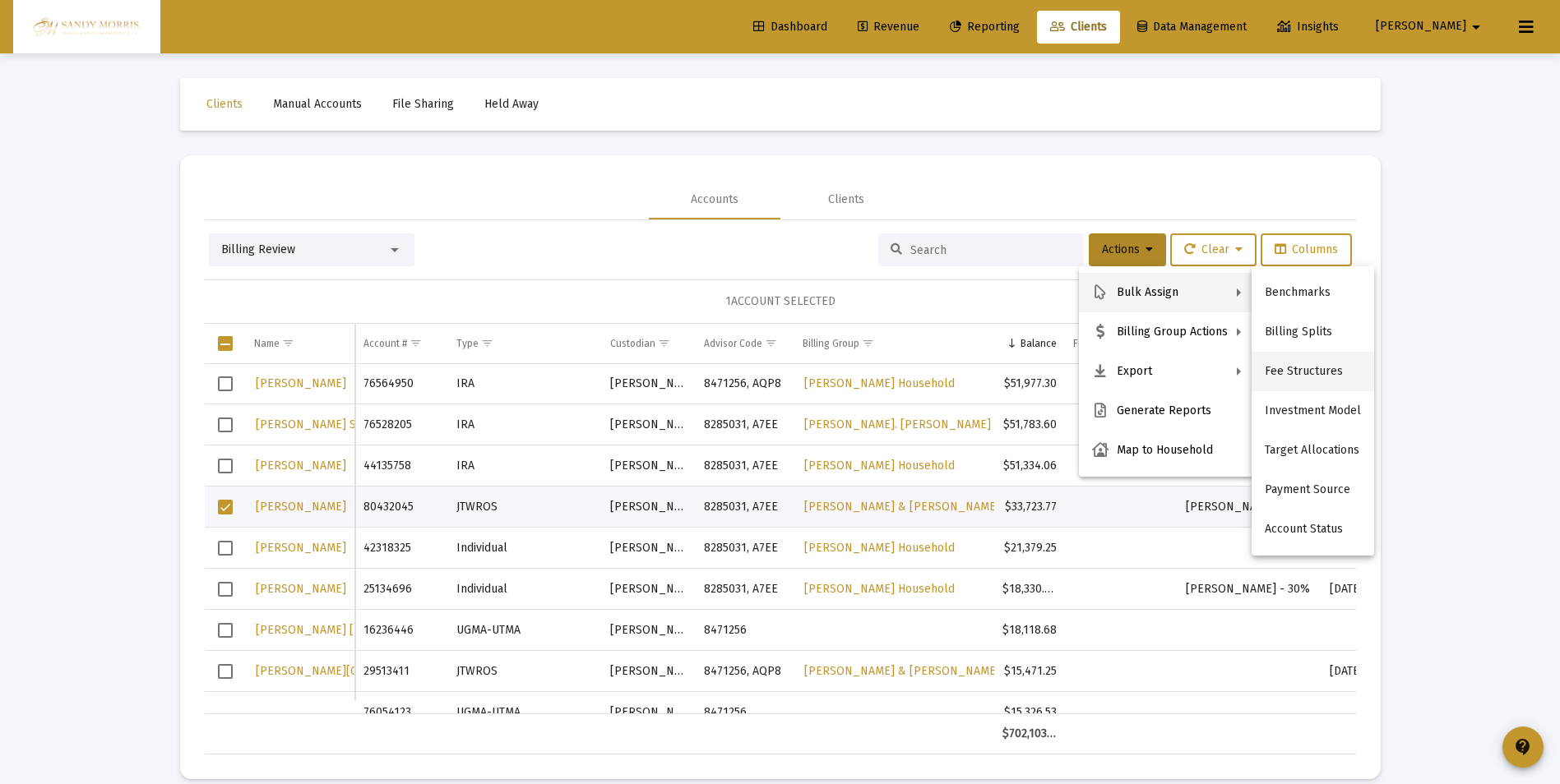
click at [1299, 370] on button "Fee Structures" at bounding box center [1312, 371] width 123 height 39
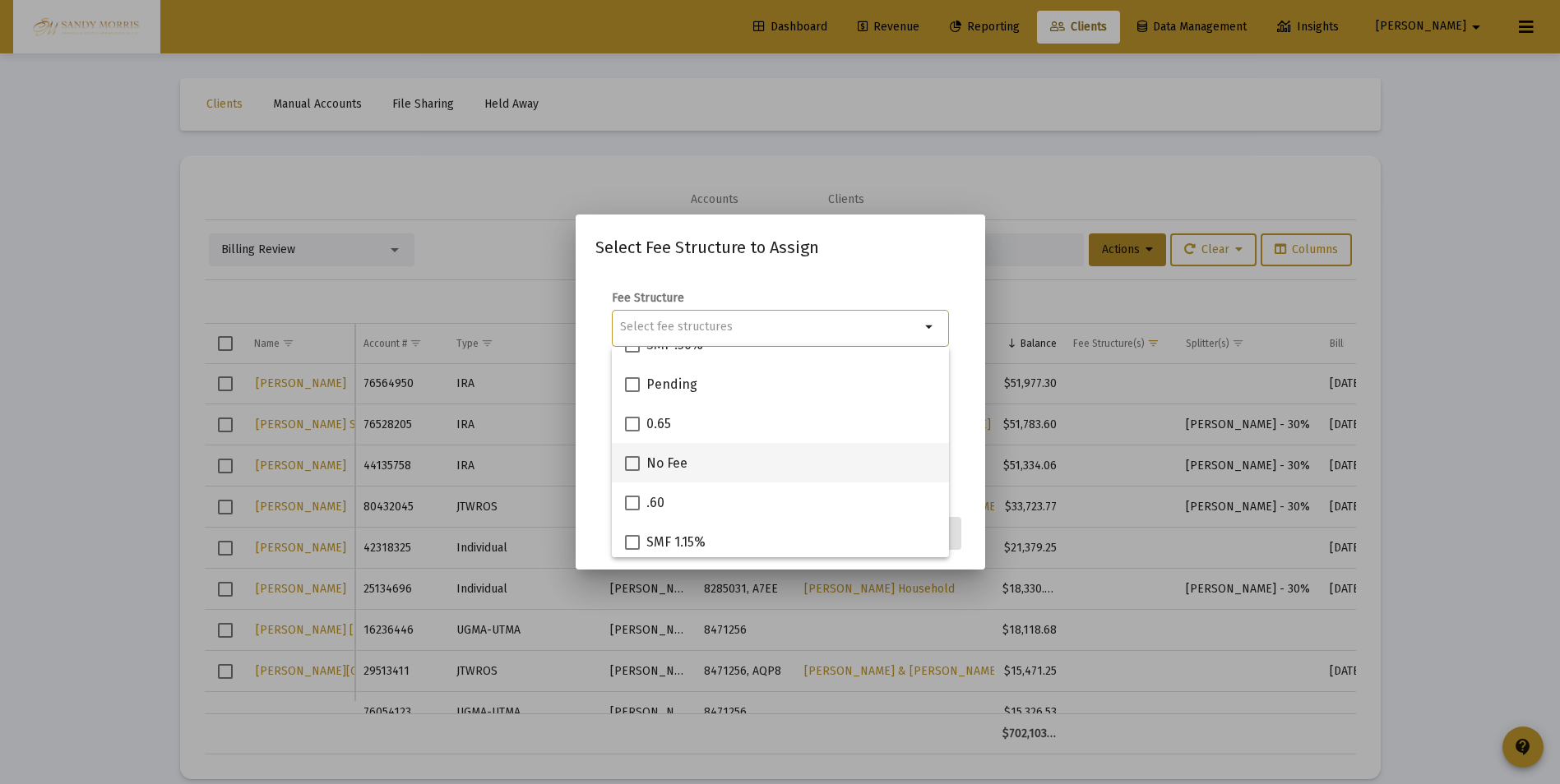
scroll to position [657, 0]
click at [630, 462] on span at bounding box center [632, 460] width 15 height 15
click at [631, 467] on input "No Fee" at bounding box center [631, 467] width 1 height 1
checkbox input "true"
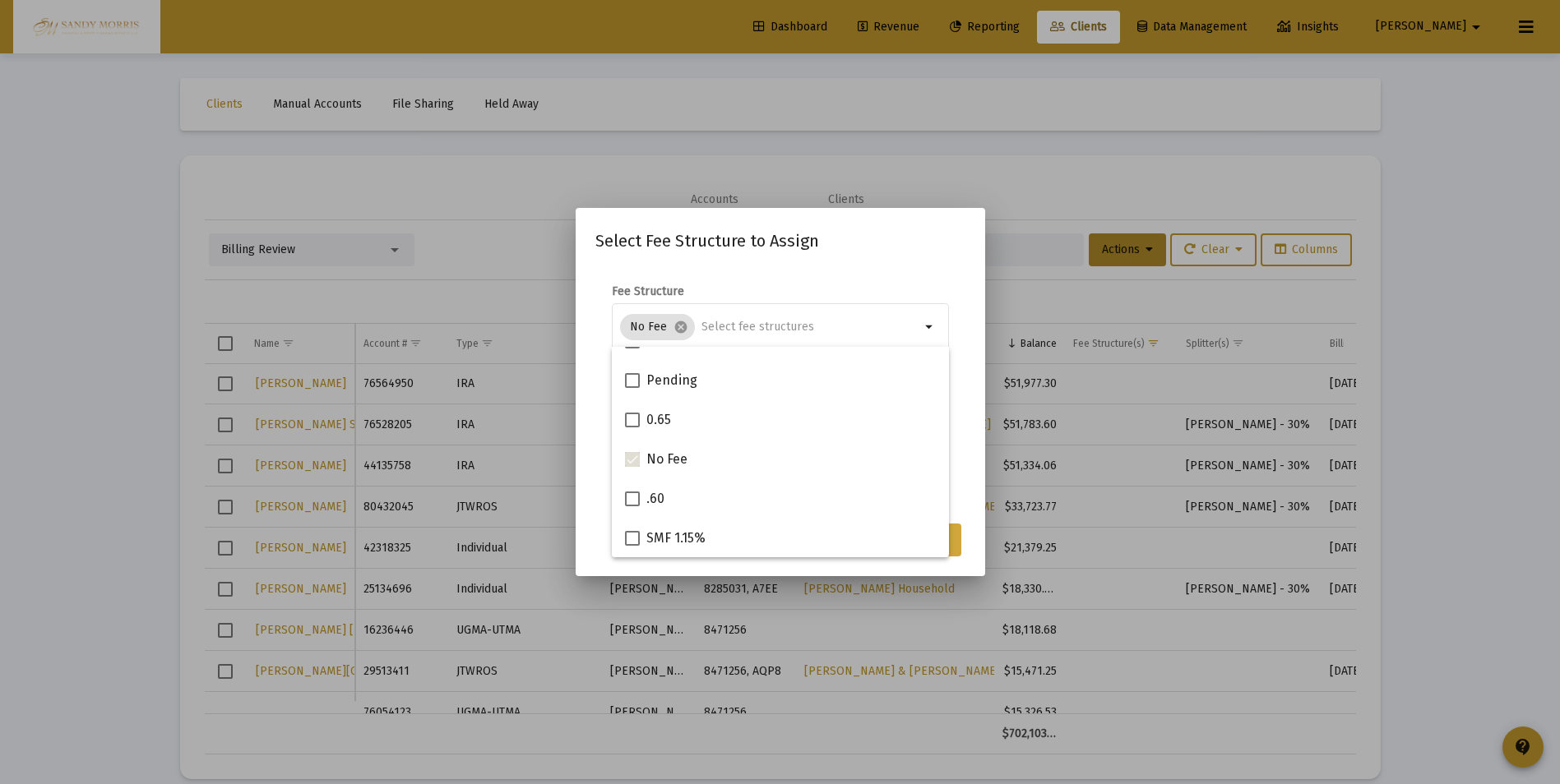
click at [957, 545] on button "Assign" at bounding box center [931, 540] width 60 height 33
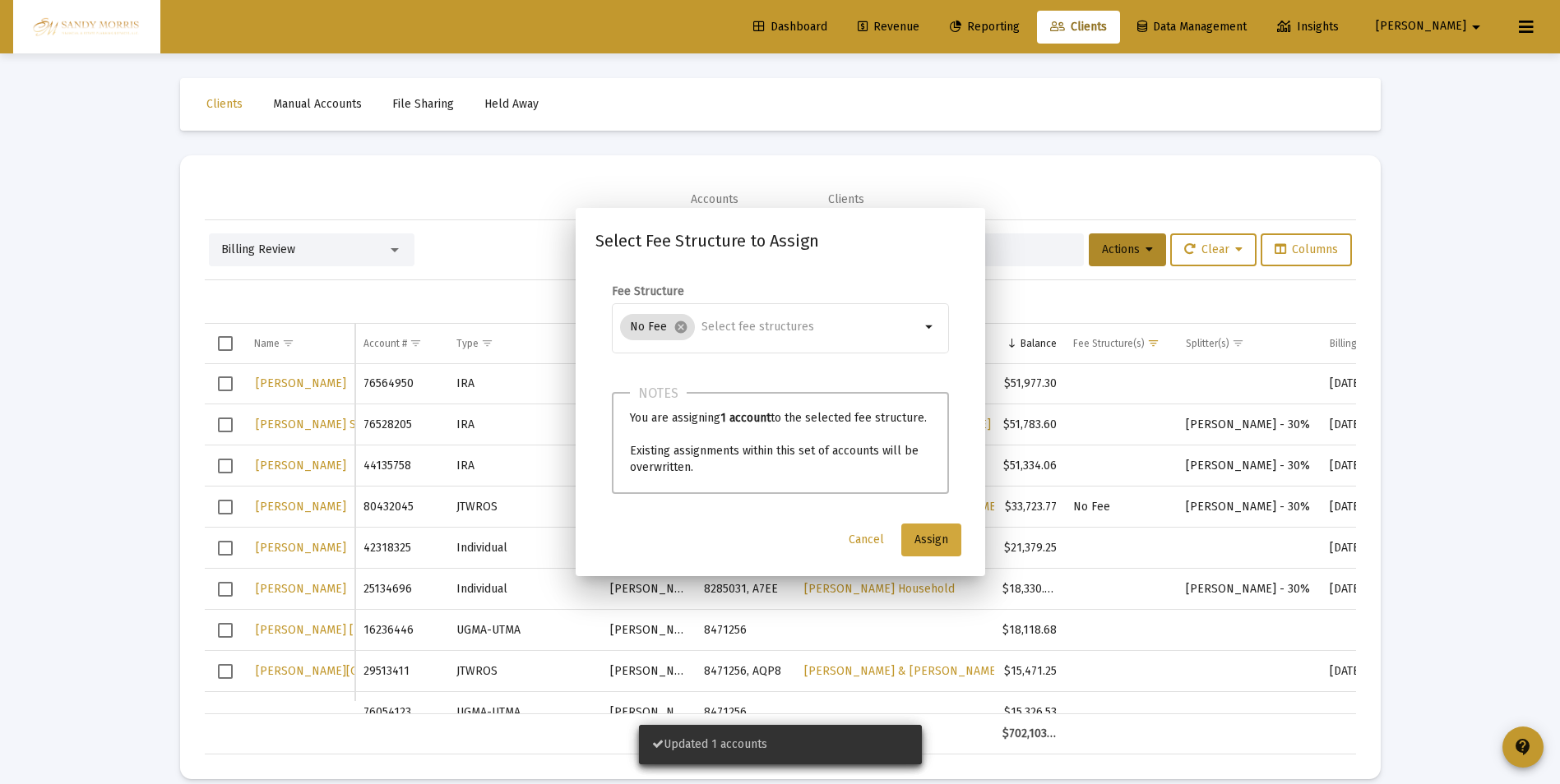
scroll to position [81, 0]
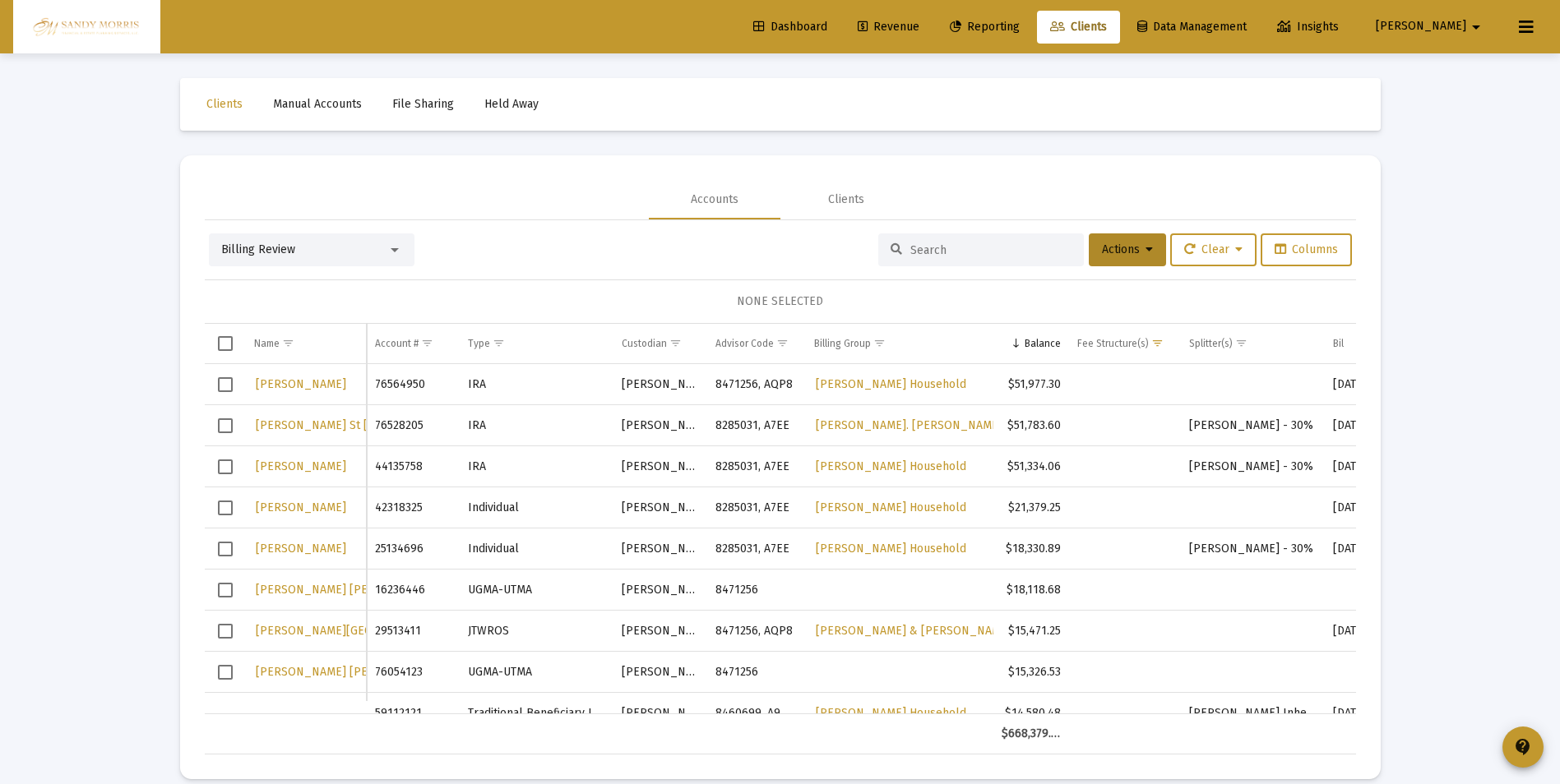
click at [227, 508] on span "Select row" at bounding box center [225, 508] width 15 height 15
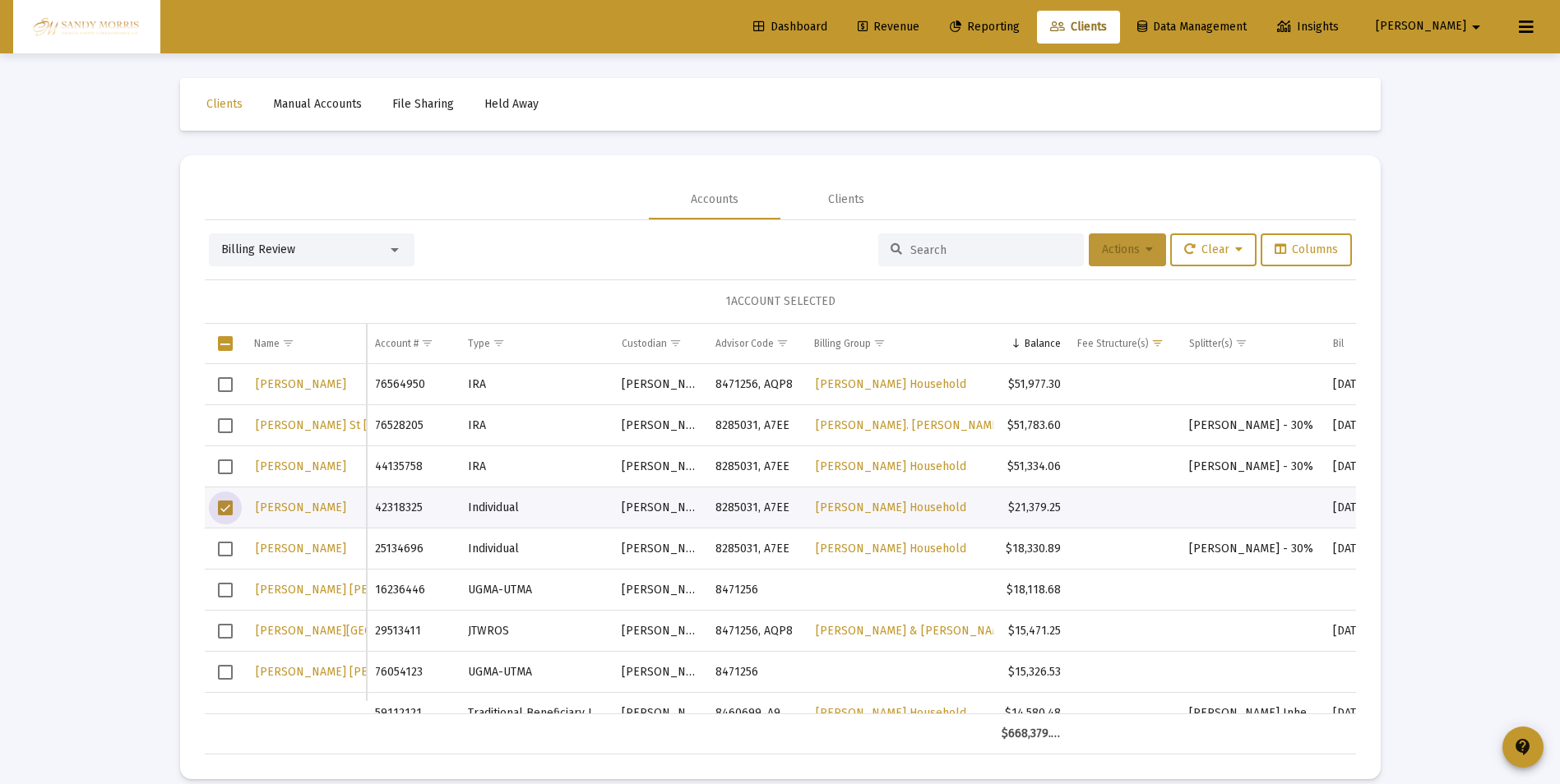
click at [1137, 260] on button "Actions" at bounding box center [1127, 249] width 77 height 33
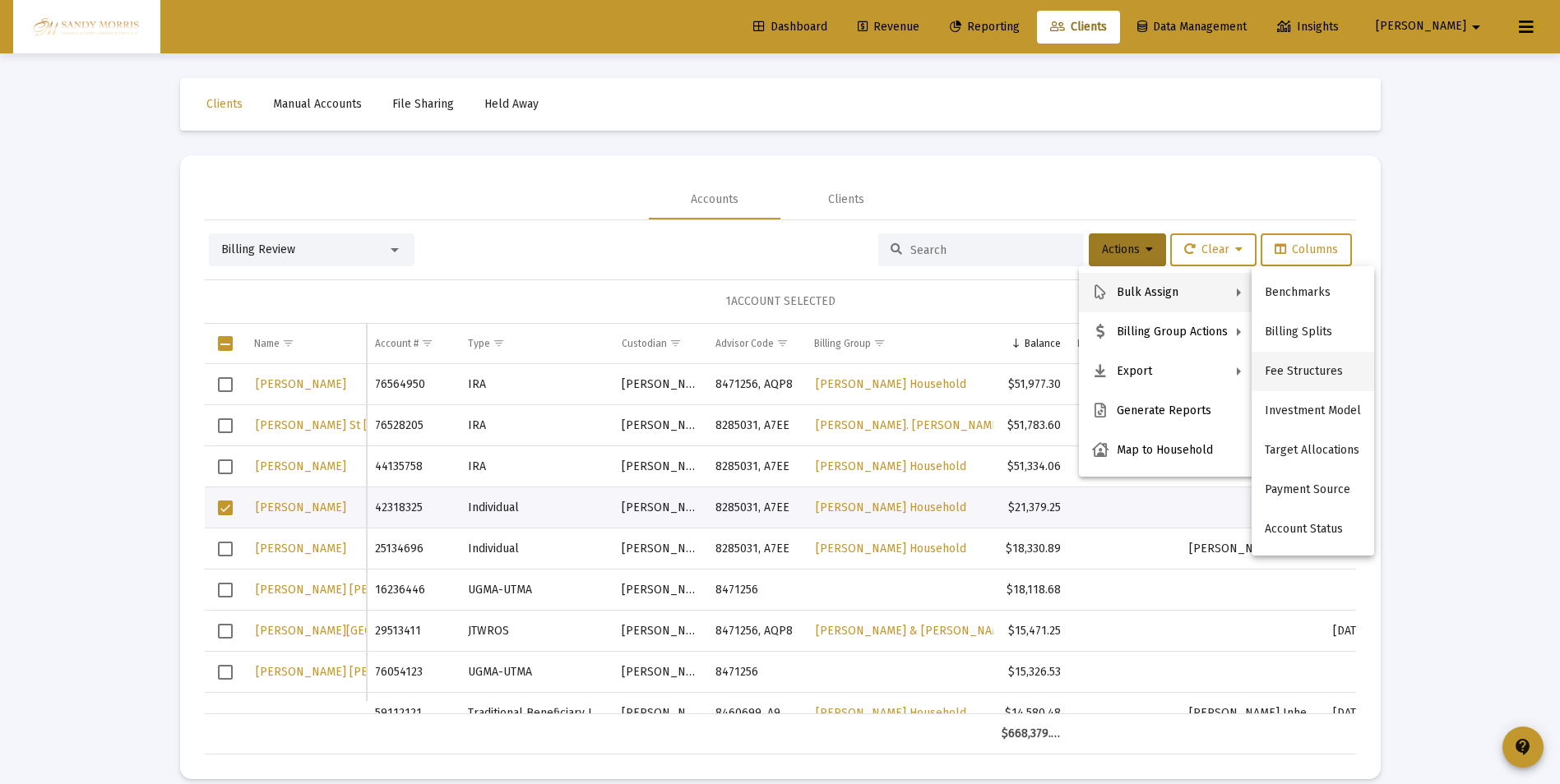
click at [1312, 367] on button "Fee Structures" at bounding box center [1312, 371] width 123 height 39
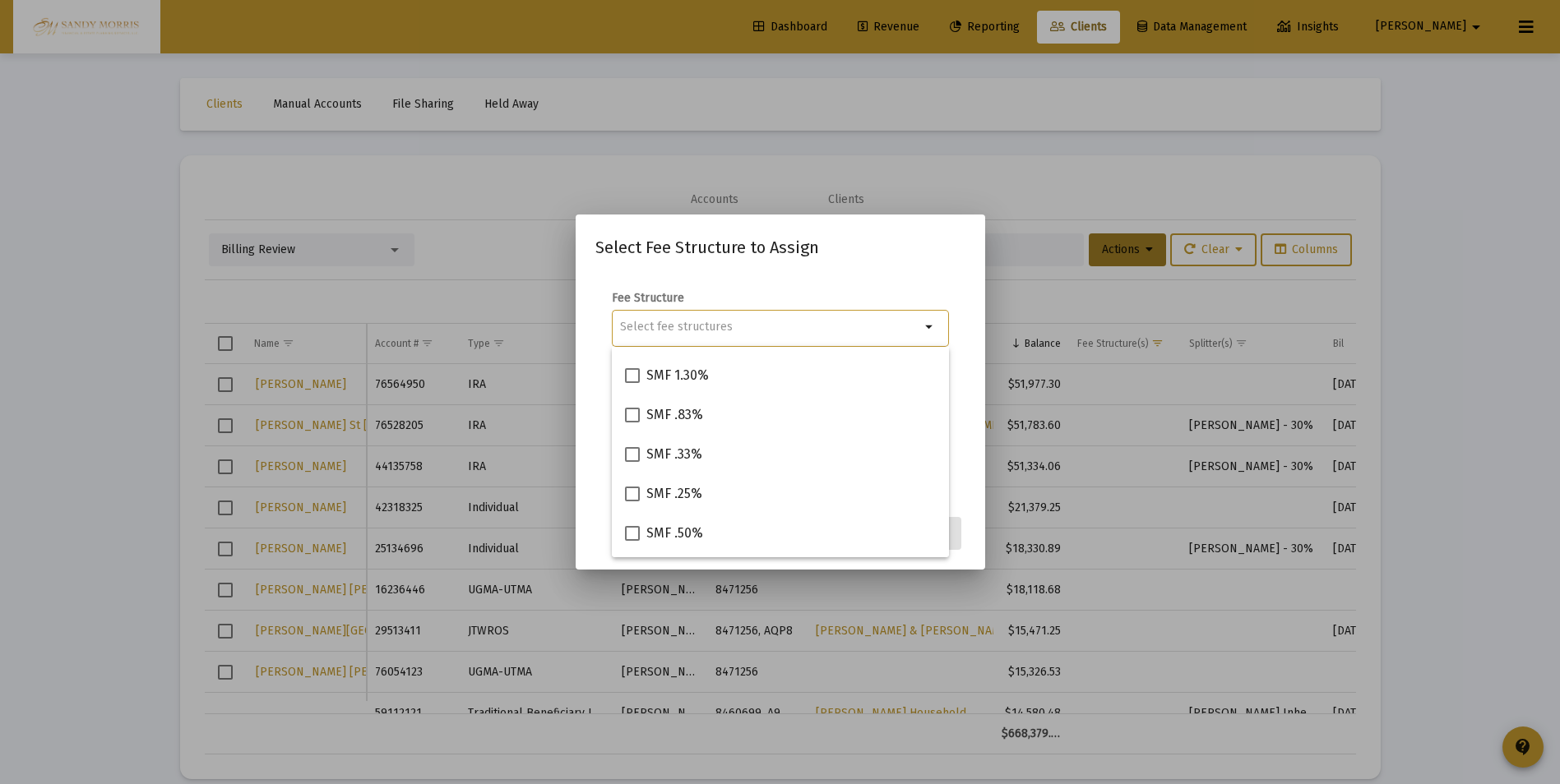
scroll to position [593, 0]
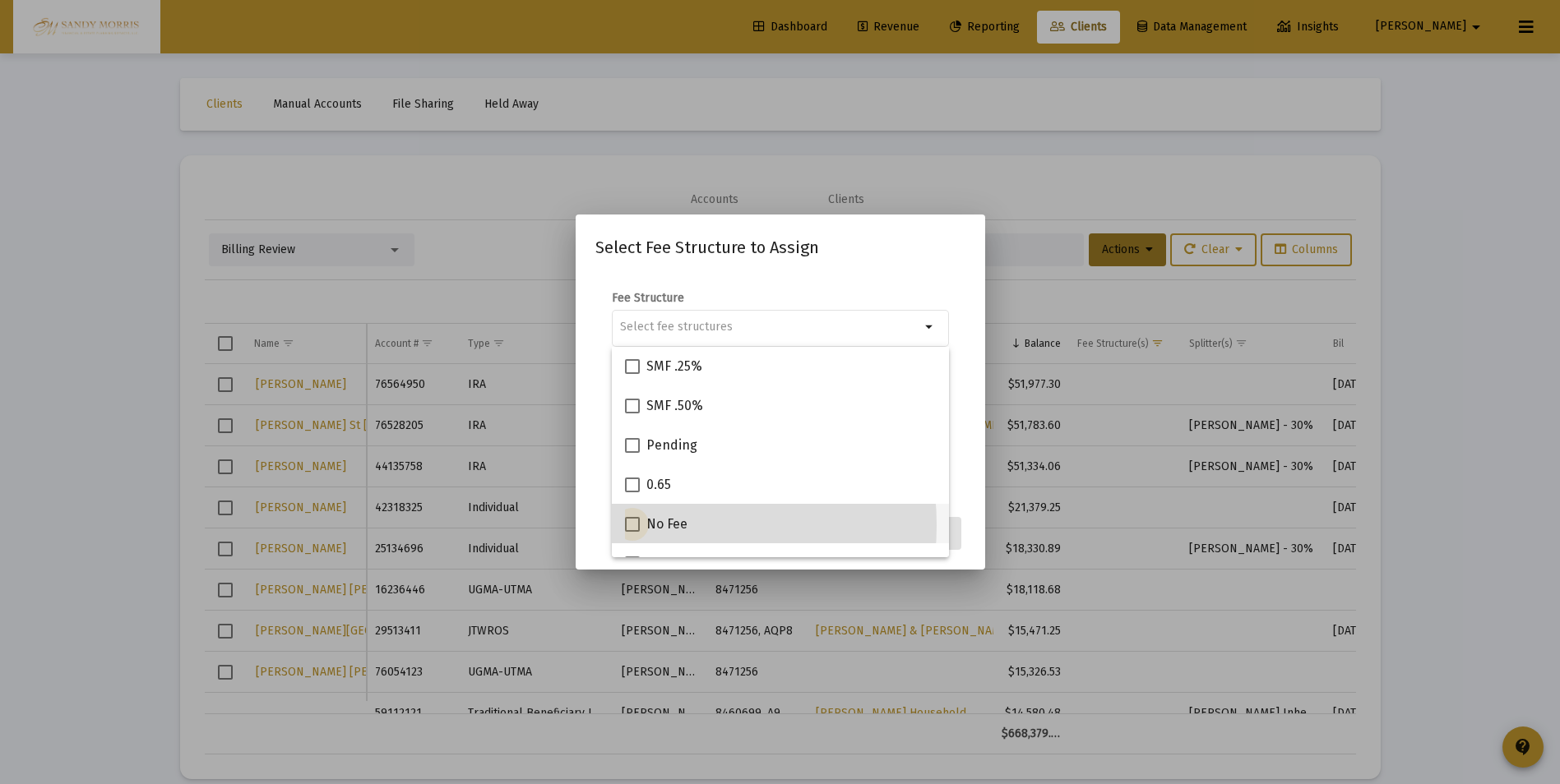
click at [637, 525] on span at bounding box center [632, 524] width 15 height 15
click at [632, 532] on input "No Fee" at bounding box center [631, 532] width 1 height 1
checkbox input "true"
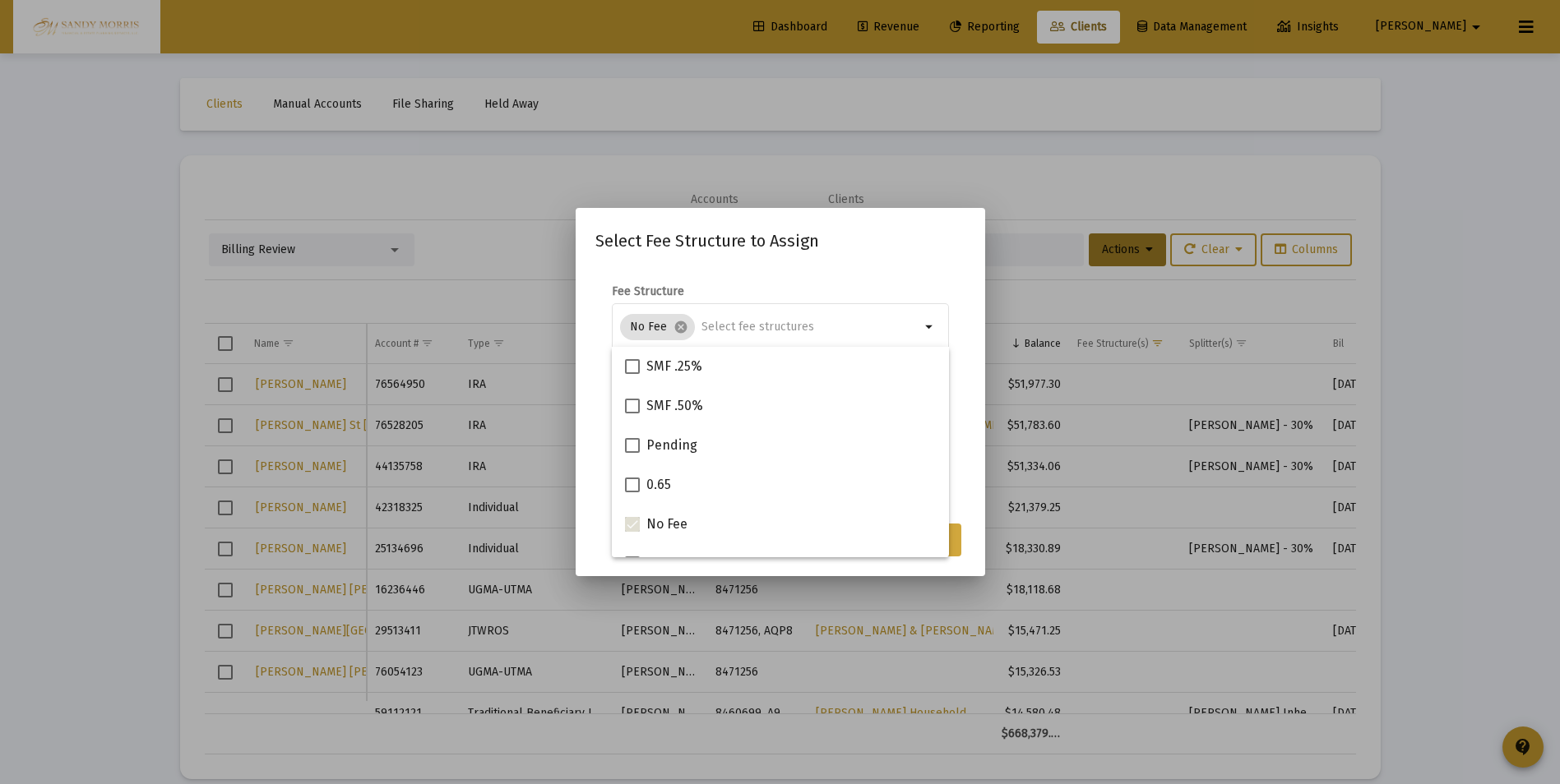
click at [958, 546] on button "Assign" at bounding box center [931, 540] width 60 height 33
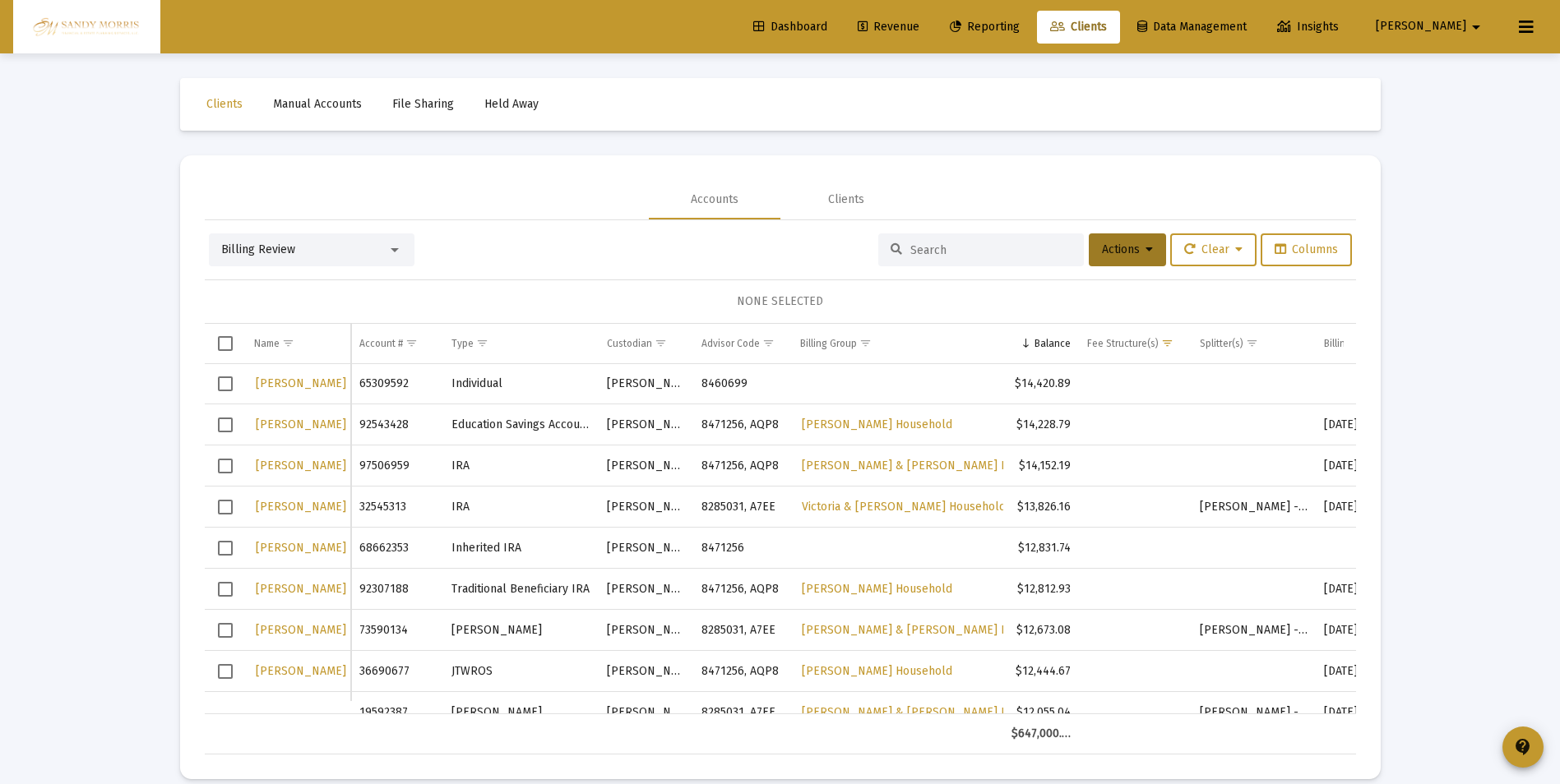
scroll to position [494, 0]
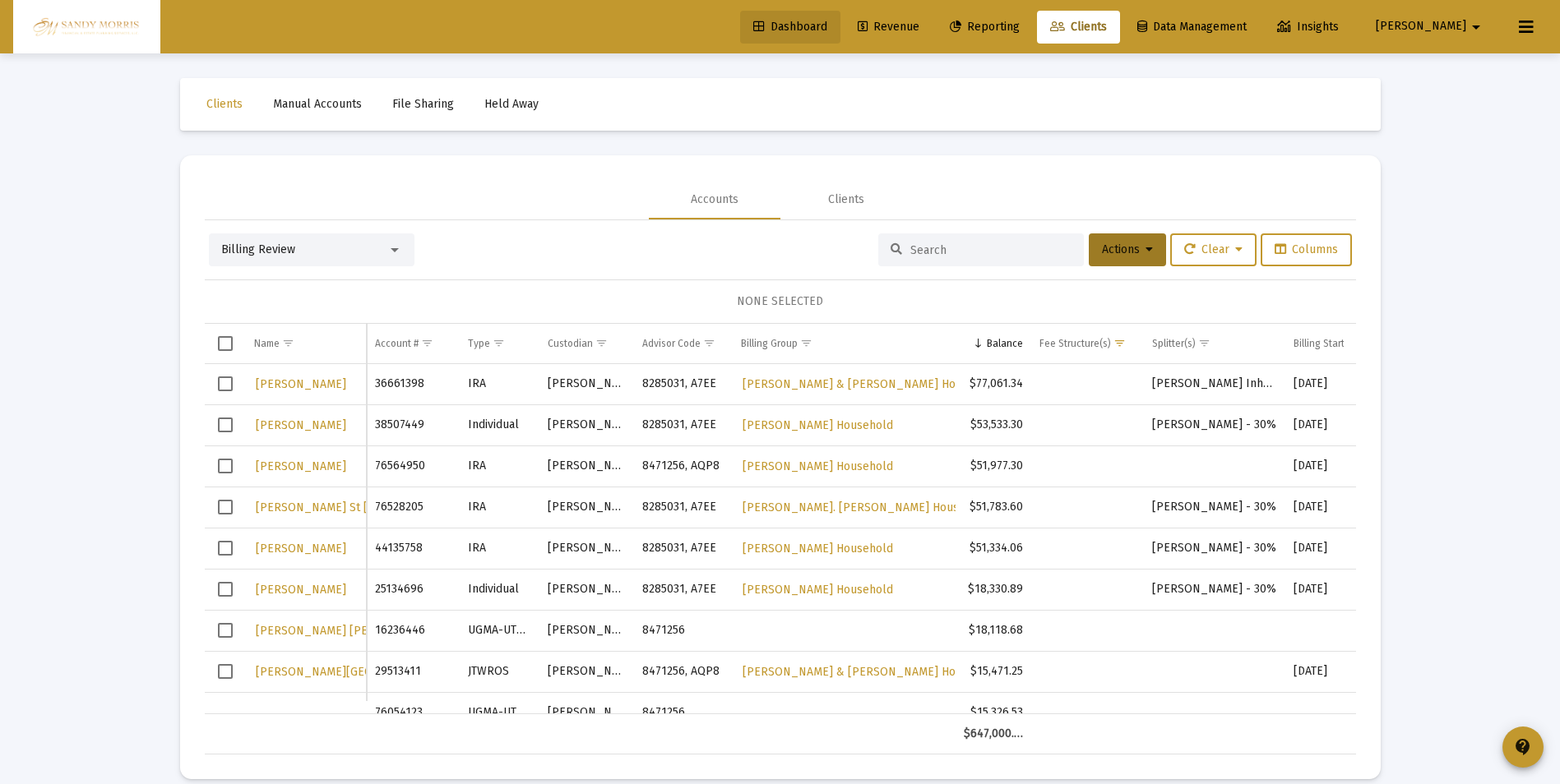
click at [827, 25] on span "Dashboard" at bounding box center [790, 26] width 74 height 14
